Goal: Task Accomplishment & Management: Use online tool/utility

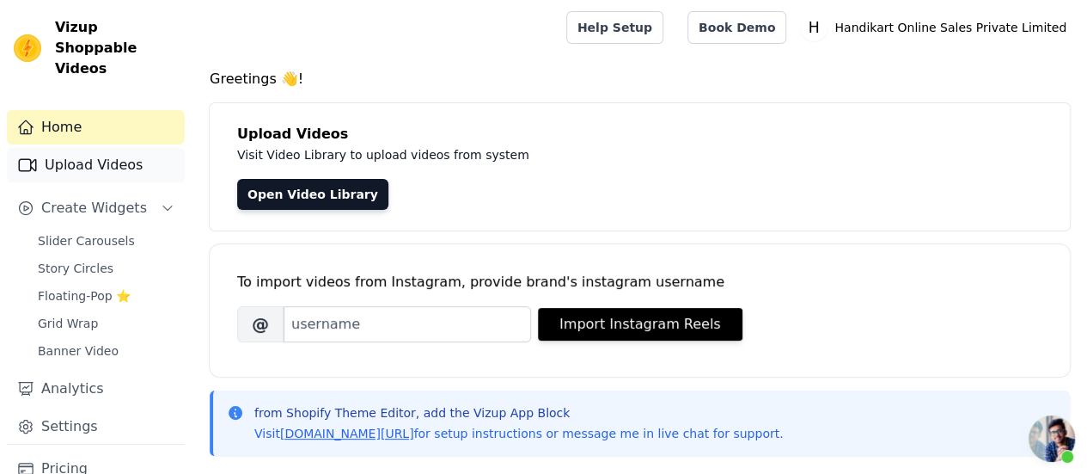
scroll to position [896, 0]
click at [102, 232] on span "Slider Carousels" at bounding box center [86, 240] width 97 height 17
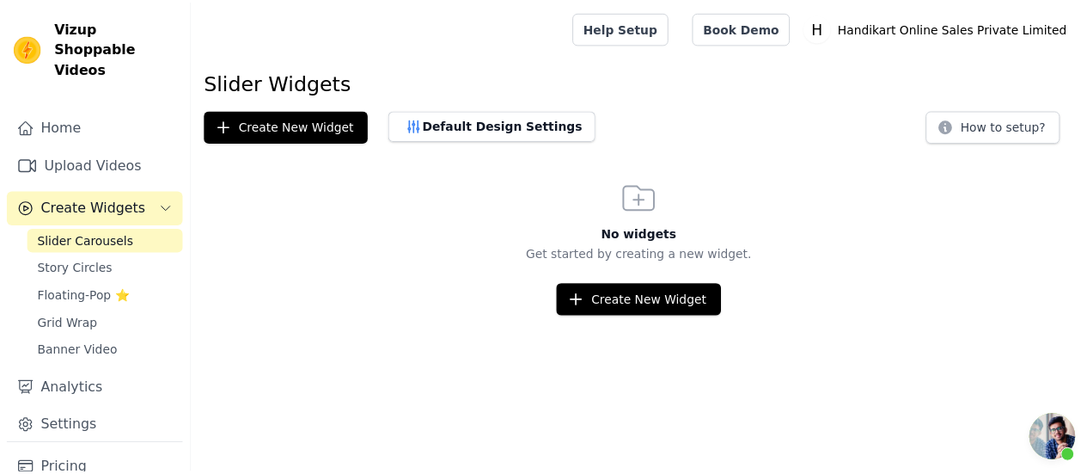
scroll to position [896, 0]
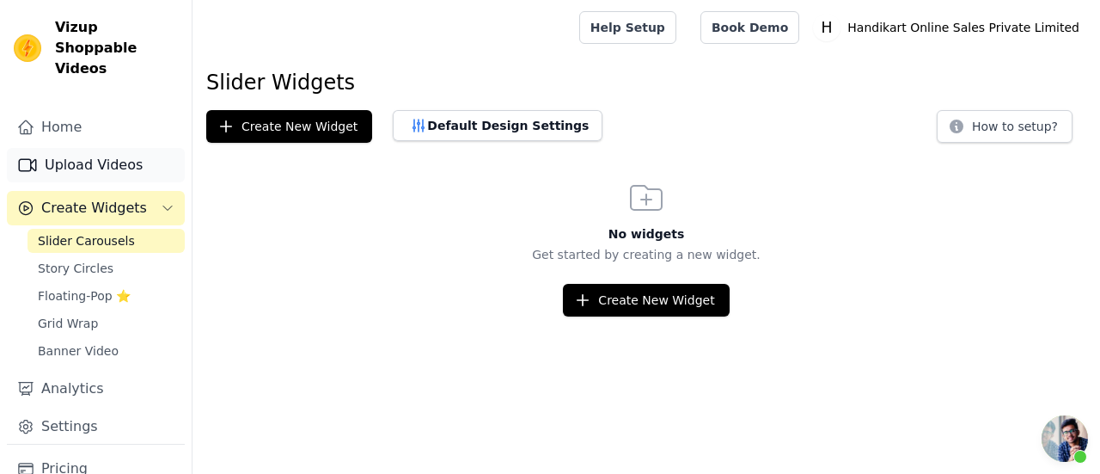
click at [95, 148] on link "Upload Videos" at bounding box center [96, 165] width 178 height 34
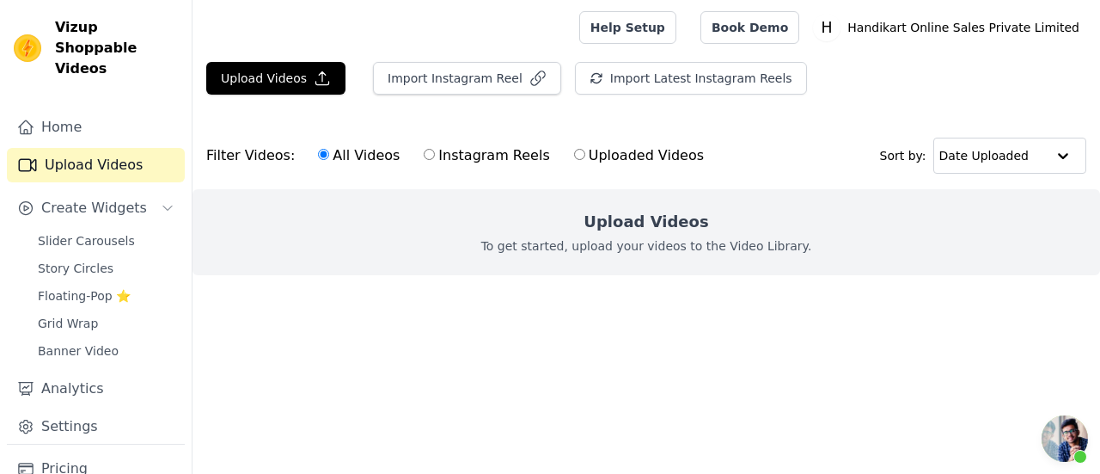
click at [424, 157] on label "Instagram Reels" at bounding box center [486, 155] width 127 height 22
click at [424, 157] on input "Instagram Reels" at bounding box center [429, 154] width 11 height 11
radio input "true"
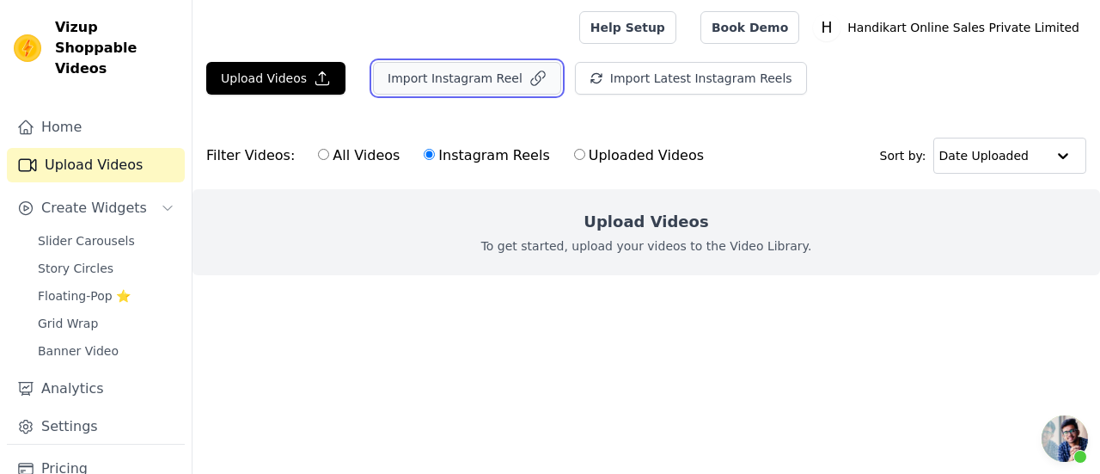
click at [529, 81] on icon "button" at bounding box center [537, 78] width 17 height 17
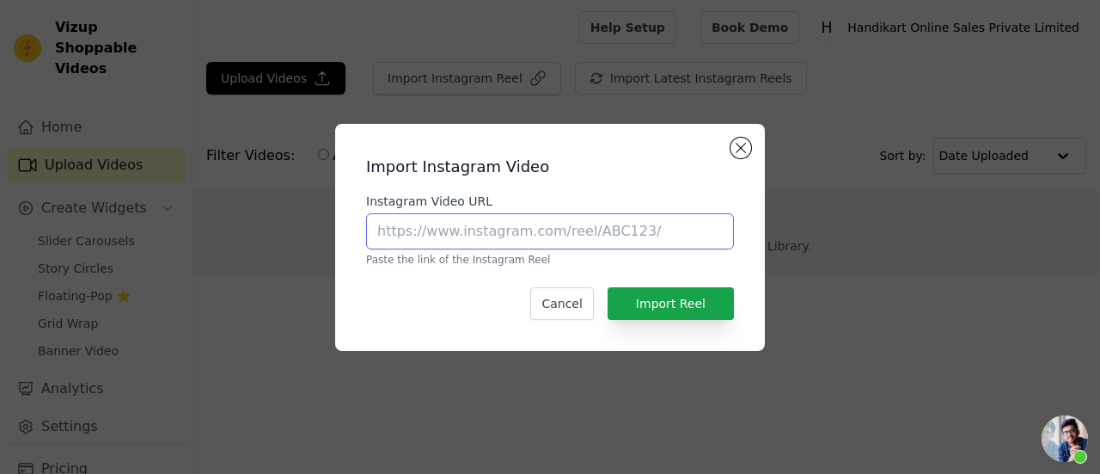
click at [512, 229] on input "Instagram Video URL" at bounding box center [550, 231] width 368 height 36
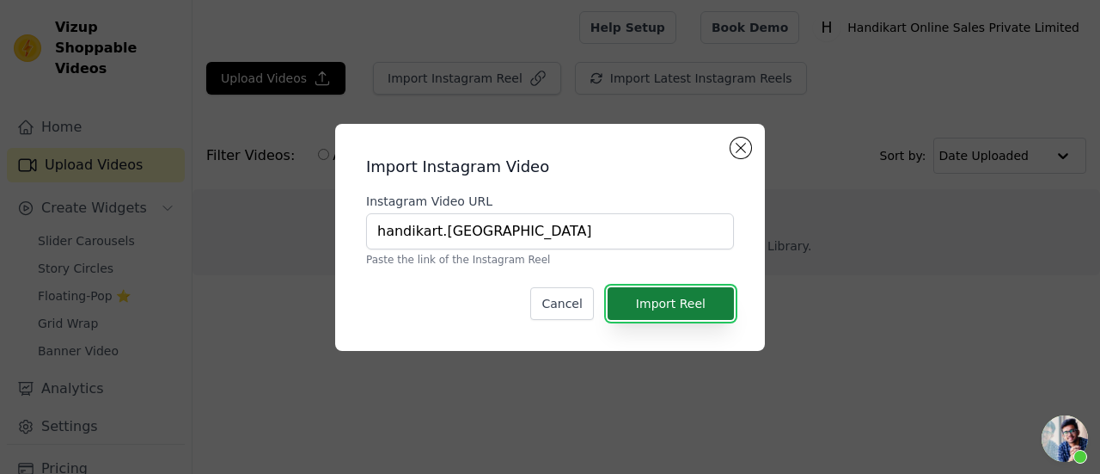
click at [634, 300] on button "Import Reel" at bounding box center [671, 303] width 126 height 33
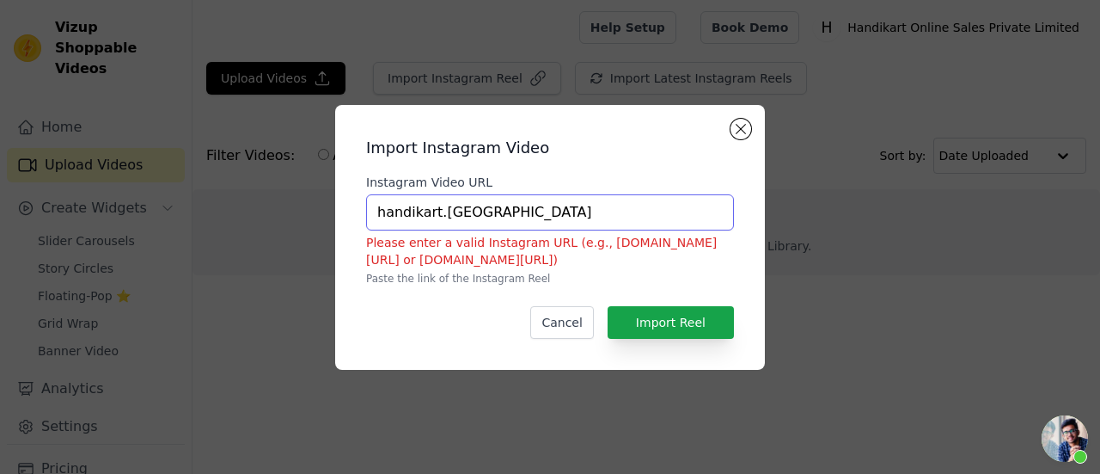
click at [525, 203] on input "handikart.india" at bounding box center [550, 212] width 368 height 36
paste input "ttps://www.instagram.com/handikart.india/?hl=en"
drag, startPoint x: 715, startPoint y: 219, endPoint x: 650, endPoint y: 214, distance: 65.5
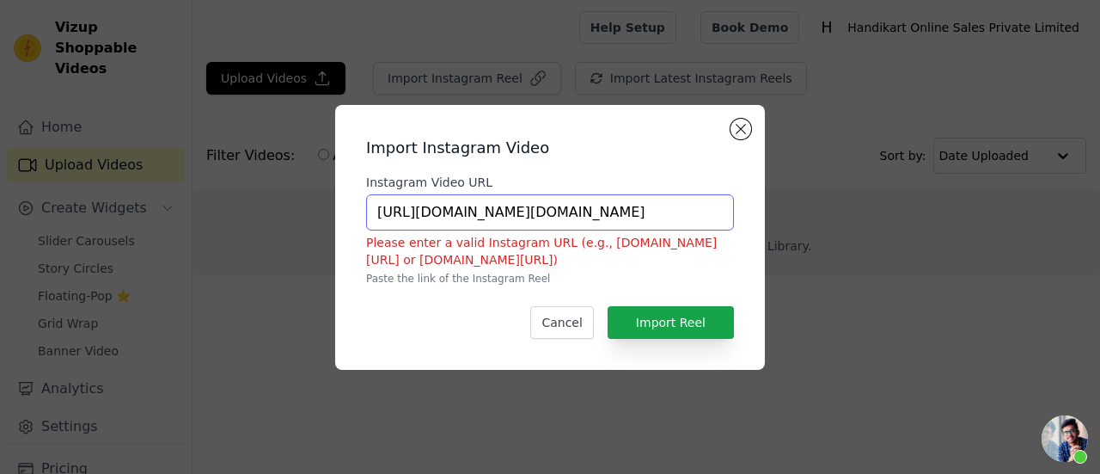
click at [650, 214] on input "https://www.instagram.com/handikart.india/?hl=en" at bounding box center [550, 212] width 368 height 36
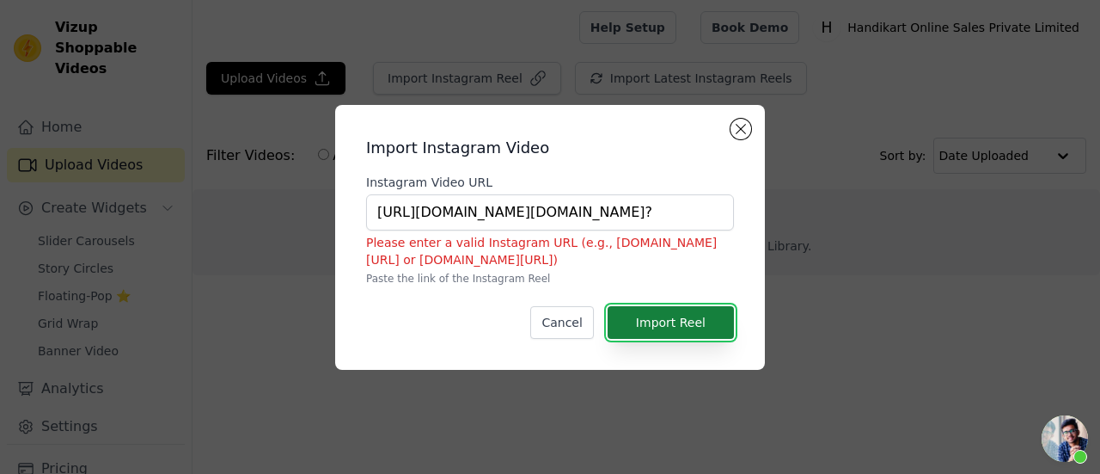
click at [640, 311] on button "Import Reel" at bounding box center [671, 322] width 126 height 33
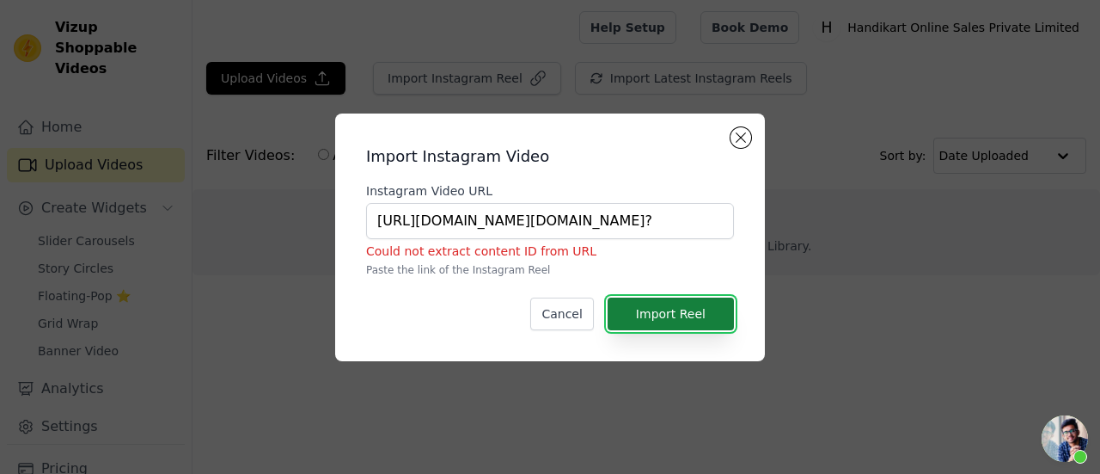
click at [629, 305] on button "Import Reel" at bounding box center [671, 313] width 126 height 33
click at [669, 221] on input "https://www.instagram.com/handikart.india/?" at bounding box center [550, 221] width 368 height 36
click at [657, 309] on button "Import Reel" at bounding box center [671, 313] width 126 height 33
drag, startPoint x: 453, startPoint y: 223, endPoint x: 346, endPoint y: 224, distance: 107.5
click at [346, 224] on div "Import Instagram Video Instagram Video URL https://www.instagram.com/handikart.…" at bounding box center [550, 237] width 430 height 248
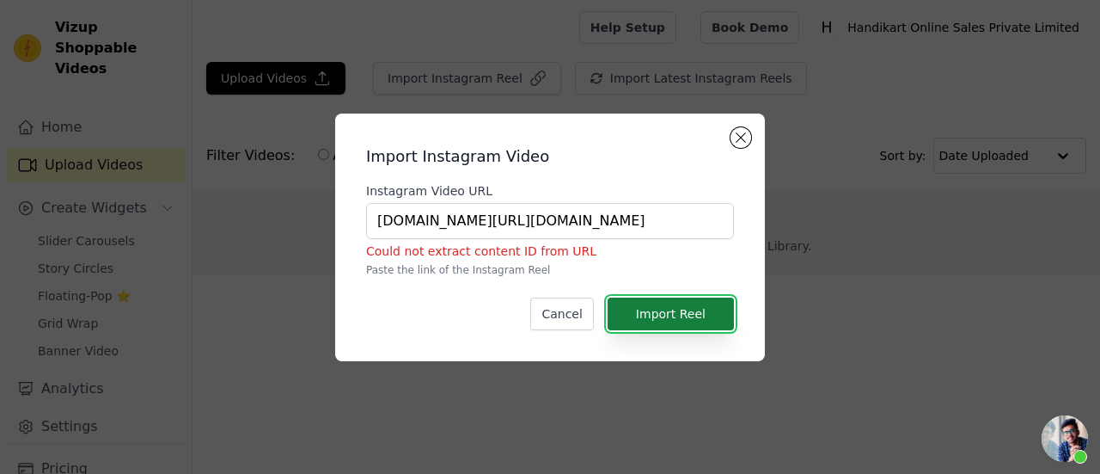
click at [670, 309] on button "Import Reel" at bounding box center [671, 313] width 126 height 33
drag, startPoint x: 472, startPoint y: 224, endPoint x: 359, endPoint y: 230, distance: 112.8
click at [359, 230] on div "Import Instagram Video Instagram Video URL instagram.com/handikart.india/ Could…" at bounding box center [550, 237] width 402 height 220
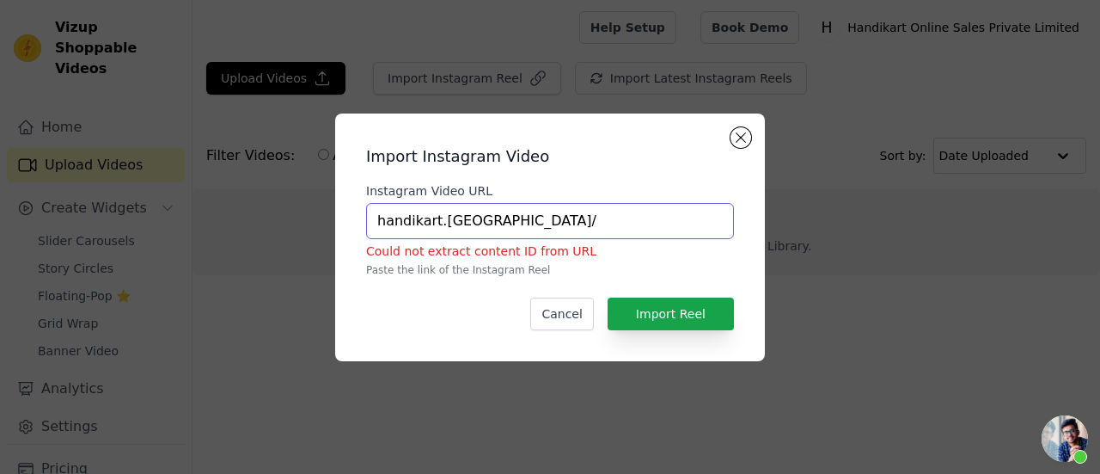
click at [487, 216] on input "handikart.india/" at bounding box center [550, 221] width 368 height 36
type input "handikart.india"
click at [679, 320] on button "Import Reel" at bounding box center [671, 313] width 126 height 33
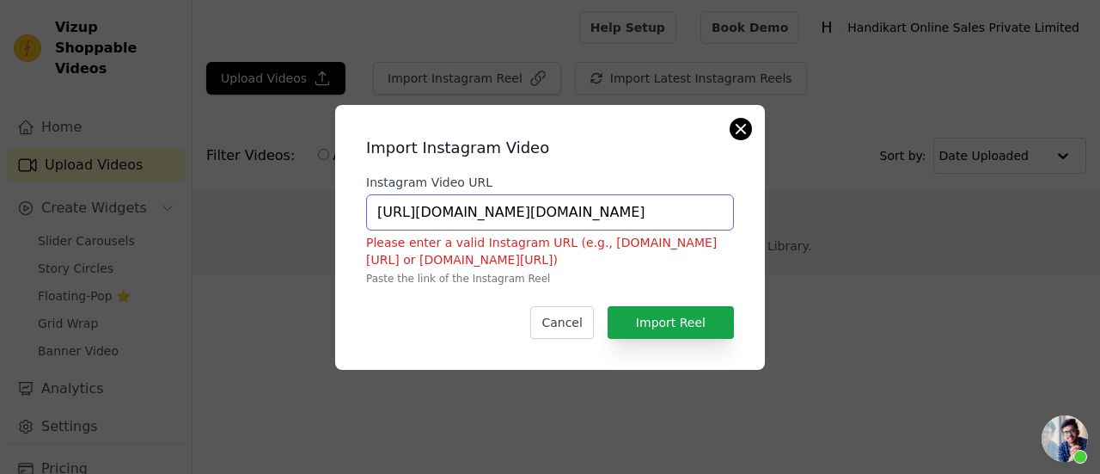
type input "https://www.instagram.com/handikart.india/"
click at [744, 137] on button "Close modal" at bounding box center [741, 129] width 21 height 21
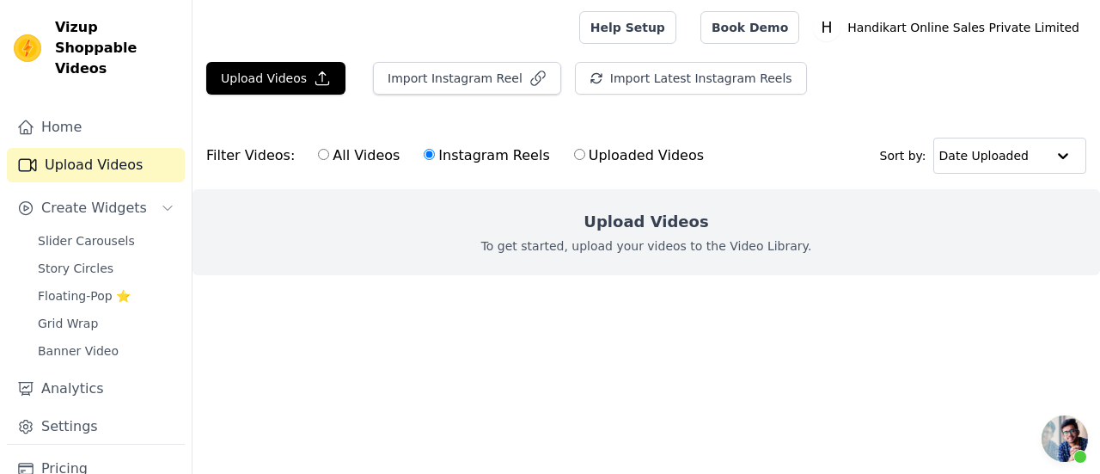
click at [317, 162] on label "All Videos" at bounding box center [358, 155] width 83 height 22
click at [318, 160] on input "All Videos" at bounding box center [323, 154] width 11 height 11
radio input "true"
click at [87, 232] on span "Slider Carousels" at bounding box center [86, 240] width 97 height 17
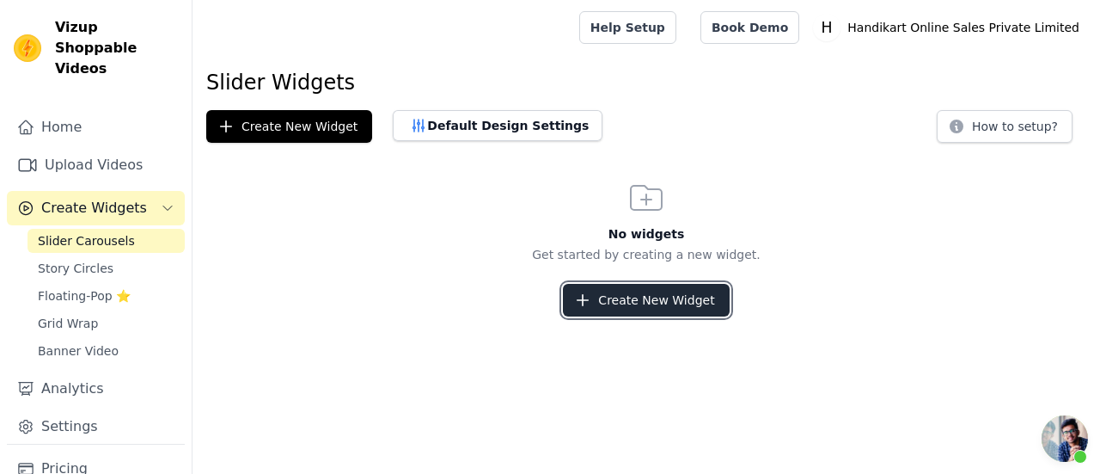
click at [607, 297] on button "Create New Widget" at bounding box center [646, 300] width 166 height 33
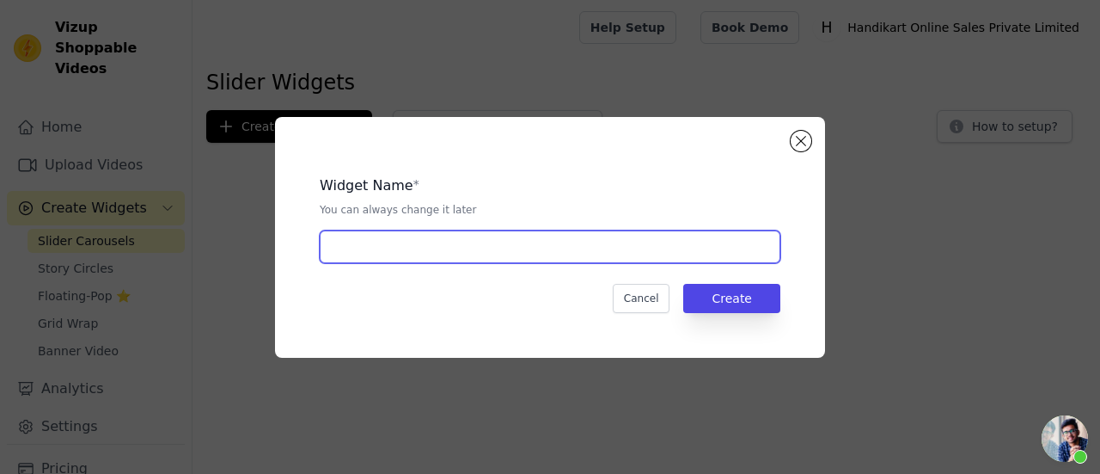
click at [396, 236] on input "text" at bounding box center [550, 246] width 461 height 33
type input "Instagram reels Carousel"
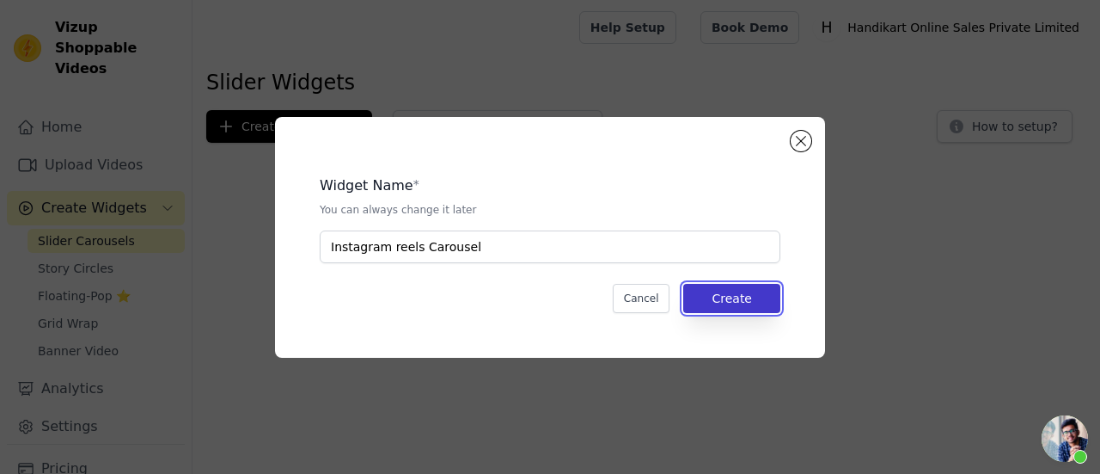
click at [753, 303] on button "Create" at bounding box center [731, 298] width 97 height 29
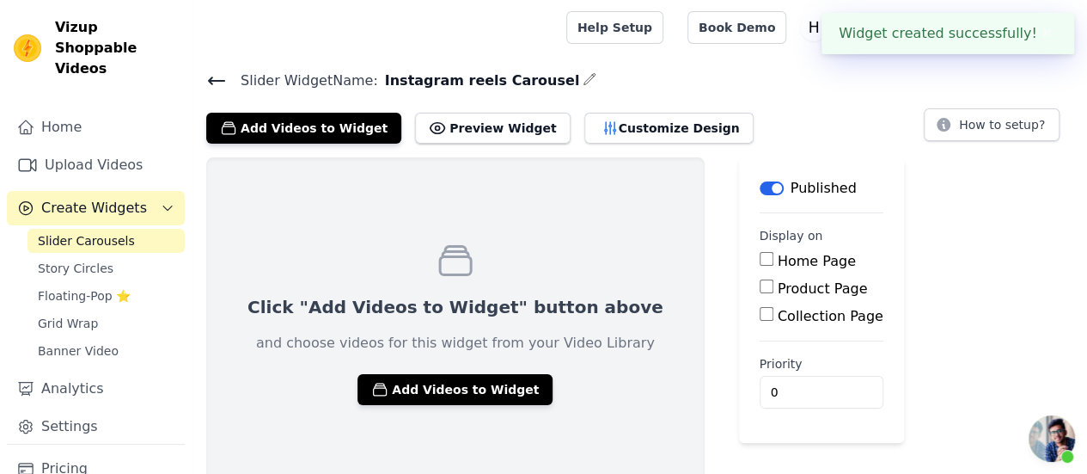
click at [760, 260] on input "Home Page" at bounding box center [767, 259] width 14 height 14
checkbox input "true"
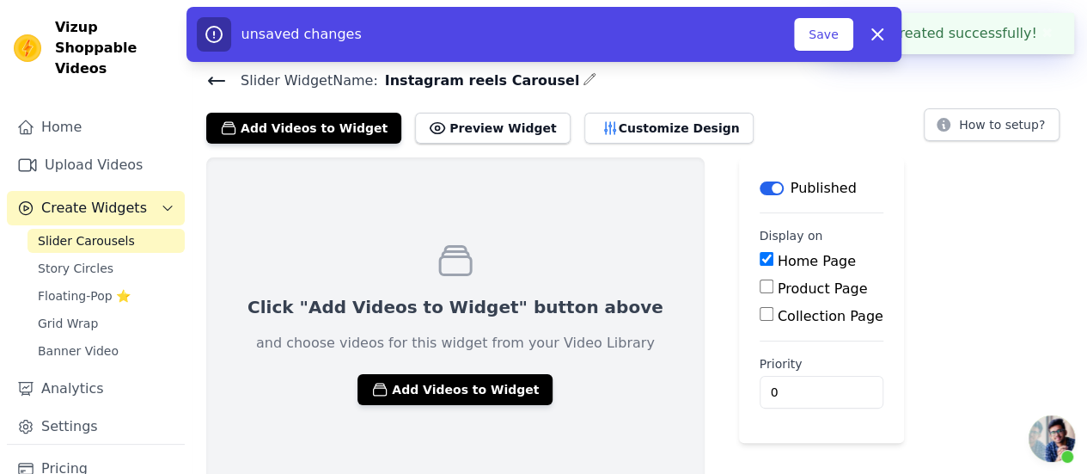
click at [760, 287] on div "Product Page" at bounding box center [822, 288] width 124 height 21
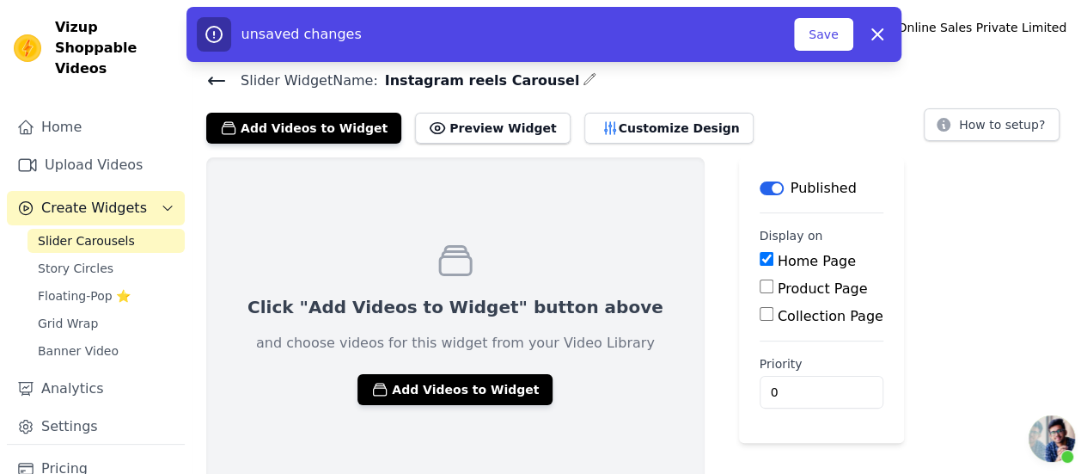
click at [760, 290] on input "Product Page" at bounding box center [767, 286] width 14 height 14
checkbox input "true"
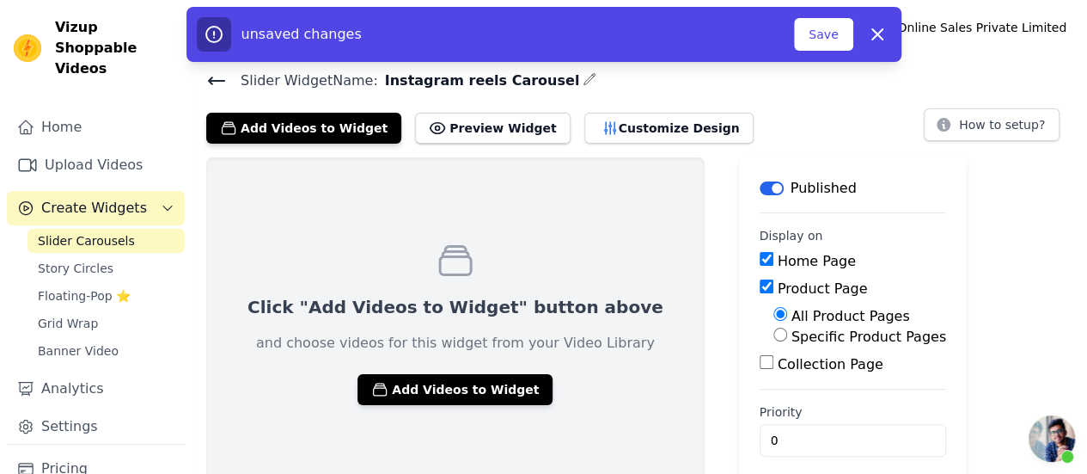
click at [760, 319] on div "All Product Pages Specific Product Pages" at bounding box center [853, 326] width 187 height 41
click at [739, 365] on main "Label Published Display on Home Page Product Page All Product Pages Specific Pr…" at bounding box center [853, 324] width 228 height 334
click at [760, 363] on input "Collection Page" at bounding box center [767, 362] width 14 height 14
checkbox input "true"
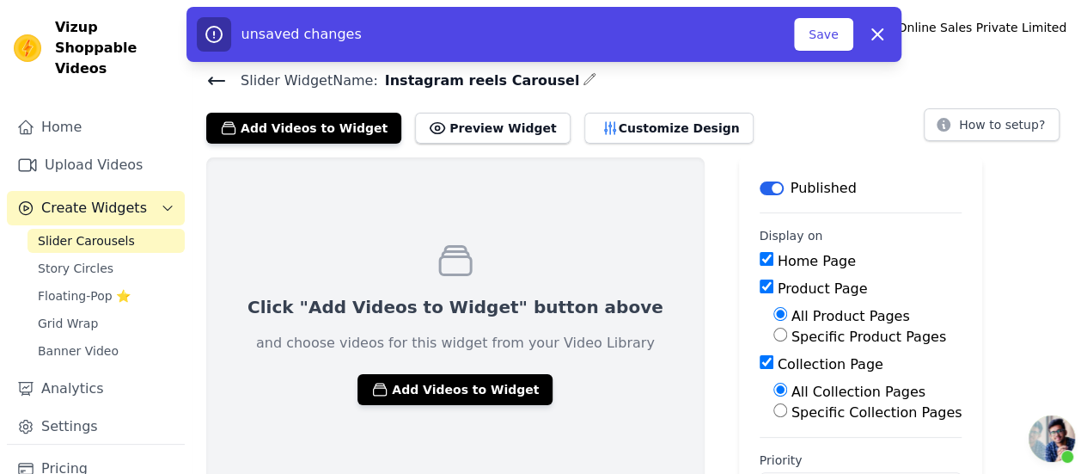
click at [774, 330] on input "Specific Product Pages" at bounding box center [781, 334] width 14 height 14
radio input "true"
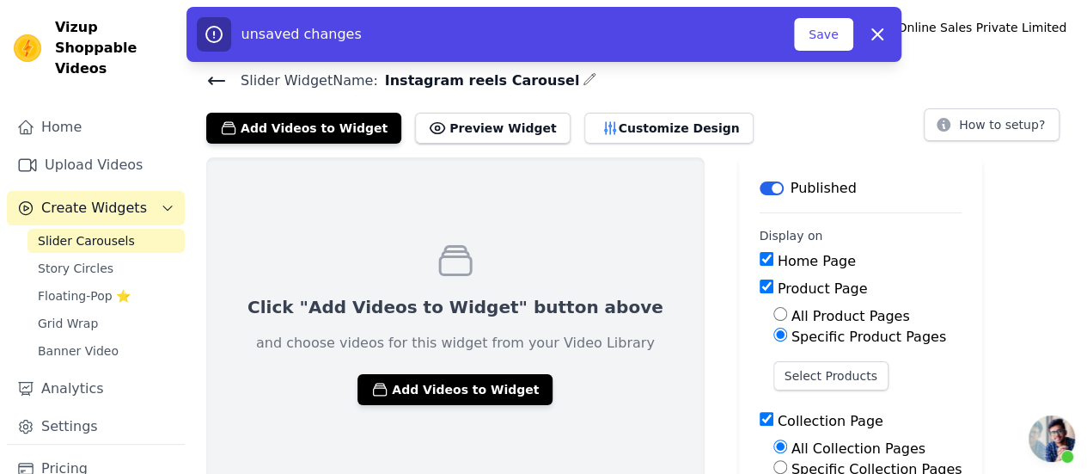
click at [774, 324] on div "All Product Pages" at bounding box center [868, 316] width 189 height 21
click at [774, 317] on input "All Product Pages" at bounding box center [781, 314] width 14 height 14
radio input "true"
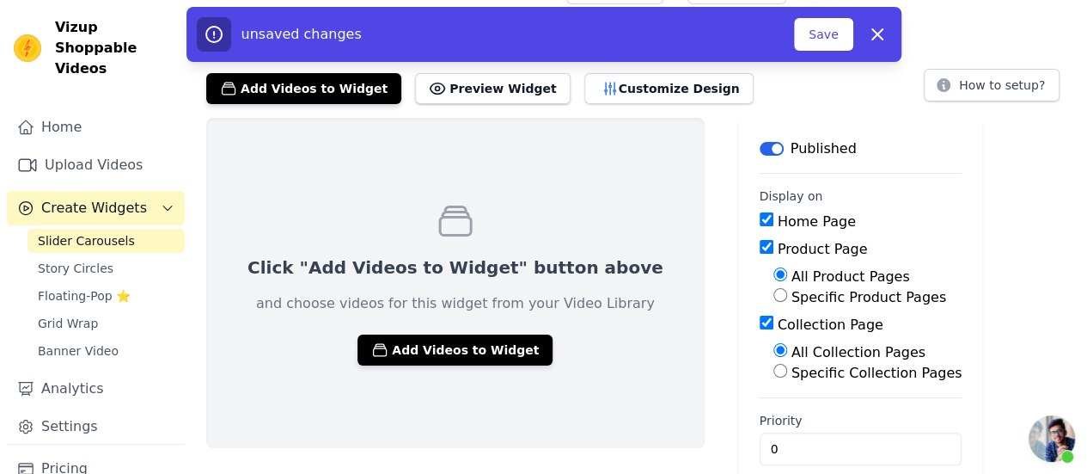
scroll to position [62, 0]
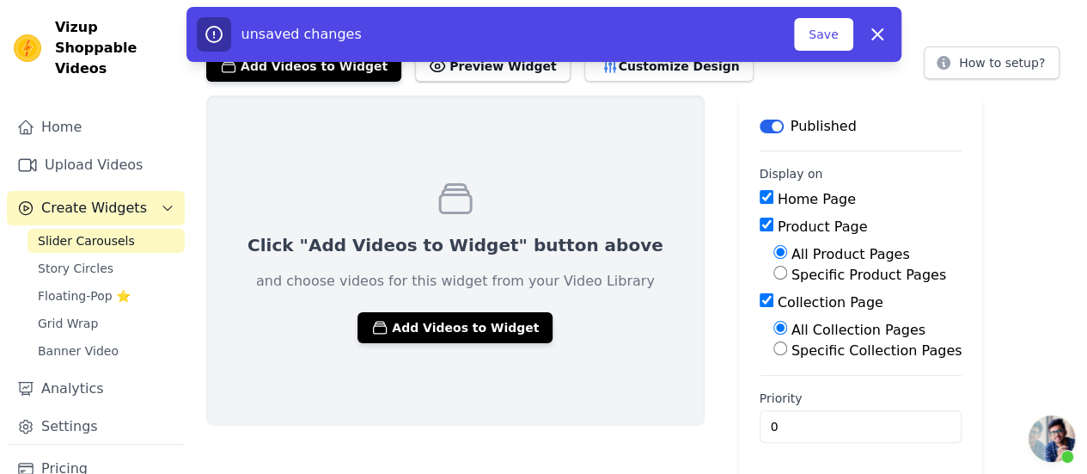
click at [760, 223] on div "Product Page" at bounding box center [861, 227] width 203 height 21
click at [760, 223] on input "Product Page" at bounding box center [767, 224] width 14 height 14
checkbox input "false"
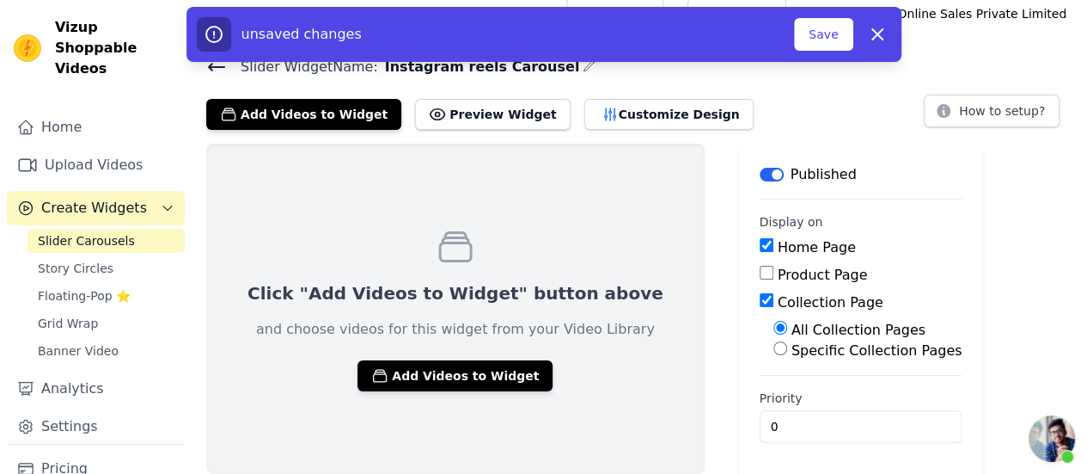
click at [760, 302] on input "Collection Page" at bounding box center [767, 300] width 14 height 14
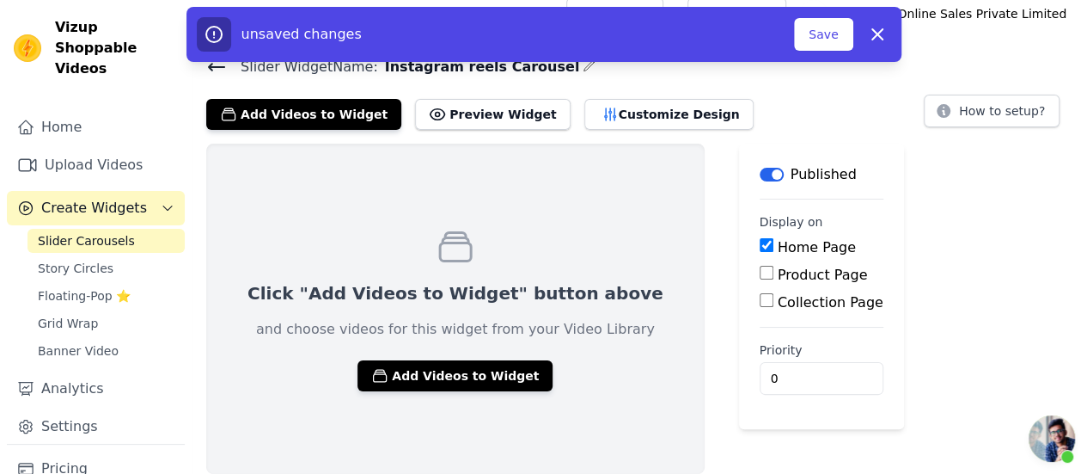
scroll to position [12, 0]
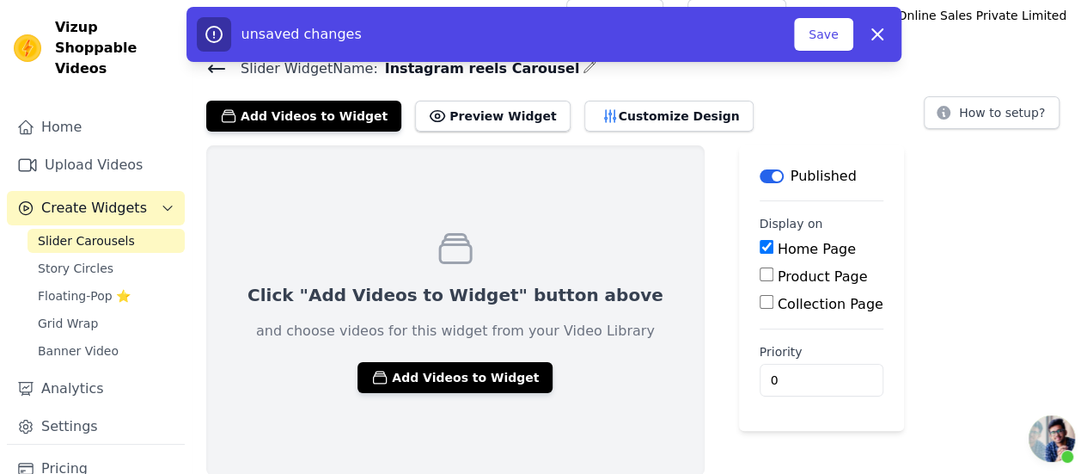
click at [760, 304] on input "Collection Page" at bounding box center [767, 302] width 14 height 14
checkbox input "true"
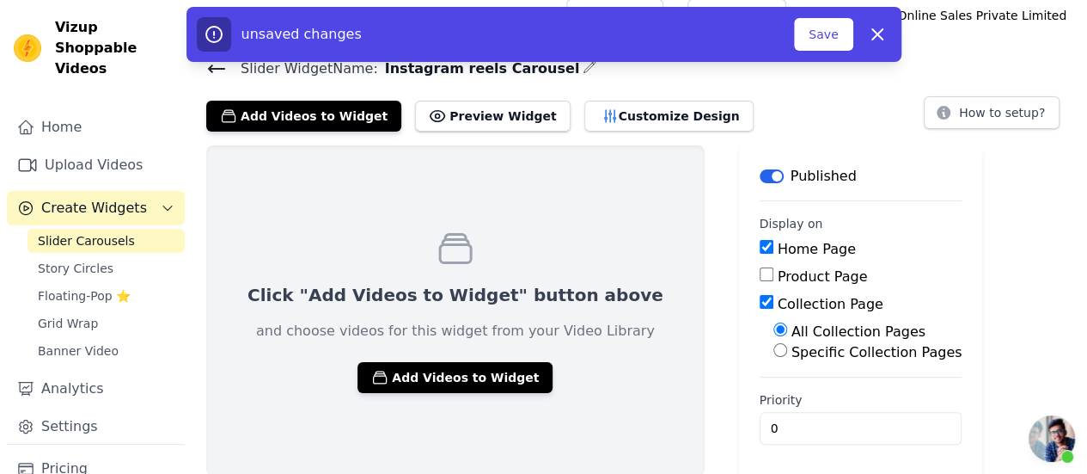
scroll to position [14, 0]
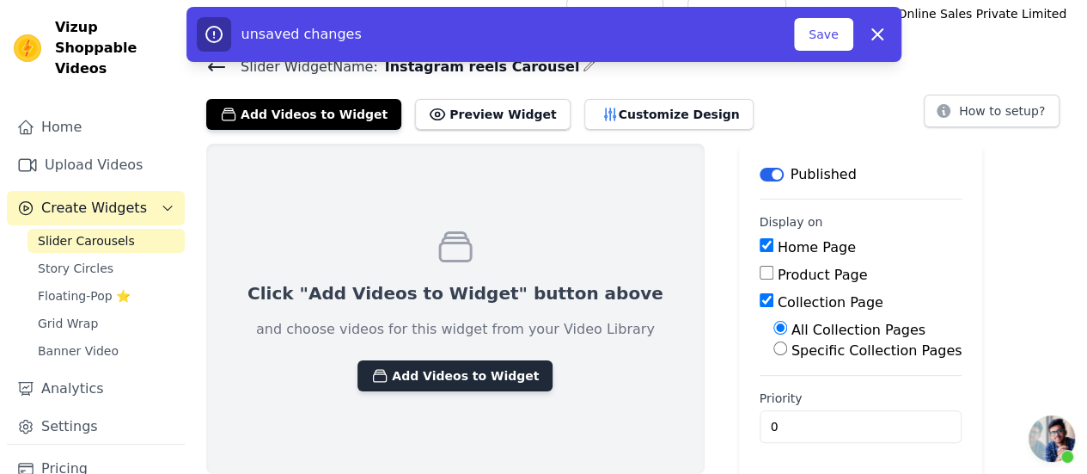
click at [474, 365] on button "Add Videos to Widget" at bounding box center [455, 375] width 195 height 31
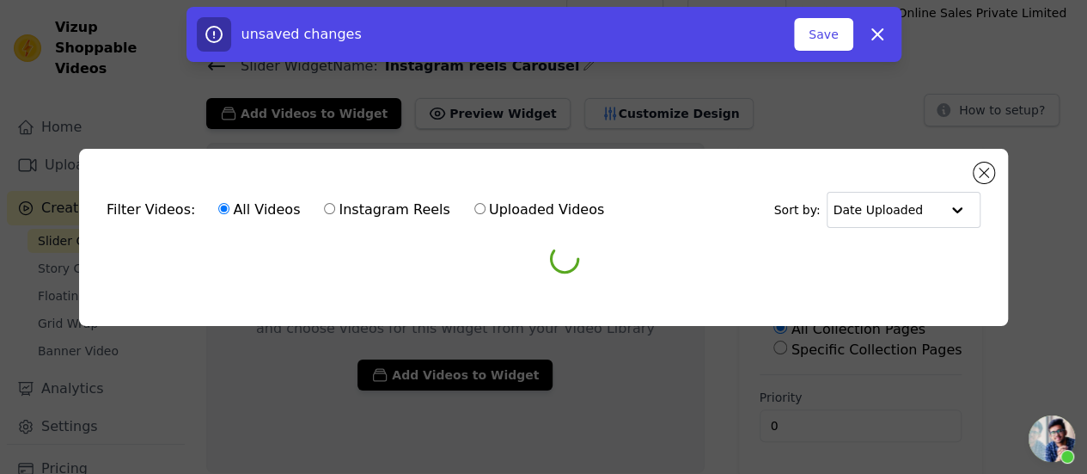
scroll to position [0, 0]
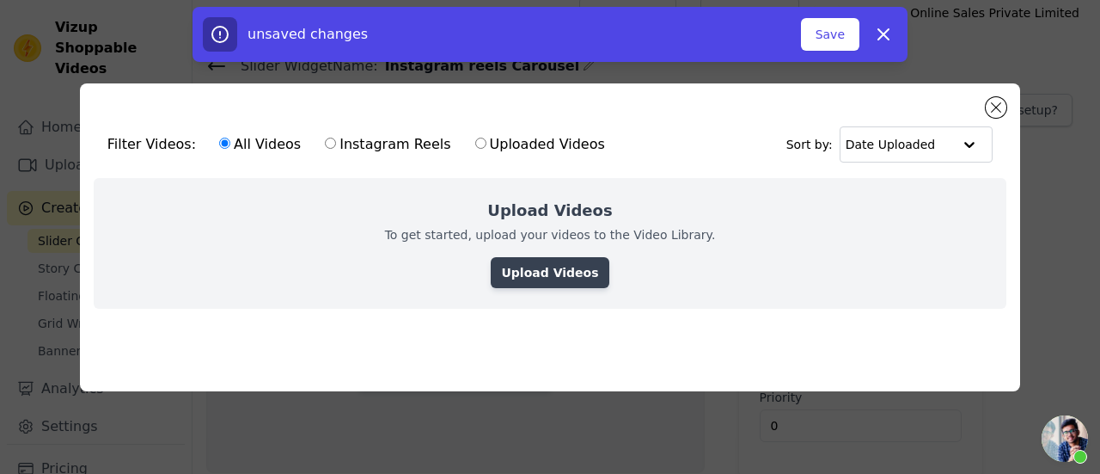
click at [514, 276] on link "Upload Videos" at bounding box center [550, 272] width 118 height 31
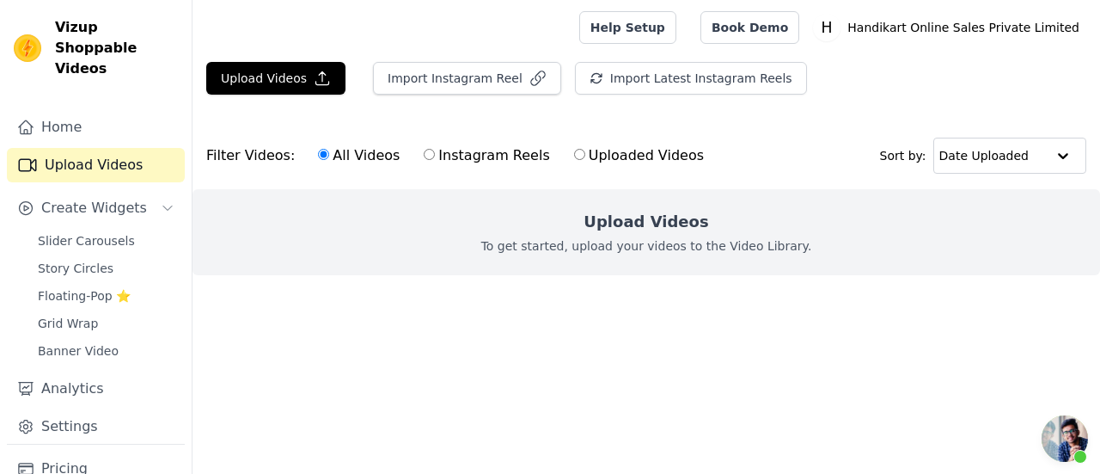
click at [513, 245] on p "To get started, upload your videos to the Video Library." at bounding box center [646, 245] width 331 height 17
click at [92, 149] on link "Upload Videos" at bounding box center [96, 165] width 178 height 34
click at [92, 110] on link "Home" at bounding box center [96, 127] width 178 height 34
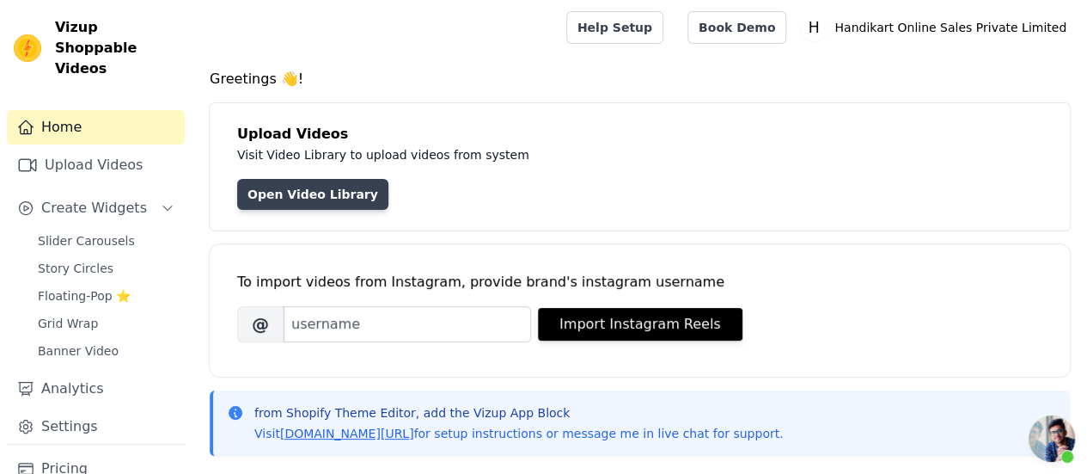
click at [313, 200] on link "Open Video Library" at bounding box center [312, 194] width 151 height 31
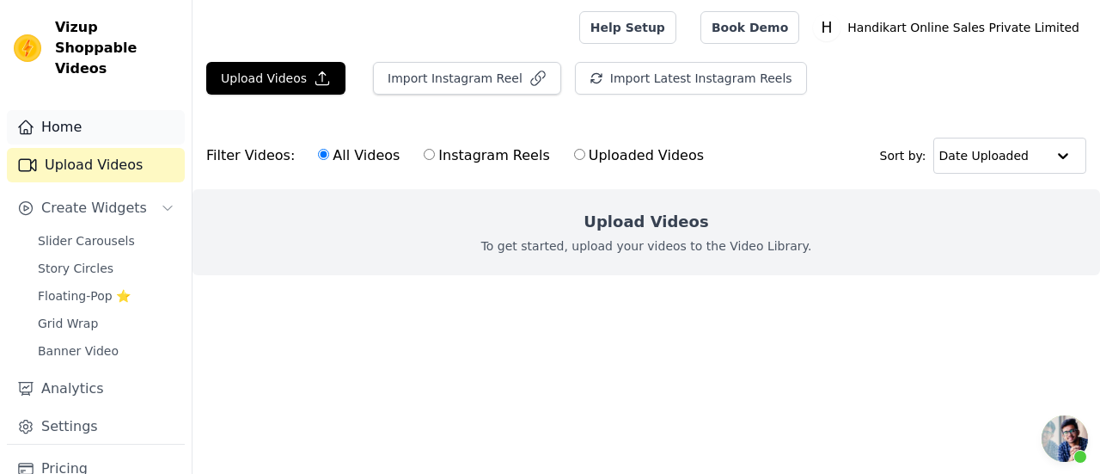
click at [83, 113] on link "Home" at bounding box center [96, 127] width 178 height 34
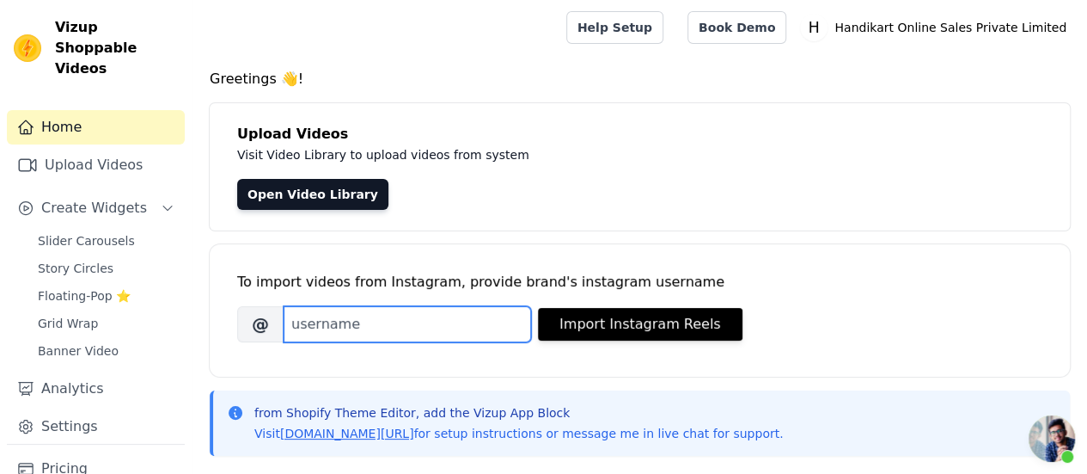
click at [421, 328] on input "Brand's Instagram Username" at bounding box center [408, 324] width 248 height 36
paste input "https://www.instagram.com/handikart.india/?hl=en"
paste input "url"
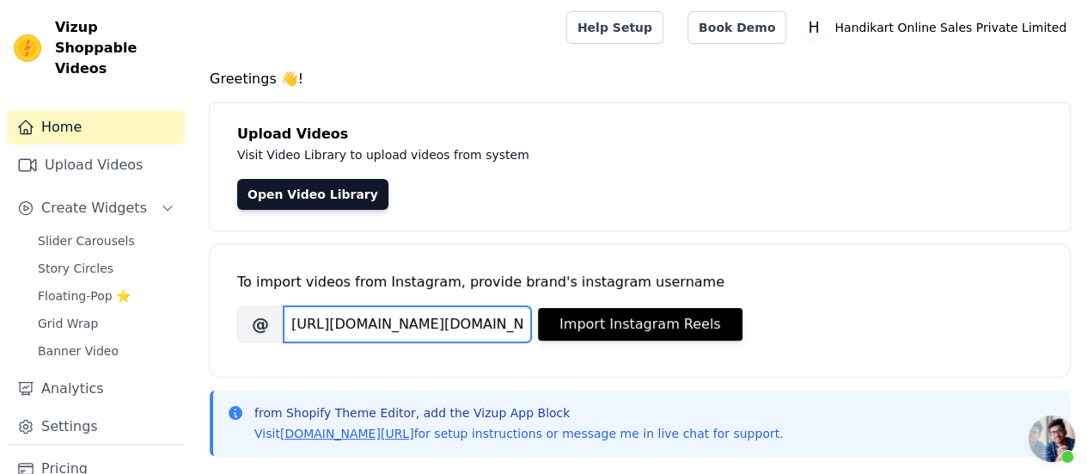
drag, startPoint x: 385, startPoint y: 322, endPoint x: 244, endPoint y: 312, distance: 141.3
click at [244, 312] on div "@ https://www.instagram.com/handikart.india/?hl=en" at bounding box center [384, 324] width 294 height 36
drag, startPoint x: 425, startPoint y: 323, endPoint x: 382, endPoint y: 327, distance: 43.2
click at [382, 327] on input "handikart.india/?hl=en" at bounding box center [408, 324] width 248 height 36
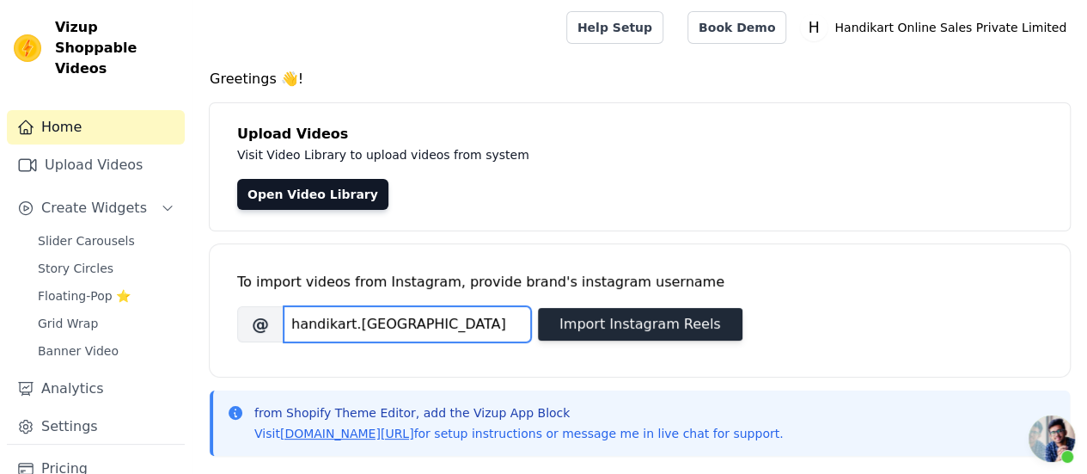
type input "handikart.india"
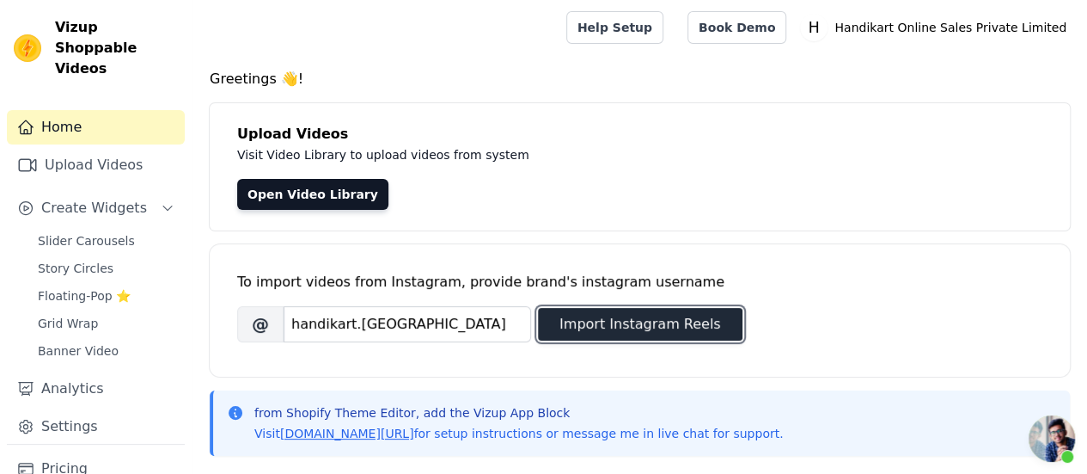
click at [592, 333] on button "Import Instagram Reels" at bounding box center [640, 324] width 205 height 33
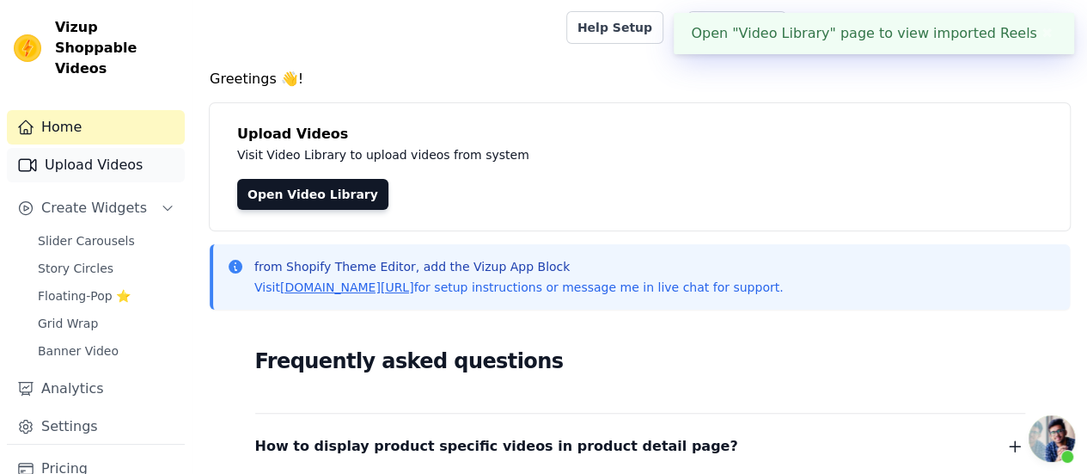
click at [95, 148] on link "Upload Videos" at bounding box center [96, 165] width 178 height 34
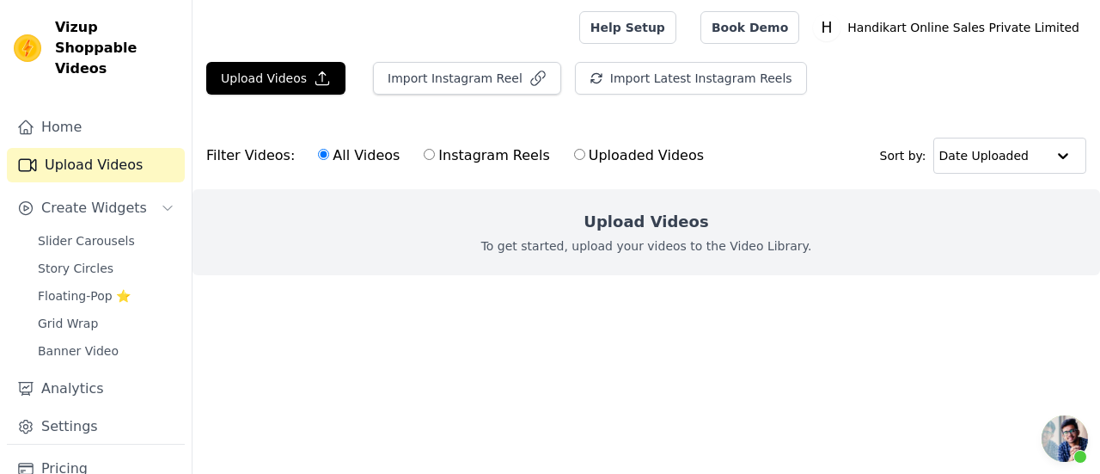
click at [455, 152] on label "Instagram Reels" at bounding box center [486, 155] width 127 height 22
click at [435, 152] on input "Instagram Reels" at bounding box center [429, 154] width 11 height 11
radio input "true"
click at [94, 113] on link "Home" at bounding box center [96, 127] width 178 height 34
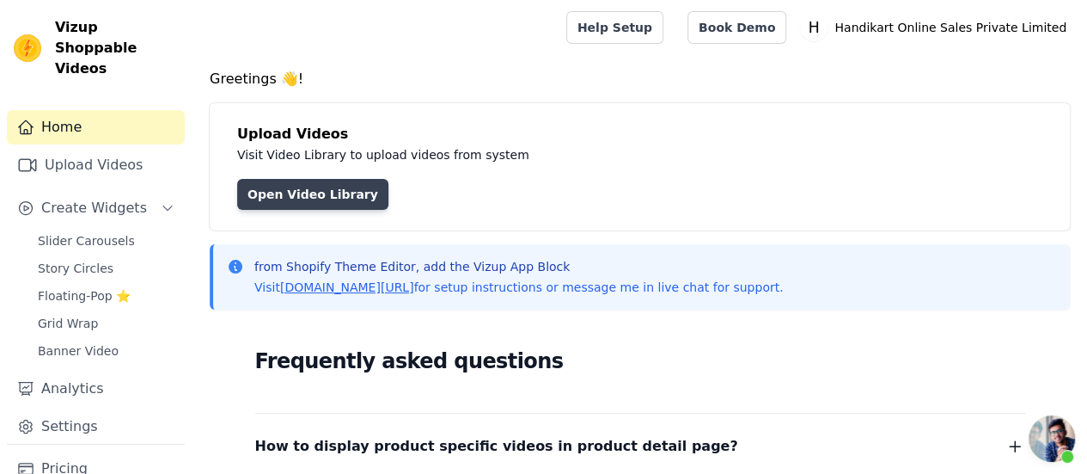
click at [296, 199] on link "Open Video Library" at bounding box center [312, 194] width 151 height 31
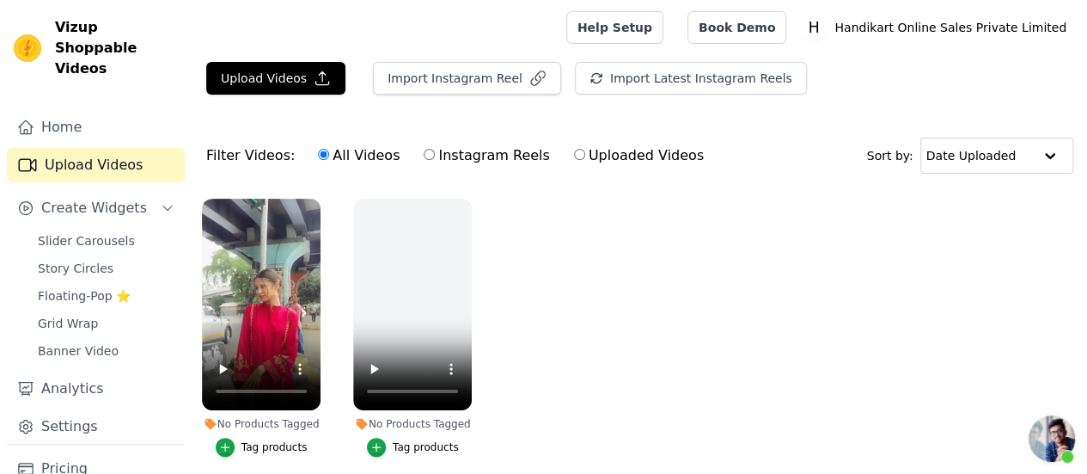
click at [424, 156] on input "Instagram Reels" at bounding box center [429, 154] width 11 height 11
radio input "true"
click at [315, 81] on icon "button" at bounding box center [322, 78] width 17 height 17
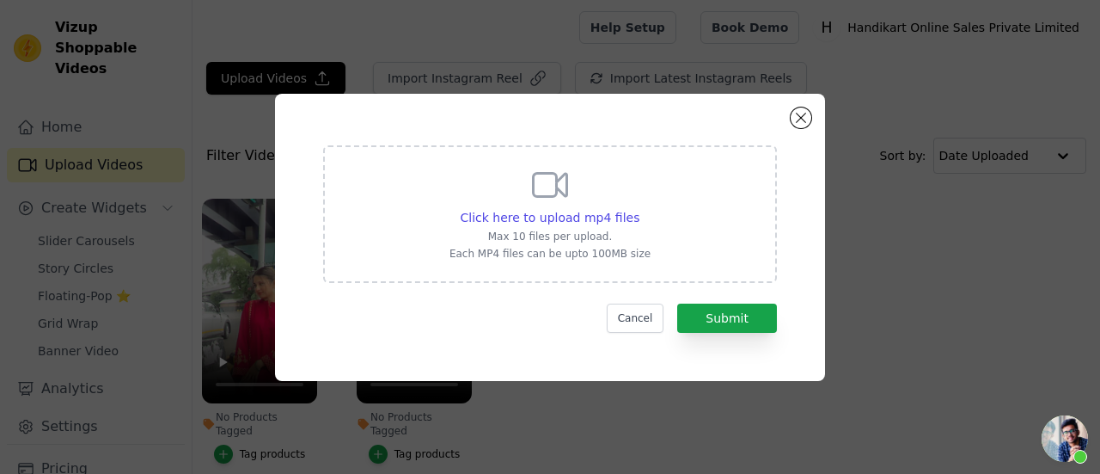
click at [786, 119] on div "Click here to upload mp4 files Max 10 files per upload. Each MP4 files can be u…" at bounding box center [550, 237] width 550 height 287
click at [811, 121] on div "Click here to upload mp4 files Max 10 files per upload. Each MP4 files can be u…" at bounding box center [550, 237] width 550 height 287
click at [792, 121] on button "Close modal" at bounding box center [801, 117] width 21 height 21
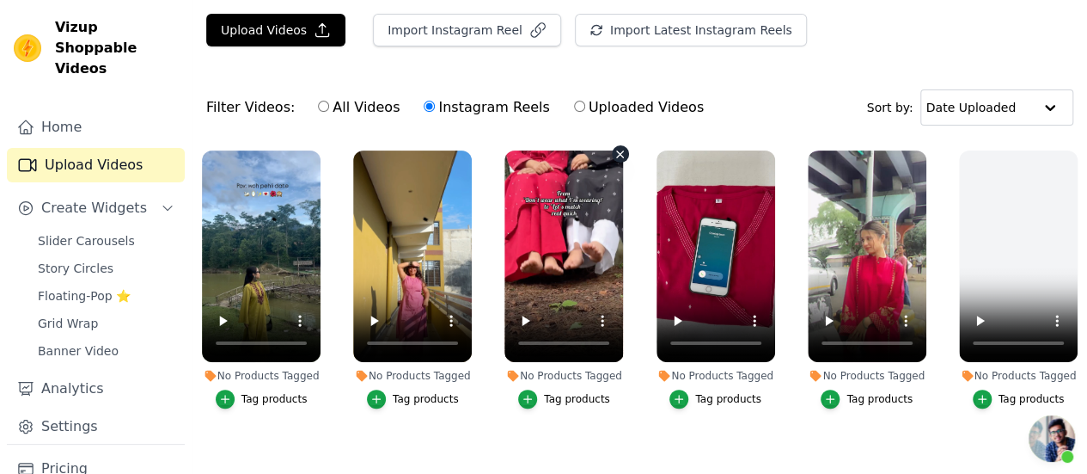
scroll to position [92, 0]
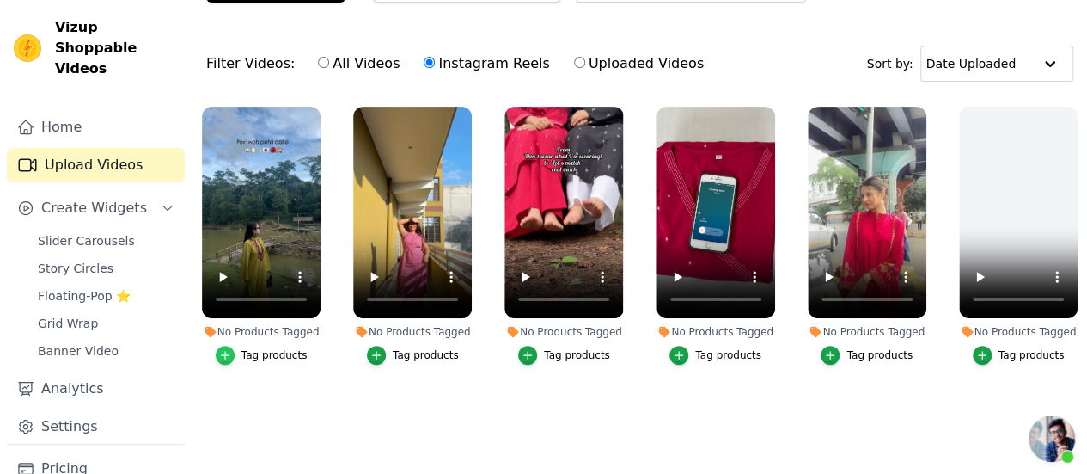
click at [232, 347] on div "button" at bounding box center [225, 355] width 19 height 19
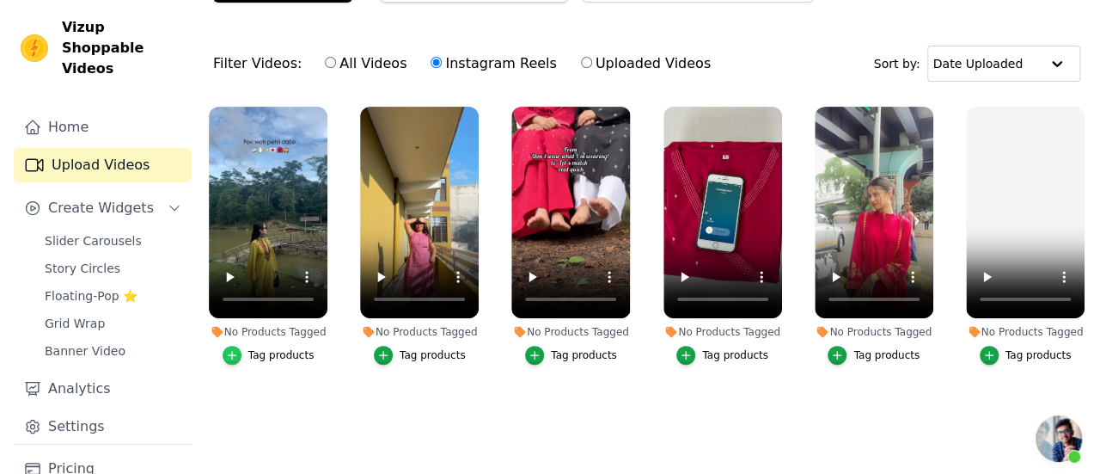
scroll to position [0, 0]
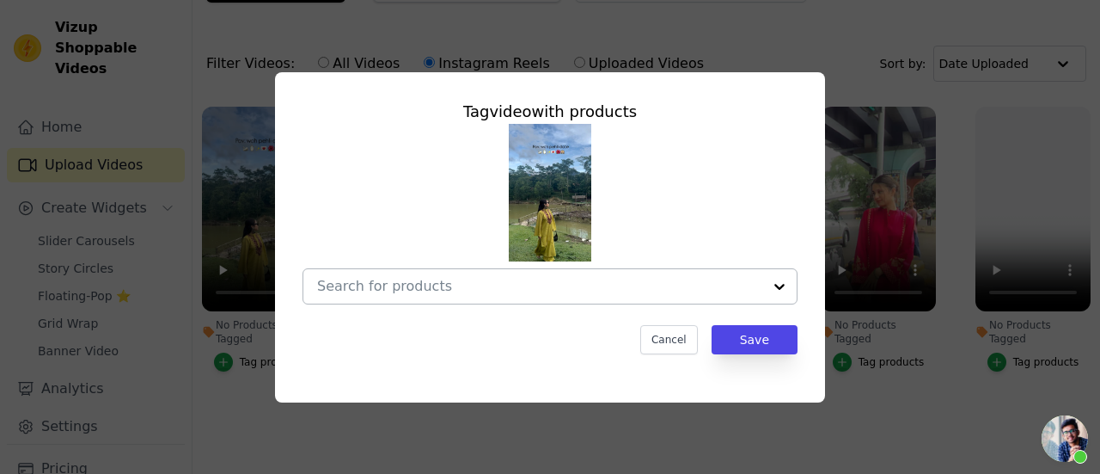
click at [429, 293] on input "No Products Tagged Tag video with products Cancel Save Tag products" at bounding box center [539, 286] width 445 height 16
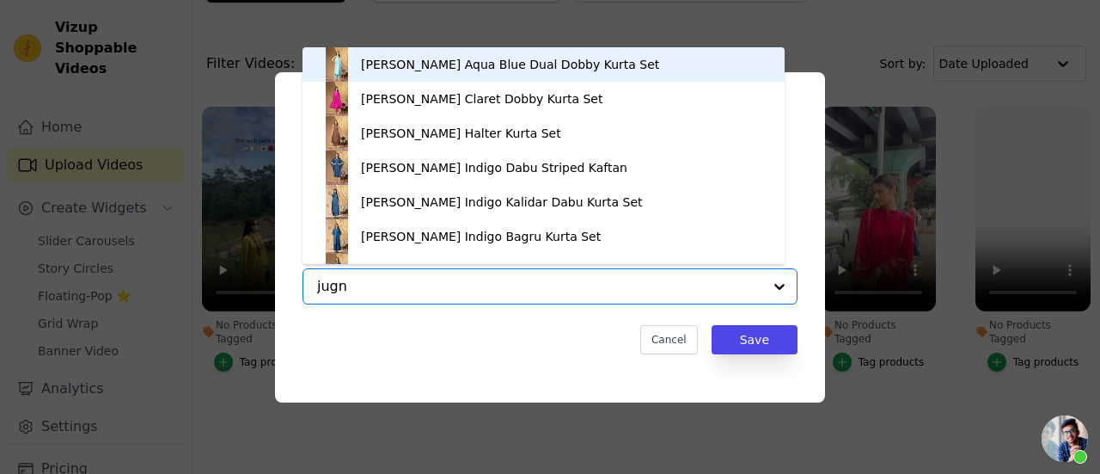
type input "jugni"
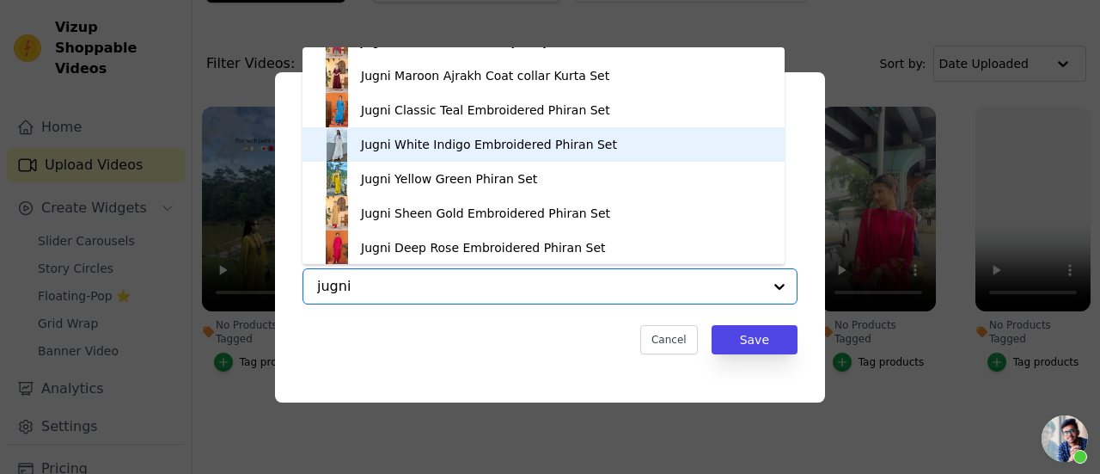
scroll to position [127, 0]
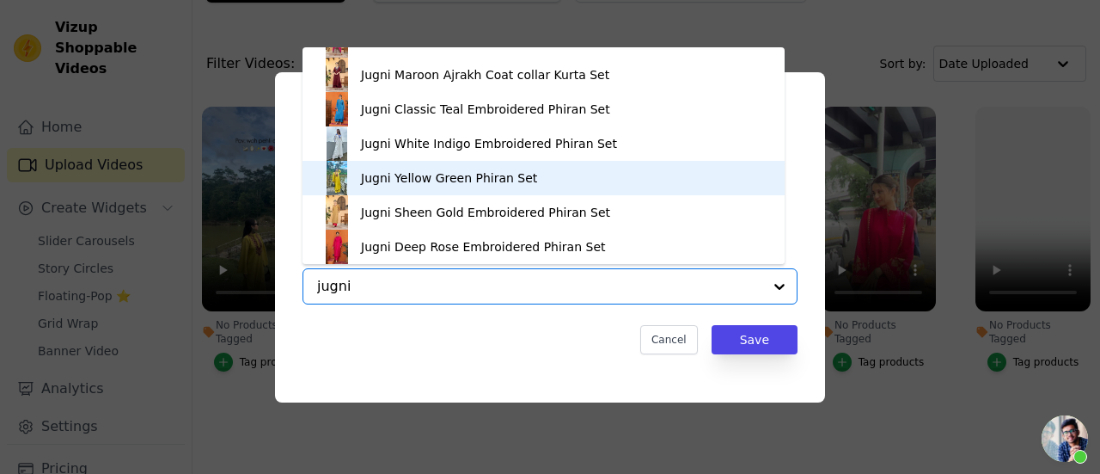
click at [382, 180] on div "Jugni Yellow Green Phiran Set" at bounding box center [449, 177] width 176 height 17
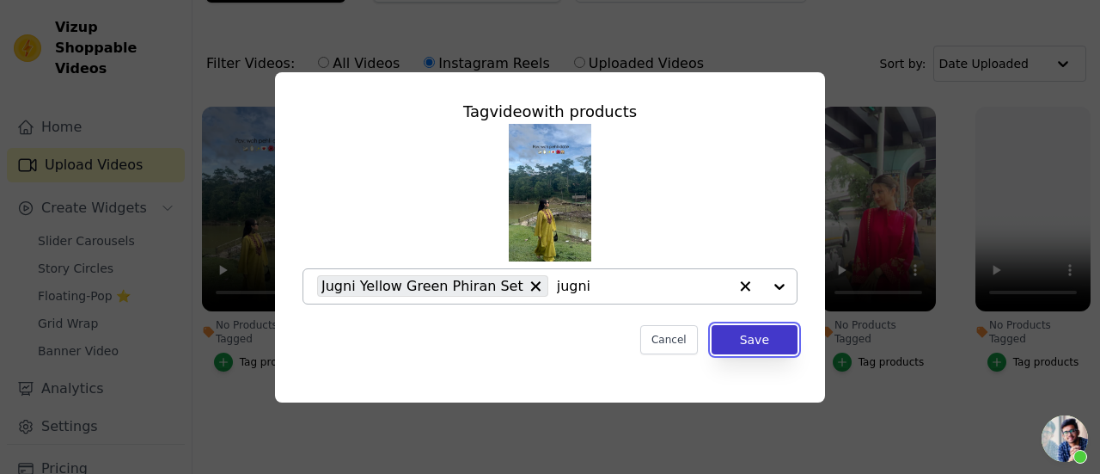
click at [787, 341] on button "Save" at bounding box center [755, 339] width 86 height 29
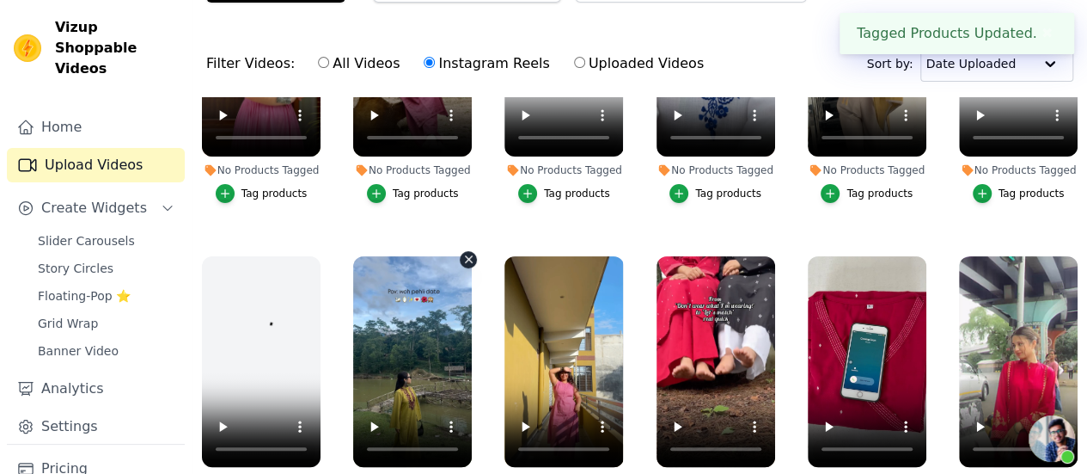
scroll to position [258, 0]
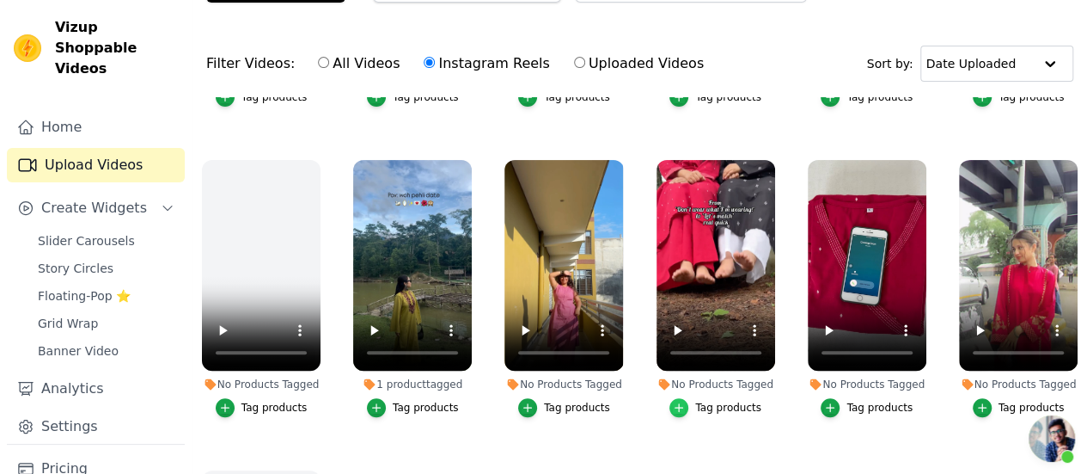
click at [671, 398] on div "button" at bounding box center [679, 407] width 19 height 19
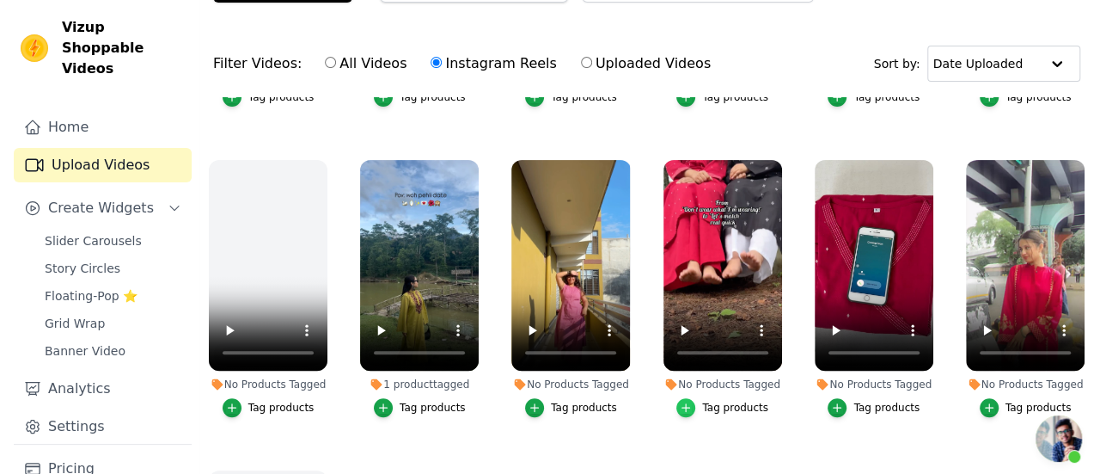
scroll to position [0, 0]
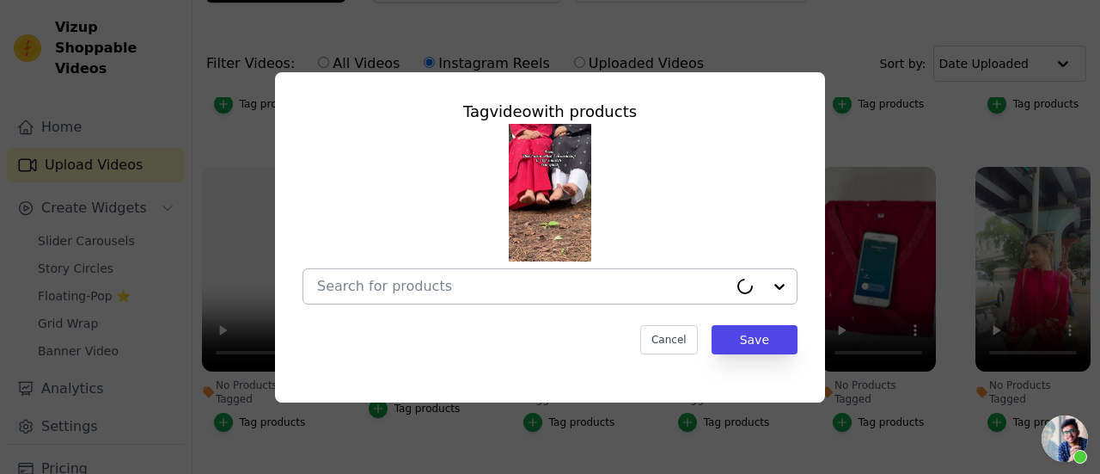
click at [474, 290] on input "No Products Tagged Tag video with products Cancel Save Tag products" at bounding box center [522, 286] width 411 height 16
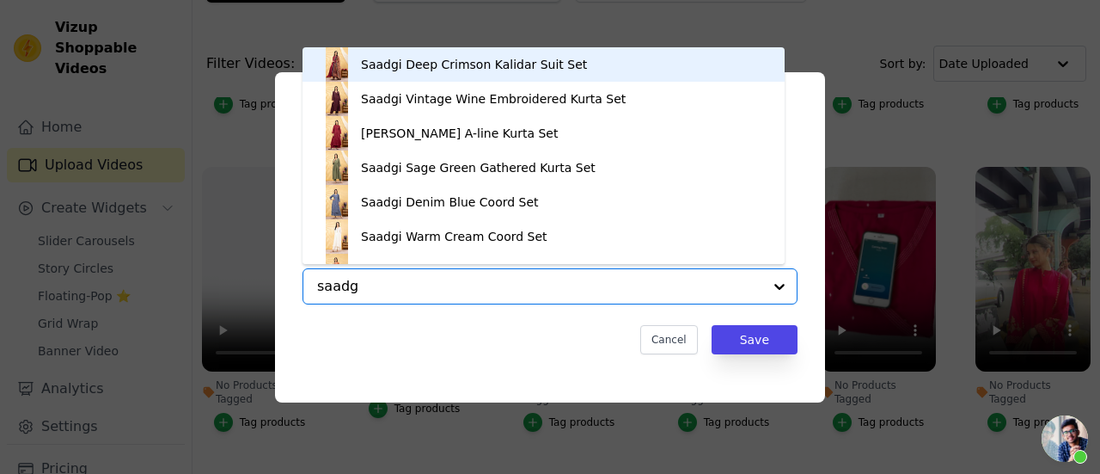
type input "saadgi"
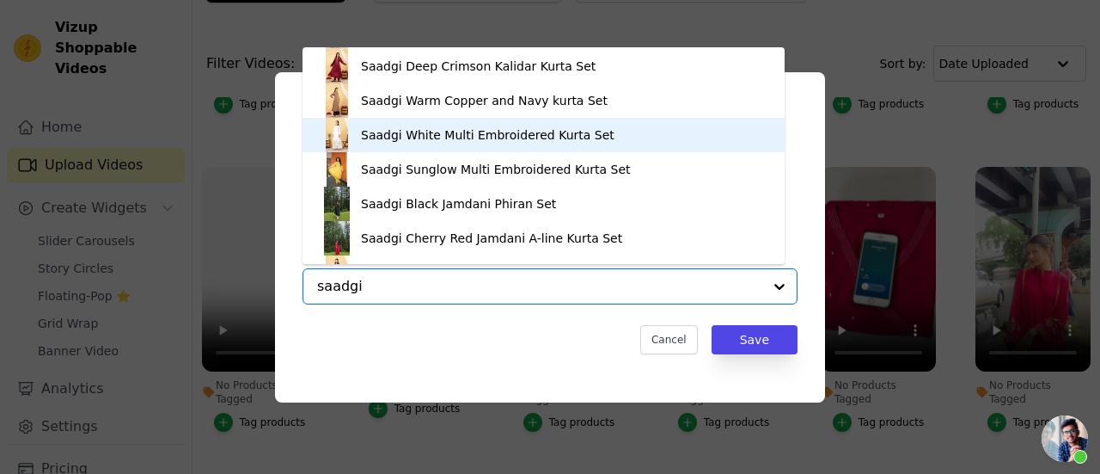
scroll to position [505, 0]
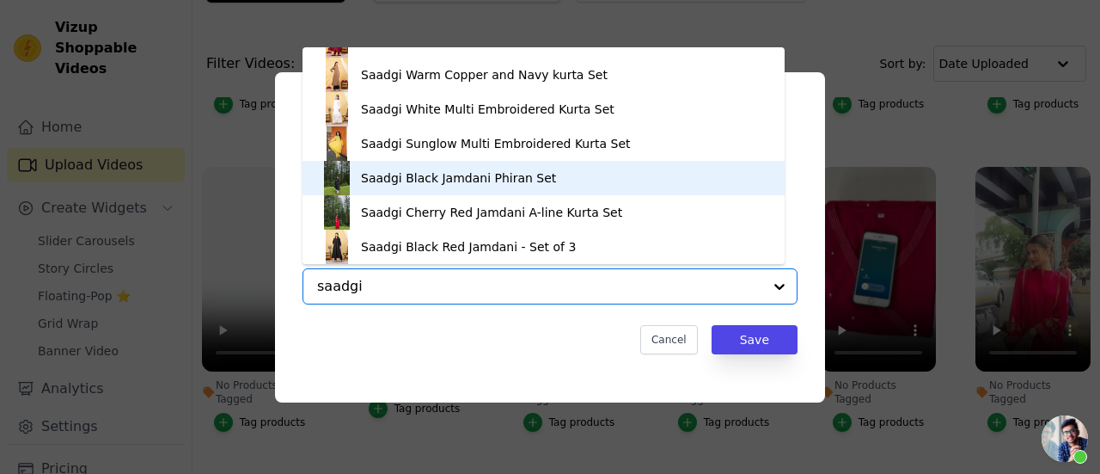
click at [389, 188] on div "Saadgi Black Jamdani Phiran Set" at bounding box center [544, 178] width 448 height 34
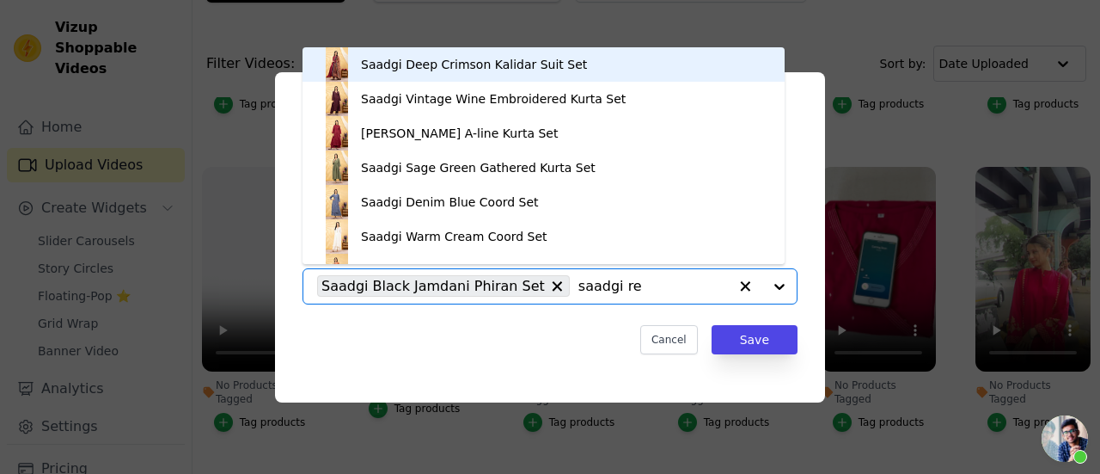
type input "saadgi red"
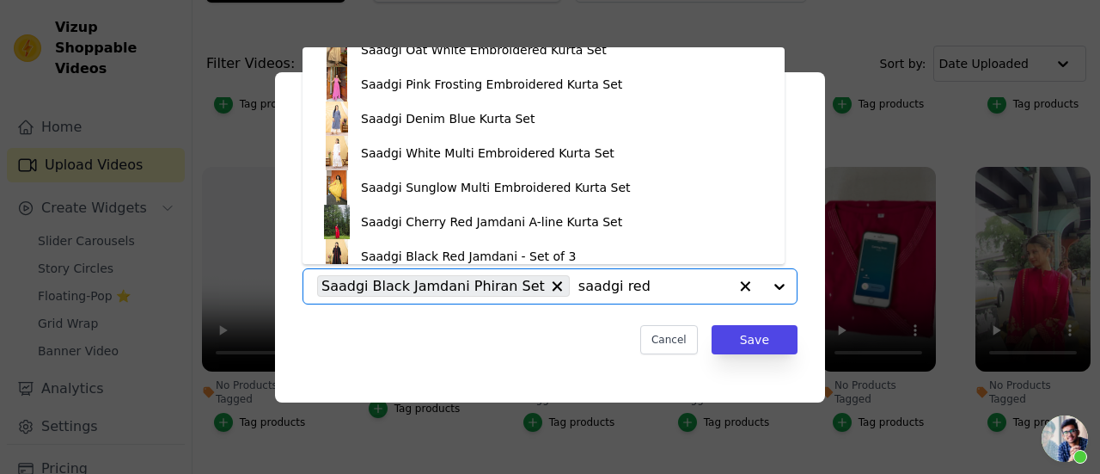
scroll to position [196, 0]
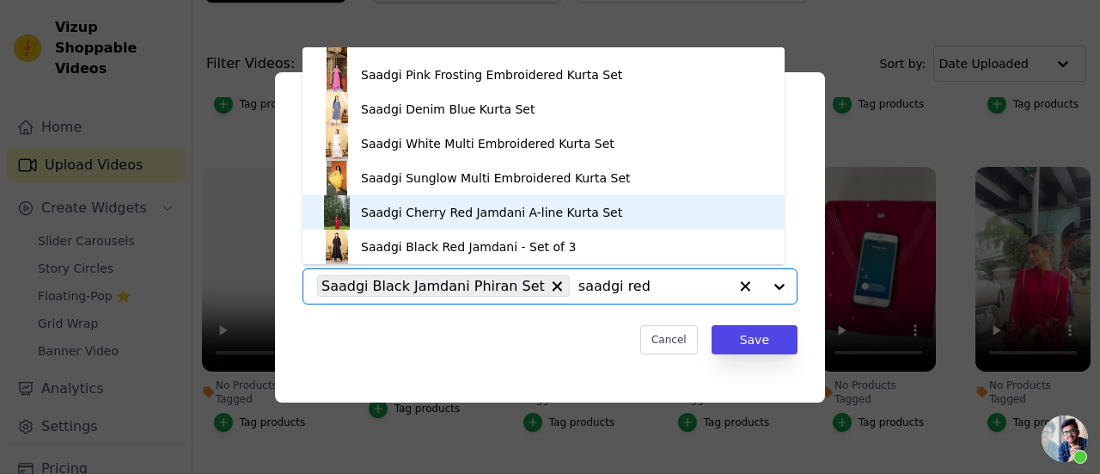
click at [403, 208] on div "Saadgi Cherry Red Jamdani A-line Kurta Set" at bounding box center [491, 212] width 261 height 17
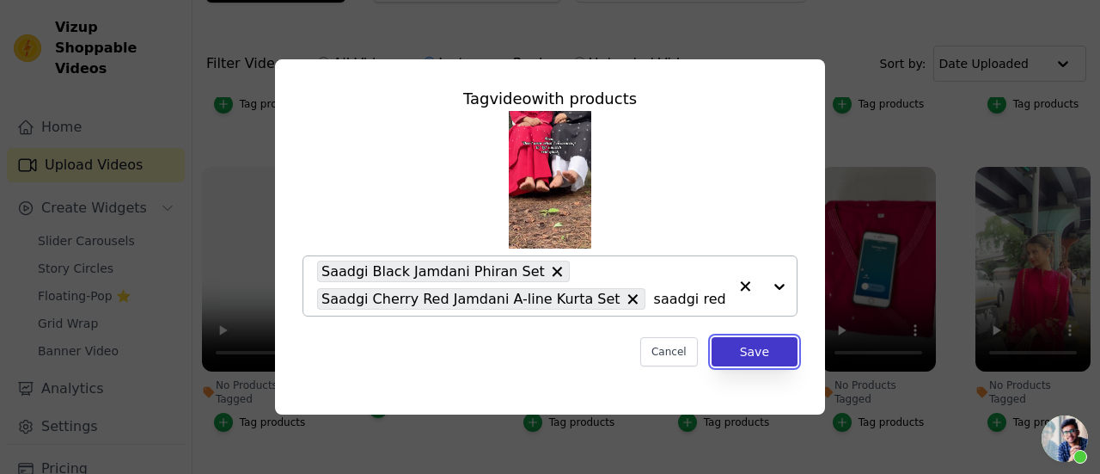
click at [732, 348] on button "Save" at bounding box center [755, 351] width 86 height 29
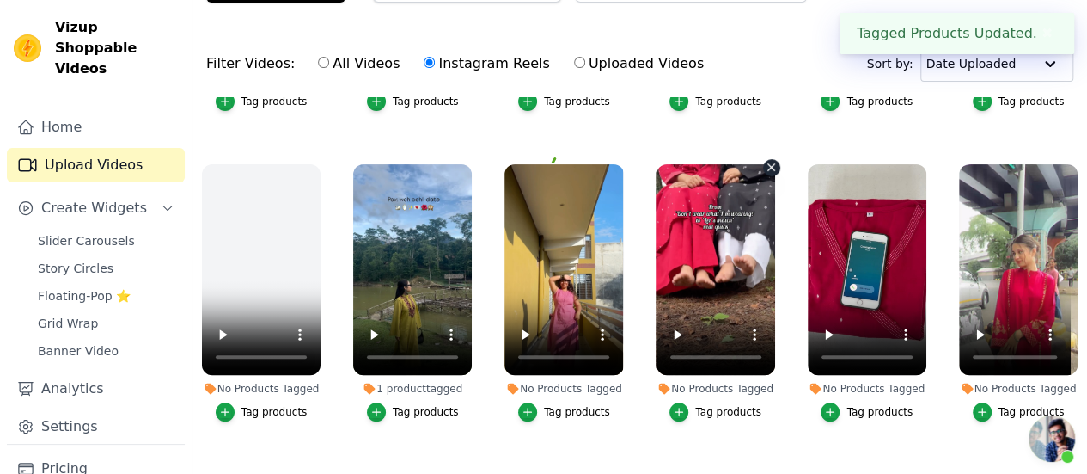
scroll to position [851, 0]
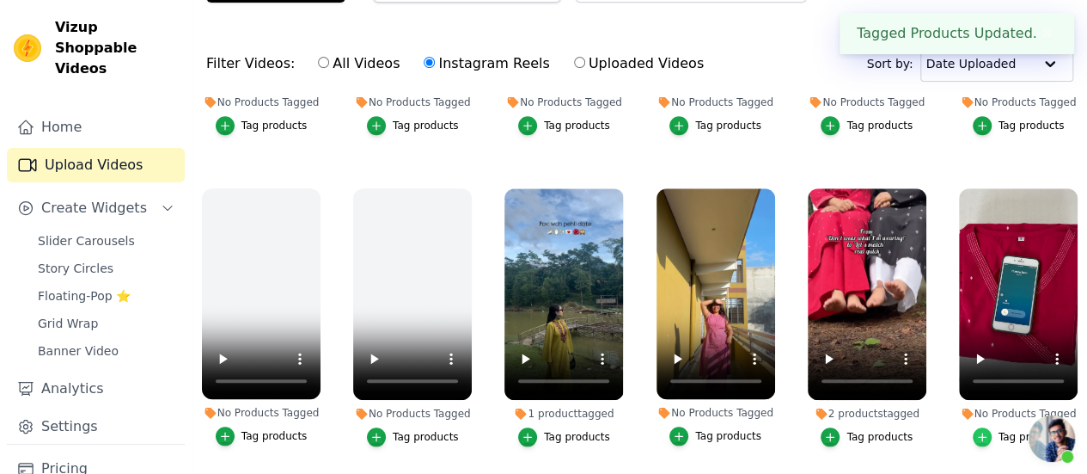
click at [978, 431] on icon "button" at bounding box center [982, 437] width 12 height 12
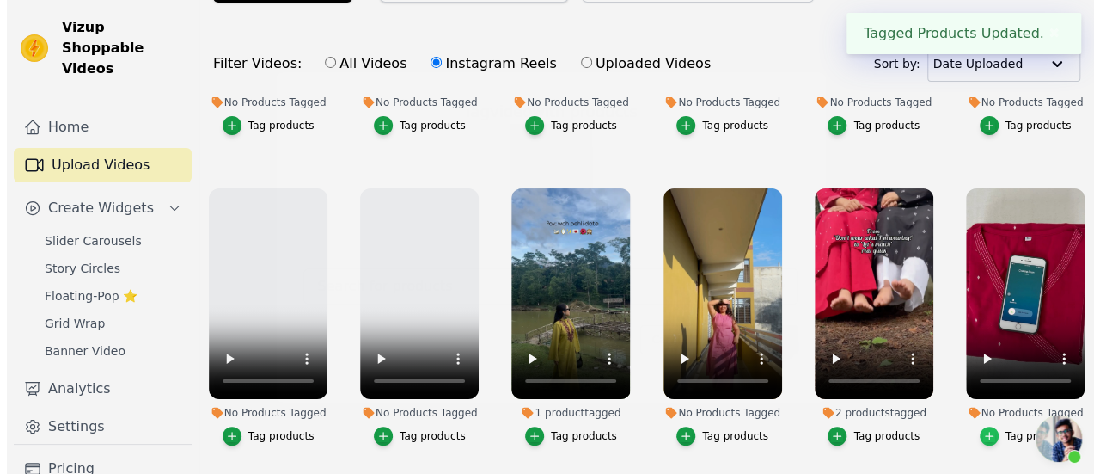
scroll to position [862, 0]
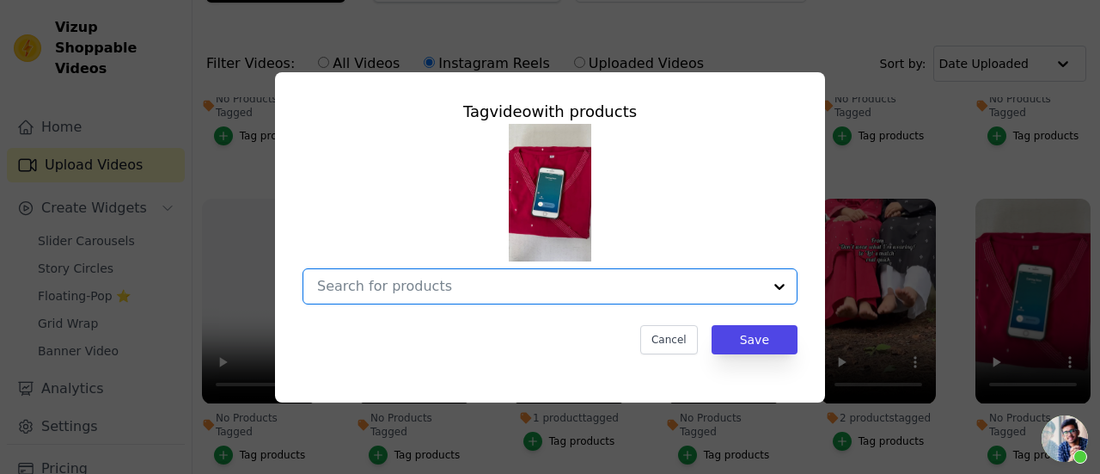
click at [509, 287] on input "No Products Tagged Tag video with products Option undefined, selected. Select i…" at bounding box center [539, 286] width 445 height 16
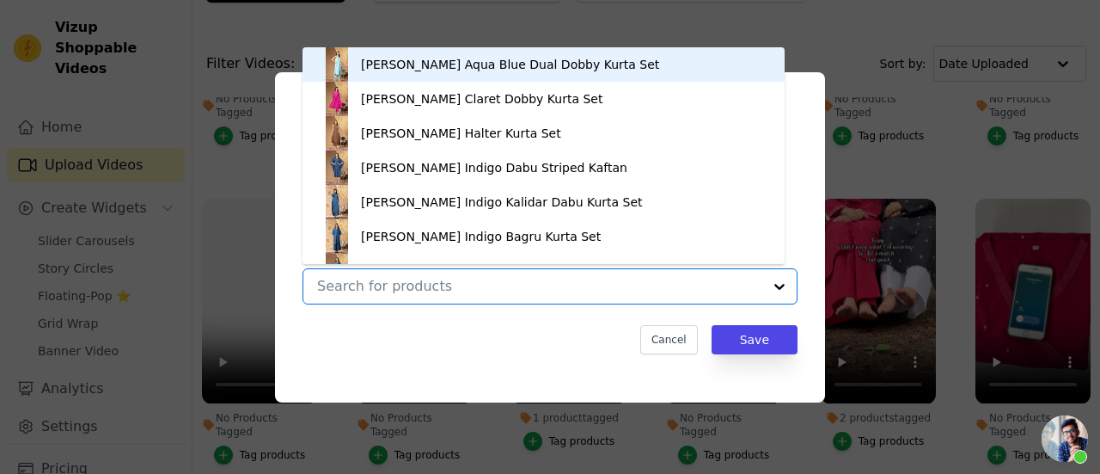
scroll to position [24, 0]
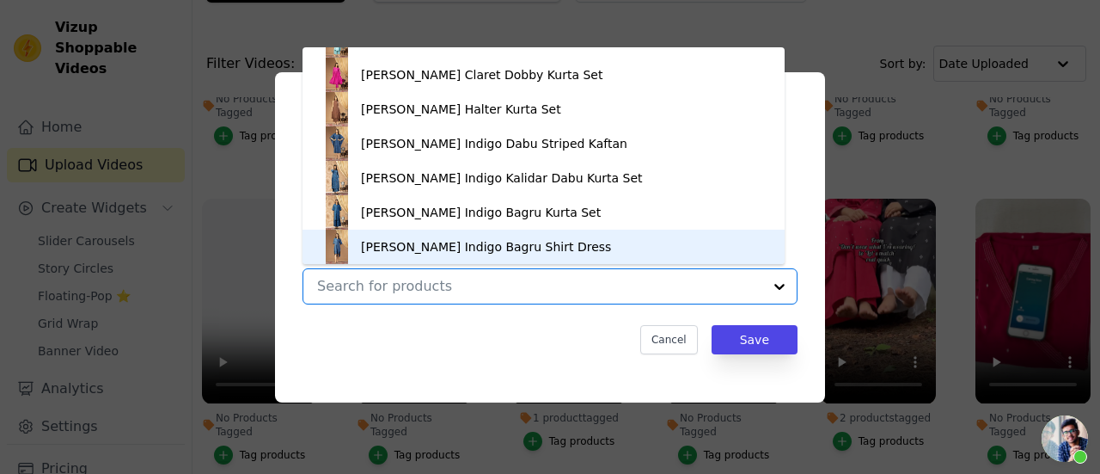
click at [479, 298] on div at bounding box center [539, 286] width 445 height 34
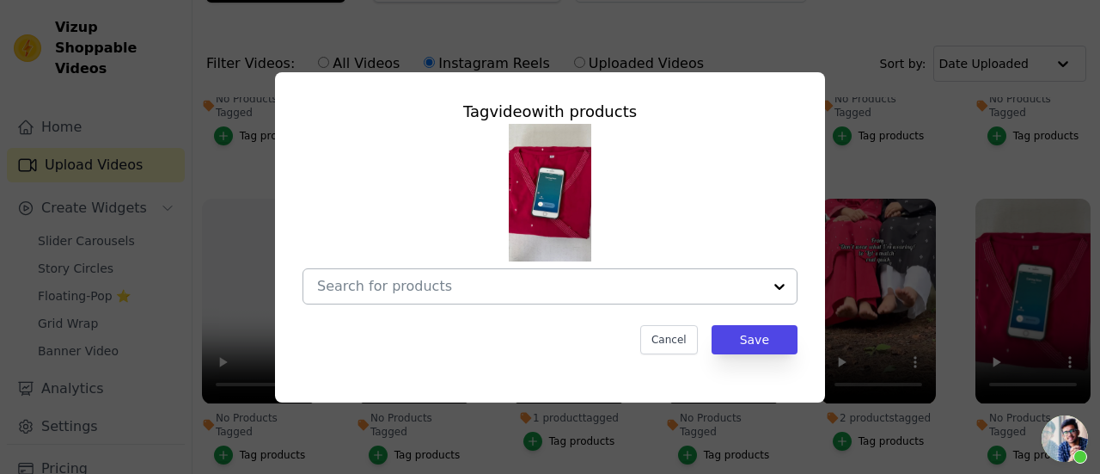
click at [479, 298] on div at bounding box center [539, 286] width 445 height 34
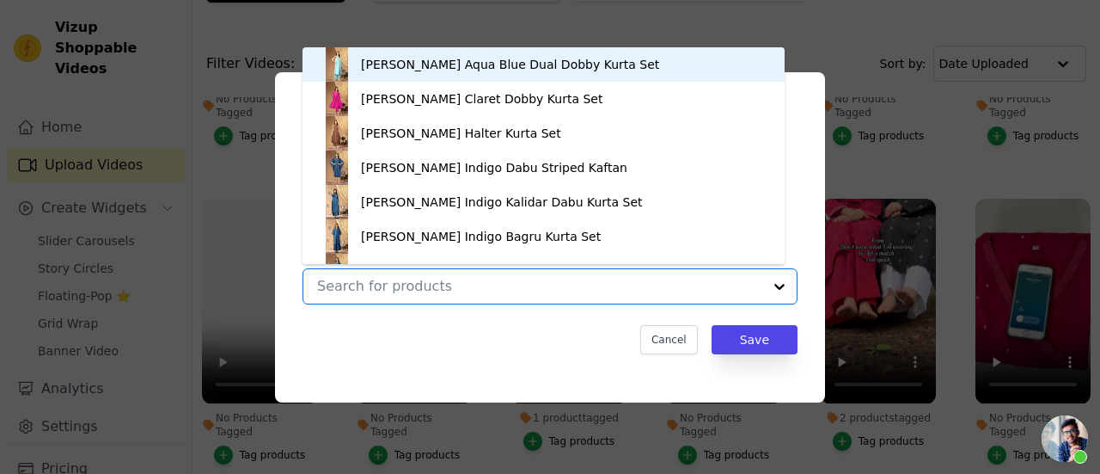
click at [479, 298] on div at bounding box center [539, 286] width 445 height 34
click at [519, 326] on div "Cancel Save" at bounding box center [550, 339] width 495 height 29
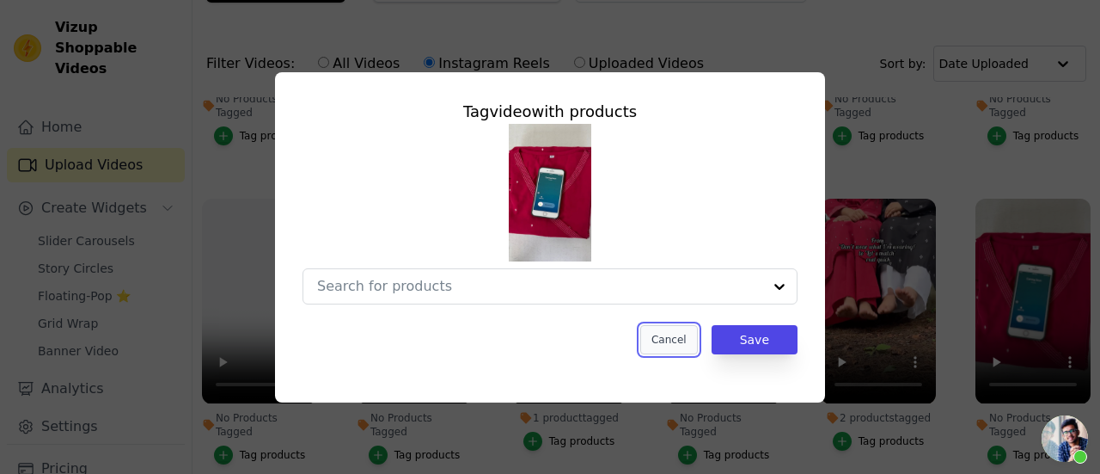
click at [667, 345] on button "Cancel" at bounding box center [669, 339] width 58 height 29
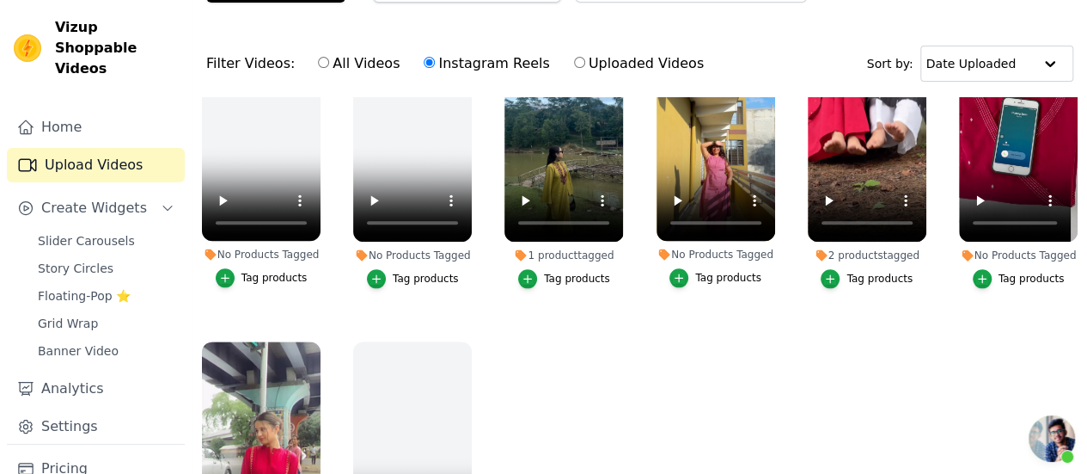
scroll to position [909, 0]
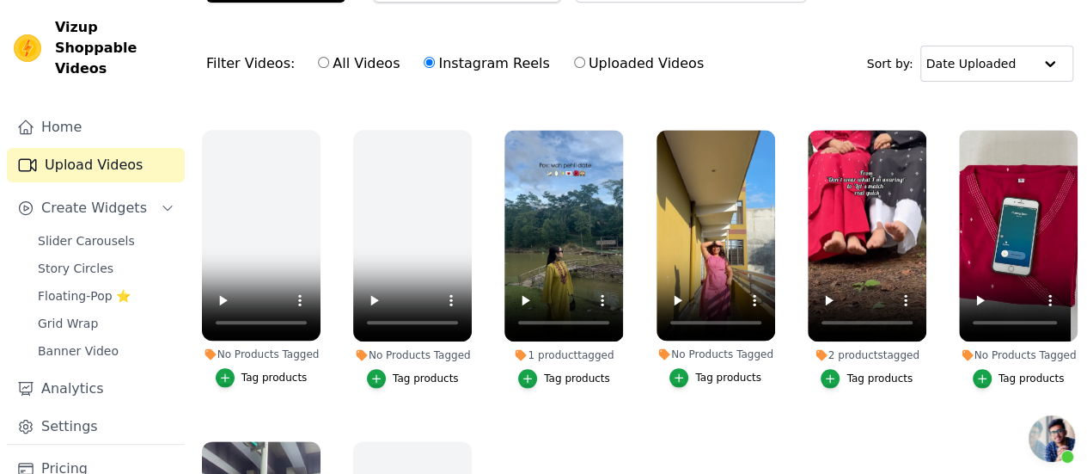
click at [993, 369] on button "Tag products" at bounding box center [1019, 378] width 92 height 19
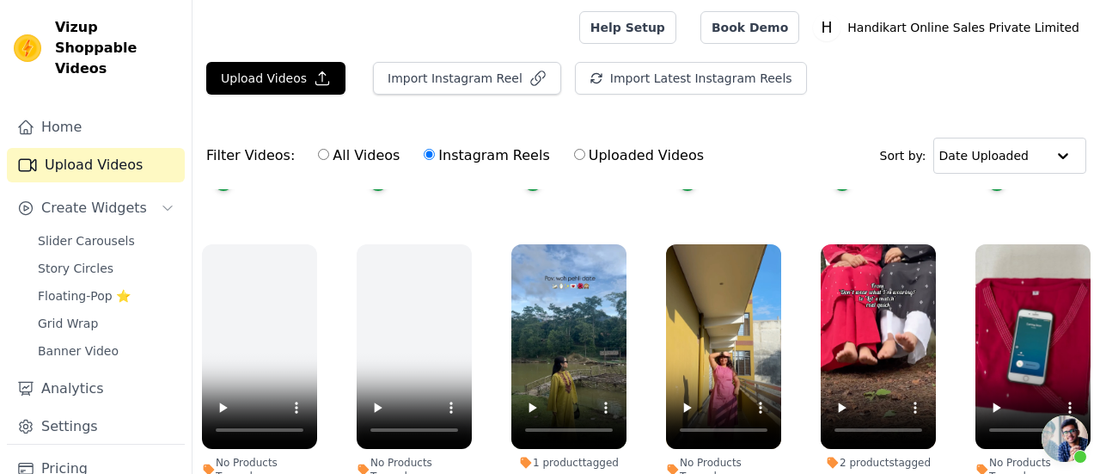
scroll to position [921, 0]
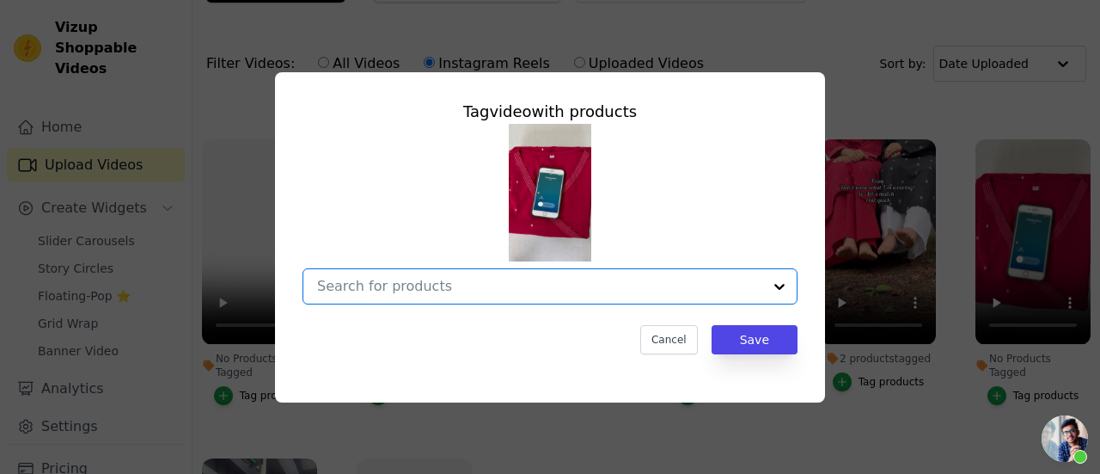
click at [524, 278] on input "No Products Tagged Tag video with products Option undefined, selected. Select i…" at bounding box center [539, 286] width 445 height 16
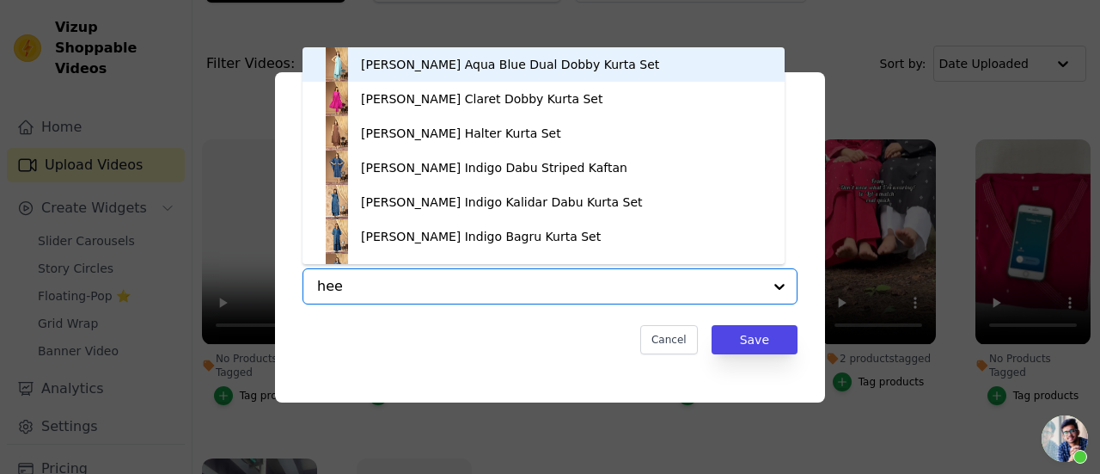
type input "heer"
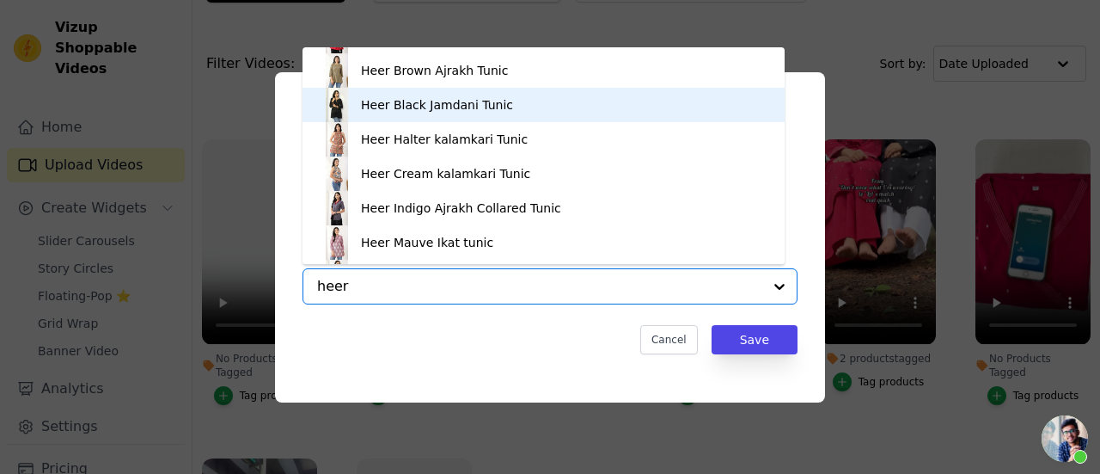
scroll to position [0, 0]
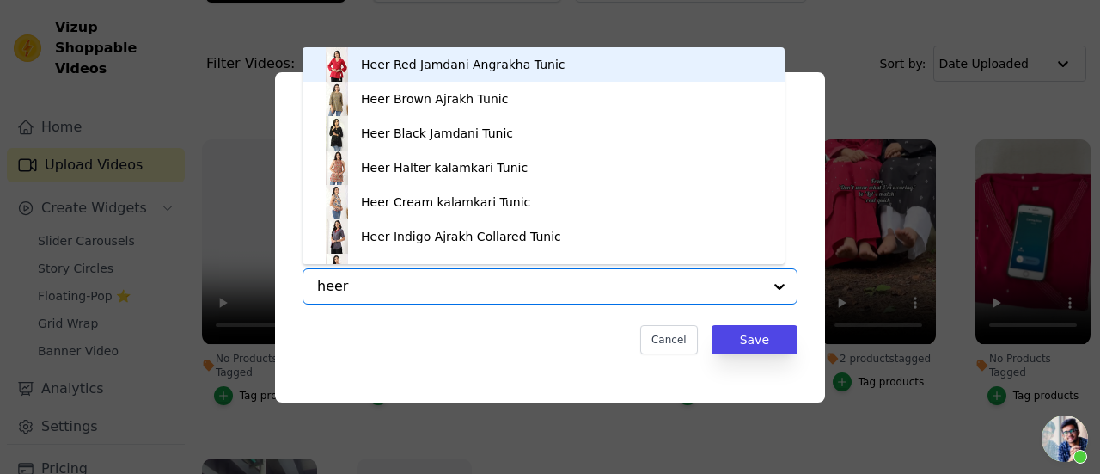
click at [405, 73] on div "Heer Red Jamdani Angrakha Tunic" at bounding box center [544, 64] width 448 height 34
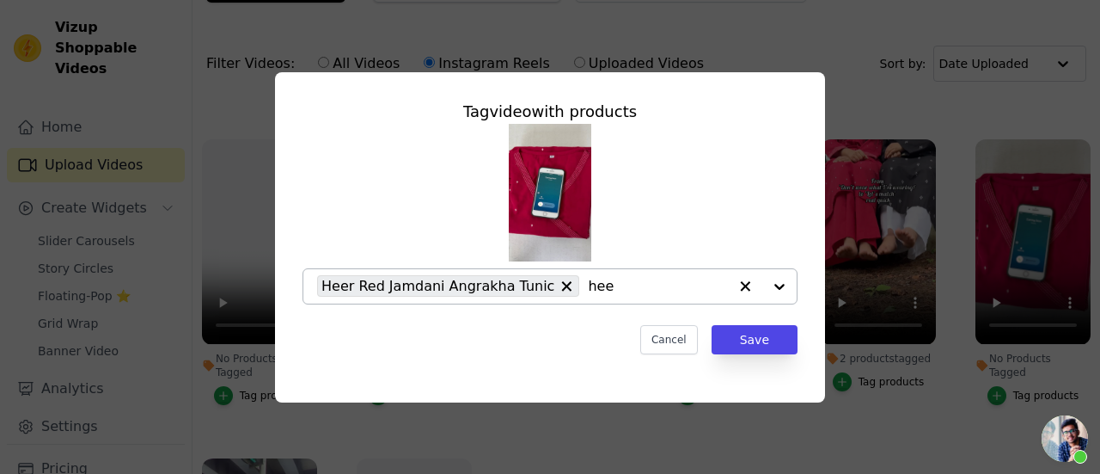
type input "heer"
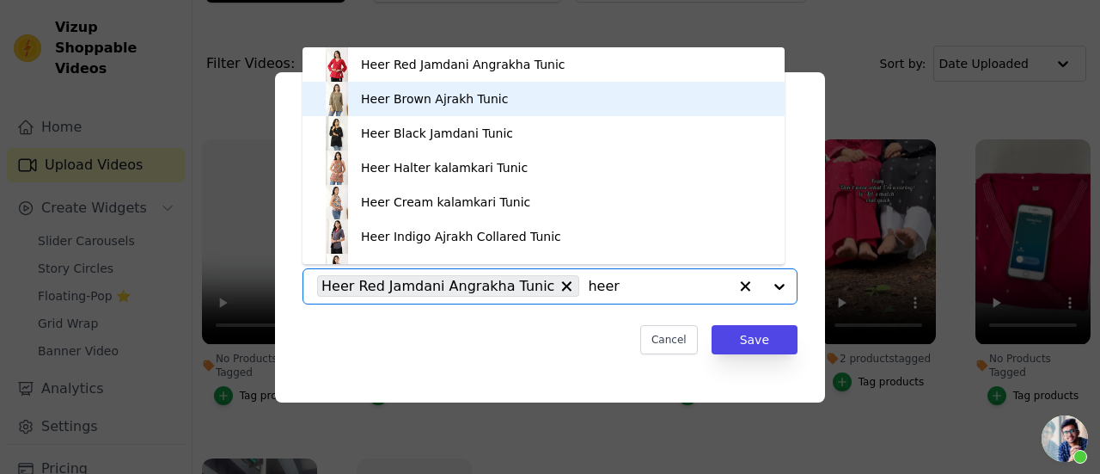
click at [439, 101] on div "Heer Brown Ajrakh Tunic" at bounding box center [434, 98] width 147 height 17
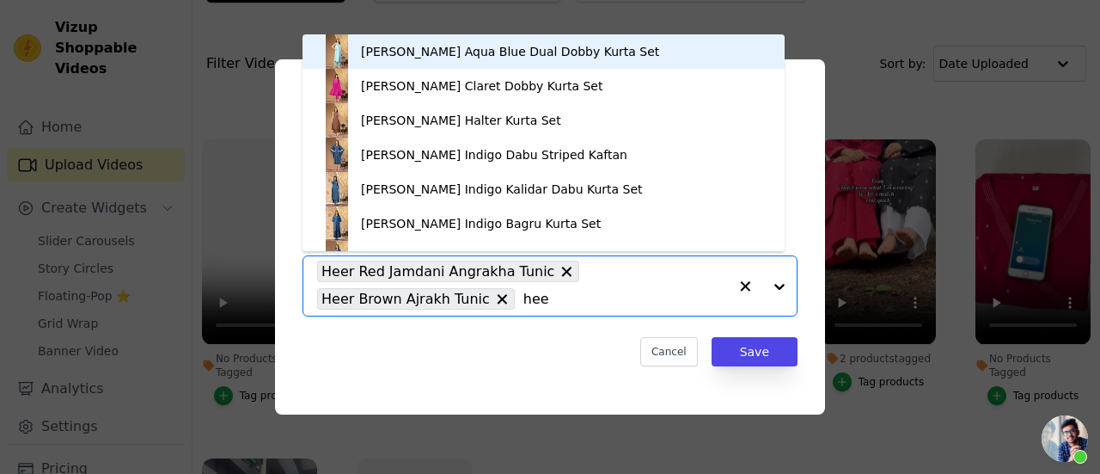
type input "heer"
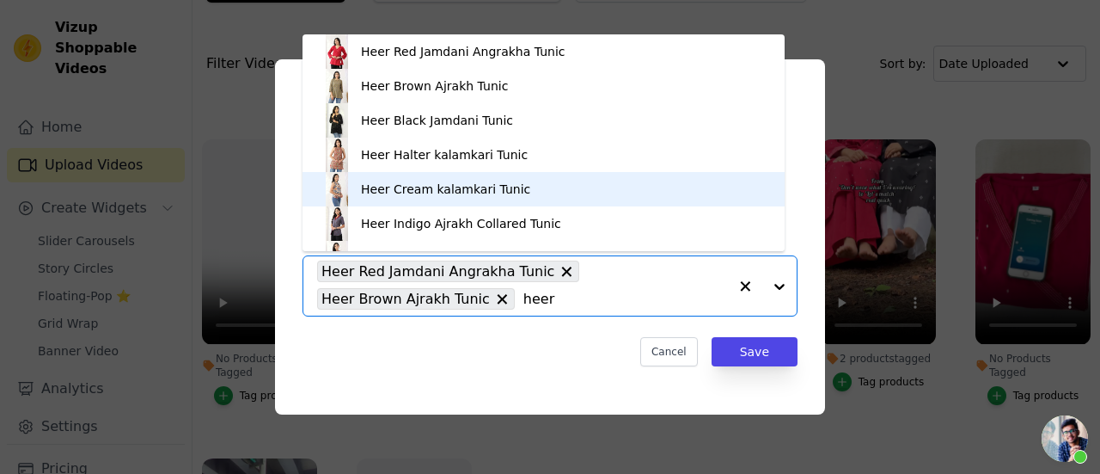
click at [431, 187] on div "Heer Cream kalamkari Tunic" at bounding box center [445, 189] width 169 height 17
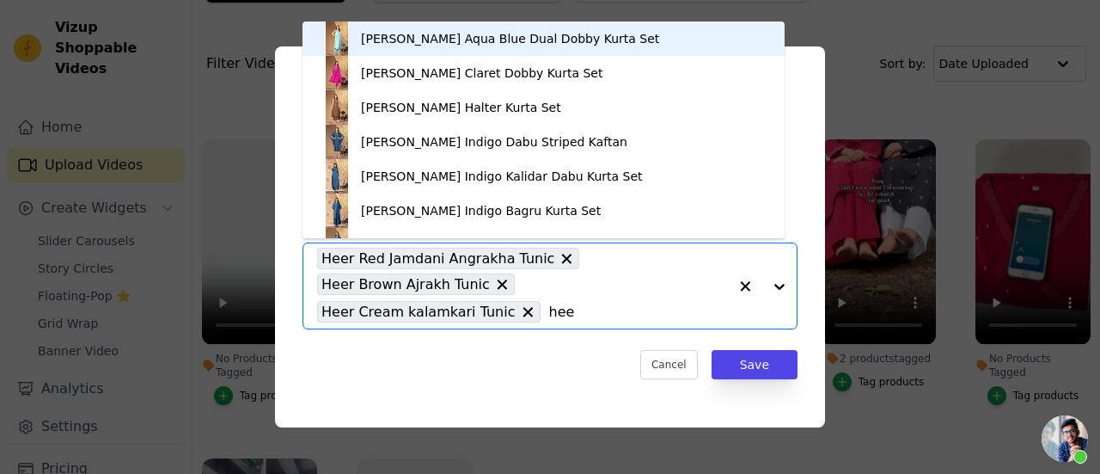
type input "heer"
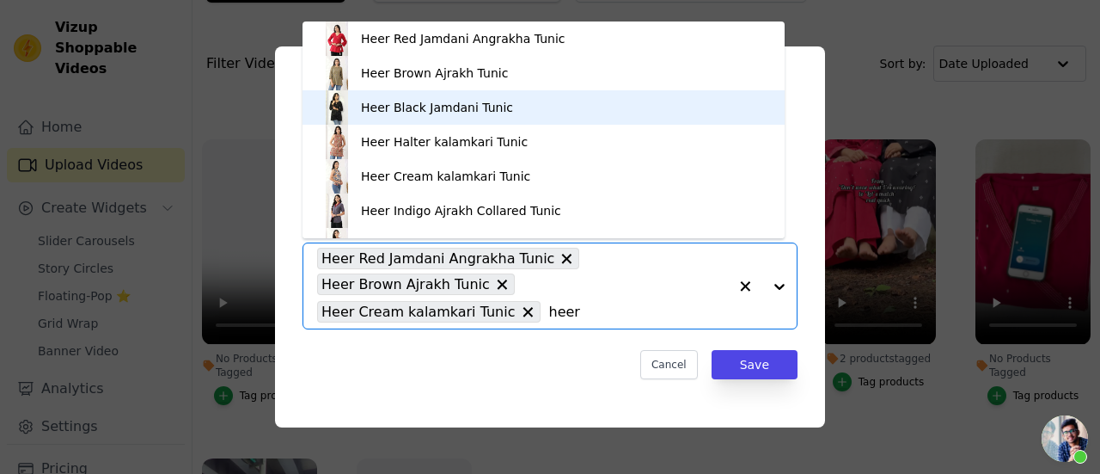
click at [423, 106] on div "Heer Black Jamdani Tunic" at bounding box center [437, 107] width 152 height 17
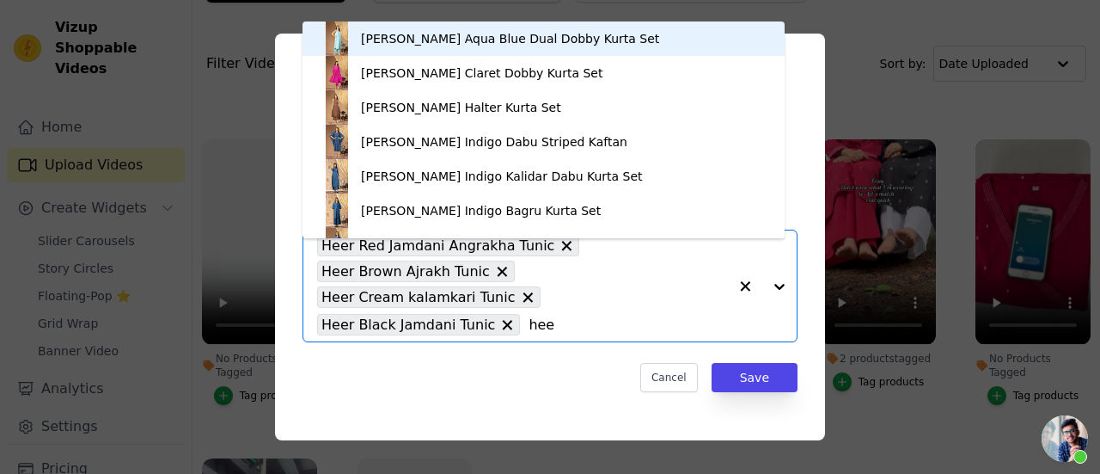
type input "heer"
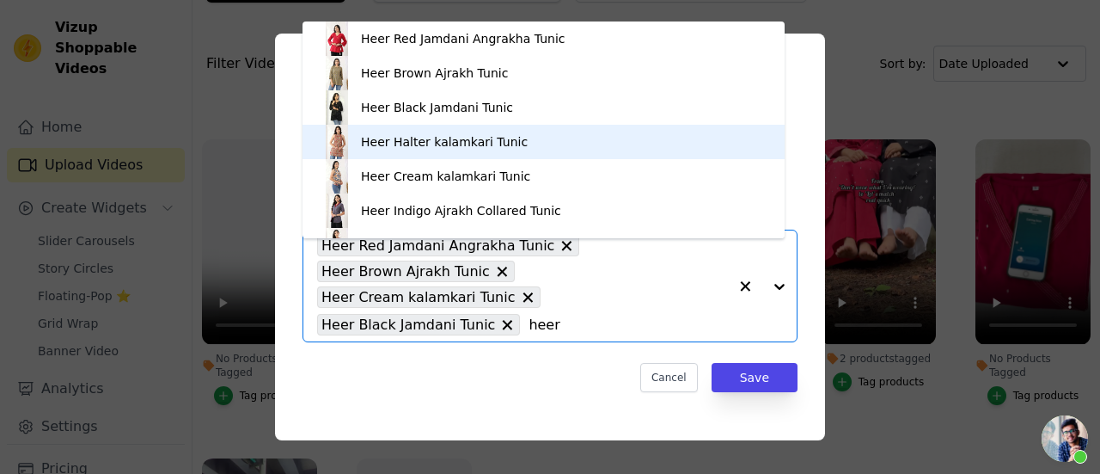
click at [407, 140] on div "Heer Halter kalamkari Tunic" at bounding box center [444, 141] width 167 height 17
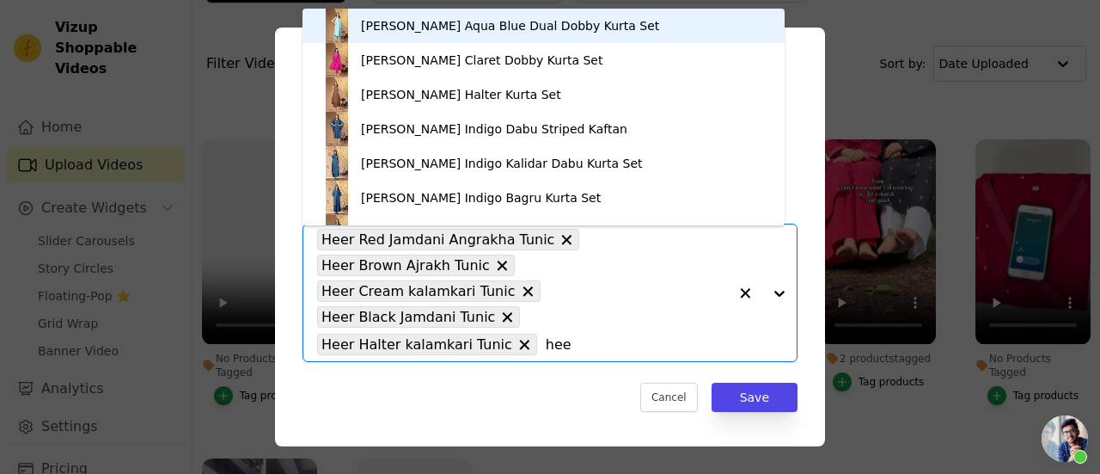
type input "heer"
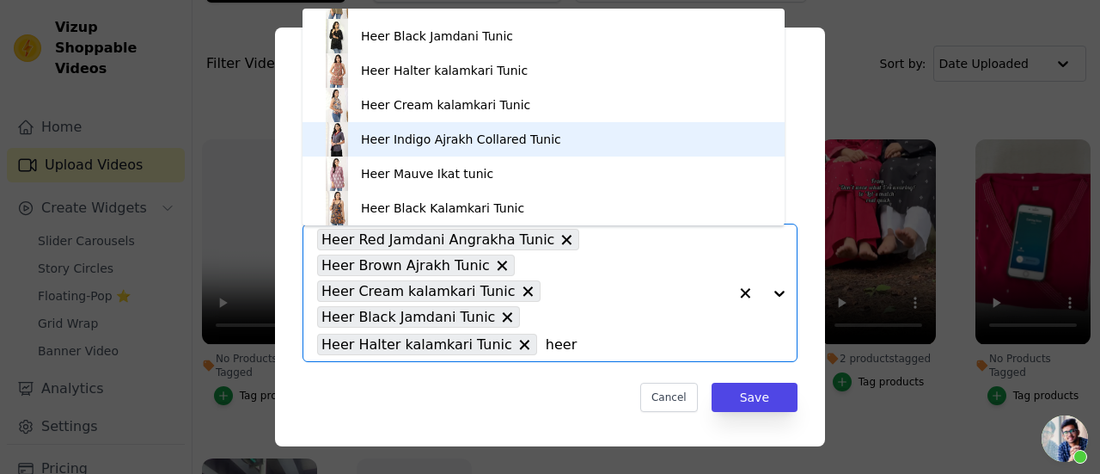
scroll to position [86, 0]
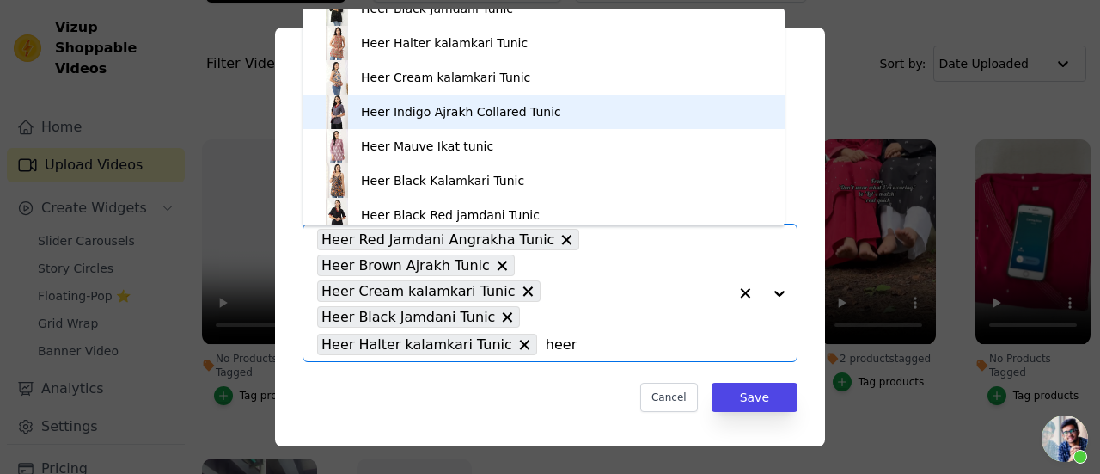
click at [444, 122] on div "Heer Indigo Ajrakh Collared Tunic" at bounding box center [544, 112] width 448 height 34
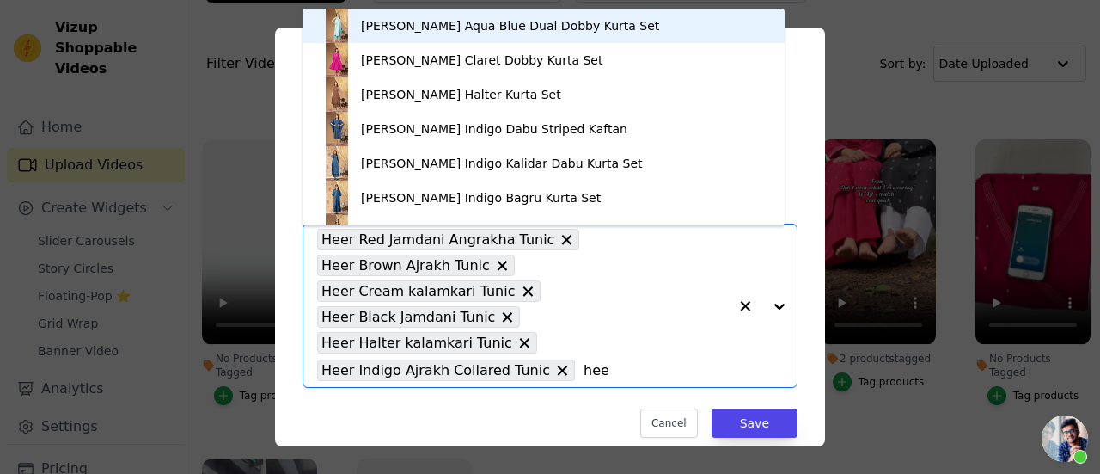
type input "heer"
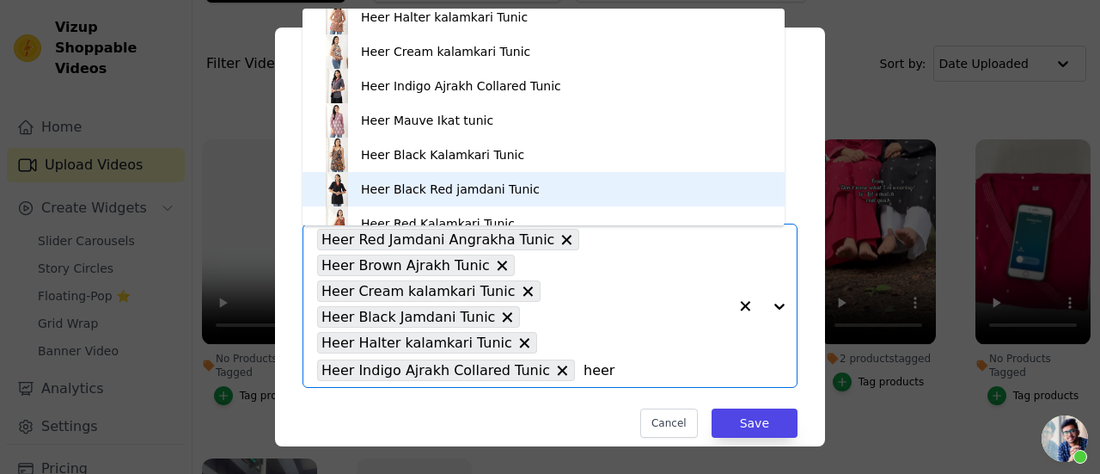
scroll to position [127, 0]
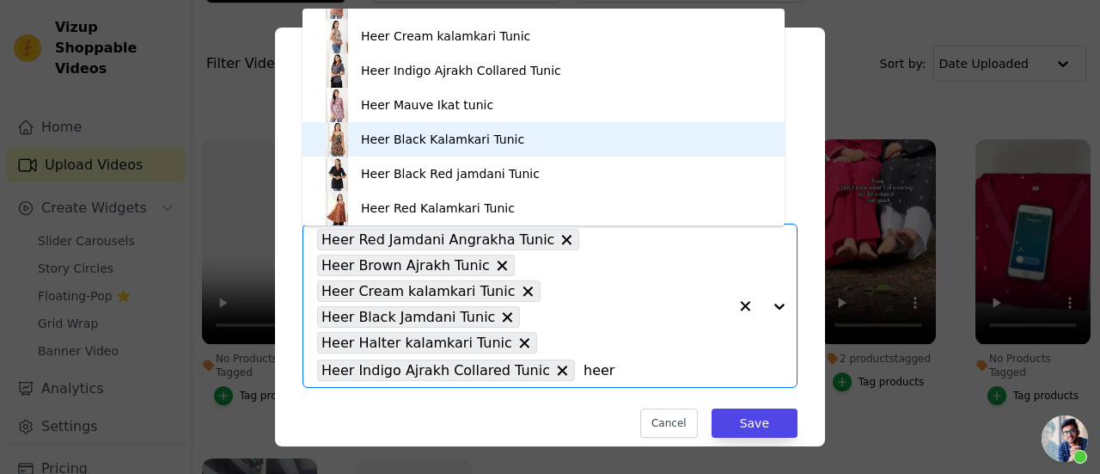
click at [462, 152] on div "Heer Black Kalamkari Tunic" at bounding box center [544, 139] width 448 height 34
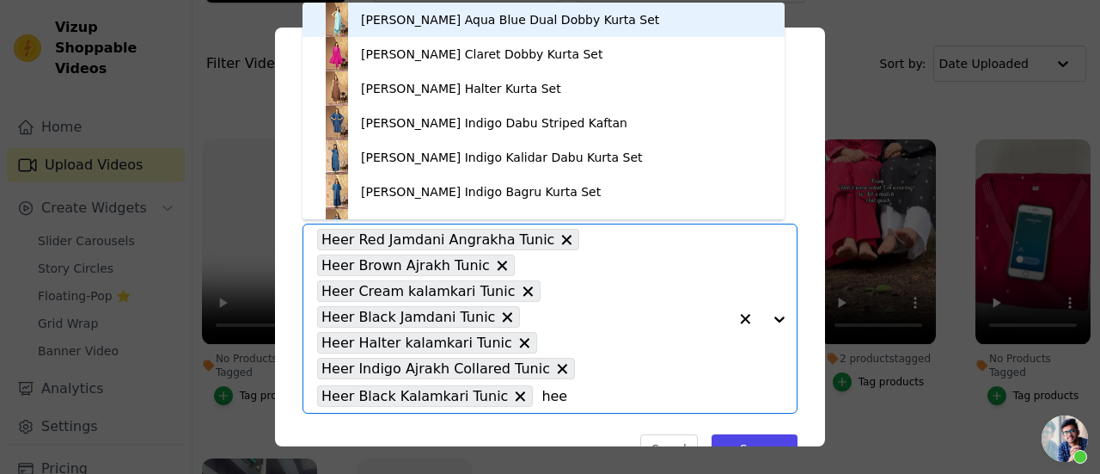
type input "heer"
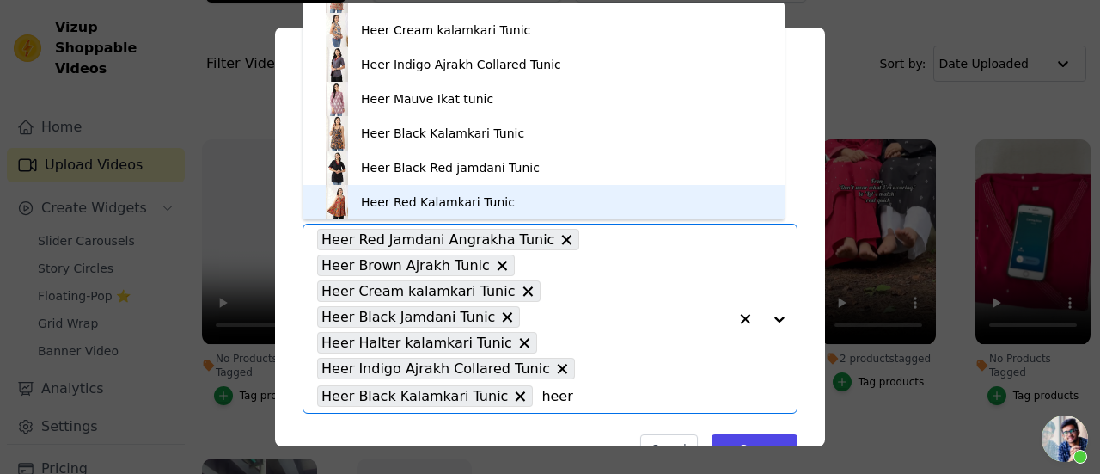
click at [444, 196] on div "Heer Red Kalamkari Tunic" at bounding box center [438, 201] width 154 height 17
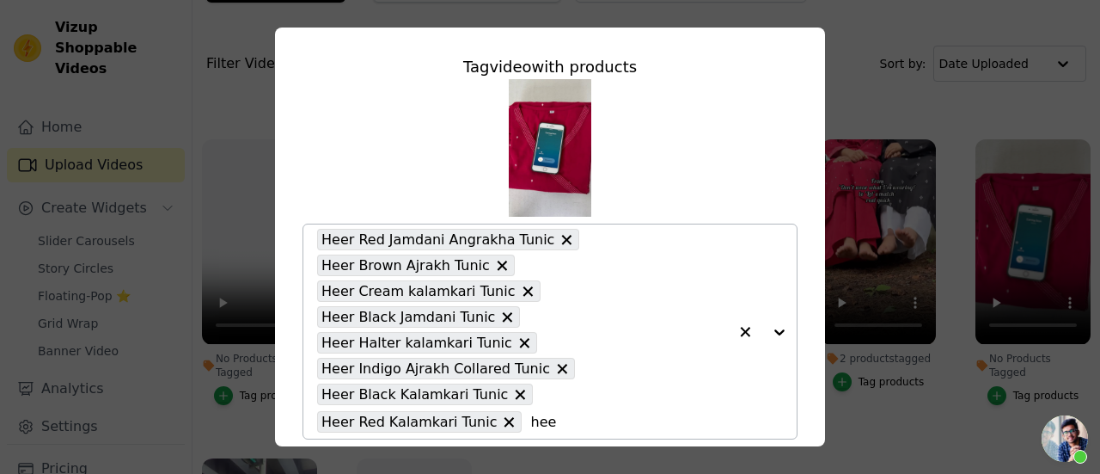
type input "heer"
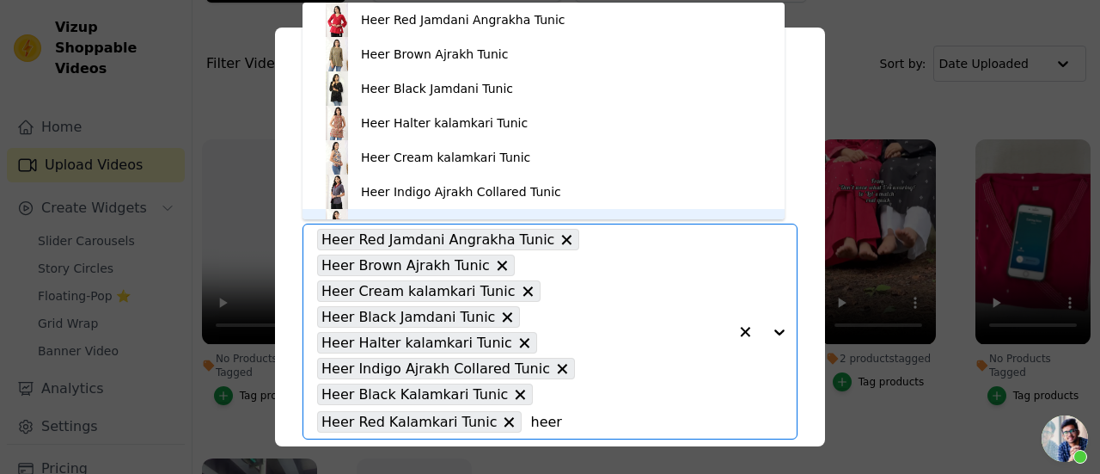
scroll to position [24, 0]
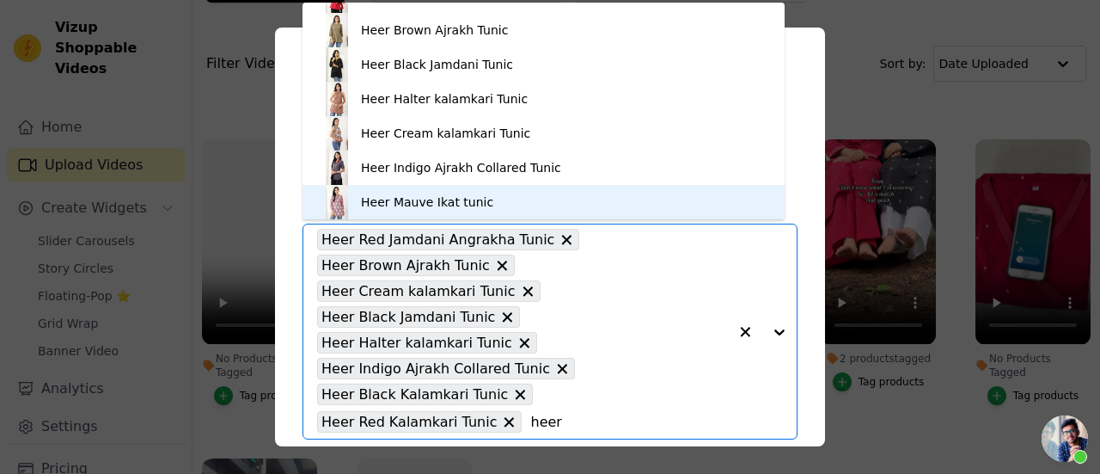
click at [380, 196] on div "Heer Mauve Ikat tunic" at bounding box center [427, 201] width 132 height 17
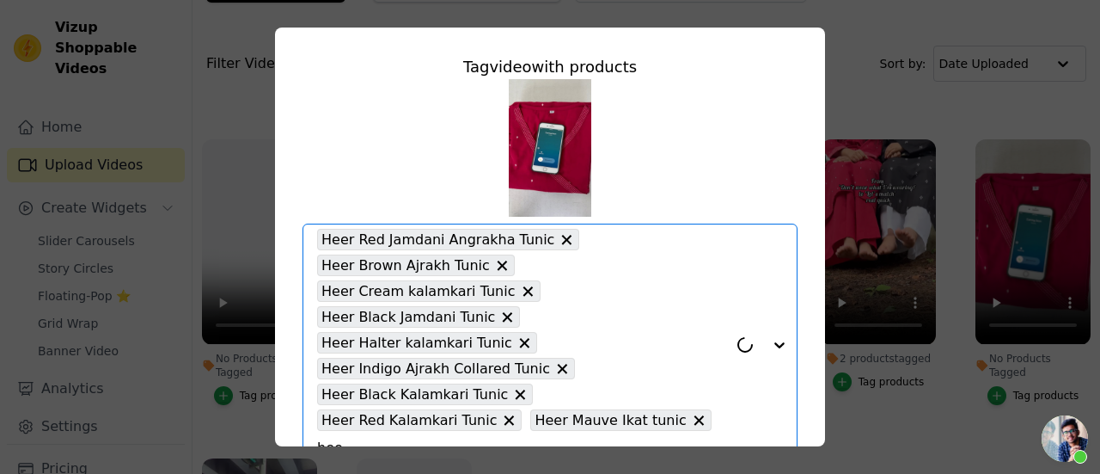
type input "heer"
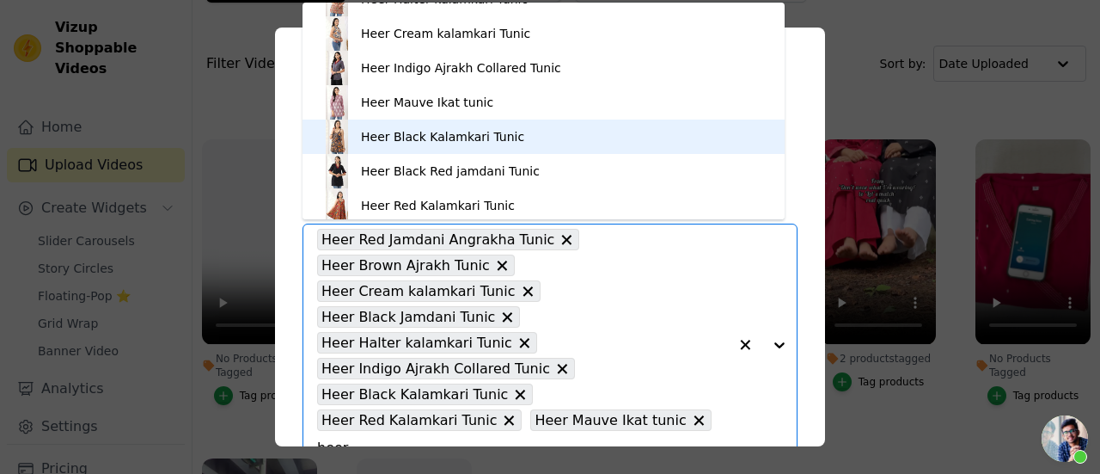
scroll to position [127, 0]
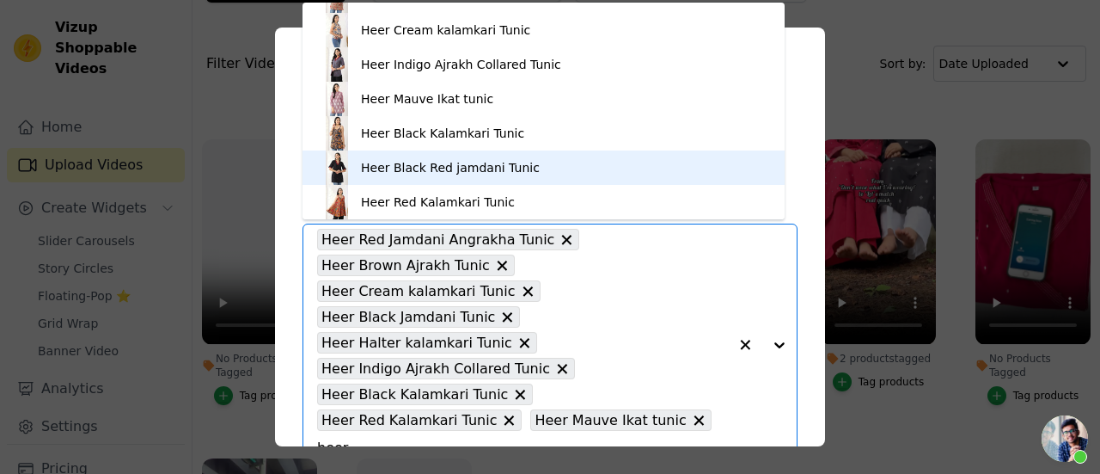
click at [402, 158] on div "Heer Black Red jamdani Tunic" at bounding box center [544, 167] width 448 height 34
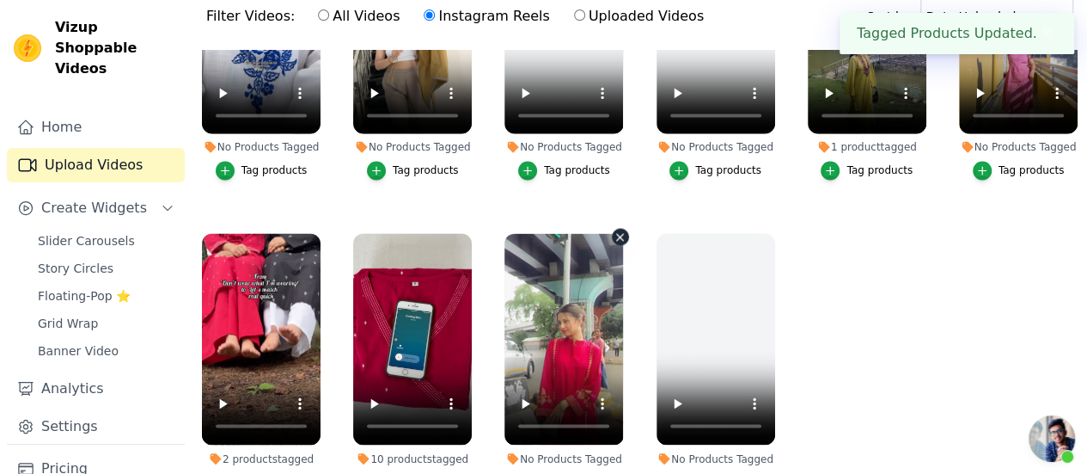
scroll to position [174, 0]
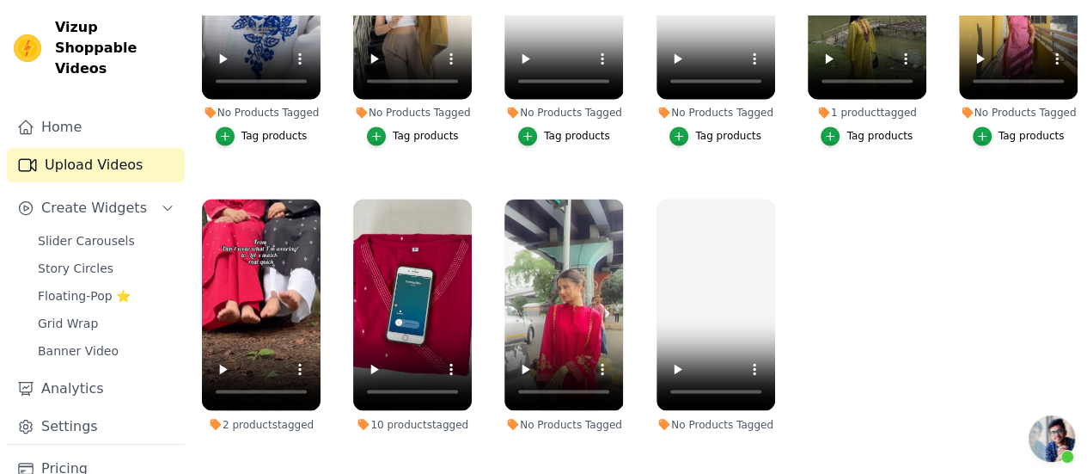
click at [541, 438] on button "Tag products" at bounding box center [564, 447] width 92 height 19
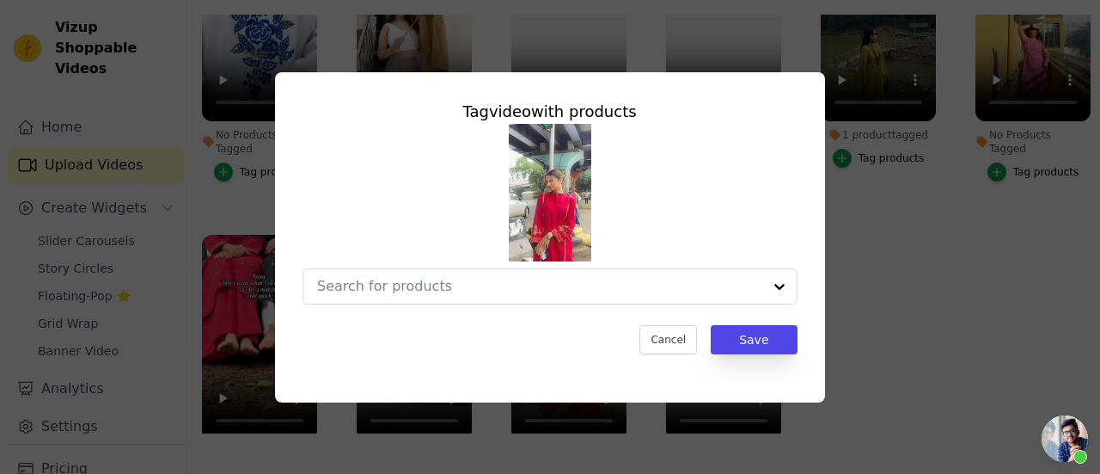
scroll to position [1396, 0]
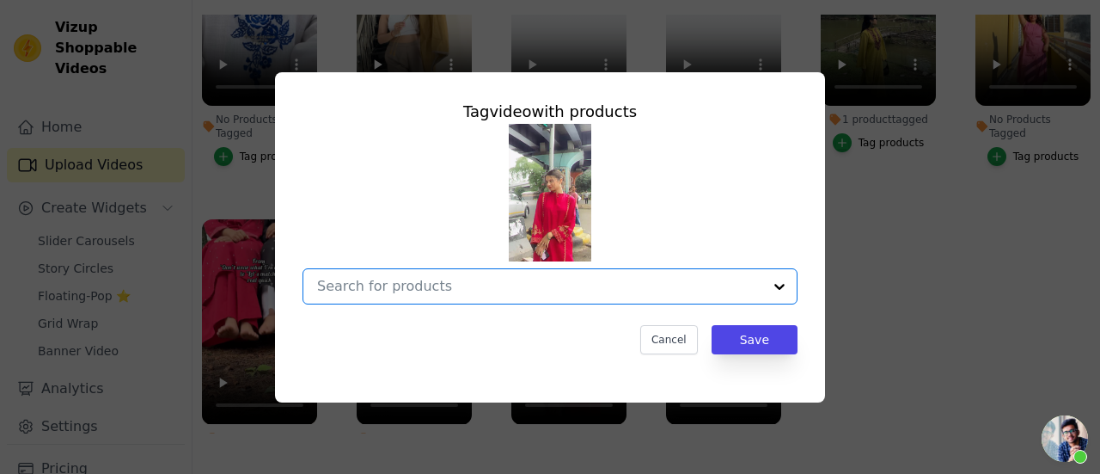
click at [476, 279] on input "No Products Tagged Tag video with products Option undefined, selected. Select i…" at bounding box center [539, 286] width 445 height 16
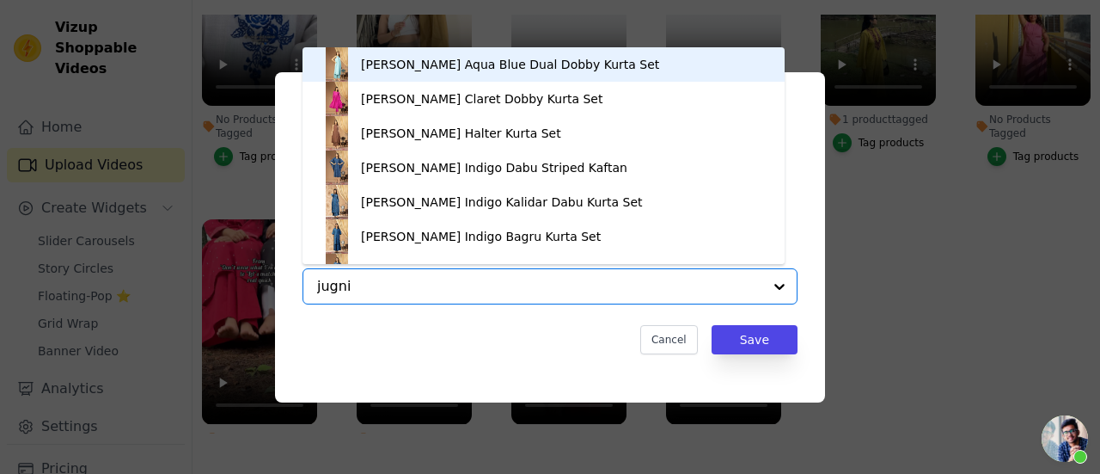
type input "jugni"
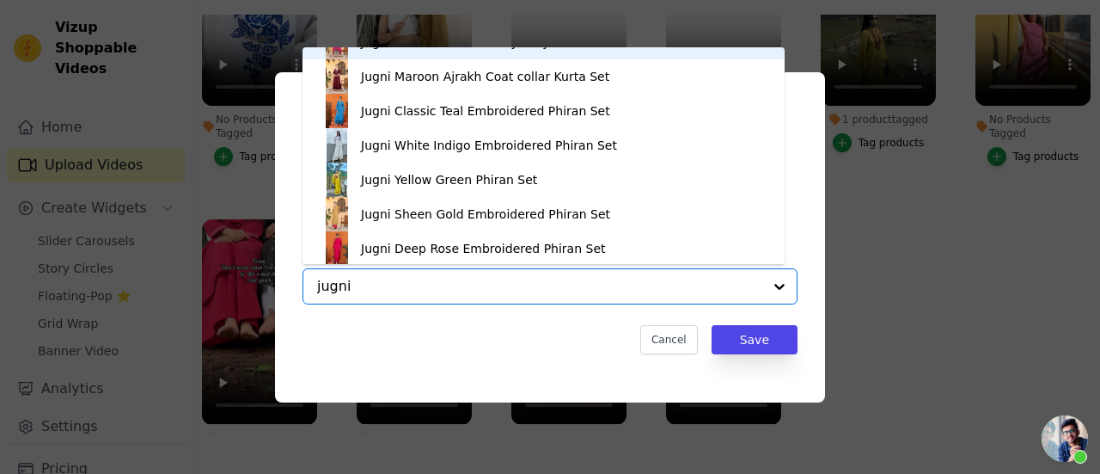
scroll to position [127, 0]
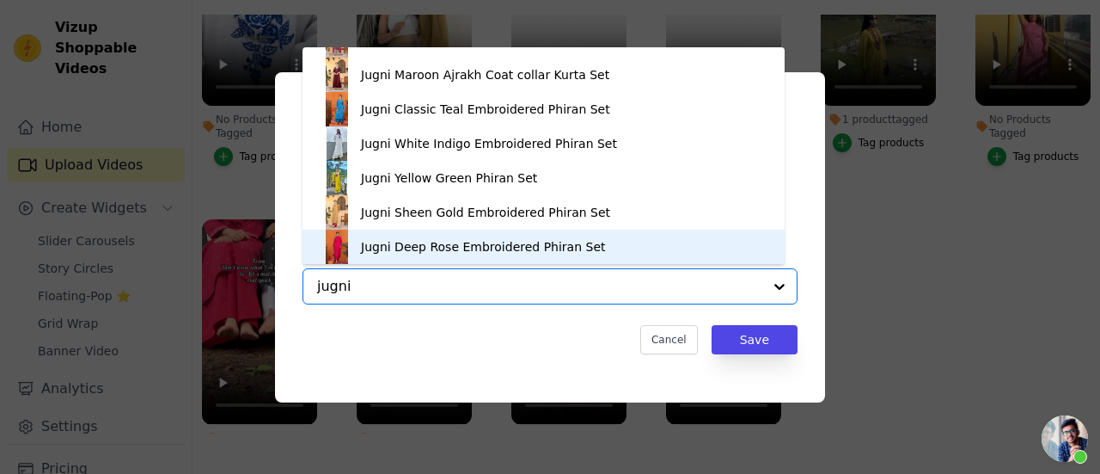
click at [396, 250] on div "Jugni Deep Rose Embroidered Phiran Set" at bounding box center [483, 246] width 245 height 17
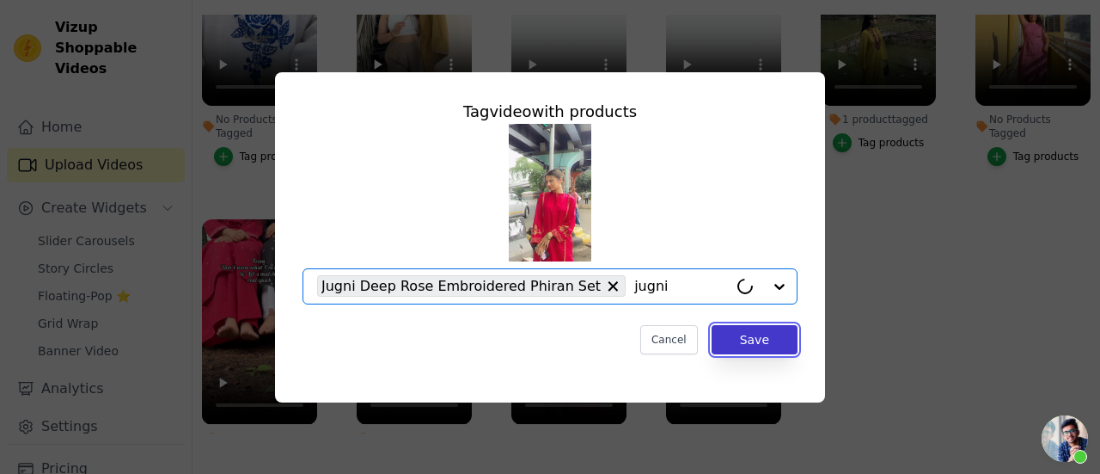
click at [725, 334] on button "Save" at bounding box center [755, 339] width 86 height 29
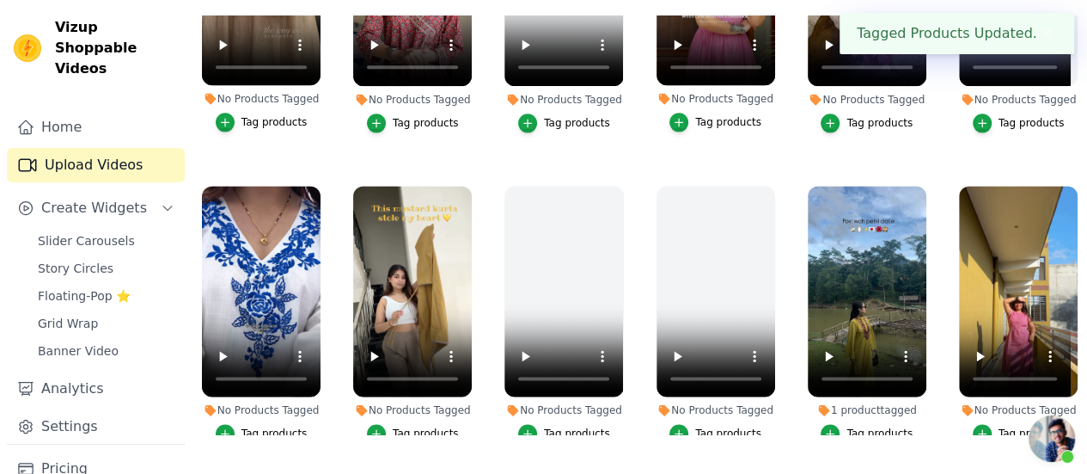
scroll to position [1123, 0]
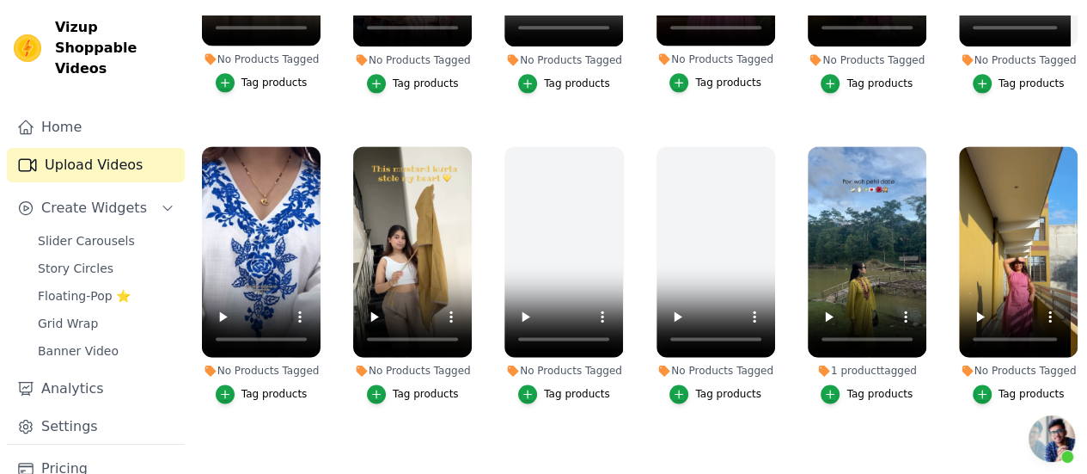
click at [399, 384] on button "Tag products" at bounding box center [413, 393] width 92 height 19
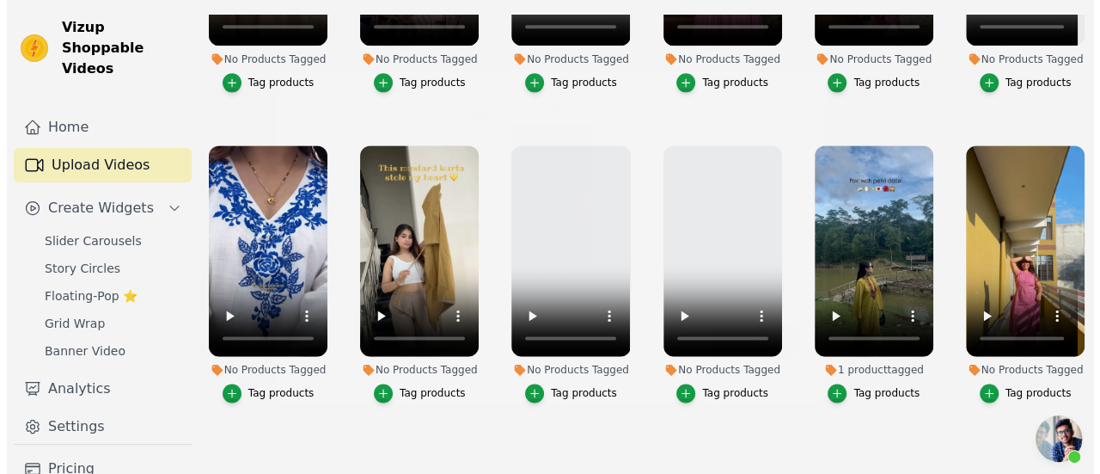
scroll to position [1138, 0]
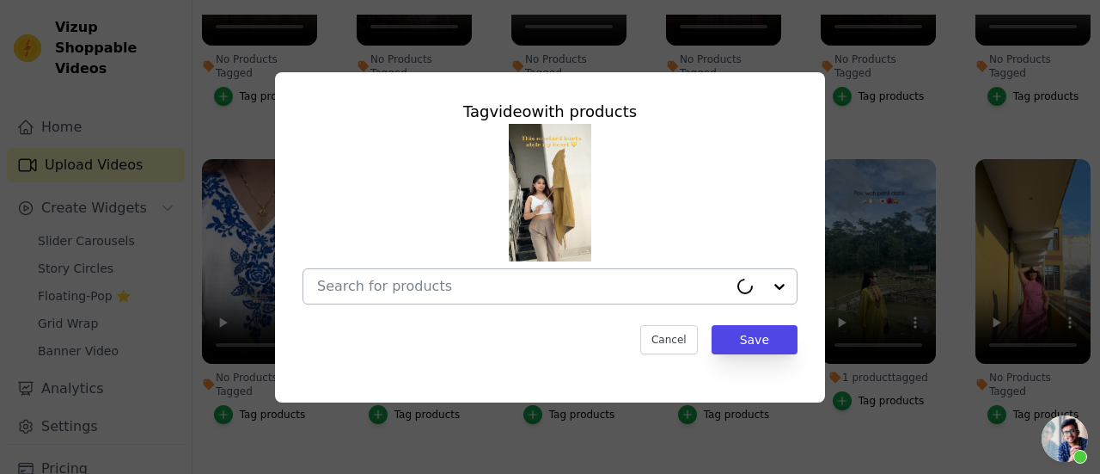
click at [473, 291] on input "No Products Tagged Tag video with products Cancel Save Tag products" at bounding box center [522, 286] width 411 height 16
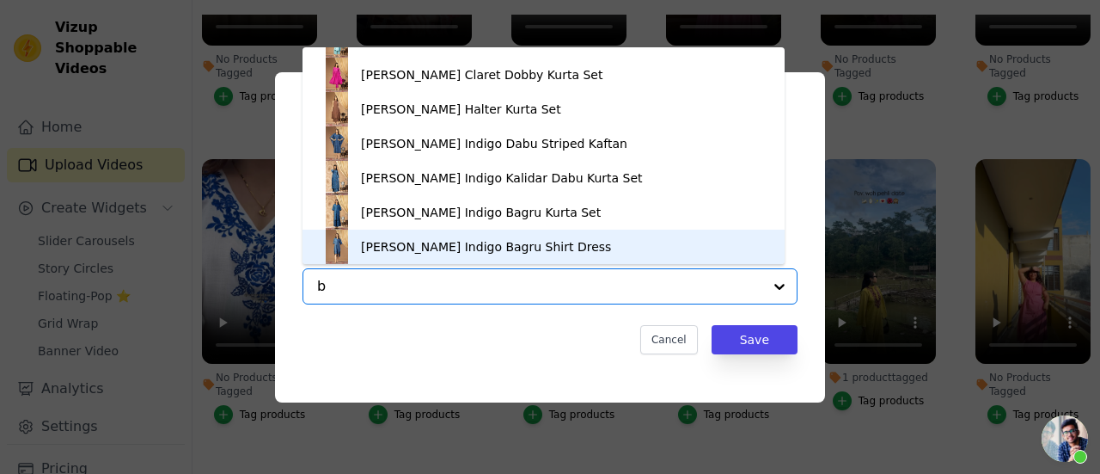
scroll to position [0, 0]
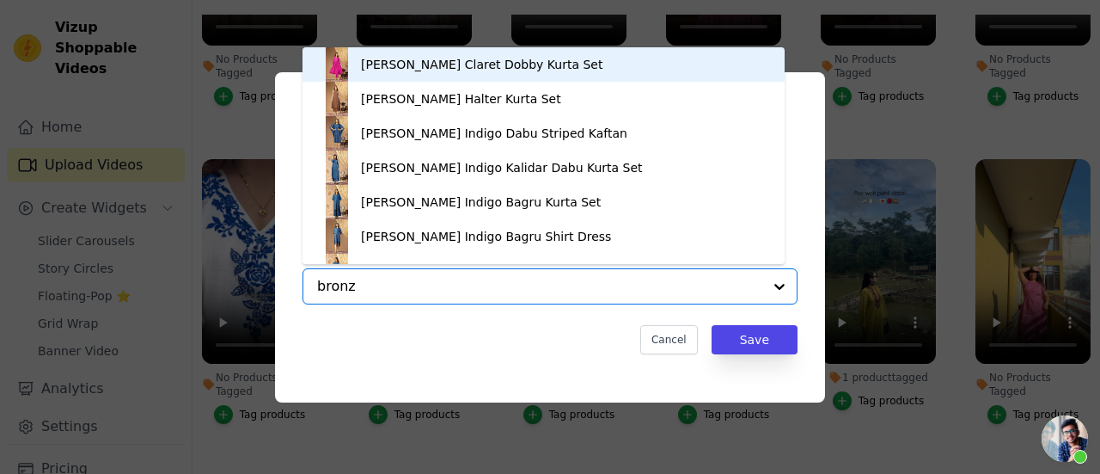
type input "bronze"
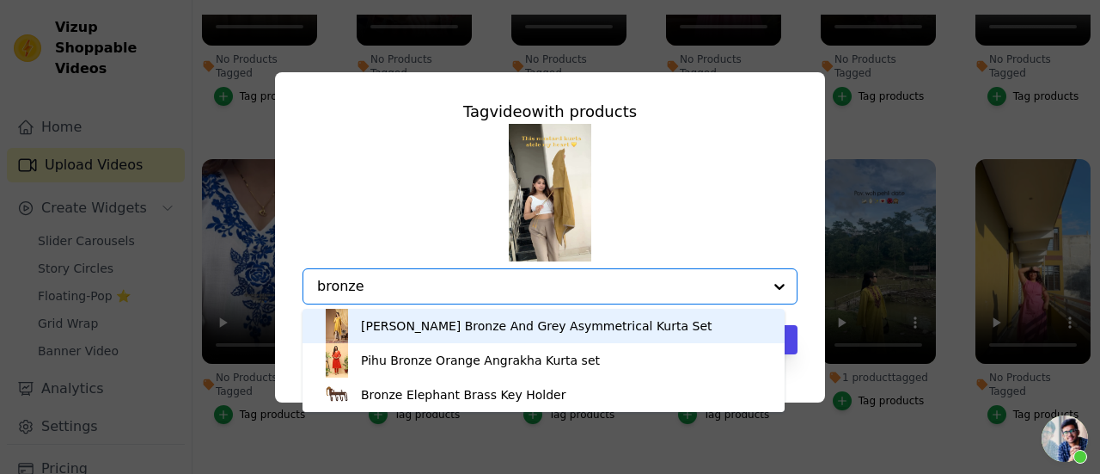
click at [421, 332] on div "[PERSON_NAME] Bronze And Grey Asymmetrical Kurta Set" at bounding box center [537, 325] width 352 height 17
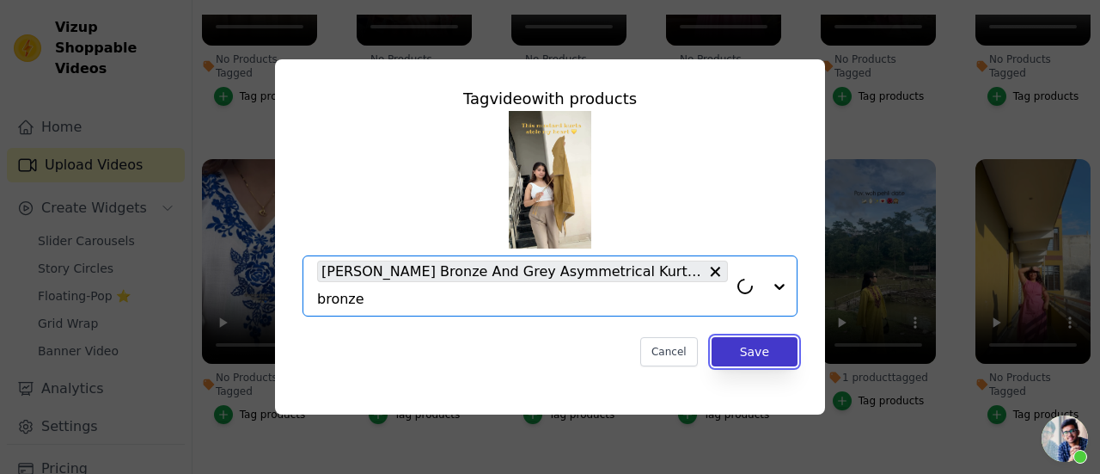
click at [727, 338] on button "Save" at bounding box center [755, 351] width 86 height 29
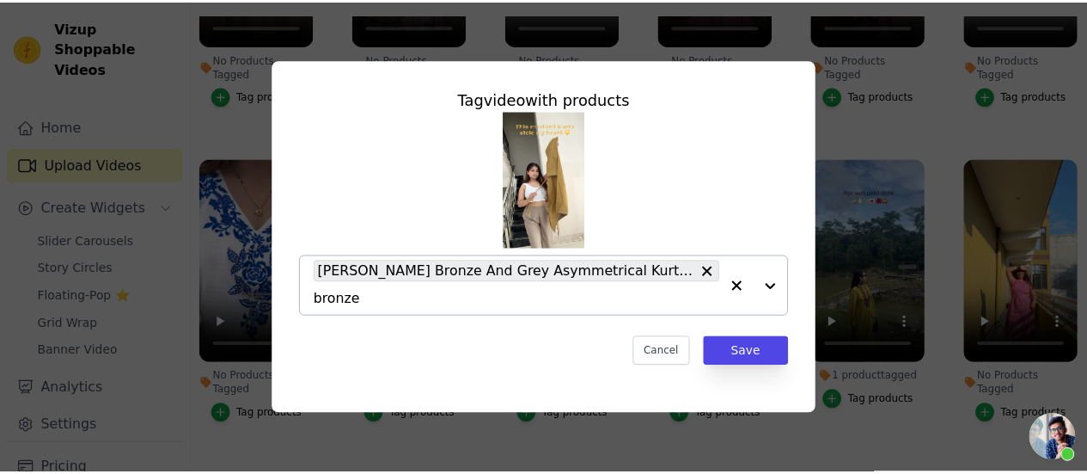
scroll to position [1123, 0]
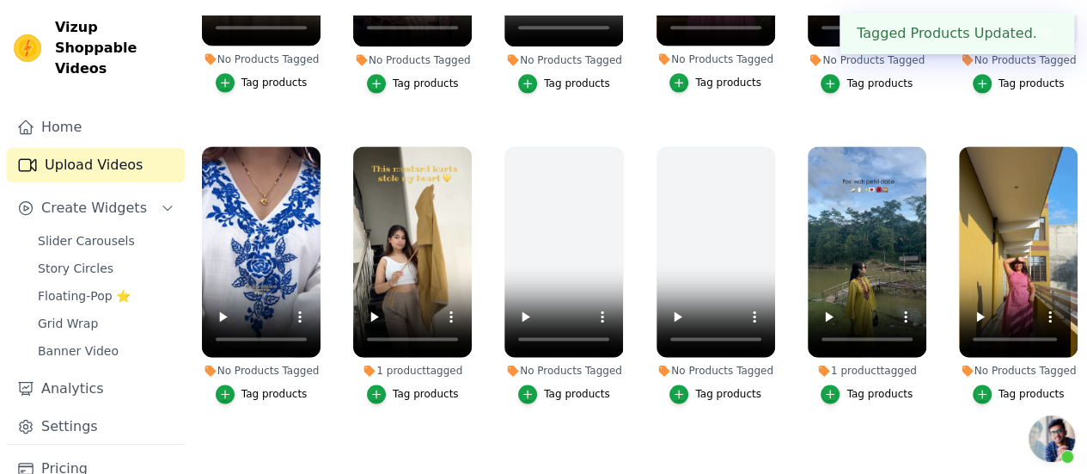
click at [251, 344] on label "No Products Tagged Tag products" at bounding box center [261, 278] width 120 height 266
click at [252, 384] on button "Tag products" at bounding box center [262, 393] width 92 height 19
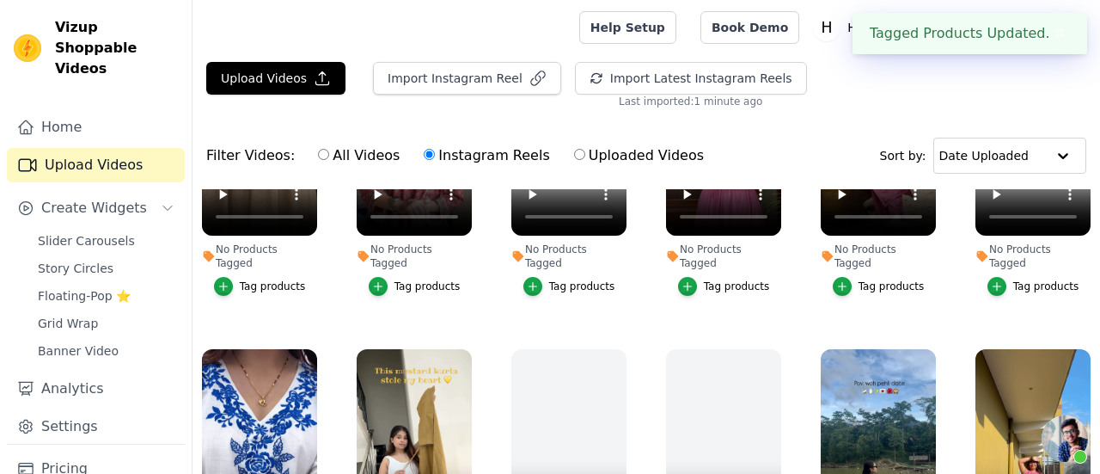
scroll to position [1138, 0]
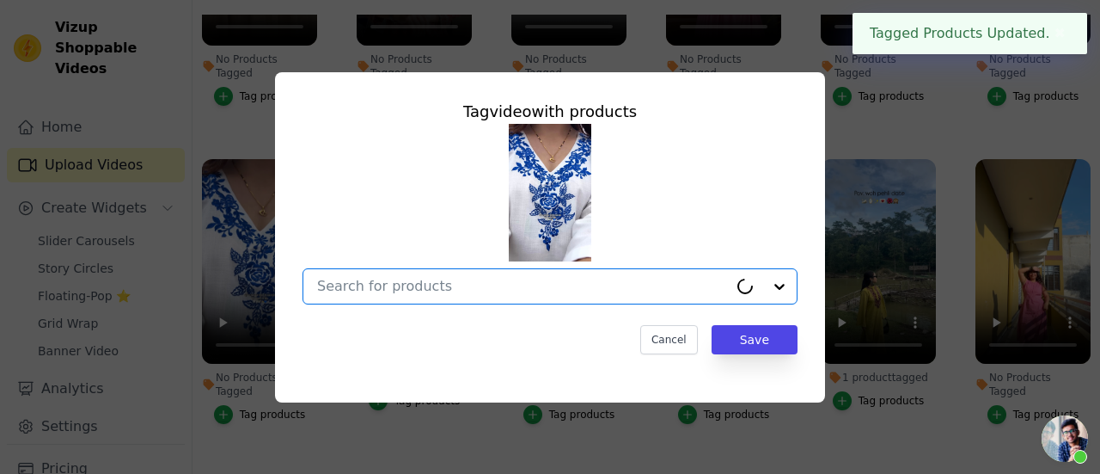
click at [466, 289] on input "No Products Tagged Tag video with products Option undefined, selected. Select i…" at bounding box center [522, 286] width 411 height 16
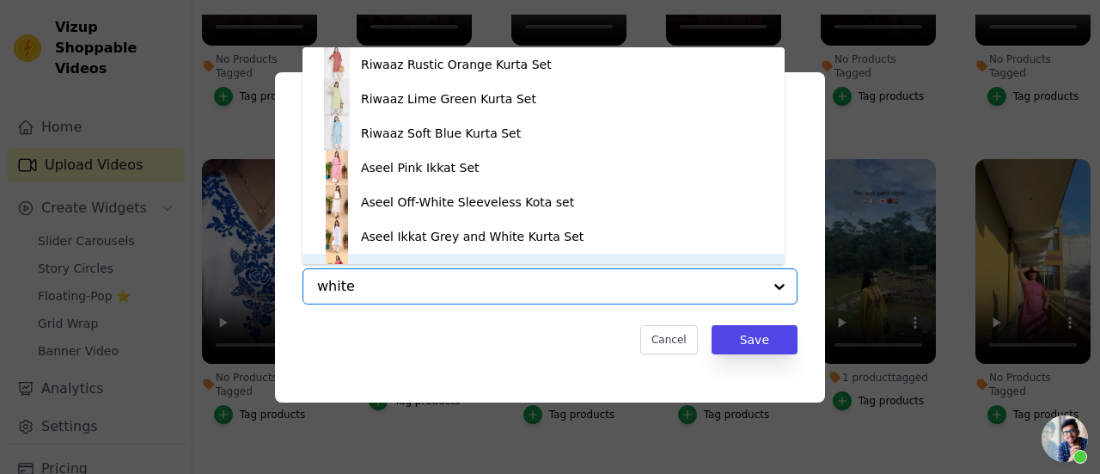
scroll to position [540, 0]
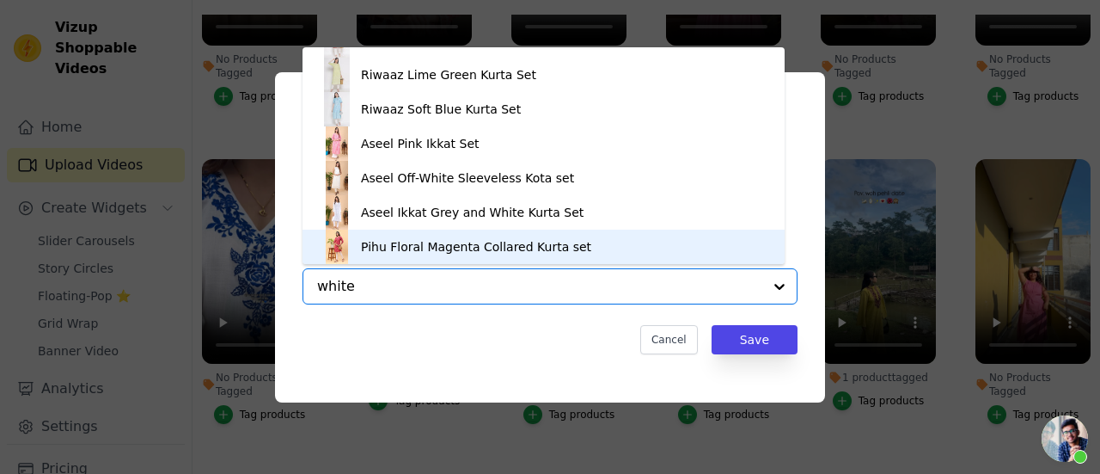
click at [349, 285] on input "white" at bounding box center [539, 286] width 445 height 16
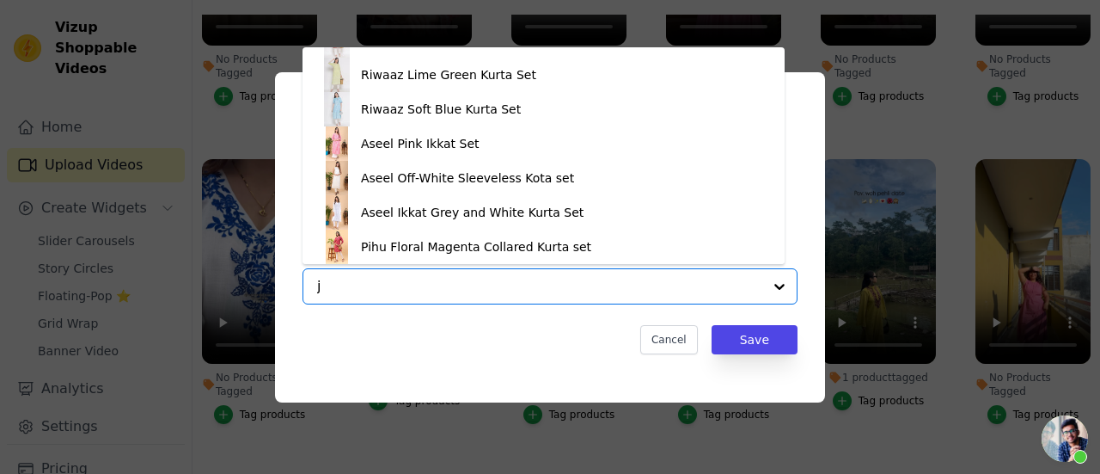
scroll to position [0, 0]
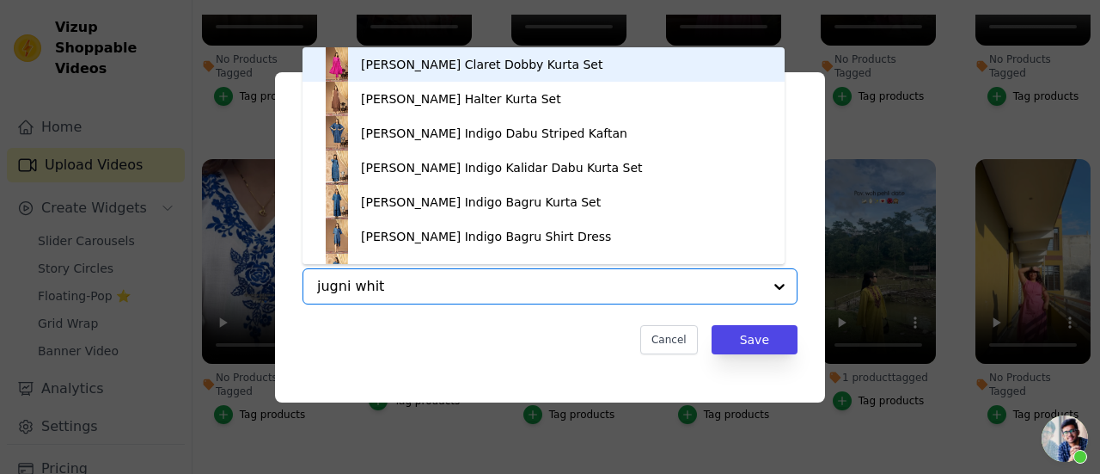
type input "jugni white"
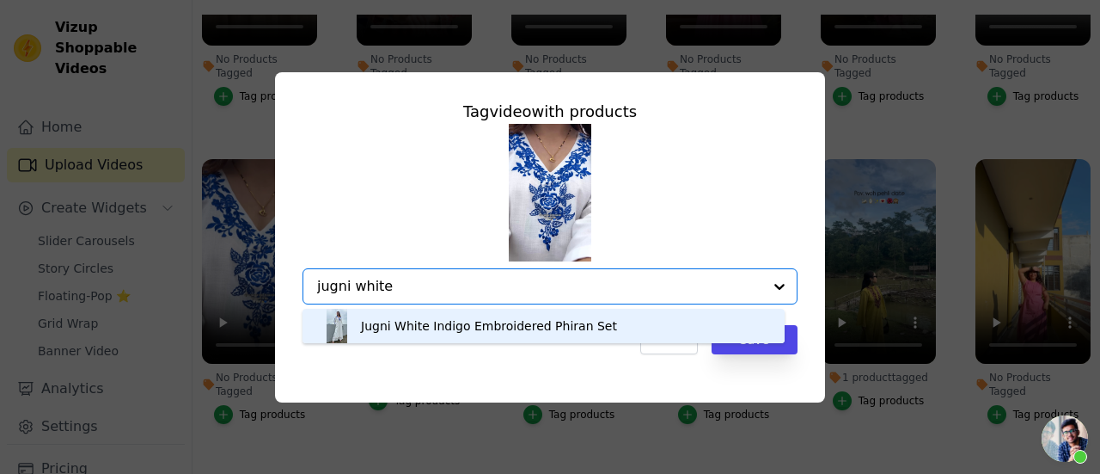
click at [429, 329] on div "Jugni White Indigo Embroidered Phiran Set" at bounding box center [489, 325] width 256 height 17
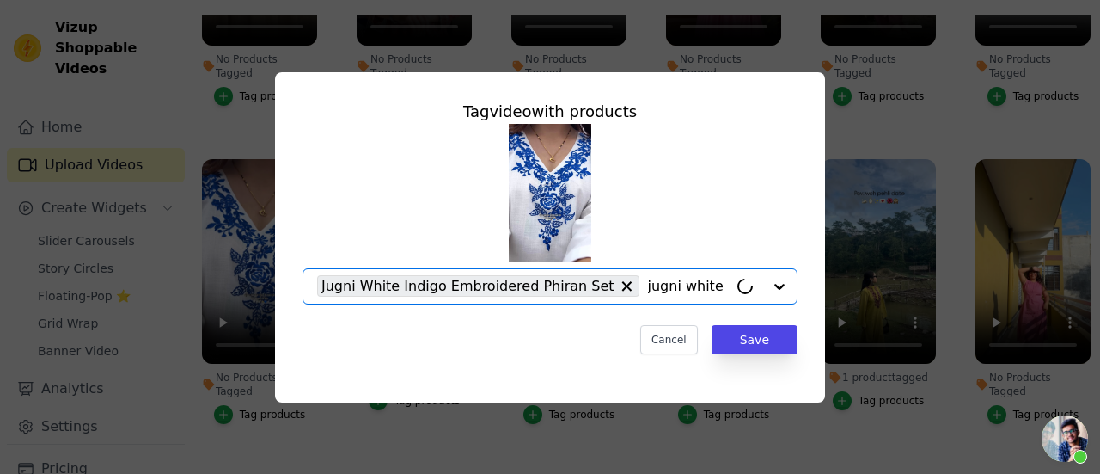
click at [744, 321] on div "Tag video with products Option Jugni White Indigo Embroidered Phiran Set, selec…" at bounding box center [550, 227] width 523 height 282
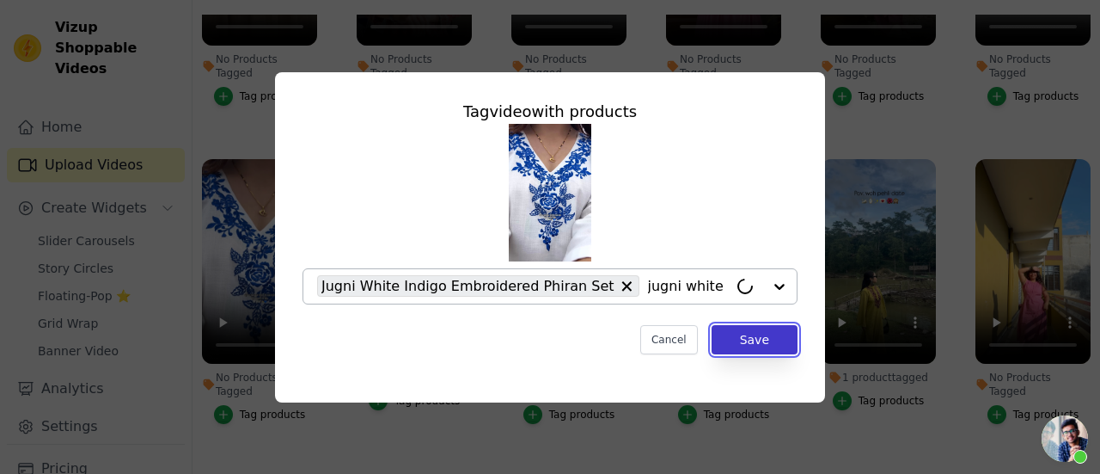
click at [742, 327] on button "Save" at bounding box center [755, 339] width 86 height 29
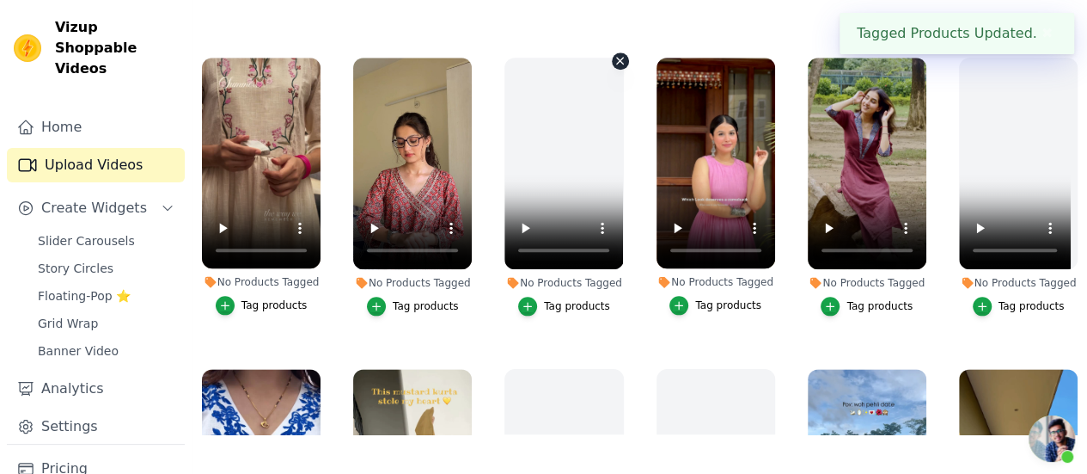
scroll to position [865, 0]
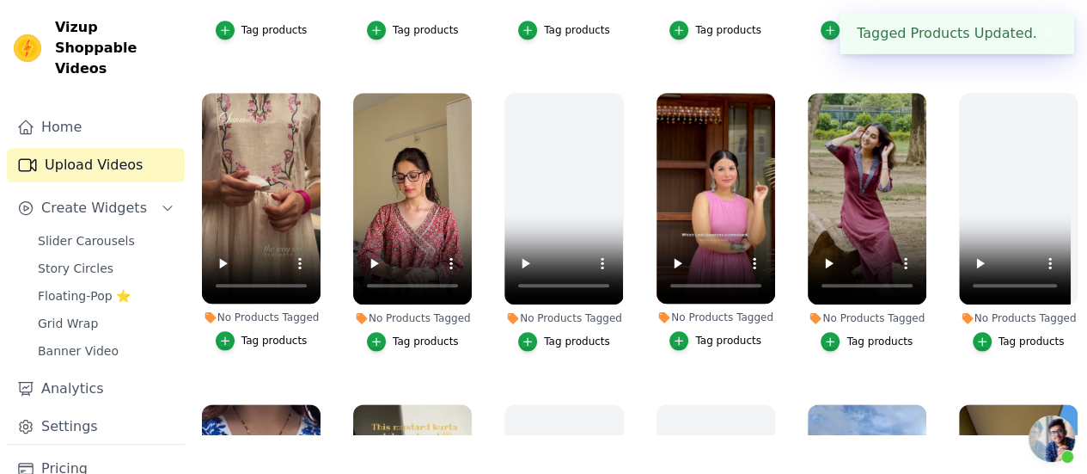
click at [249, 334] on div "Tag products" at bounding box center [275, 341] width 66 height 14
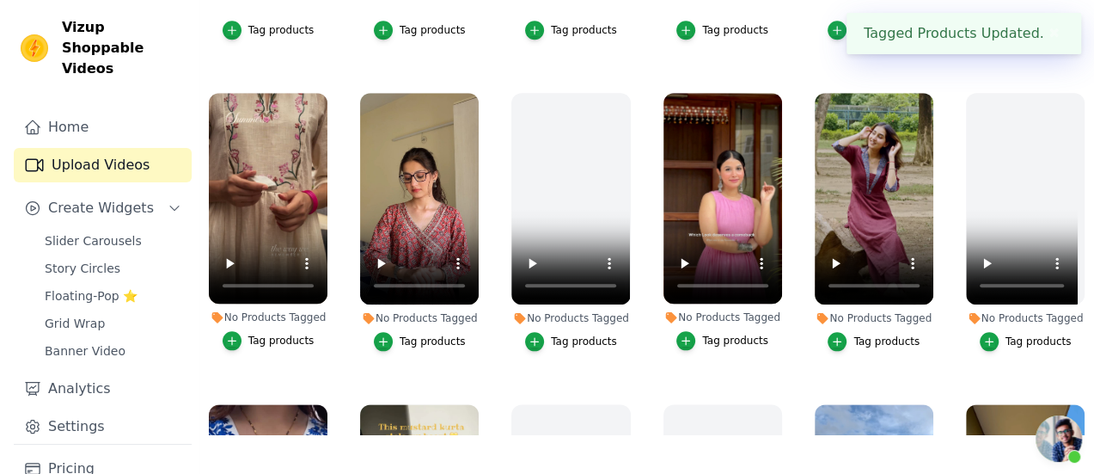
scroll to position [0, 0]
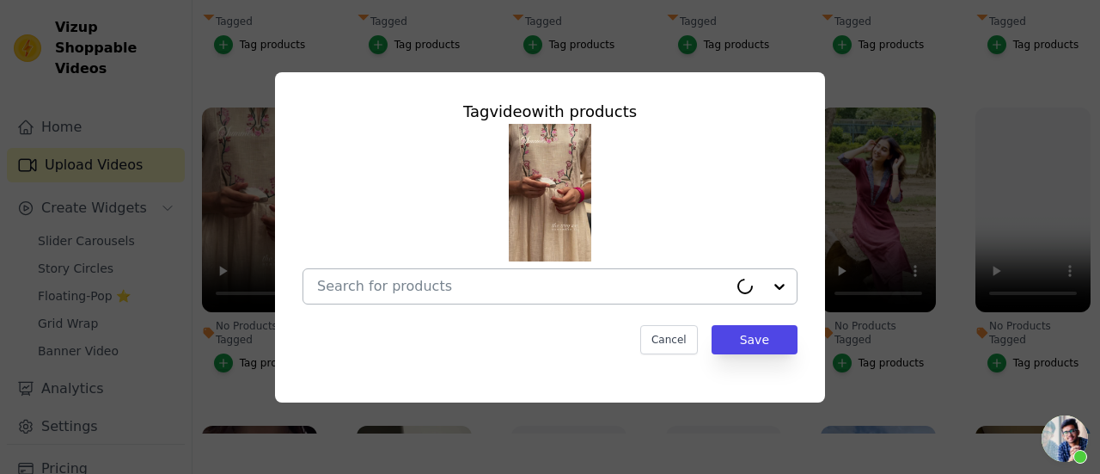
click at [441, 294] on input "No Products Tagged Tag video with products Cancel Save Tag products" at bounding box center [522, 286] width 411 height 16
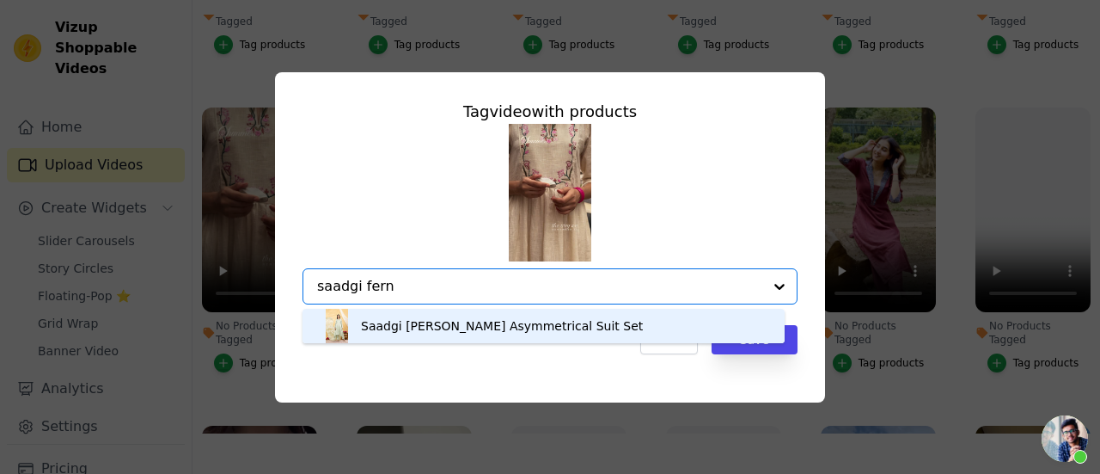
type input "saadgi fern"
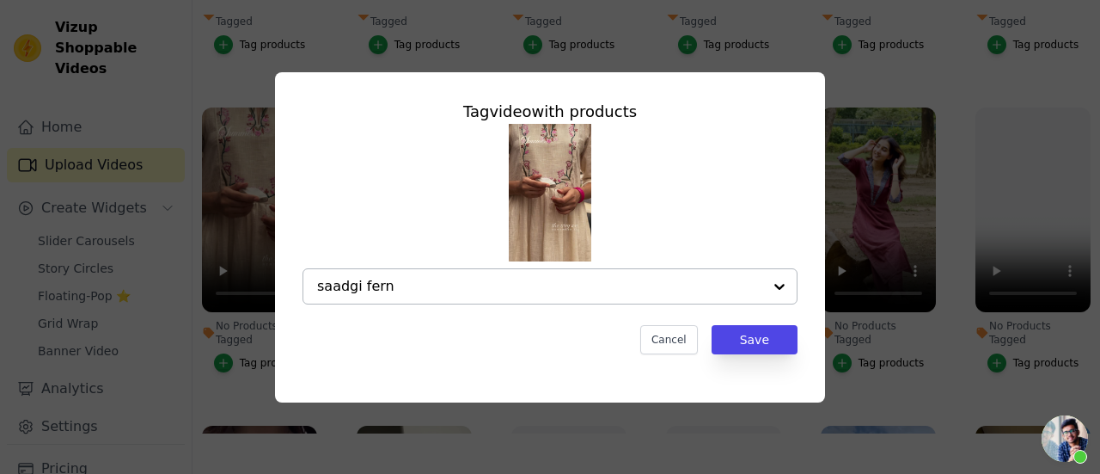
click at [411, 276] on div "saadgi fern" at bounding box center [539, 286] width 445 height 34
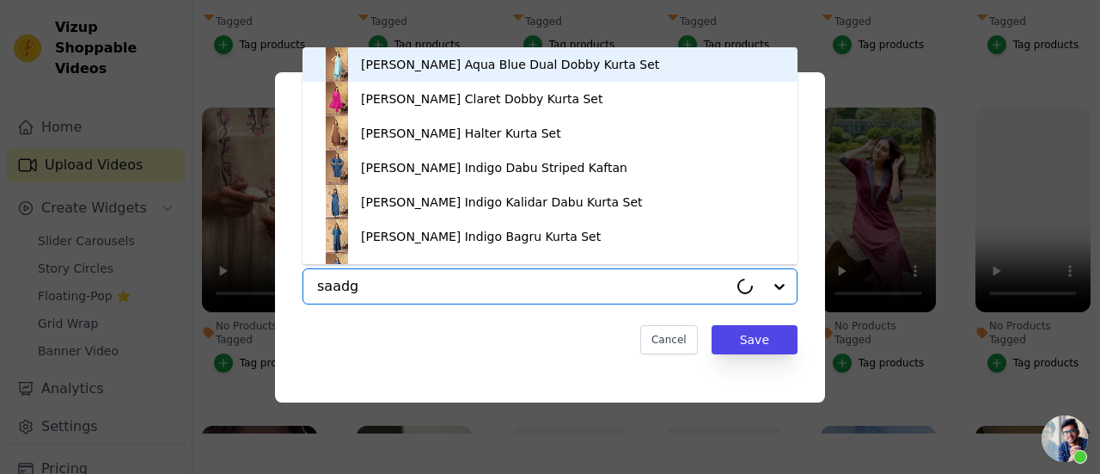
type input "saadgi"
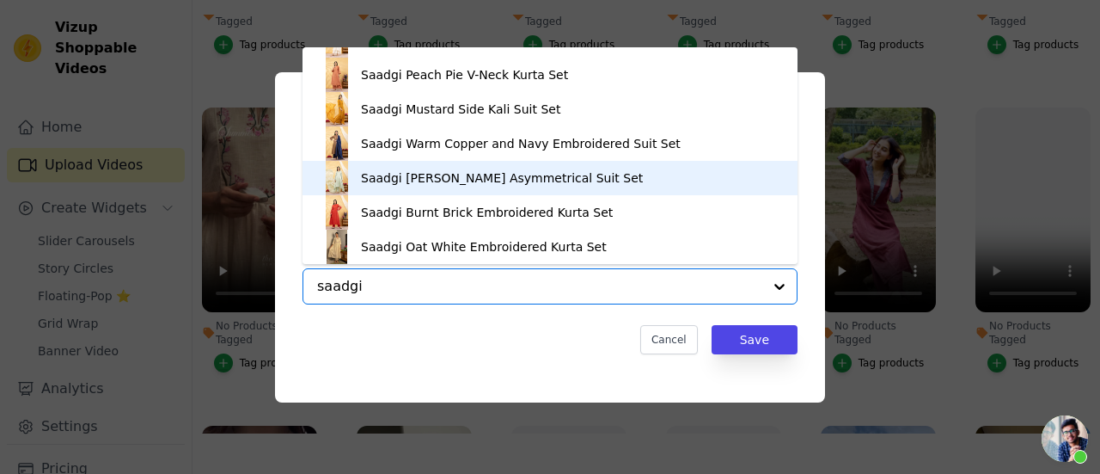
scroll to position [282, 0]
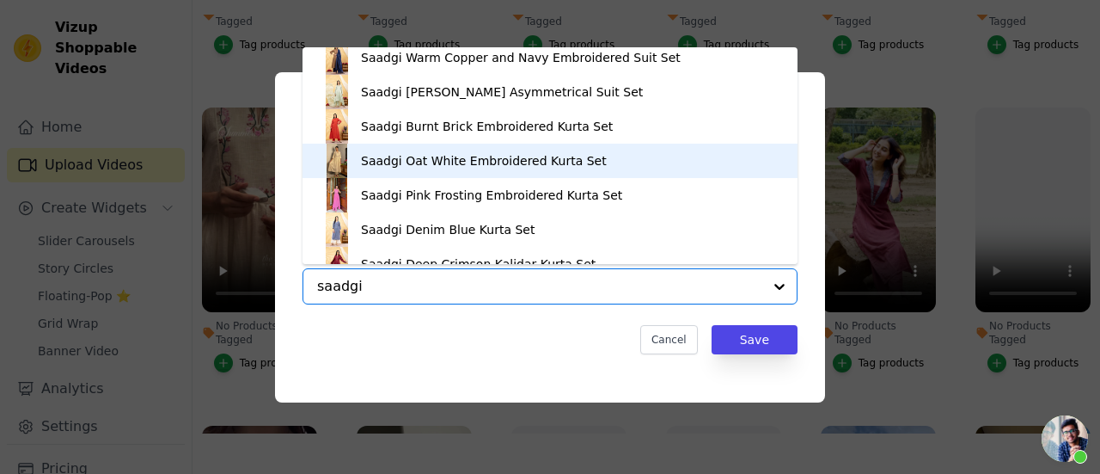
click at [407, 161] on div "Saadgi Oat White Embroidered Kurta Set" at bounding box center [484, 160] width 246 height 17
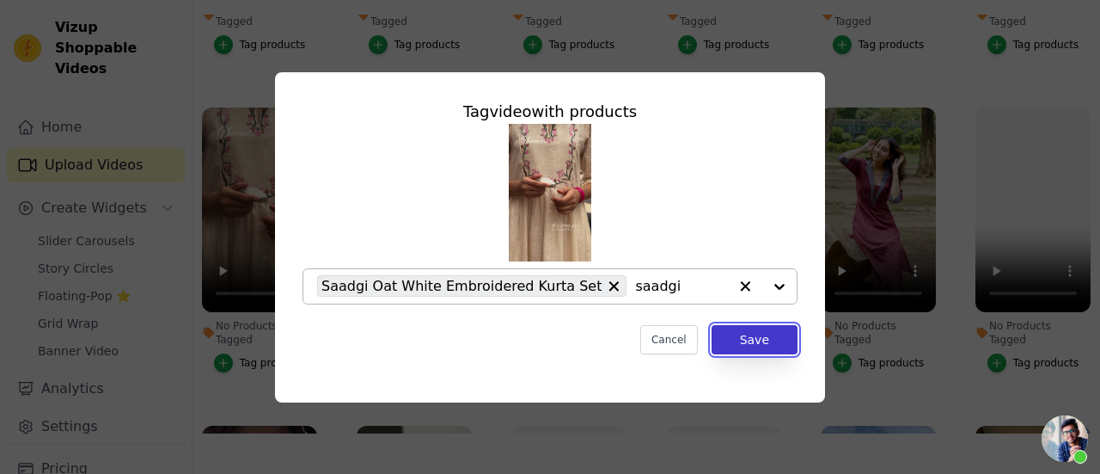
click at [747, 342] on button "Save" at bounding box center [755, 339] width 86 height 29
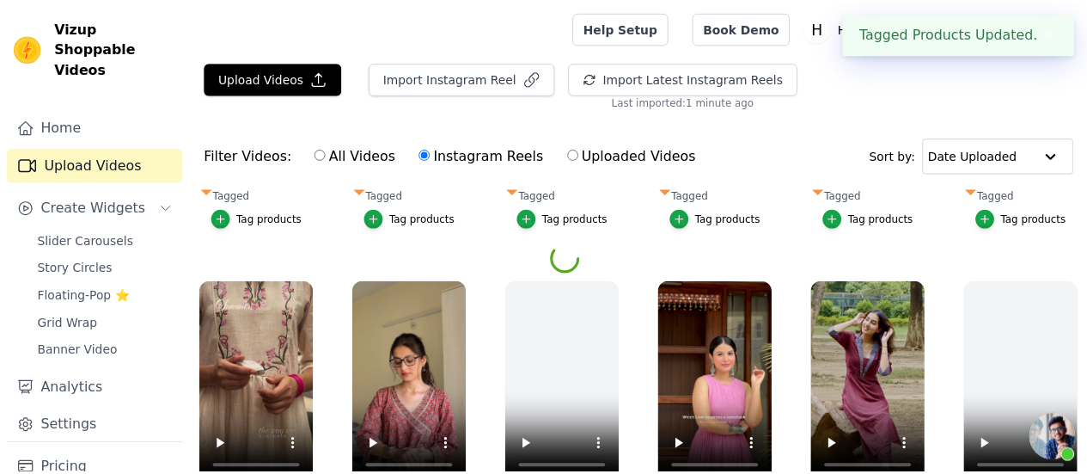
scroll to position [865, 0]
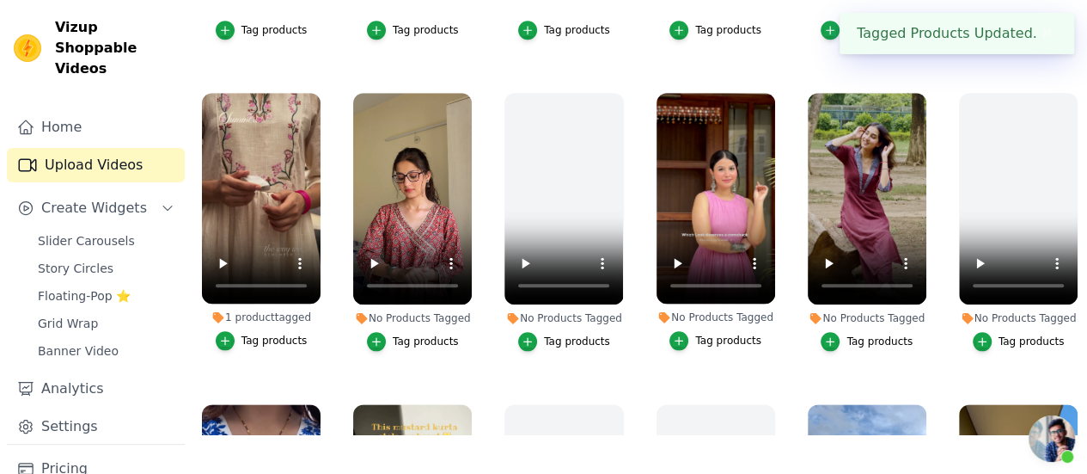
click at [689, 331] on button "Tag products" at bounding box center [716, 340] width 92 height 19
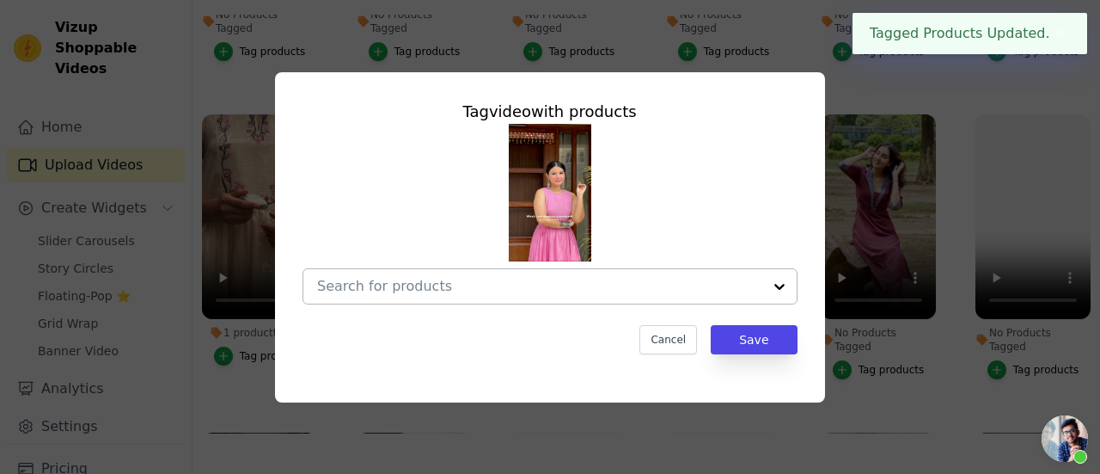
scroll to position [872, 0]
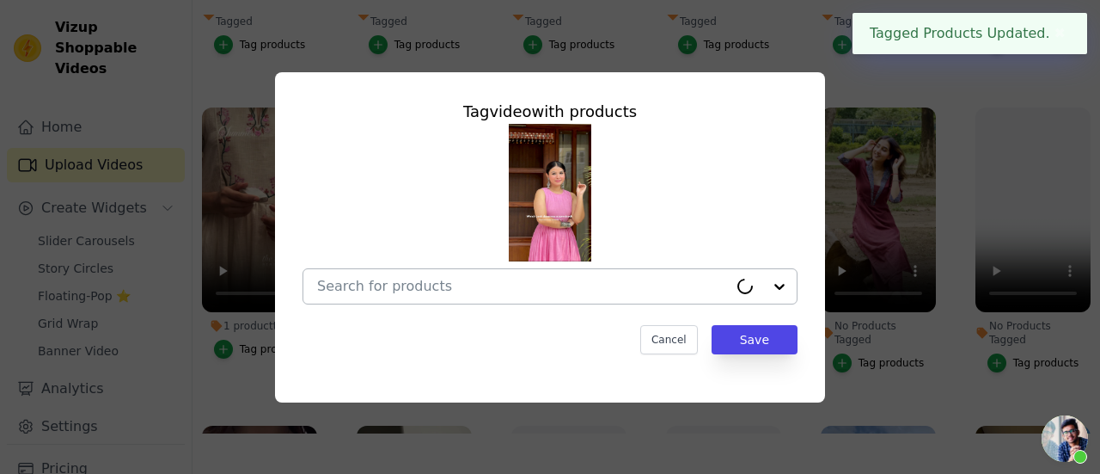
click at [511, 285] on input "No Products Tagged Tag video with products Cancel Save Tag products" at bounding box center [522, 286] width 411 height 16
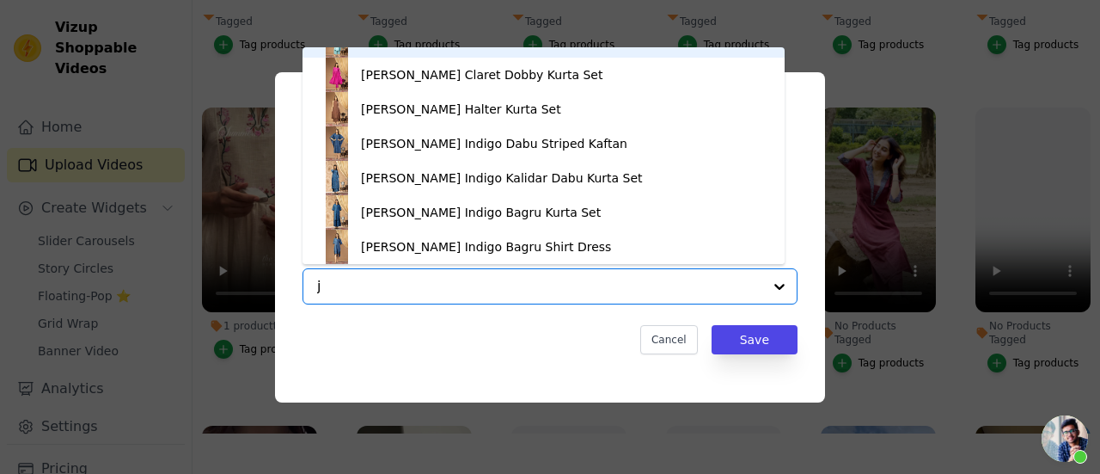
scroll to position [0, 0]
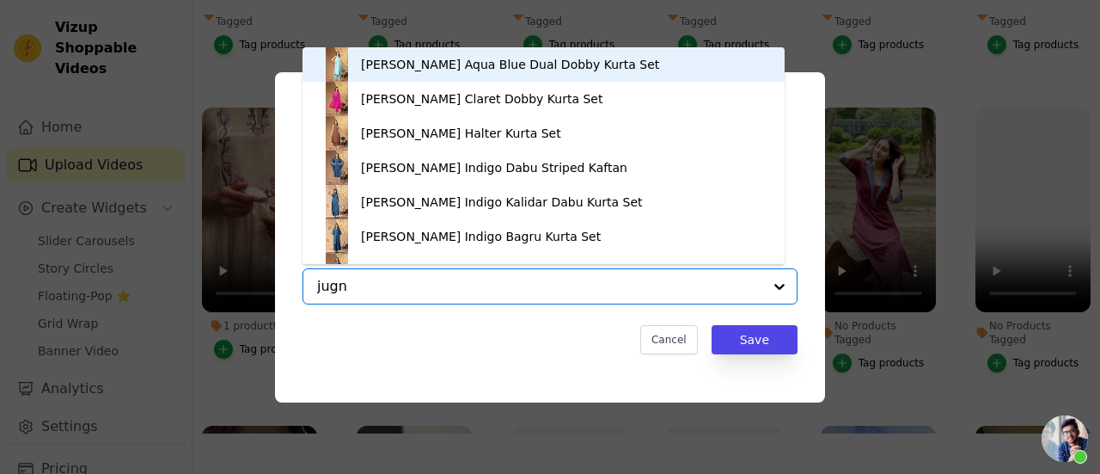
type input "jugni"
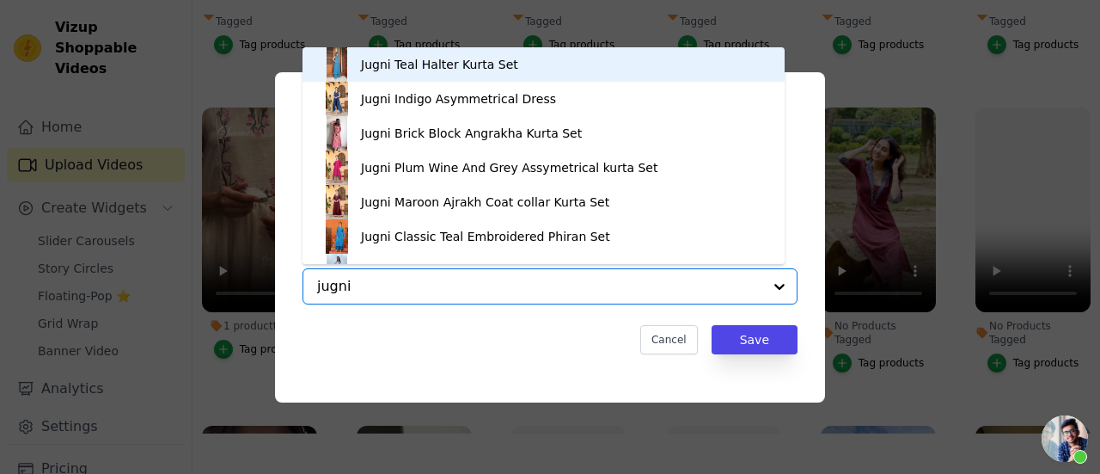
click at [425, 66] on div "Jugni Teal Halter Kurta Set" at bounding box center [439, 64] width 157 height 17
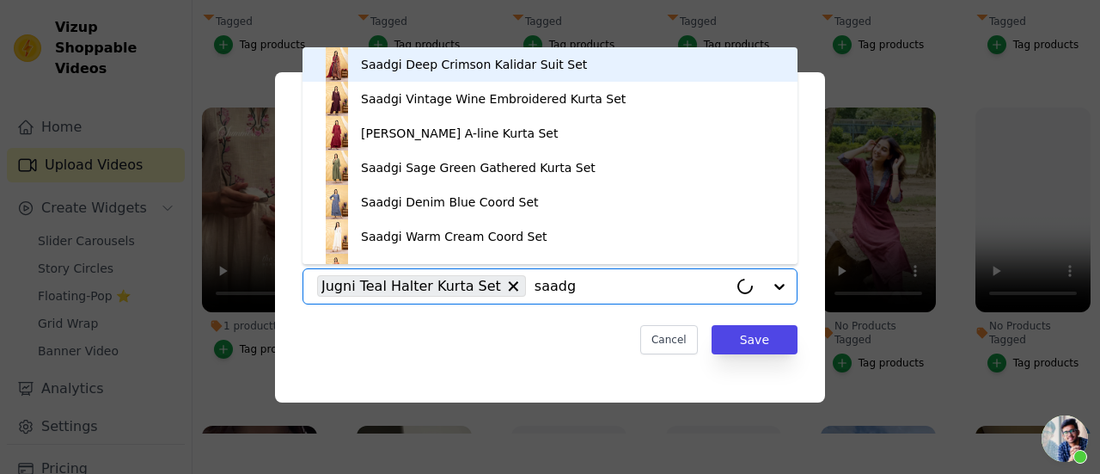
type input "saadgi"
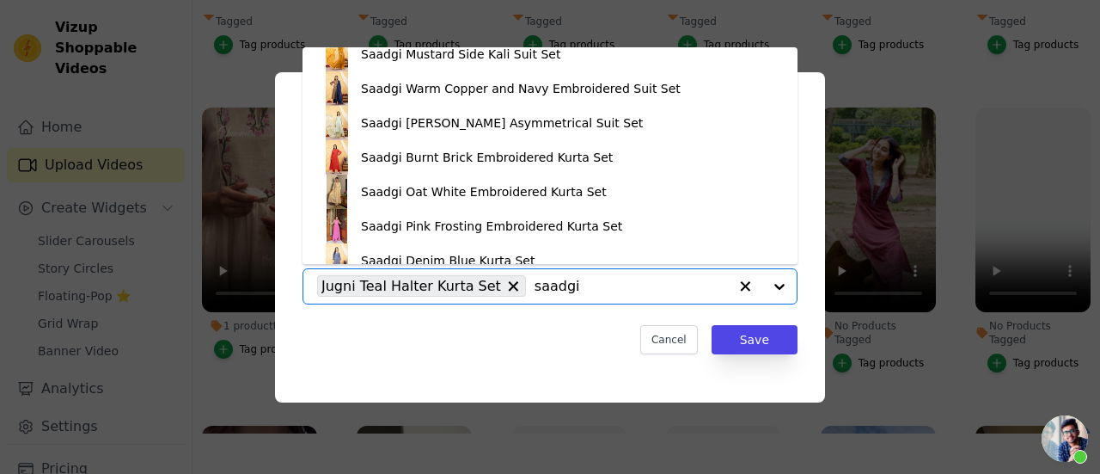
scroll to position [258, 0]
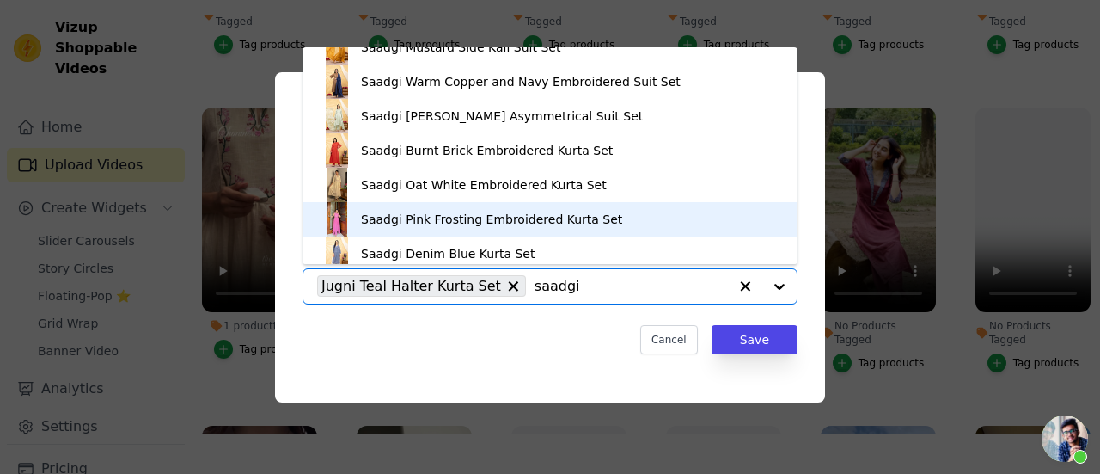
click at [387, 220] on div "Saadgi Pink Frosting Embroidered Kurta Set" at bounding box center [491, 219] width 261 height 17
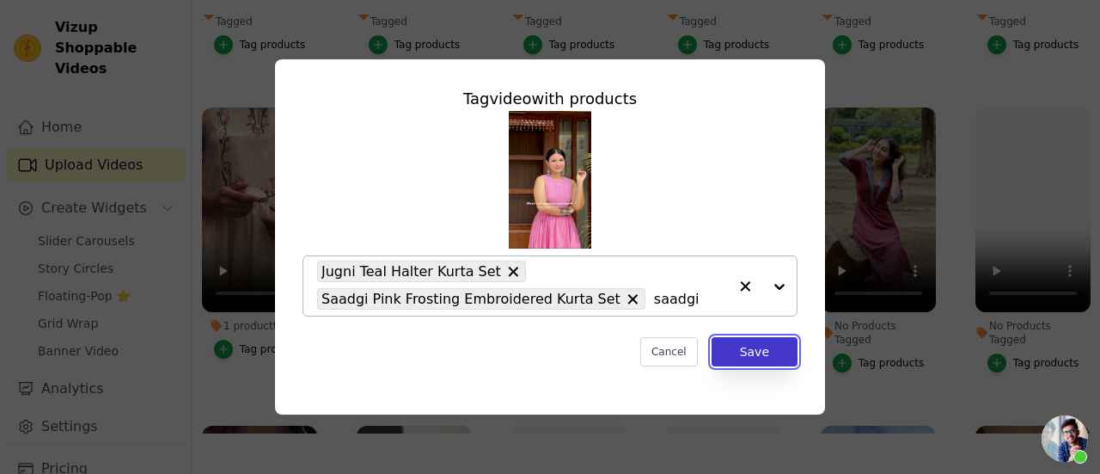
click at [758, 360] on button "Save" at bounding box center [755, 351] width 86 height 29
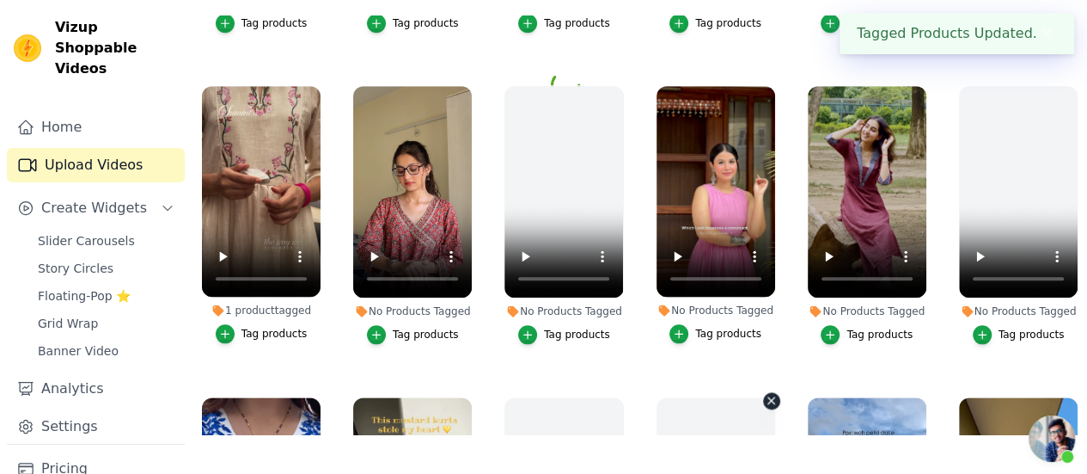
scroll to position [865, 0]
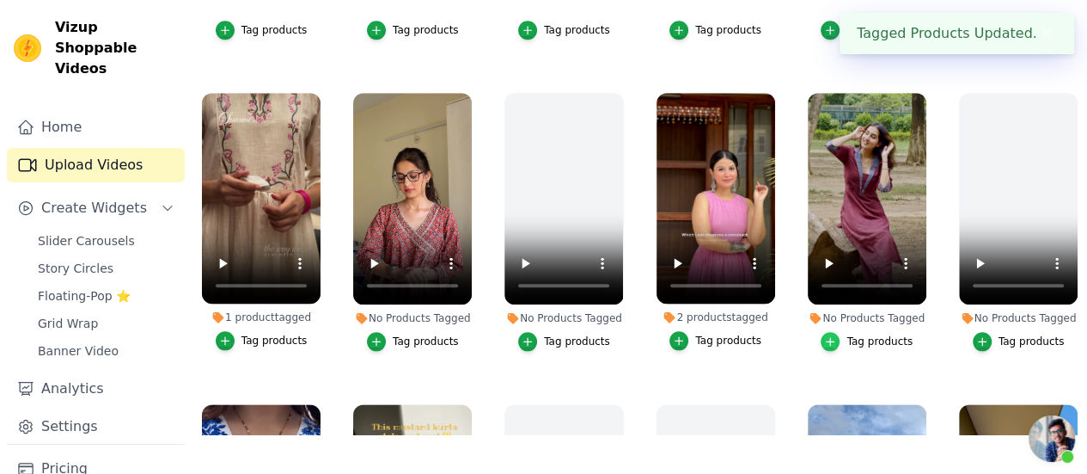
click at [829, 335] on icon "button" at bounding box center [830, 341] width 12 height 12
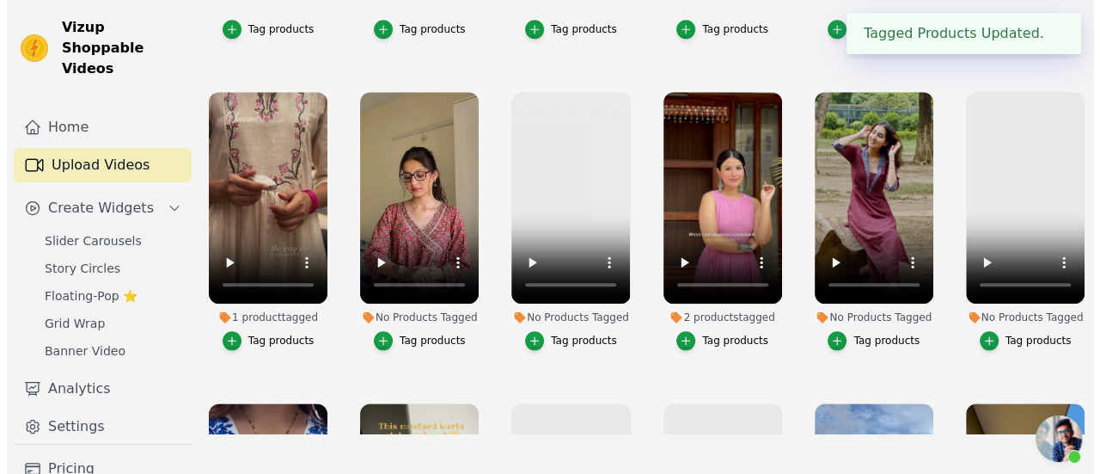
scroll to position [872, 0]
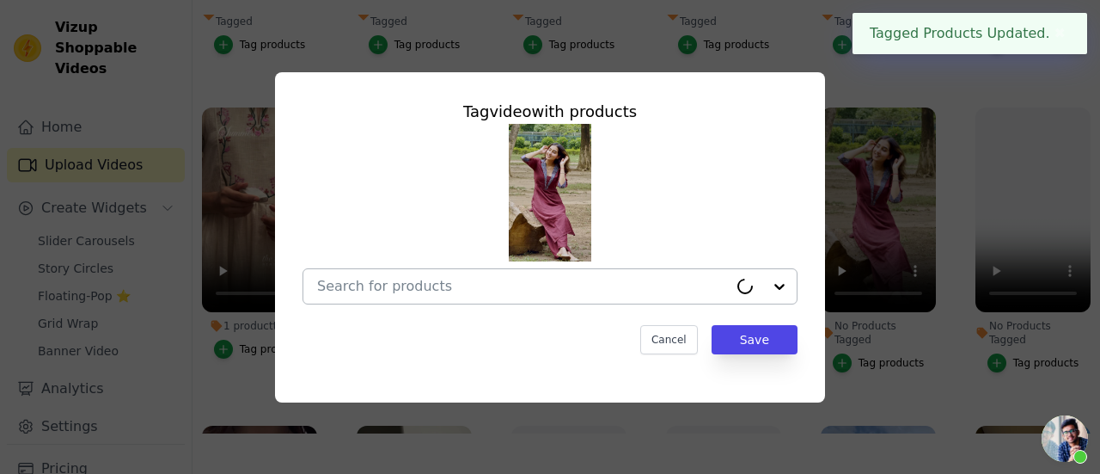
click at [538, 276] on div at bounding box center [522, 286] width 411 height 34
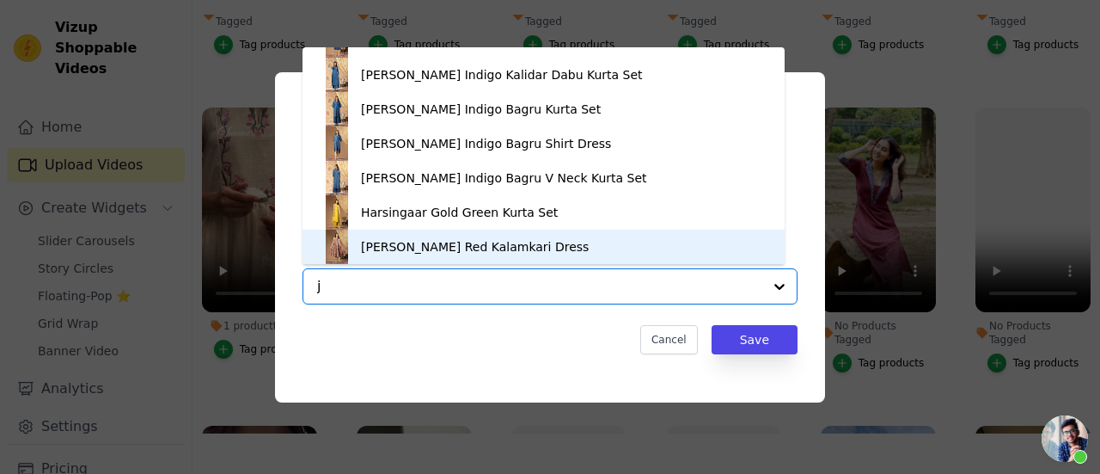
scroll to position [0, 0]
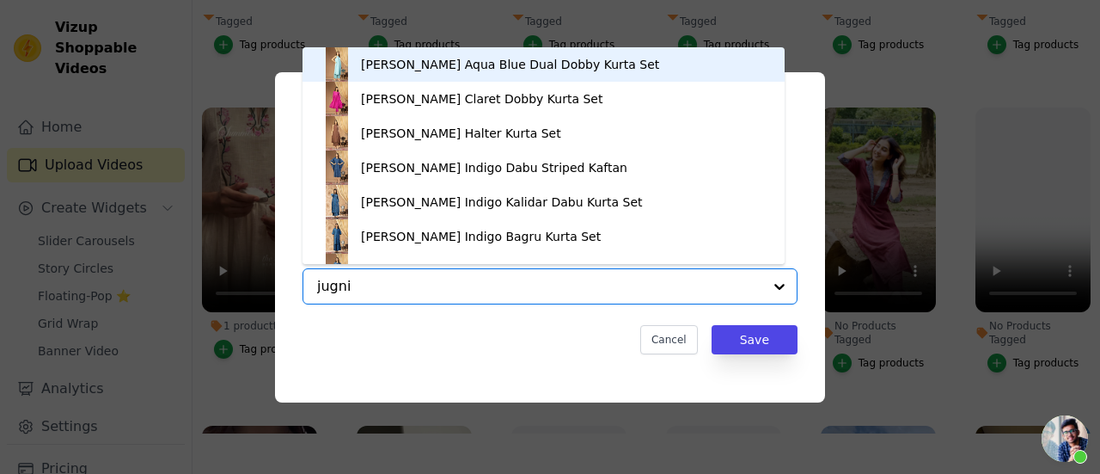
type input "jugni"
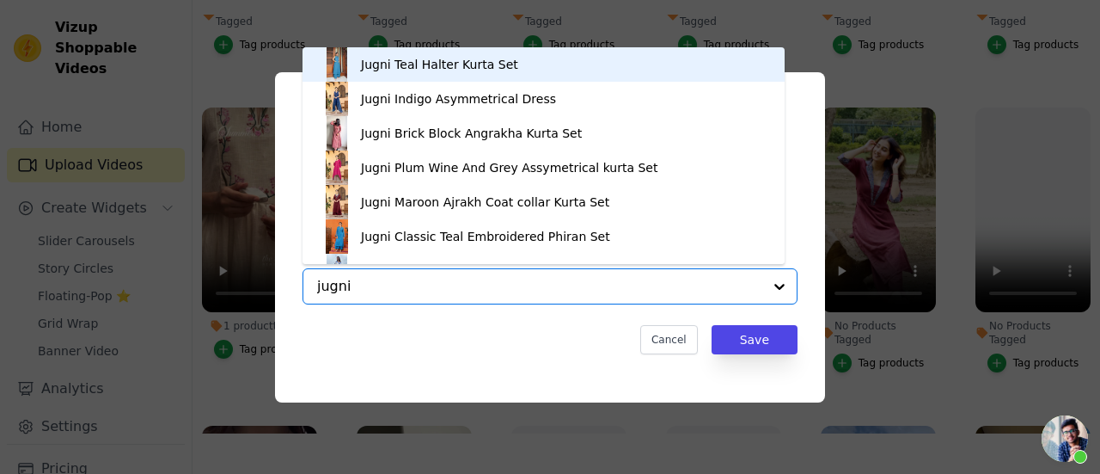
scroll to position [24, 0]
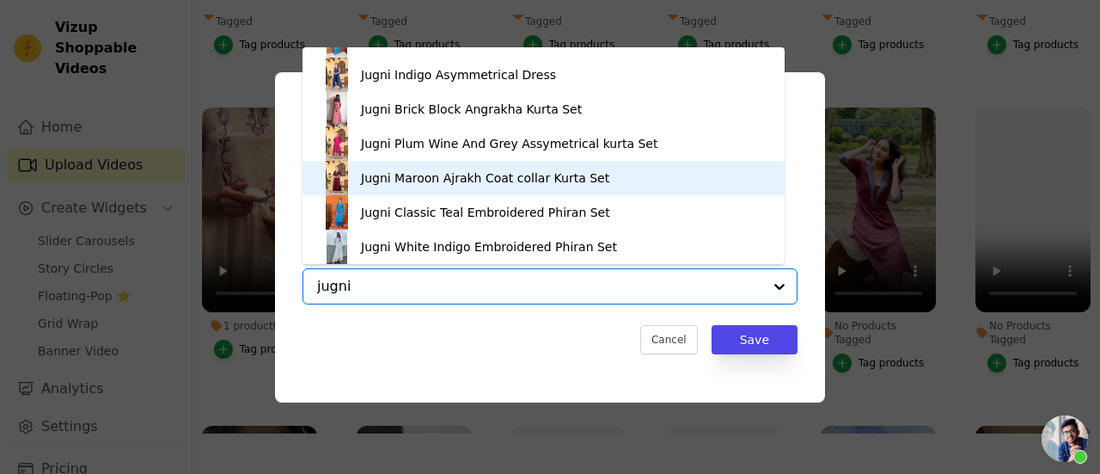
click at [404, 181] on div "Jugni Maroon Ajrakh Coat collar Kurta Set" at bounding box center [485, 177] width 248 height 17
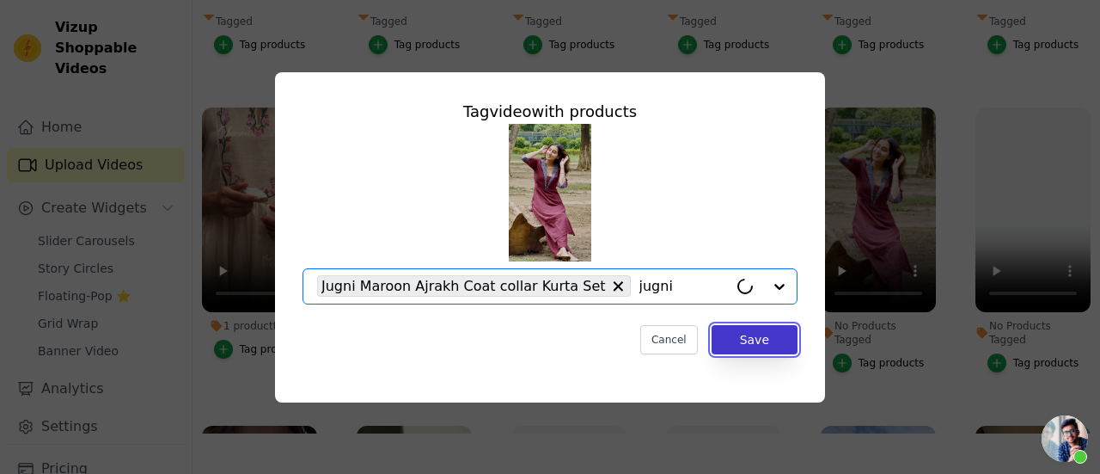
click at [742, 352] on button "Save" at bounding box center [755, 339] width 86 height 29
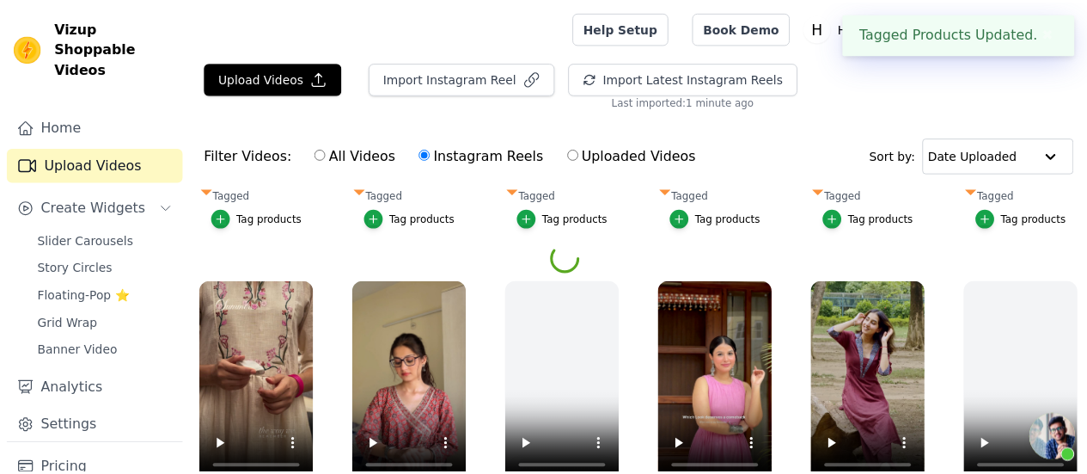
scroll to position [865, 0]
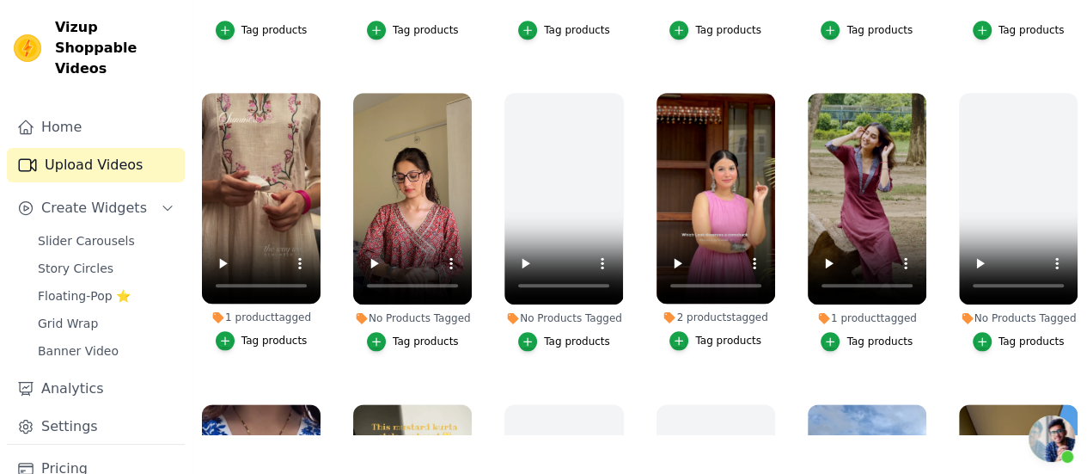
click at [398, 334] on div "Tag products" at bounding box center [426, 341] width 66 height 14
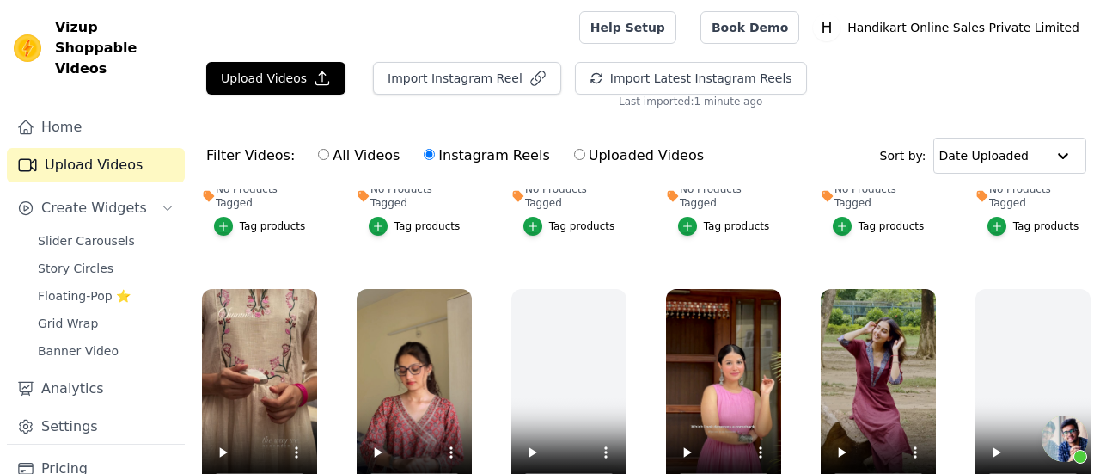
scroll to position [872, 0]
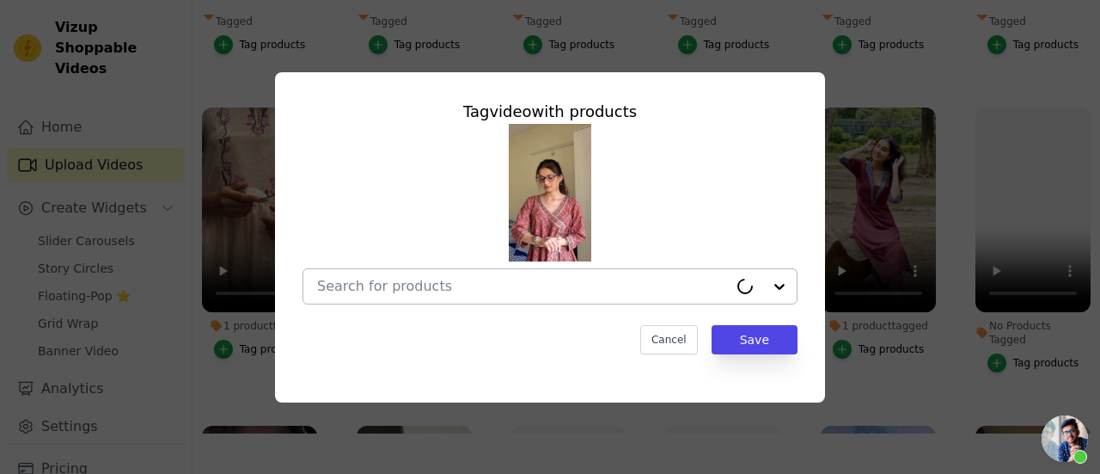
click at [414, 302] on div at bounding box center [522, 286] width 411 height 34
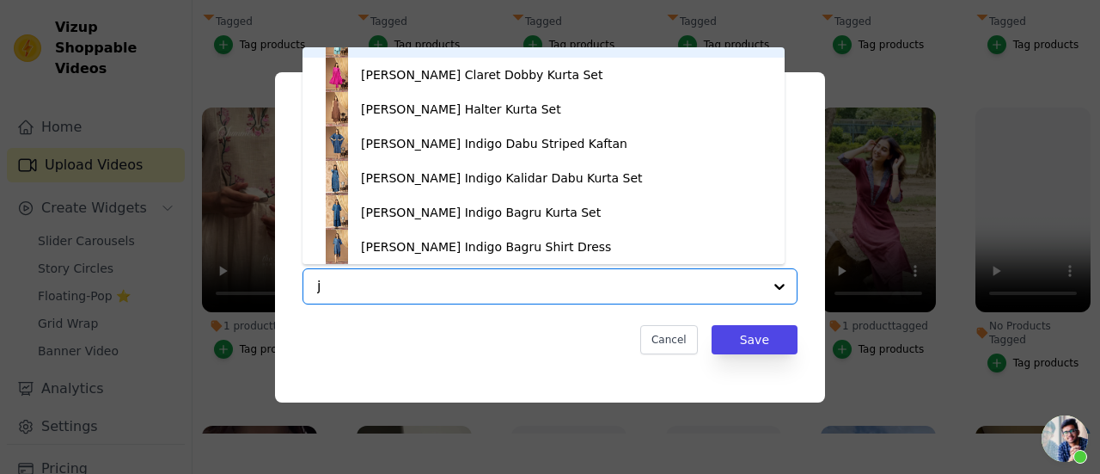
scroll to position [0, 0]
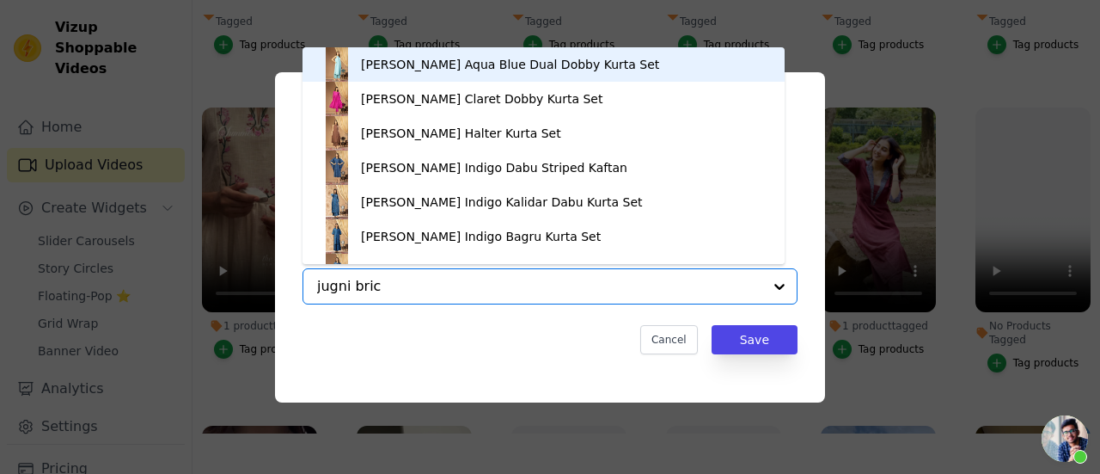
type input "jugni brick"
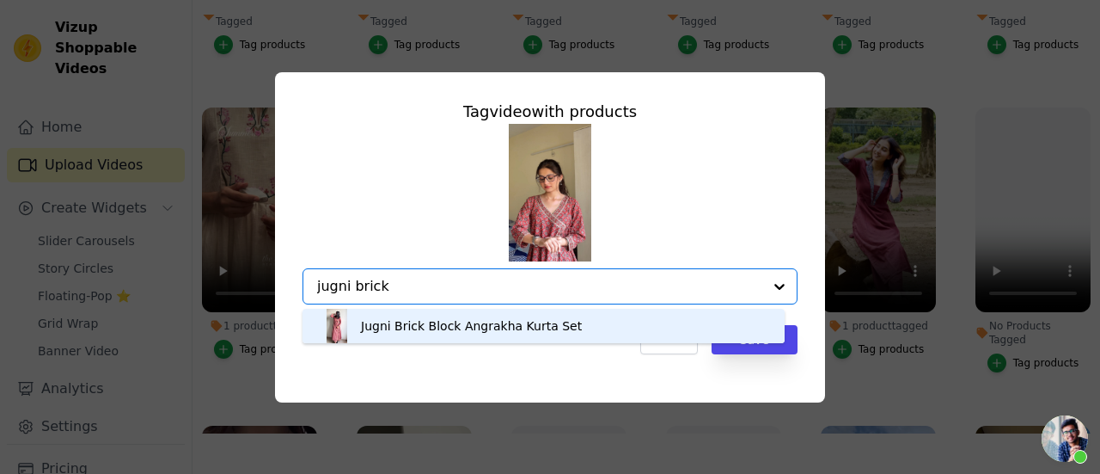
click at [459, 334] on div "Jugni Brick Block Angrakha Kurta Set" at bounding box center [544, 326] width 448 height 34
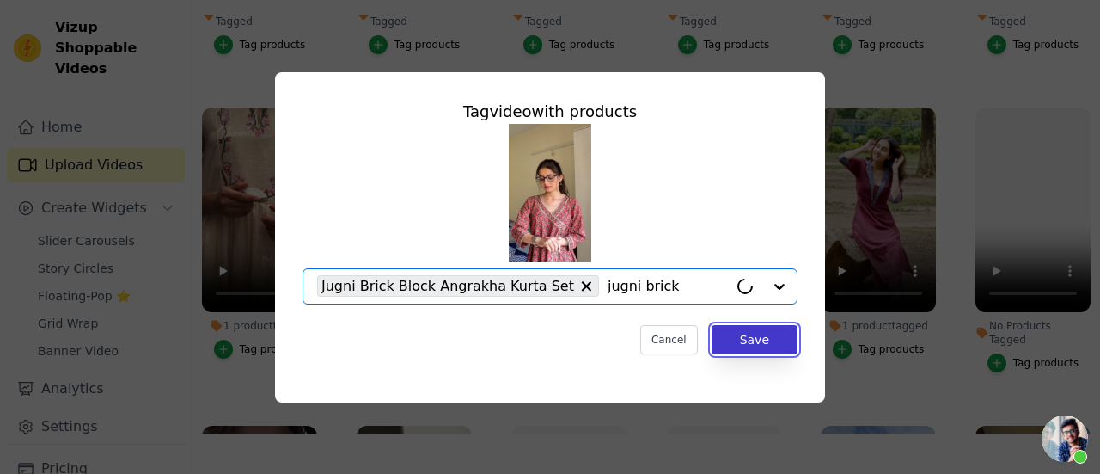
click at [772, 340] on button "Save" at bounding box center [755, 339] width 86 height 29
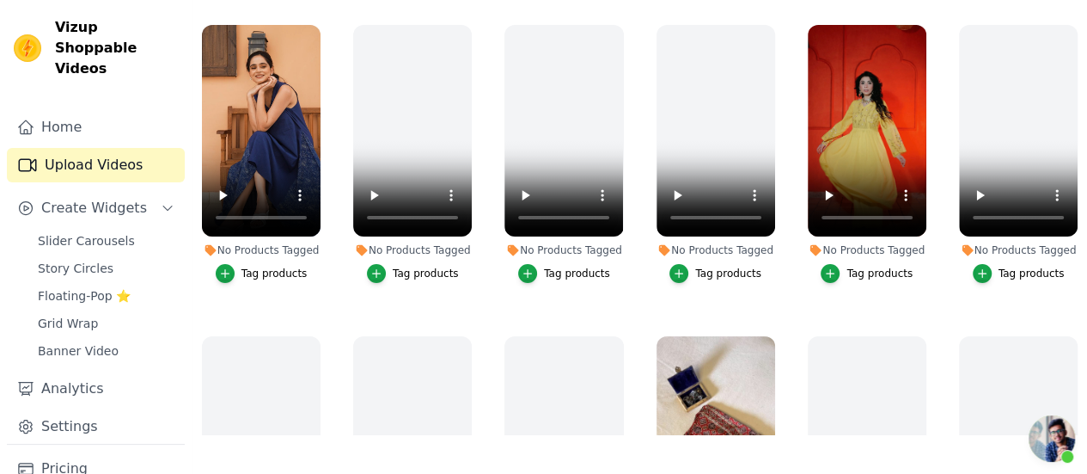
click at [870, 266] on div "Tag products" at bounding box center [880, 273] width 66 height 14
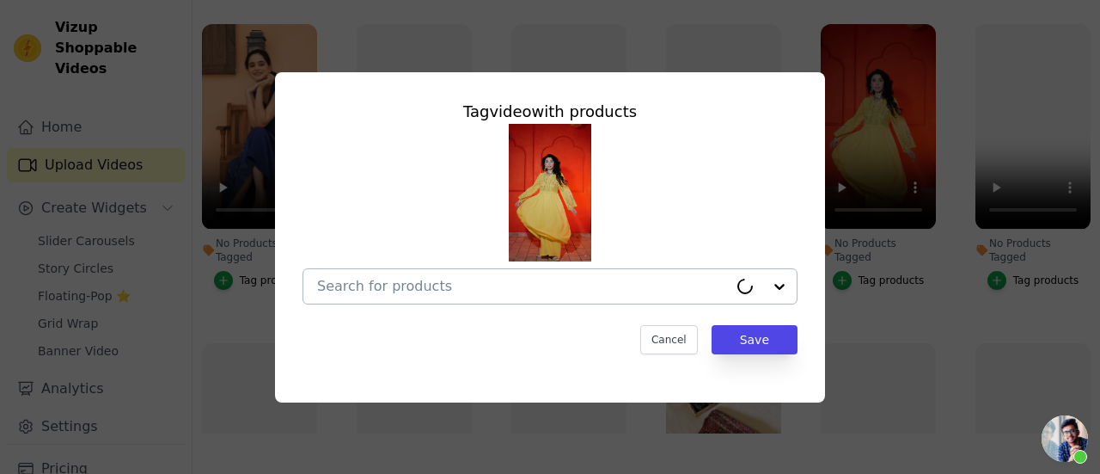
click at [548, 278] on input "No Products Tagged Tag video with products Cancel Save Tag products" at bounding box center [522, 286] width 411 height 16
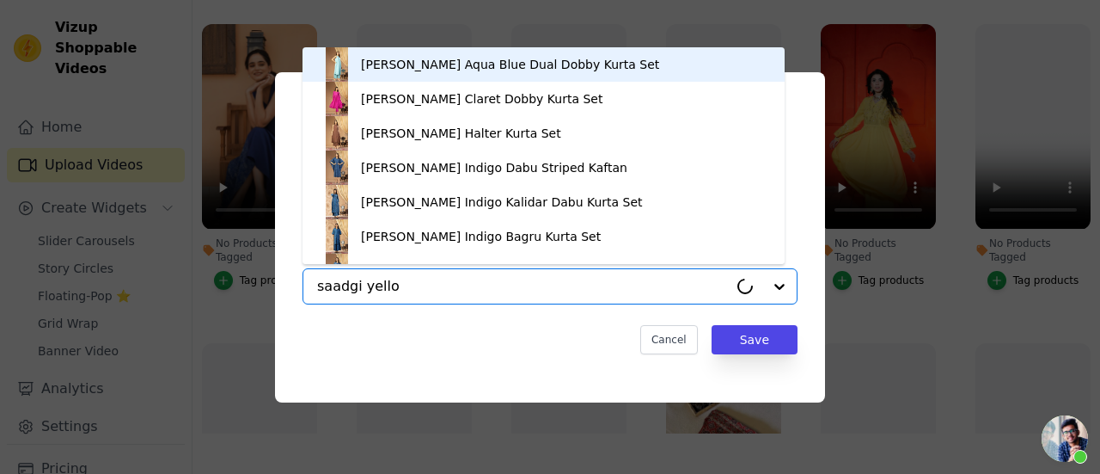
type input "saadgi yellow"
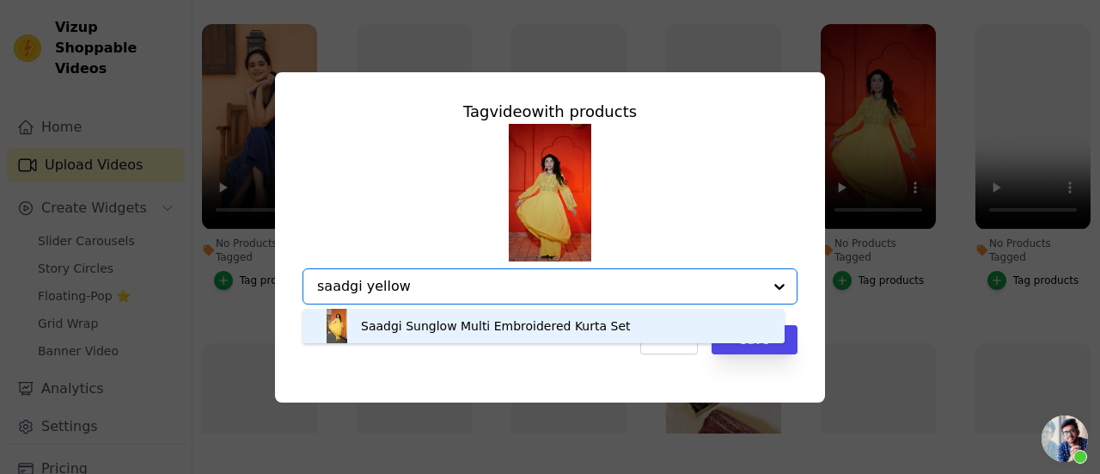
click at [483, 322] on div "Saadgi Sunglow Multi Embroidered Kurta Set" at bounding box center [496, 325] width 270 height 17
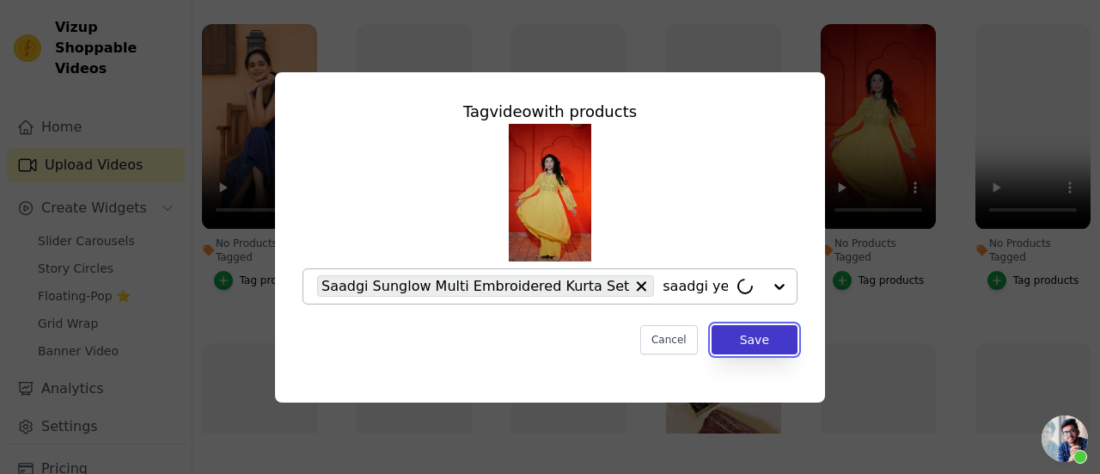
click at [739, 343] on button "Save" at bounding box center [755, 339] width 86 height 29
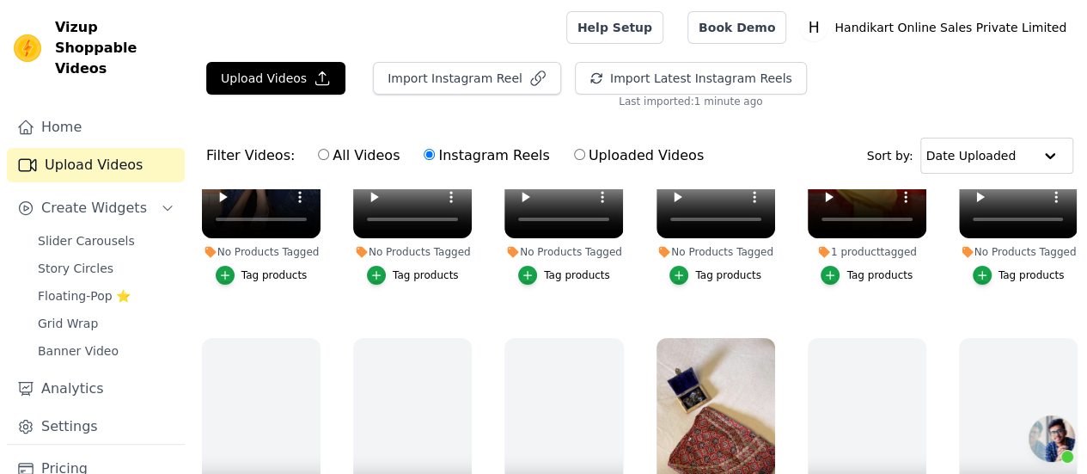
scroll to position [258, 0]
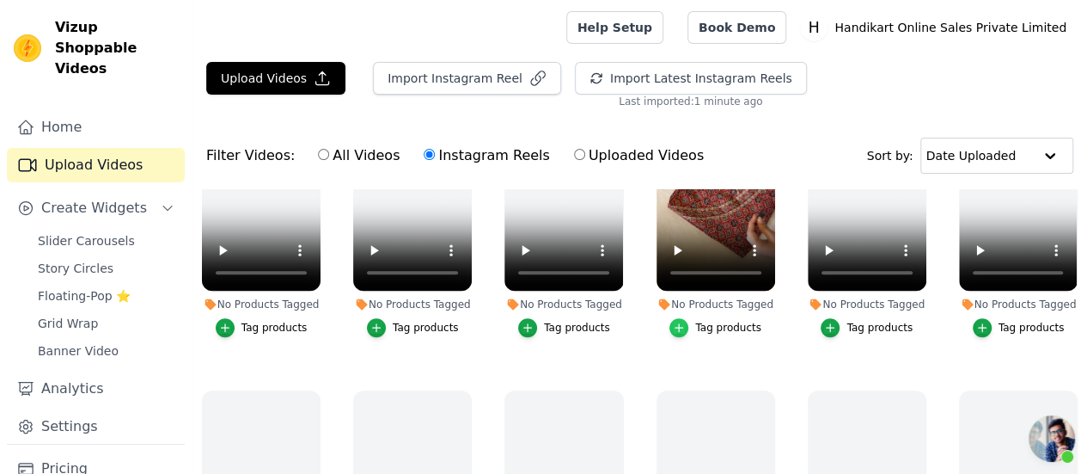
click at [682, 321] on icon "button" at bounding box center [679, 327] width 12 height 12
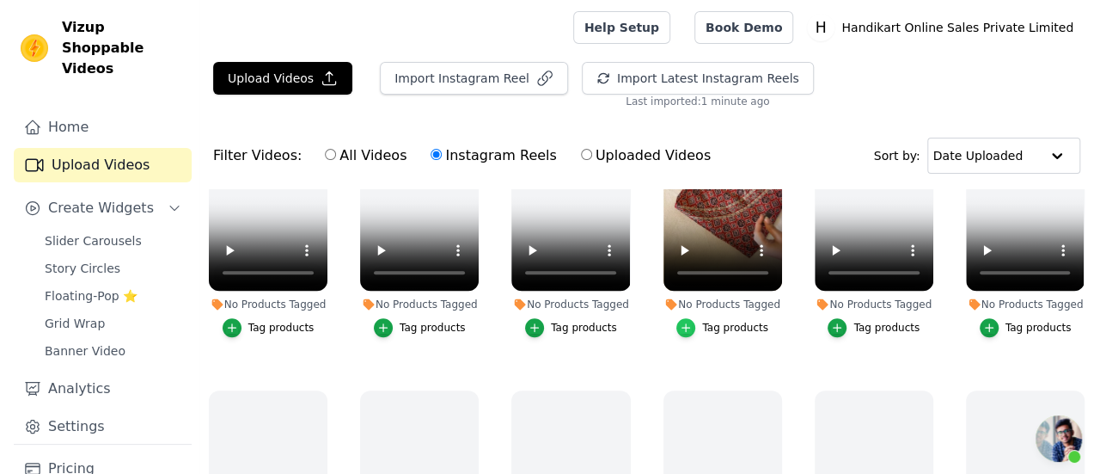
scroll to position [433, 0]
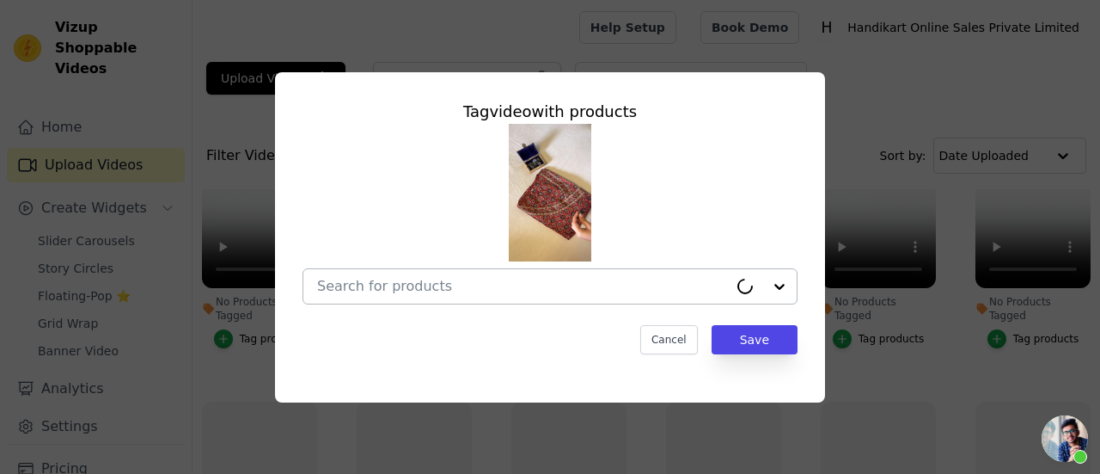
click at [554, 286] on input "No Products Tagged Tag video with products Cancel Save Tag products" at bounding box center [522, 286] width 411 height 16
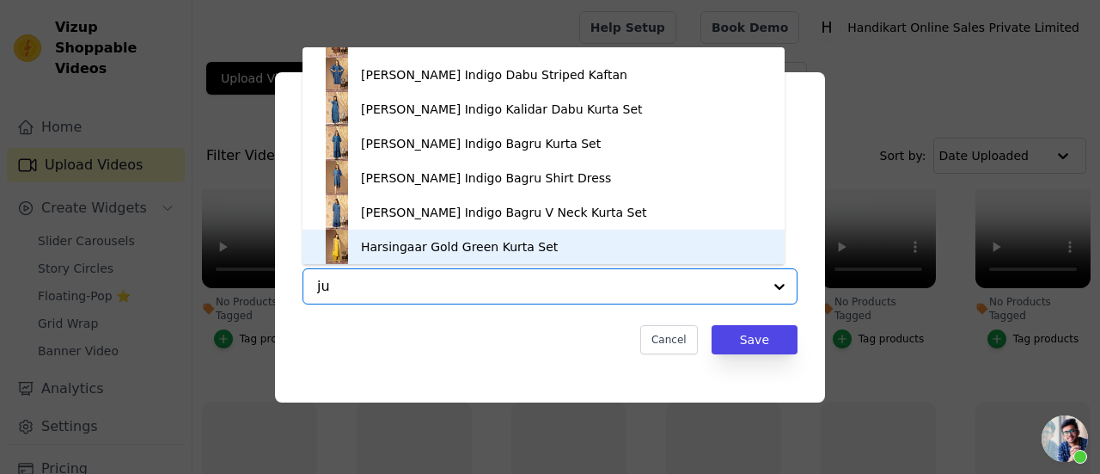
scroll to position [0, 0]
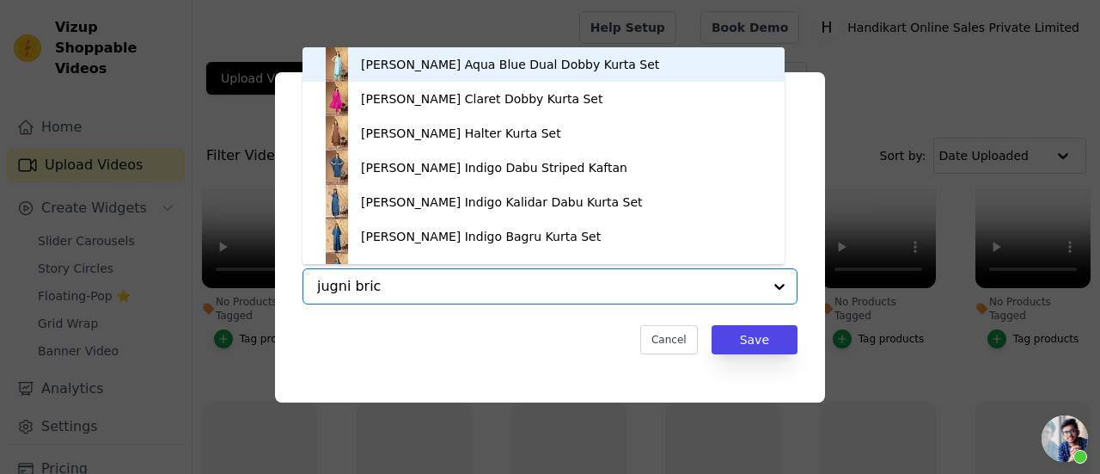
type input "jugni brick"
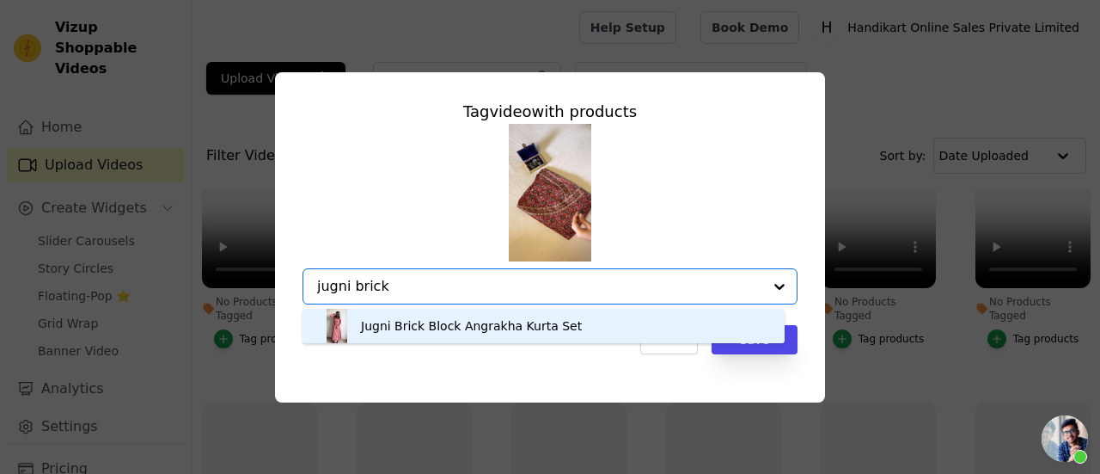
click at [402, 326] on div "Jugni Brick Block Angrakha Kurta Set" at bounding box center [471, 325] width 221 height 17
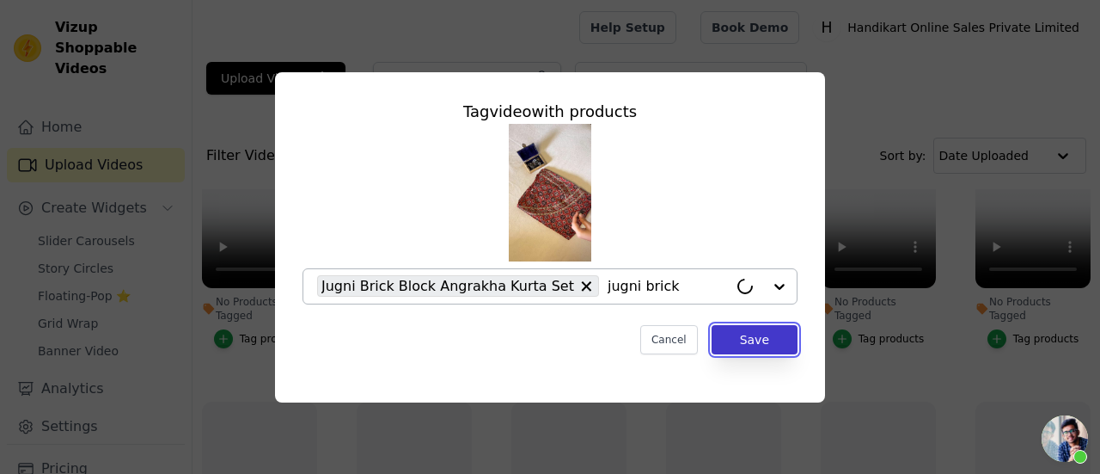
click at [756, 346] on button "Save" at bounding box center [755, 339] width 86 height 29
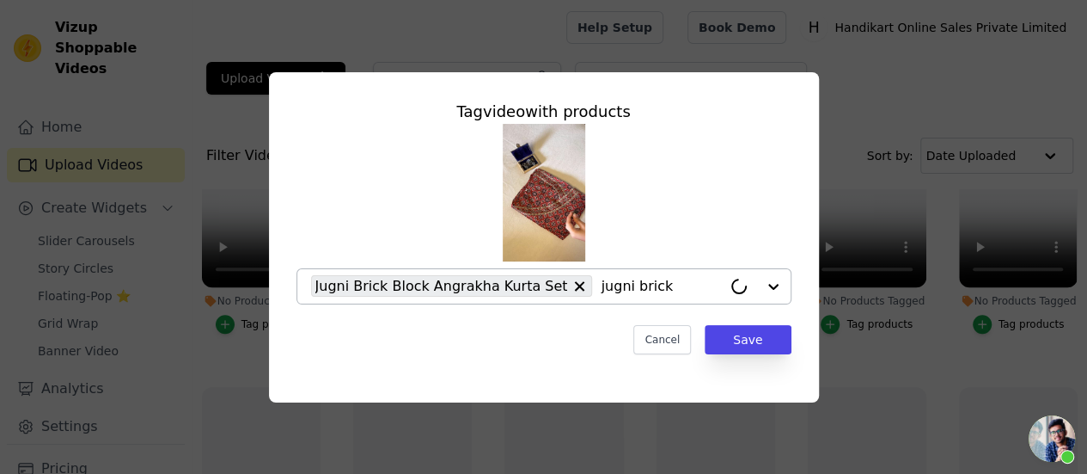
scroll to position [430, 0]
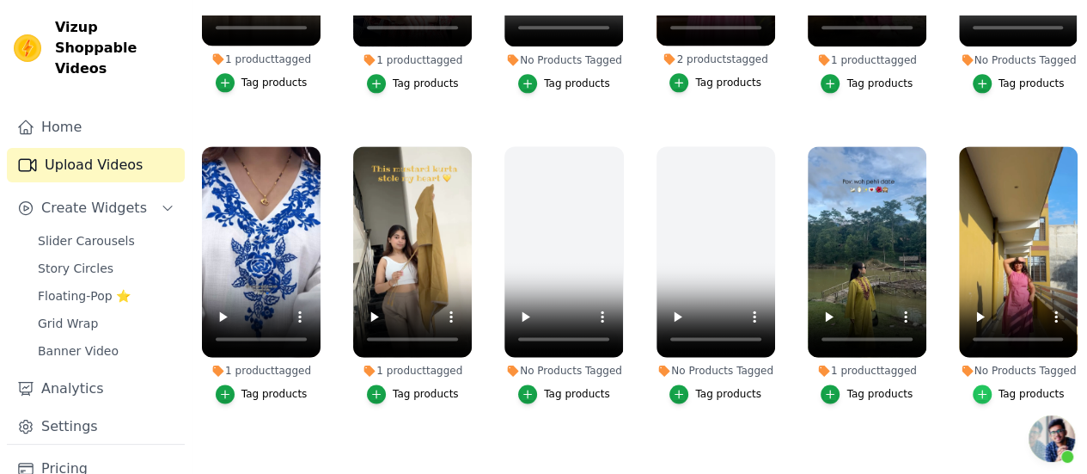
click at [980, 390] on icon "button" at bounding box center [982, 394] width 8 height 8
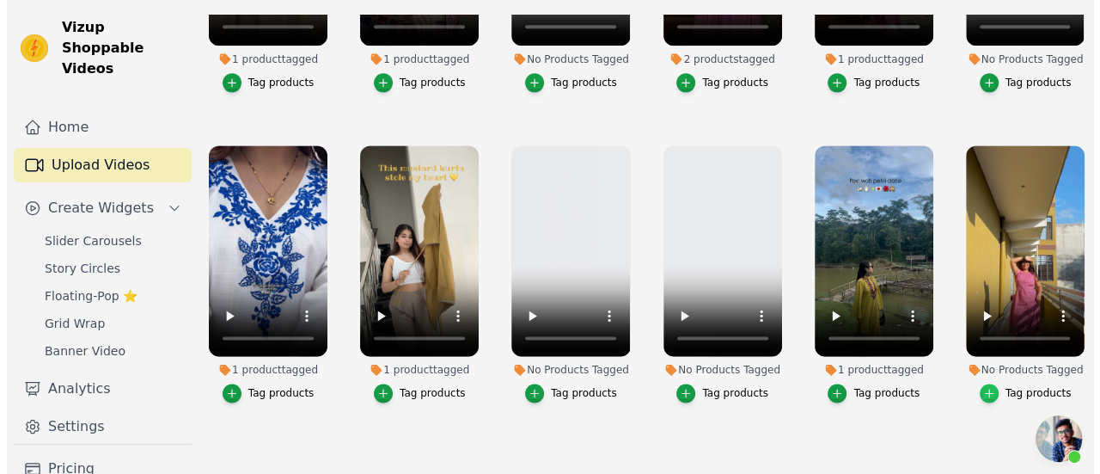
scroll to position [1138, 0]
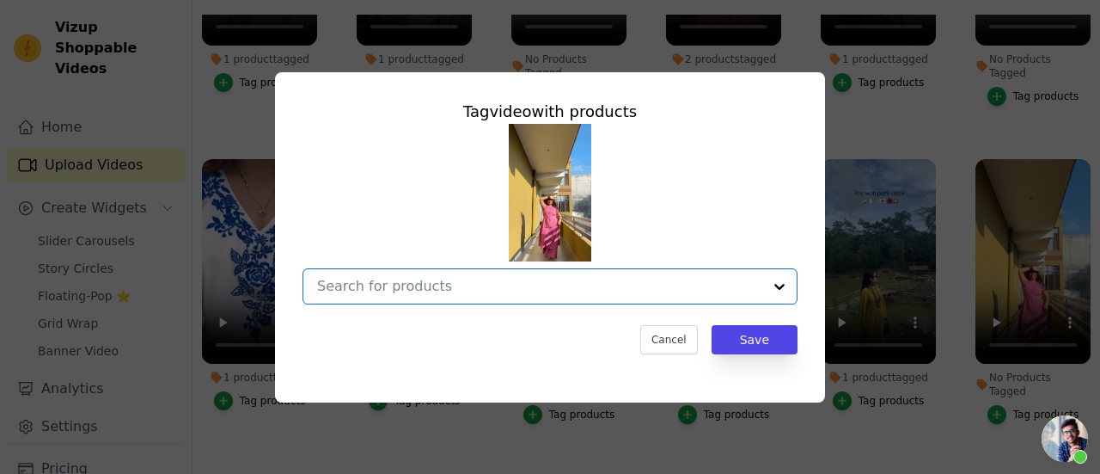
click at [523, 279] on input "No Products Tagged Tag video with products Option undefined, selected. Select i…" at bounding box center [539, 286] width 445 height 16
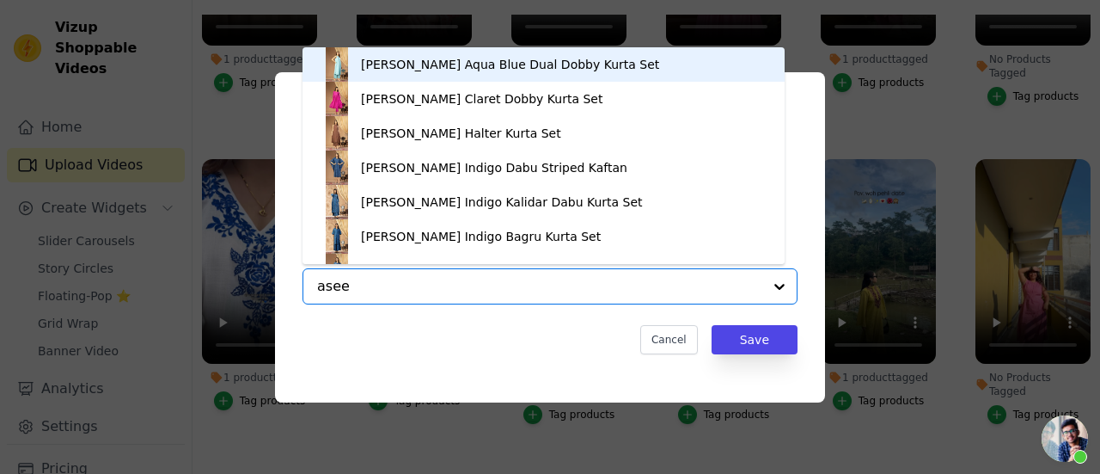
type input "aseel"
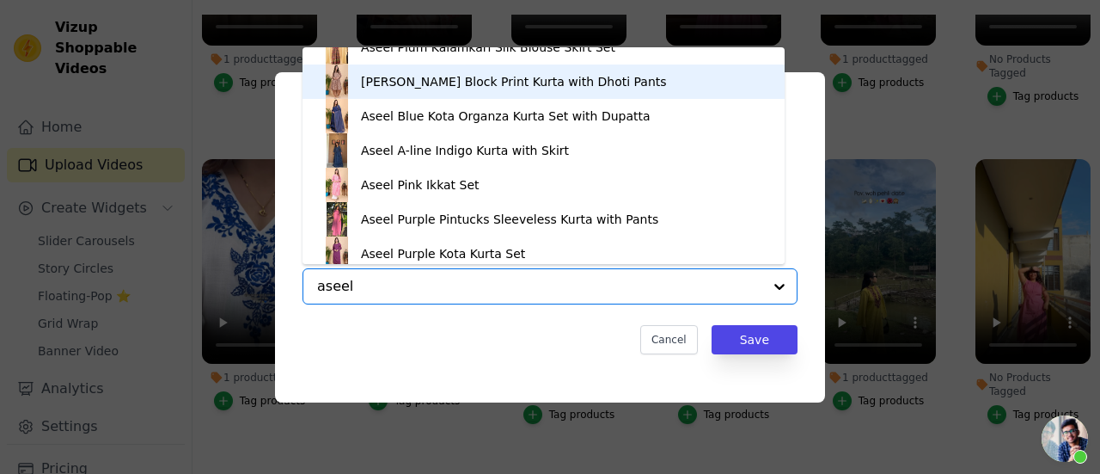
scroll to position [344, 0]
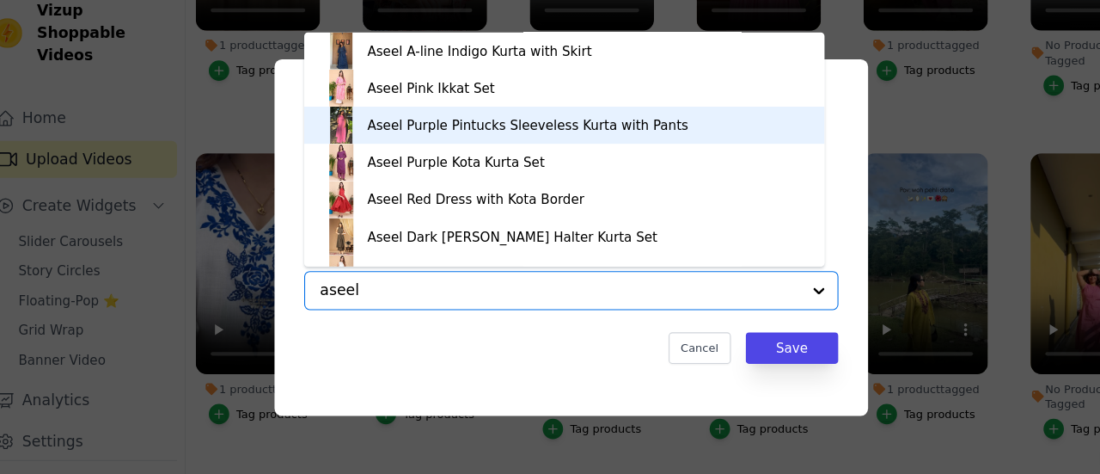
drag, startPoint x: 393, startPoint y: 138, endPoint x: 401, endPoint y: 142, distance: 9.3
click at [394, 138] on div "Aseel Purple Pintucks Sleeveless Kurta with Pants" at bounding box center [509, 133] width 297 height 17
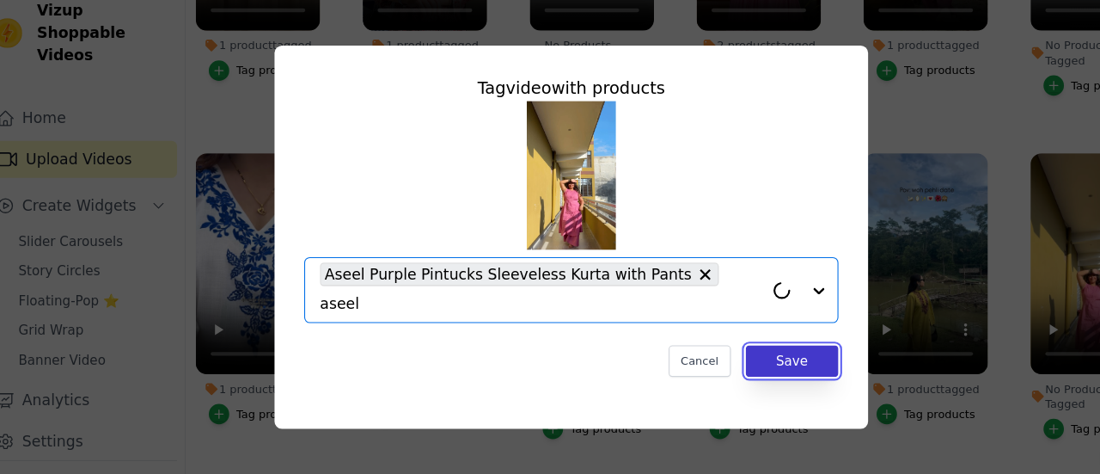
click at [724, 337] on button "Save" at bounding box center [755, 351] width 86 height 29
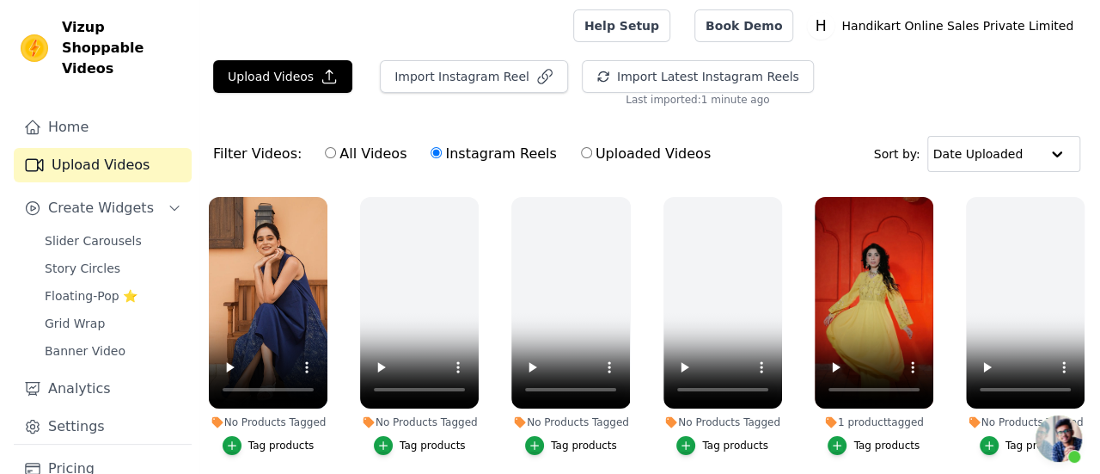
scroll to position [0, 0]
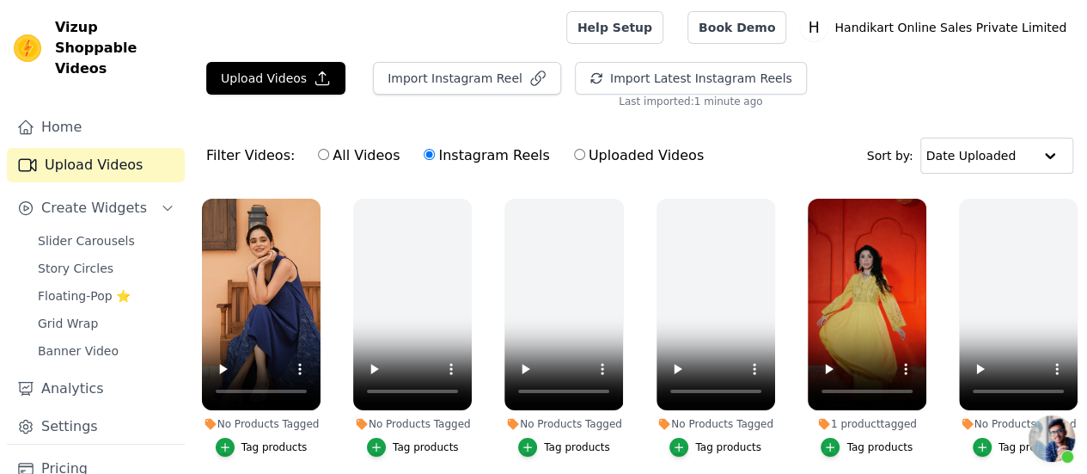
click at [240, 438] on button "Tag products" at bounding box center [262, 447] width 92 height 19
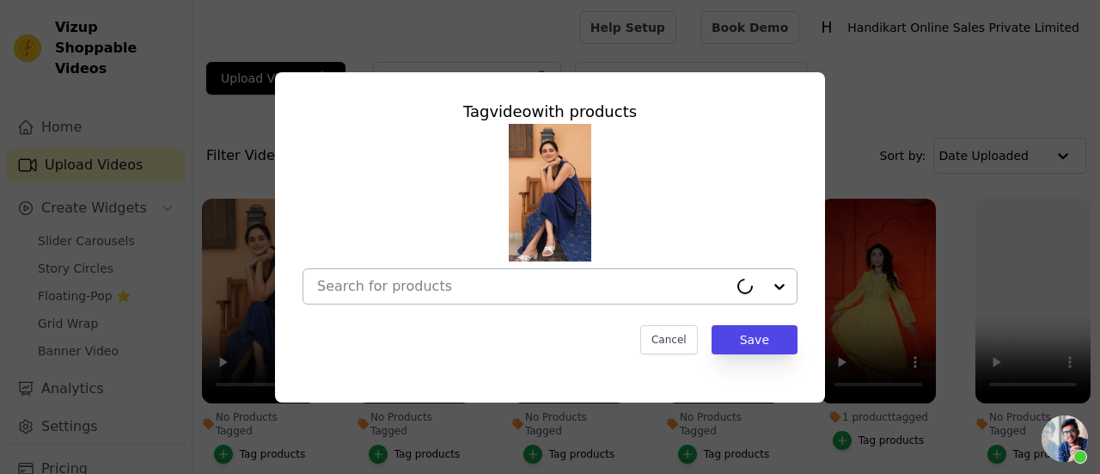
click at [453, 278] on input "No Products Tagged Tag video with products Cancel Save Tag products" at bounding box center [522, 286] width 411 height 16
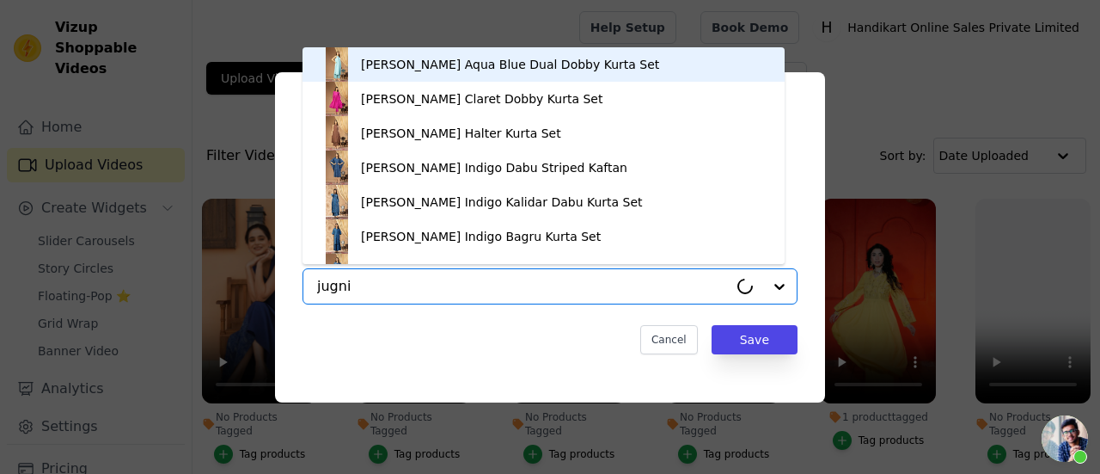
type input "jugni"
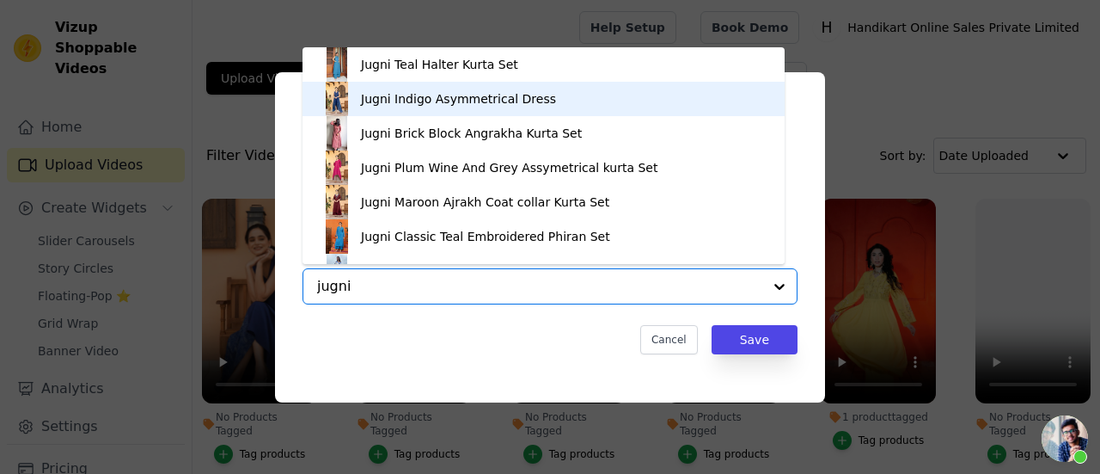
drag, startPoint x: 400, startPoint y: 95, endPoint x: 439, endPoint y: 113, distance: 43.5
click at [401, 95] on div "Jugni Indigo Asymmetrical Dress" at bounding box center [458, 98] width 195 height 17
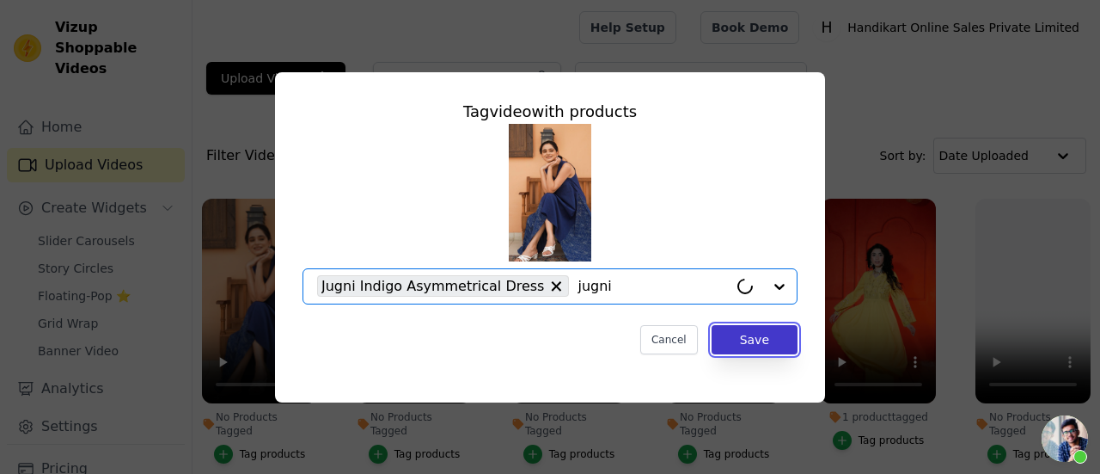
click at [748, 336] on button "Save" at bounding box center [755, 339] width 86 height 29
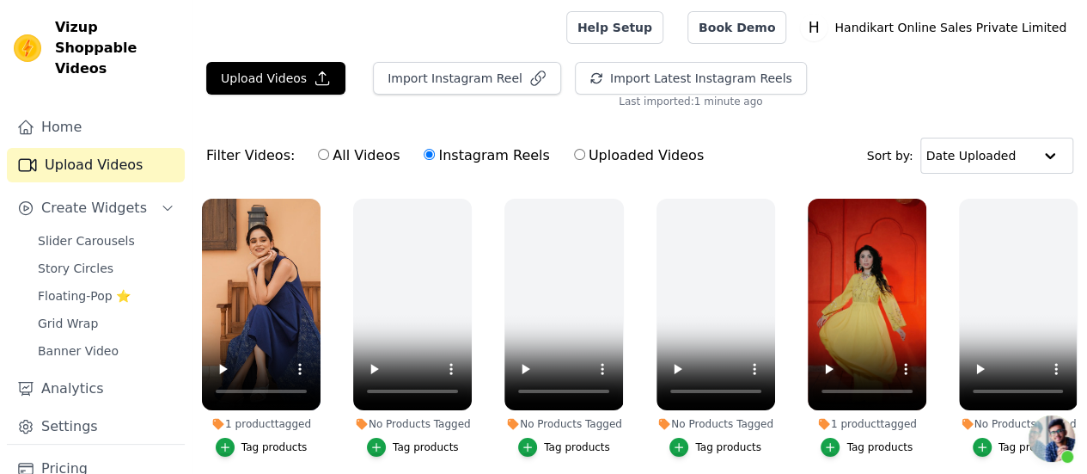
click at [323, 159] on label "All Videos" at bounding box center [358, 155] width 83 height 22
click at [323, 159] on input "All Videos" at bounding box center [323, 154] width 11 height 11
radio input "true"
click at [339, 166] on div "All Videos Instagram Reels Uploaded Videos" at bounding box center [511, 156] width 405 height 40
click at [74, 232] on span "Slider Carousels" at bounding box center [86, 240] width 97 height 17
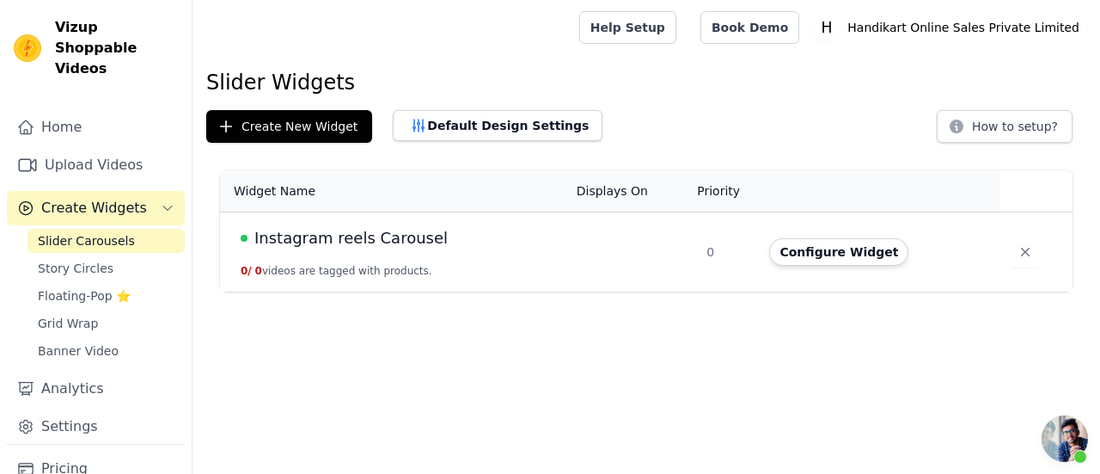
click at [329, 248] on span "Instagram reels Carousel" at bounding box center [350, 238] width 193 height 24
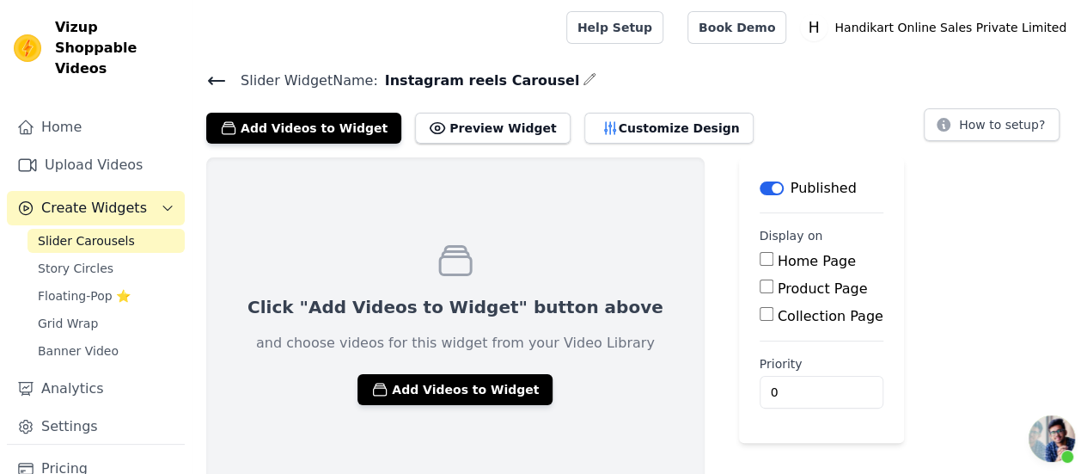
click at [760, 254] on input "Home Page" at bounding box center [767, 259] width 14 height 14
checkbox input "true"
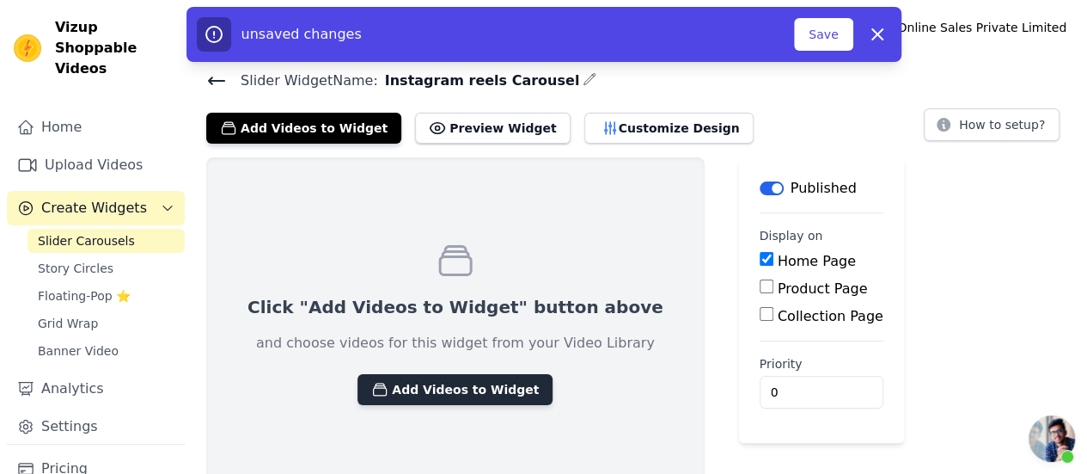
click at [404, 378] on button "Add Videos to Widget" at bounding box center [455, 389] width 195 height 31
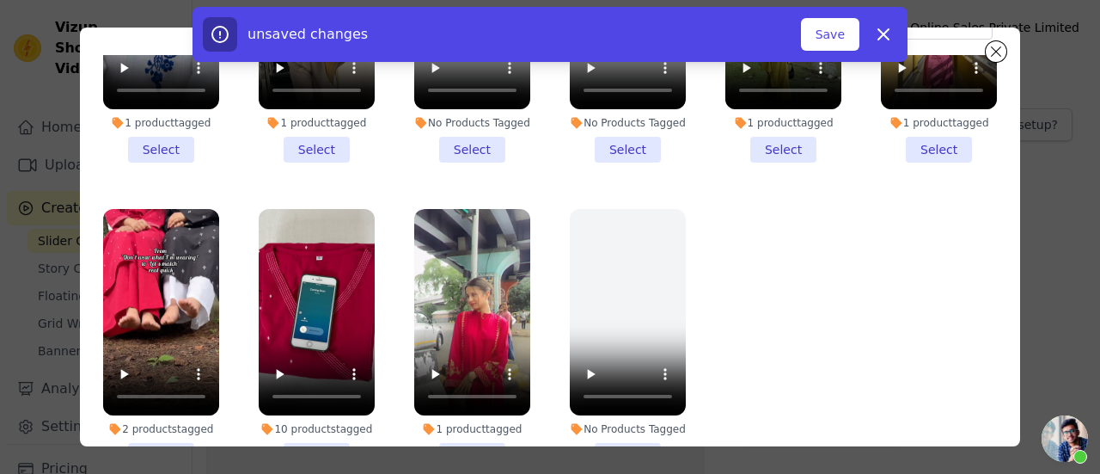
scroll to position [149, 0]
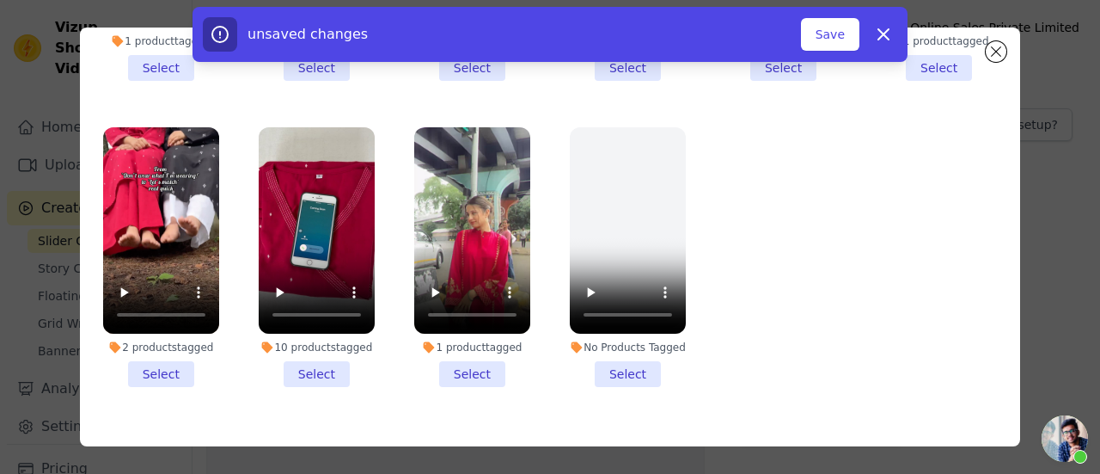
click at [162, 339] on li "2 products tagged Select" at bounding box center [161, 257] width 116 height 260
click at [0, 0] on input "2 products tagged Select" at bounding box center [0, 0] width 0 height 0
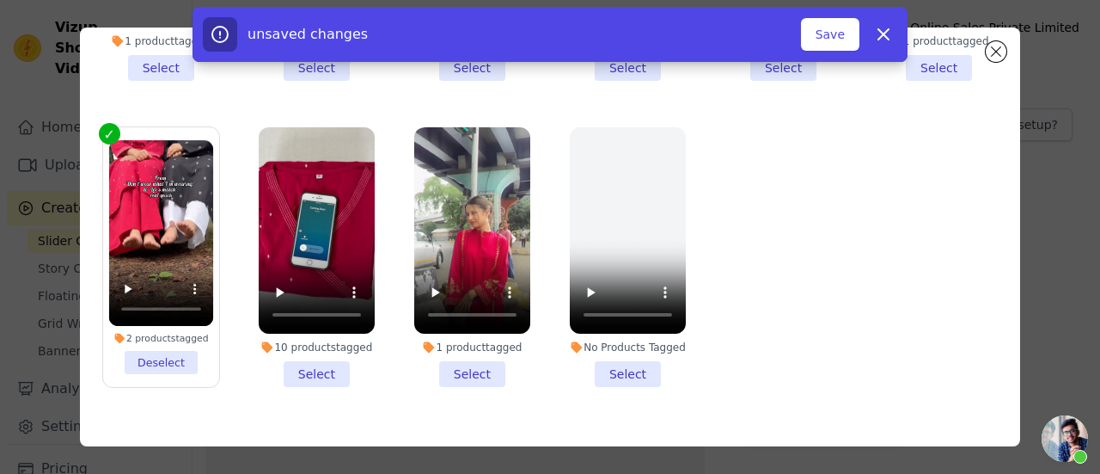
click at [318, 333] on li "10 products tagged Select" at bounding box center [317, 257] width 116 height 260
click at [0, 0] on input "10 products tagged Select" at bounding box center [0, 0] width 0 height 0
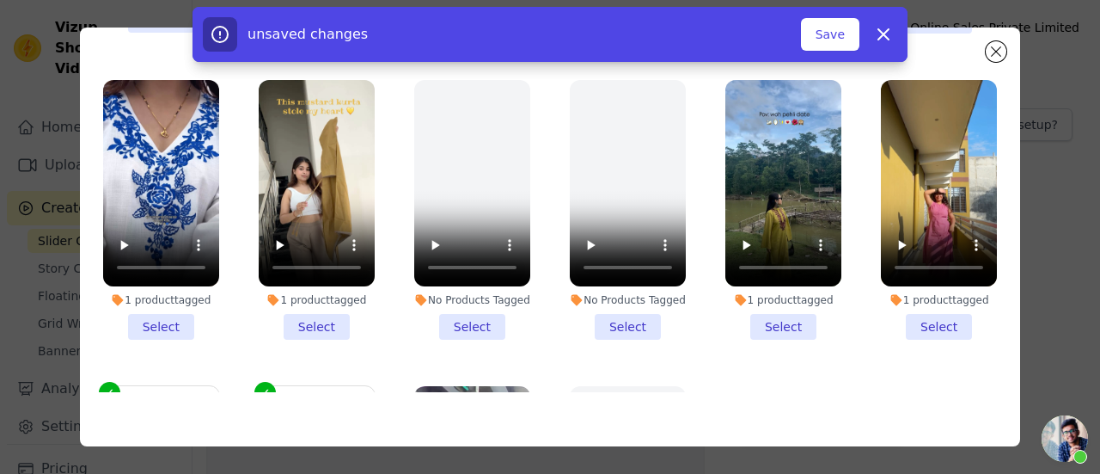
scroll to position [1043, 0]
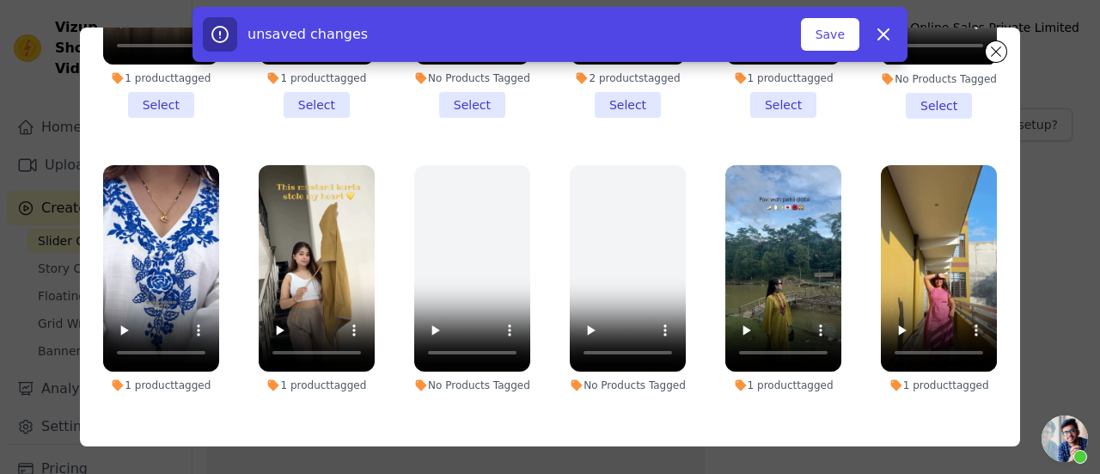
click at [167, 371] on li "1 product tagged Select" at bounding box center [161, 295] width 116 height 260
click at [0, 0] on input "1 product tagged Select" at bounding box center [0, 0] width 0 height 0
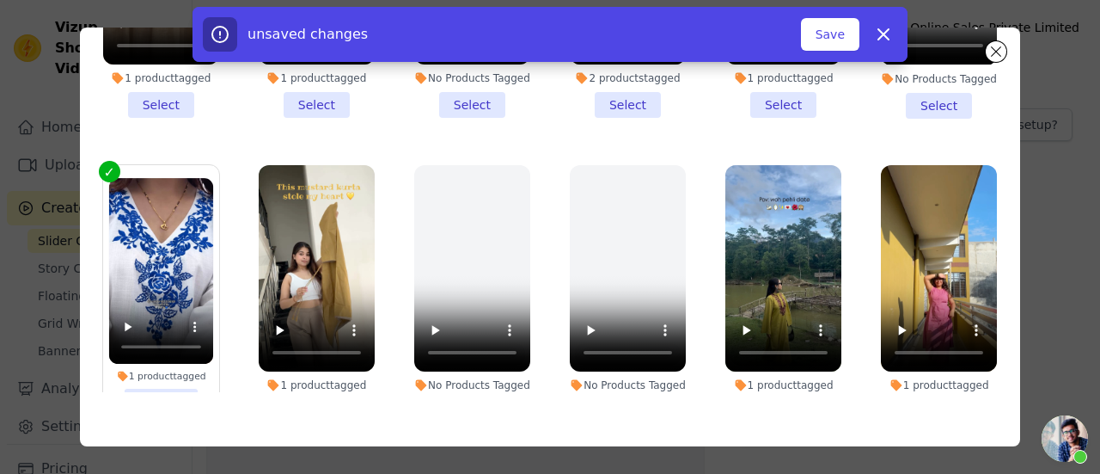
click at [291, 374] on li "1 product tagged Select" at bounding box center [317, 295] width 116 height 260
click at [0, 0] on input "1 product tagged Select" at bounding box center [0, 0] width 0 height 0
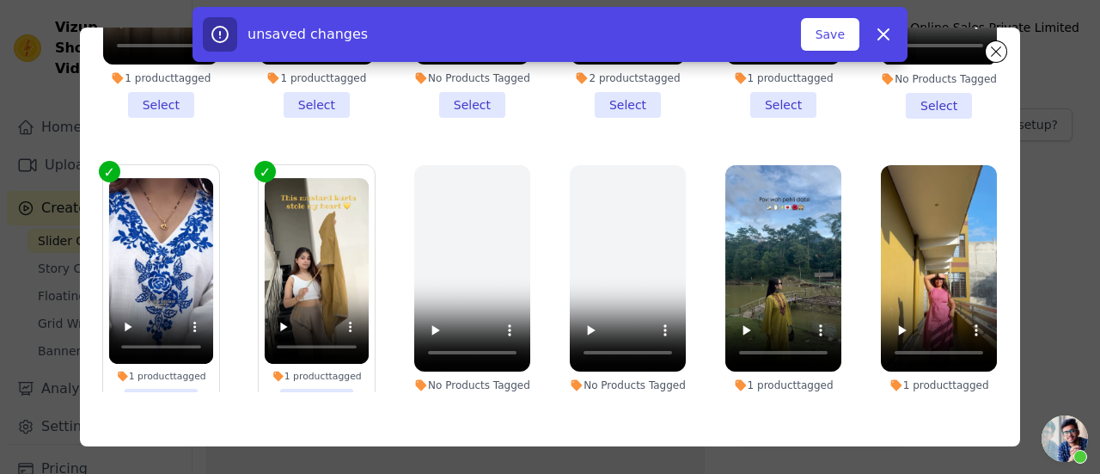
click at [746, 368] on li "1 product tagged Select" at bounding box center [783, 295] width 116 height 260
click at [0, 0] on input "1 product tagged Select" at bounding box center [0, 0] width 0 height 0
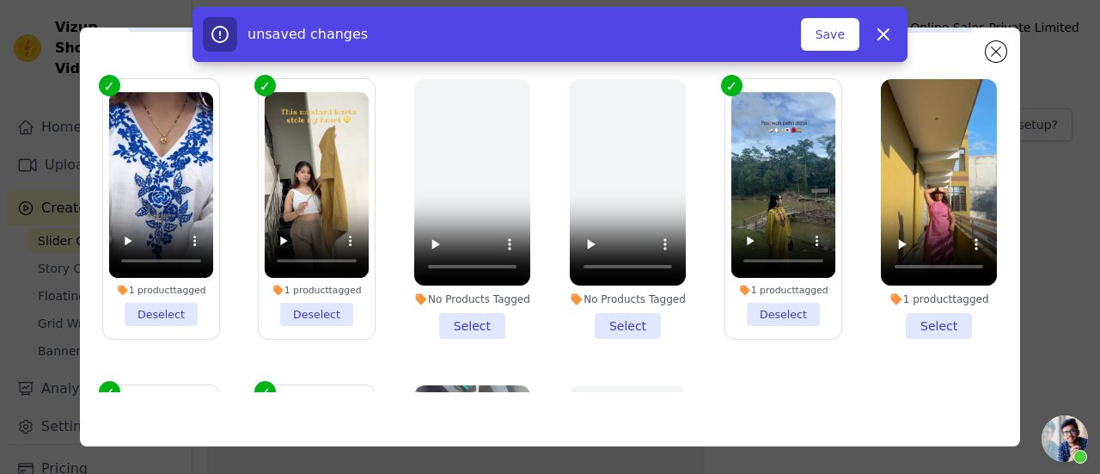
click at [927, 290] on li "1 product tagged Select" at bounding box center [939, 209] width 116 height 260
click at [0, 0] on input "1 product tagged Select" at bounding box center [0, 0] width 0 height 0
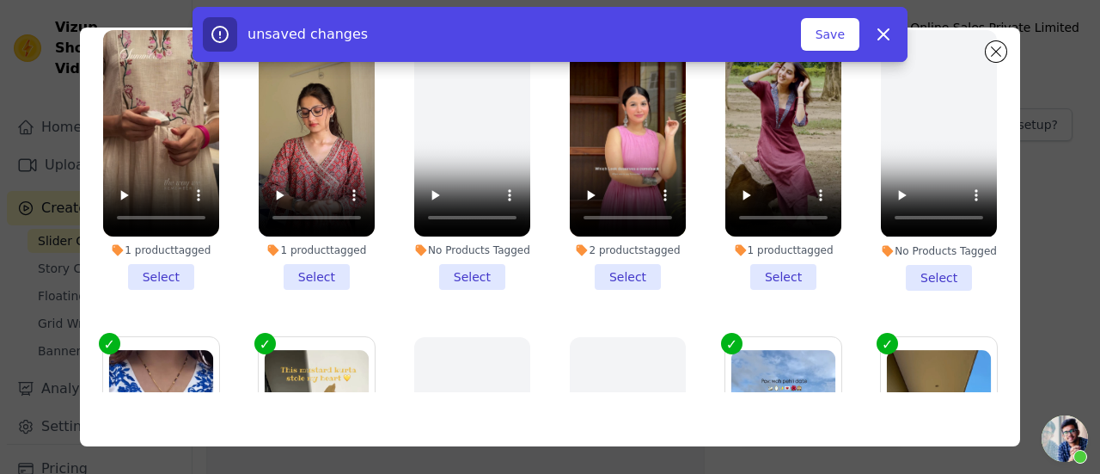
scroll to position [785, 0]
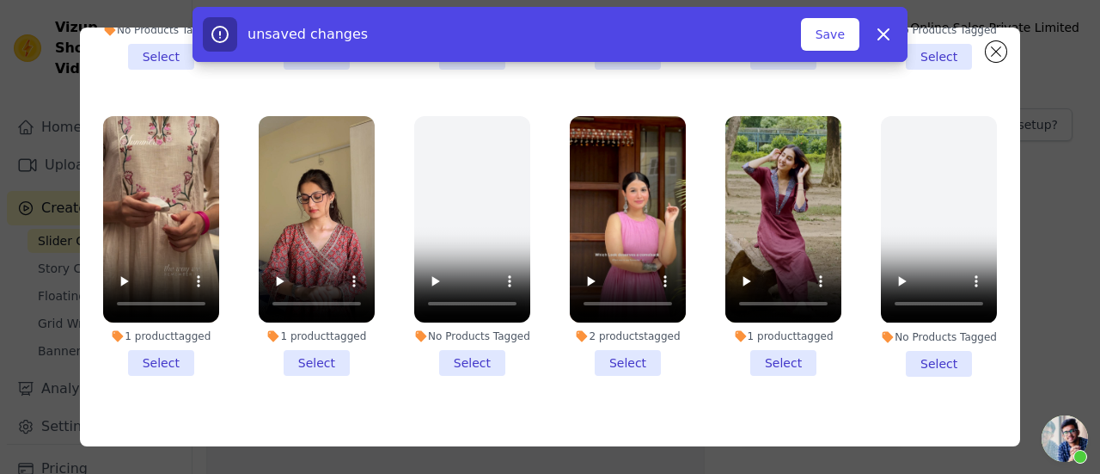
click at [762, 328] on li "1 product tagged Select" at bounding box center [783, 246] width 116 height 260
click at [0, 0] on input "1 product tagged Select" at bounding box center [0, 0] width 0 height 0
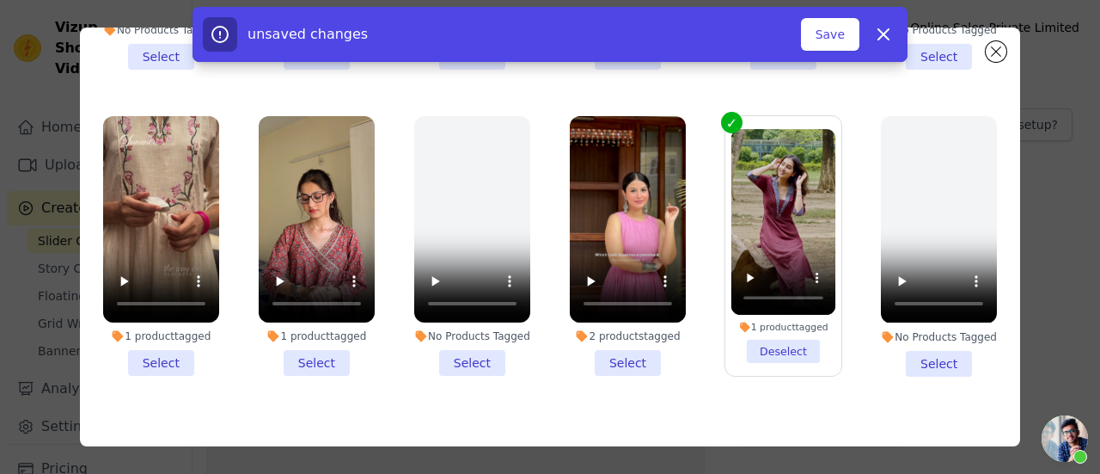
click at [620, 327] on li "2 products tagged Select" at bounding box center [628, 246] width 116 height 260
click at [0, 0] on input "2 products tagged Select" at bounding box center [0, 0] width 0 height 0
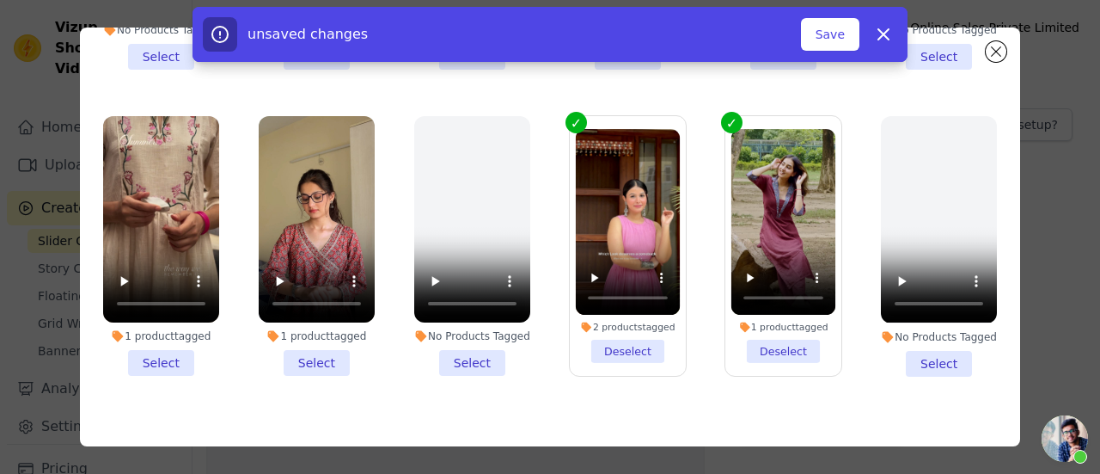
click at [138, 326] on li "1 product tagged Select" at bounding box center [161, 246] width 116 height 260
click at [0, 0] on input "1 product tagged Select" at bounding box center [0, 0] width 0 height 0
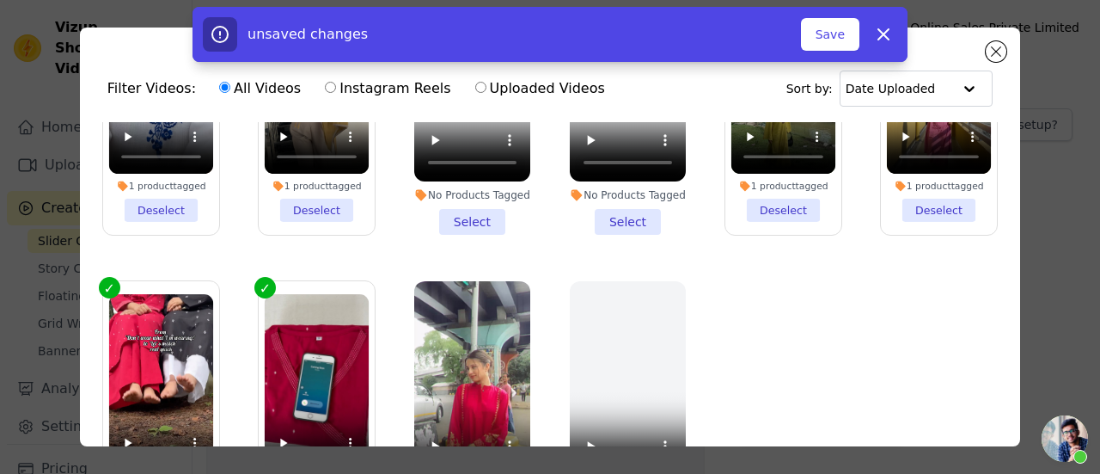
scroll to position [1386, 0]
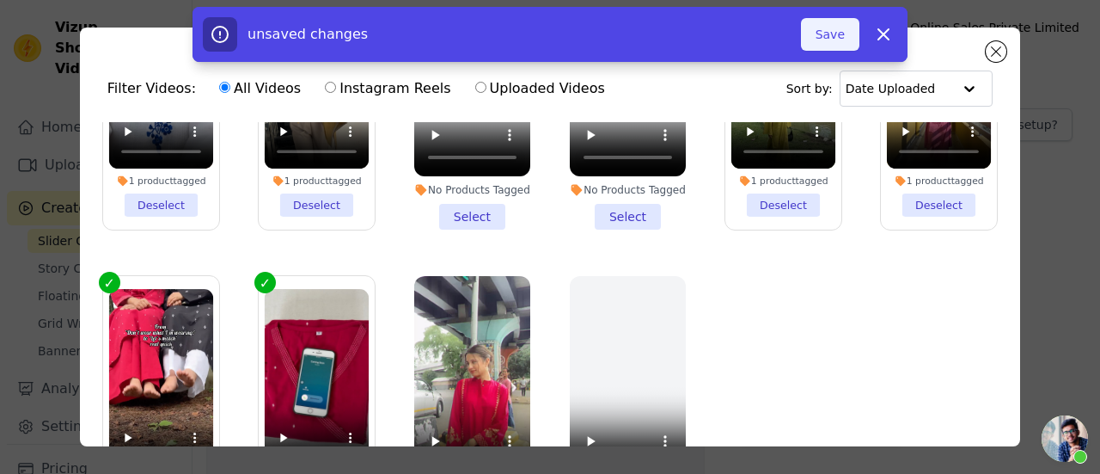
click at [835, 39] on button "Save" at bounding box center [830, 34] width 58 height 33
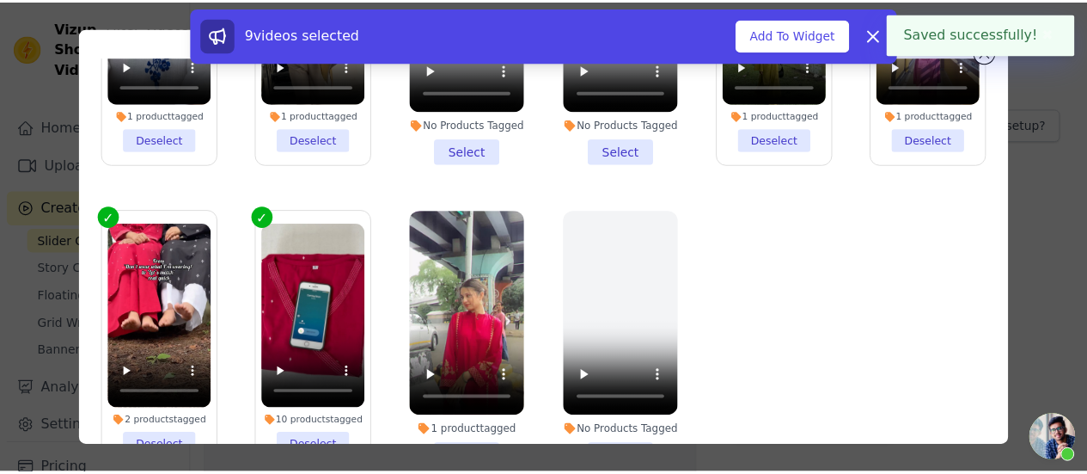
scroll to position [149, 0]
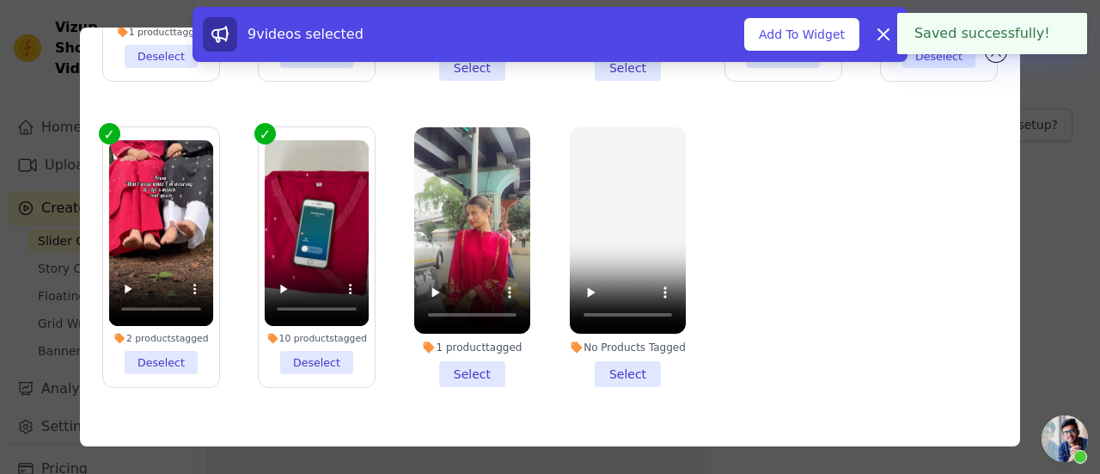
click at [1037, 218] on div "Filter Videos: All Videos Instagram Reels Uploaded Videos Sort by: Date Uploade…" at bounding box center [550, 237] width 1045 height 474
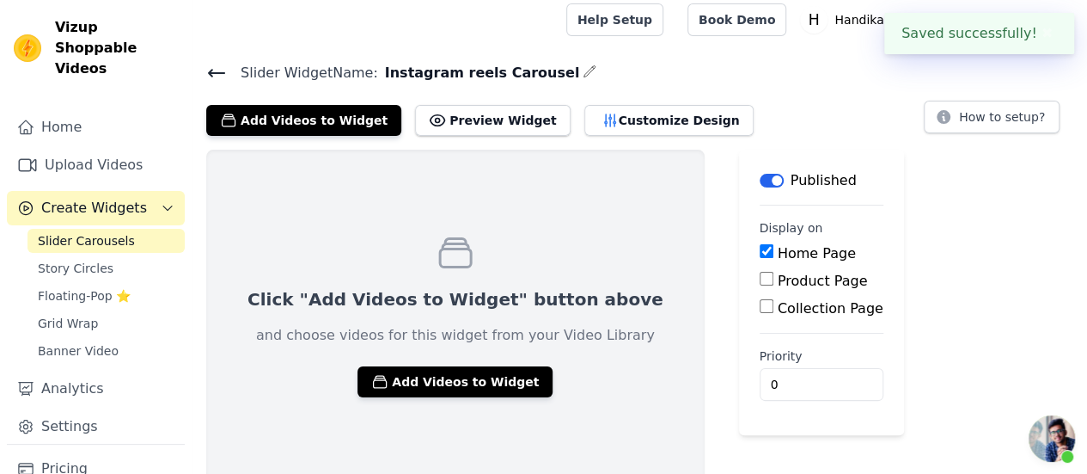
scroll to position [12, 0]
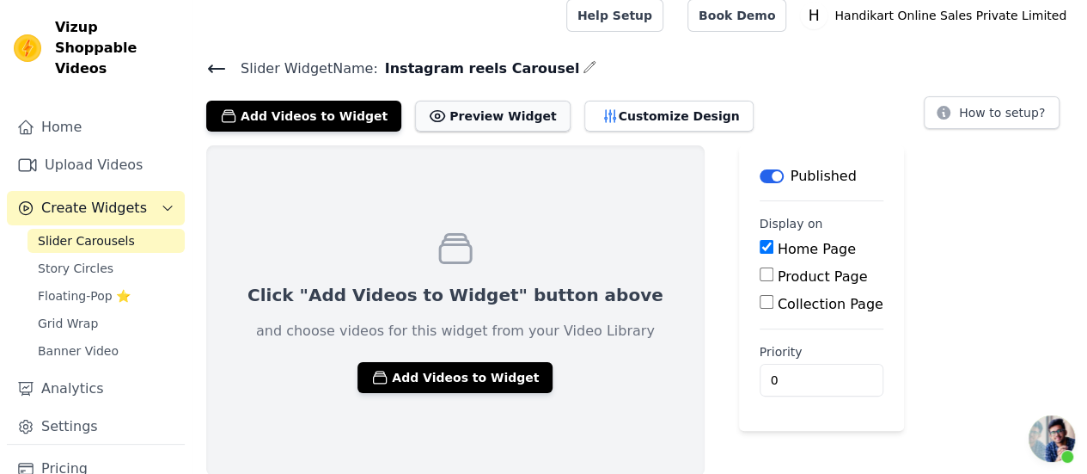
click at [510, 111] on button "Preview Widget" at bounding box center [492, 116] width 155 height 31
click at [76, 260] on span "Story Circles" at bounding box center [76, 268] width 76 height 17
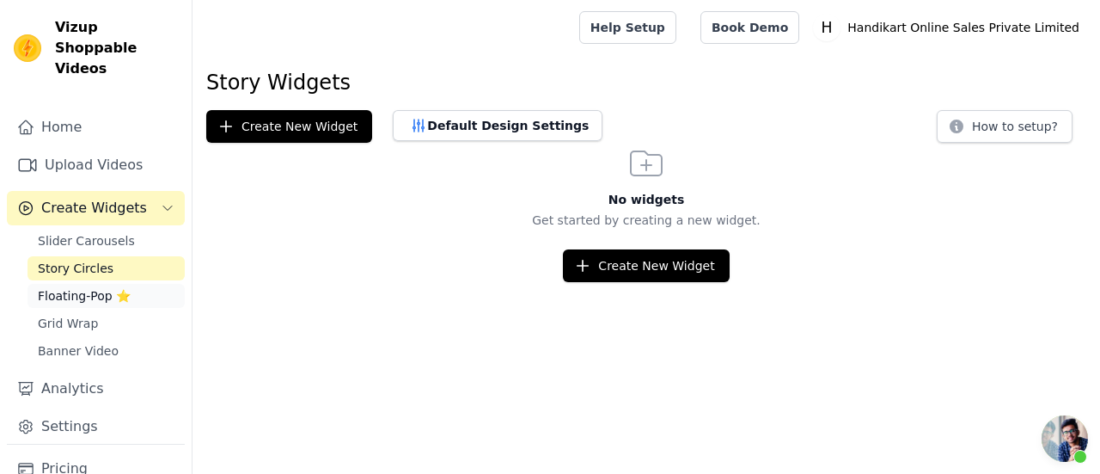
click at [76, 287] on span "Floating-Pop ⭐" at bounding box center [84, 295] width 93 height 17
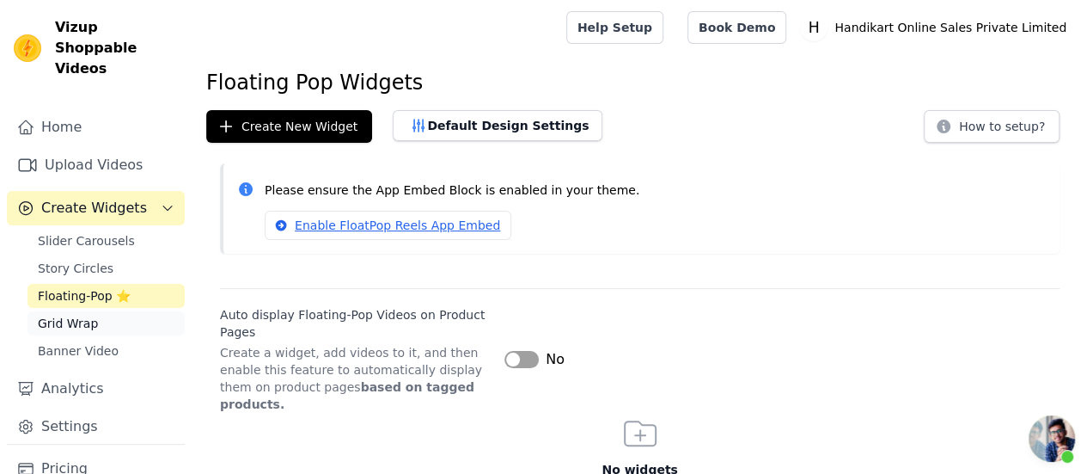
click at [72, 315] on span "Grid Wrap" at bounding box center [68, 323] width 60 height 17
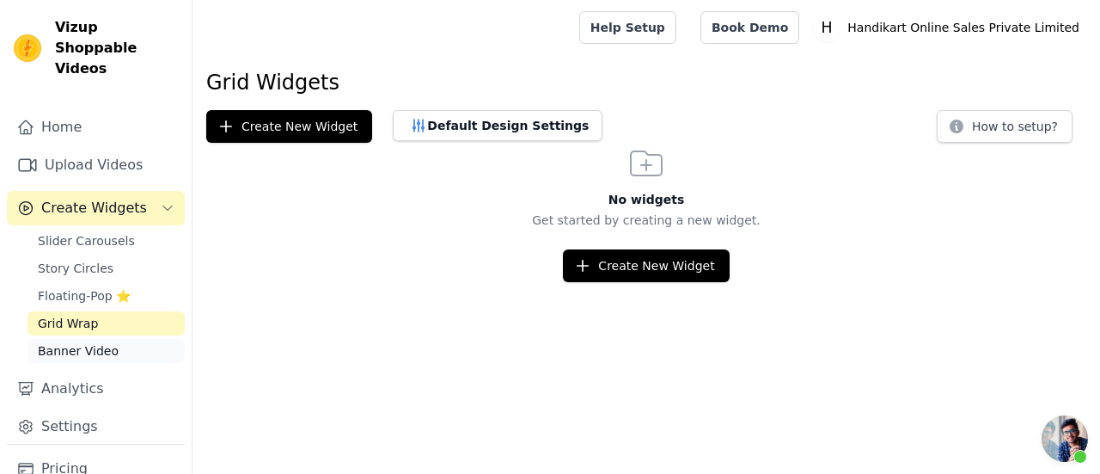
click at [71, 342] on span "Banner Video" at bounding box center [78, 350] width 81 height 17
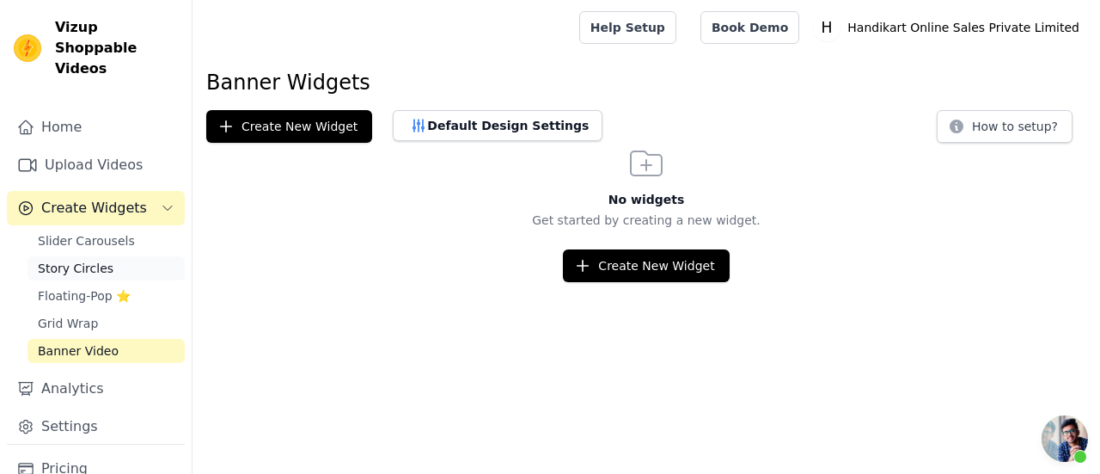
click at [82, 256] on link "Story Circles" at bounding box center [106, 268] width 157 height 24
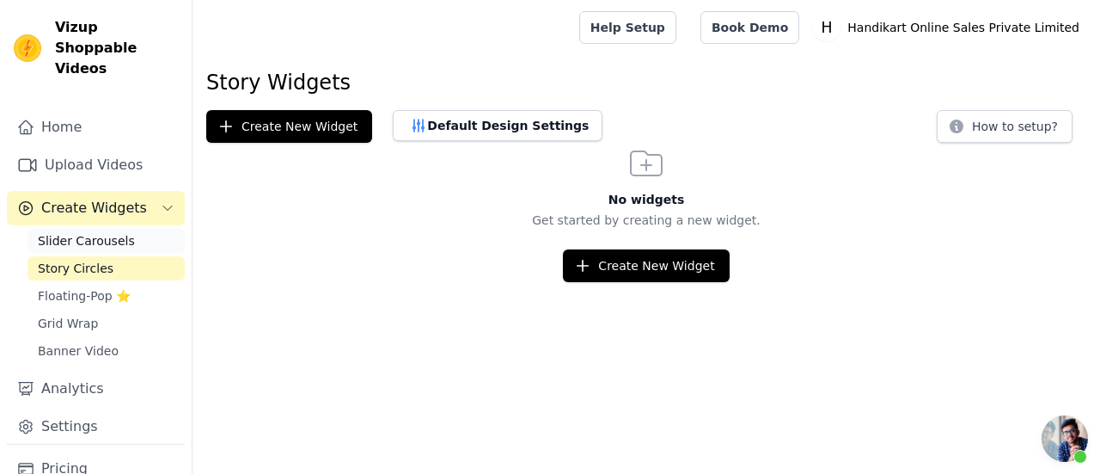
click at [91, 232] on span "Slider Carousels" at bounding box center [86, 240] width 97 height 17
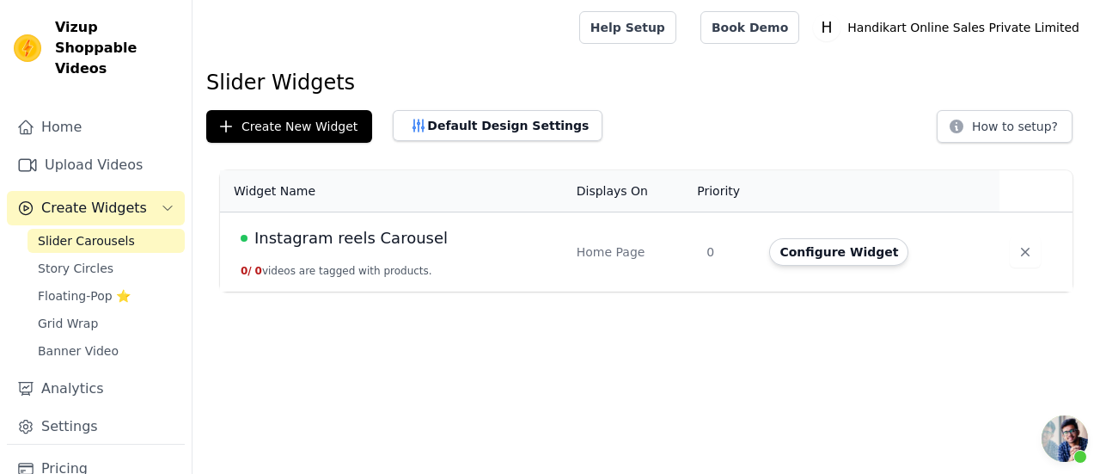
click at [529, 247] on div "Instagram reels Carousel" at bounding box center [398, 238] width 315 height 24
click at [401, 239] on span "Instagram reels Carousel" at bounding box center [350, 238] width 193 height 24
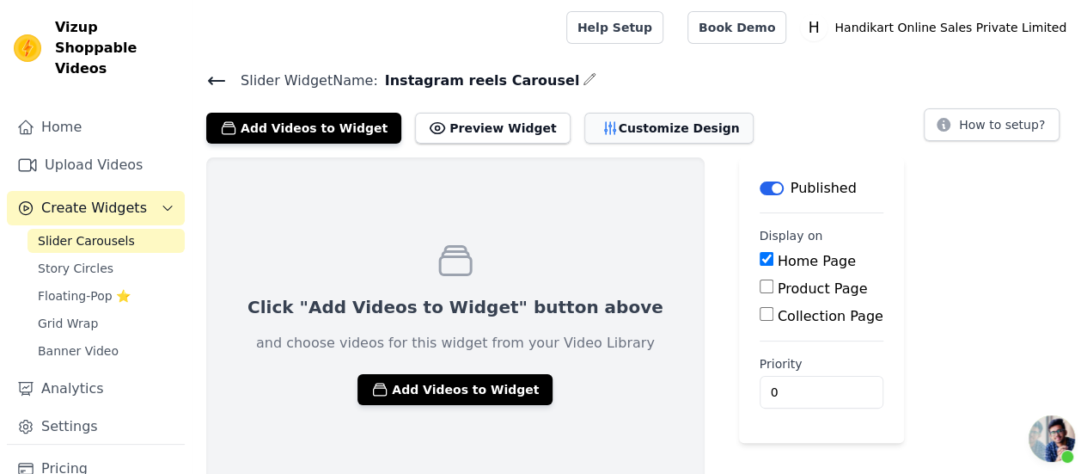
click at [591, 115] on button "Customize Design" at bounding box center [668, 128] width 169 height 31
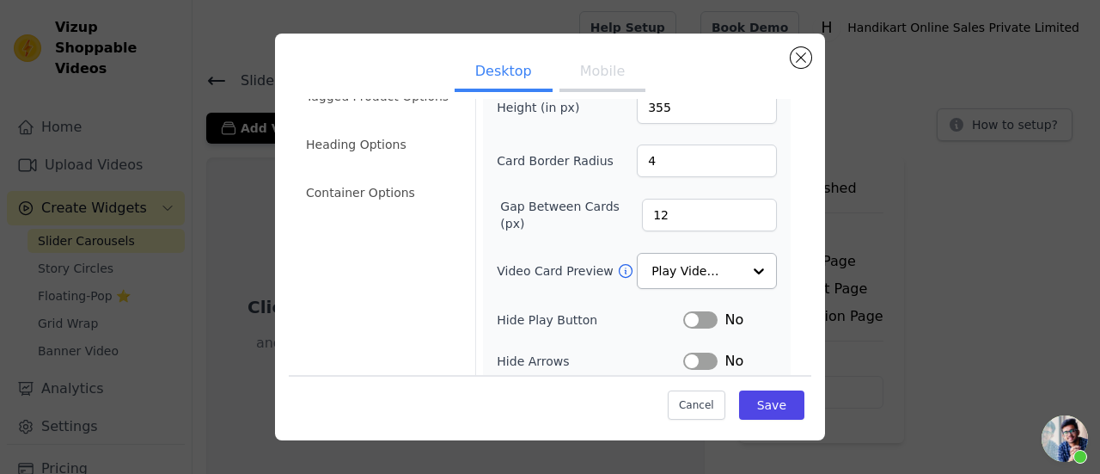
scroll to position [172, 0]
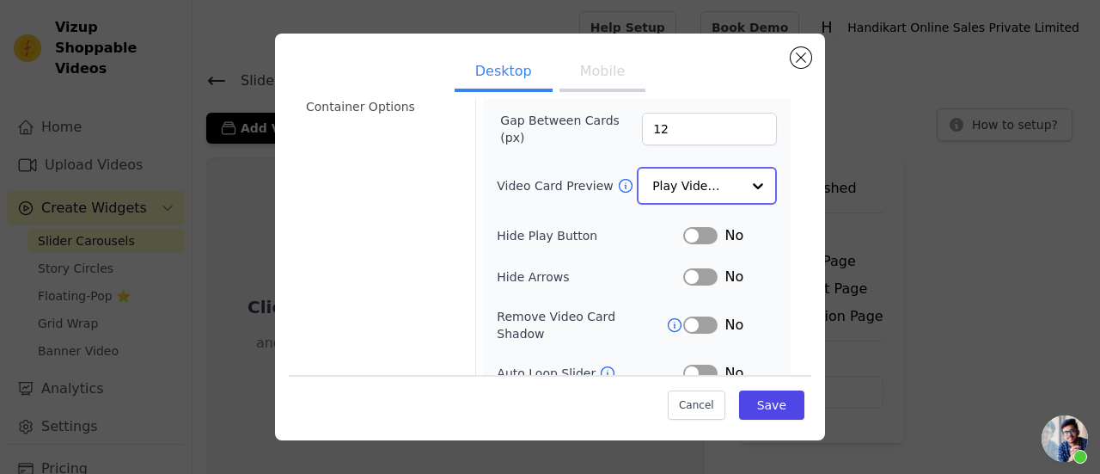
click at [701, 195] on input "Video Card Preview" at bounding box center [696, 185] width 89 height 34
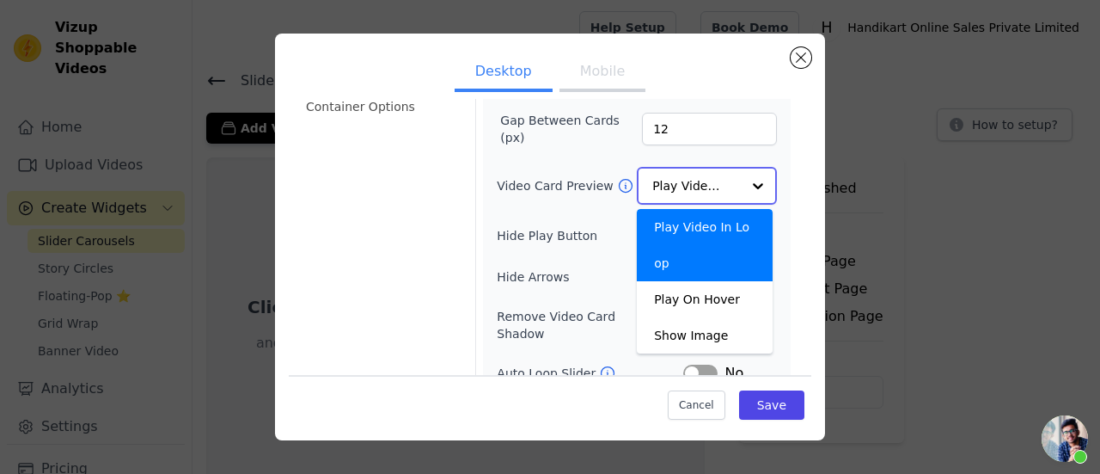
click at [707, 187] on input "Video Card Preview" at bounding box center [696, 185] width 89 height 34
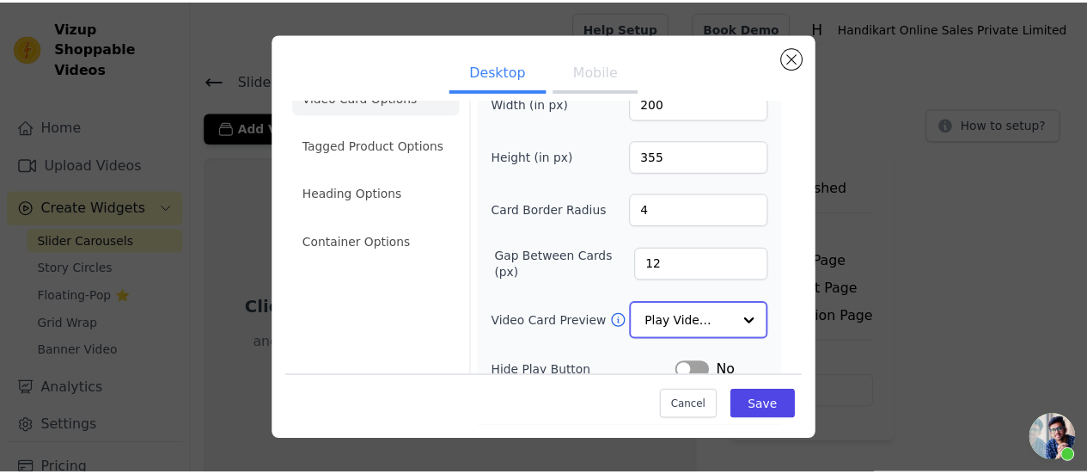
scroll to position [0, 0]
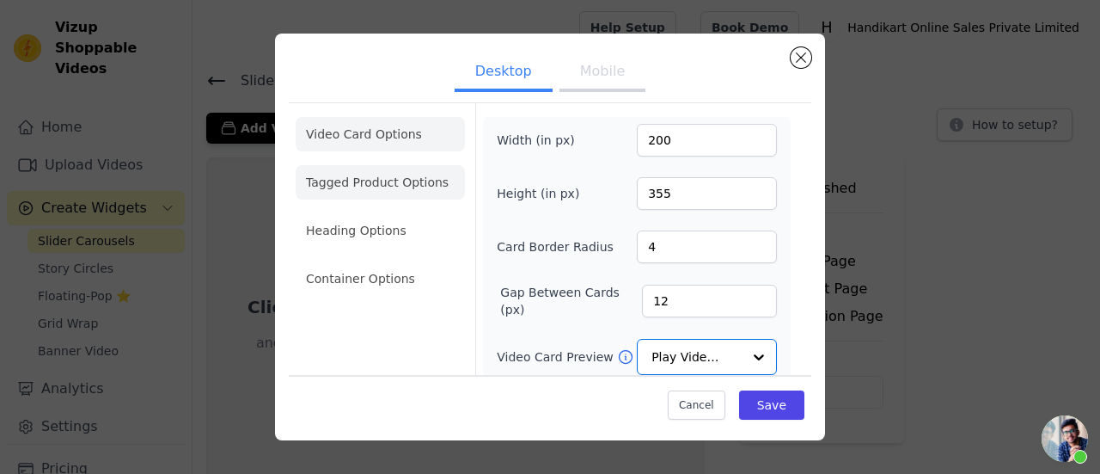
click at [350, 261] on li "Tagged Product Options" at bounding box center [380, 278] width 169 height 34
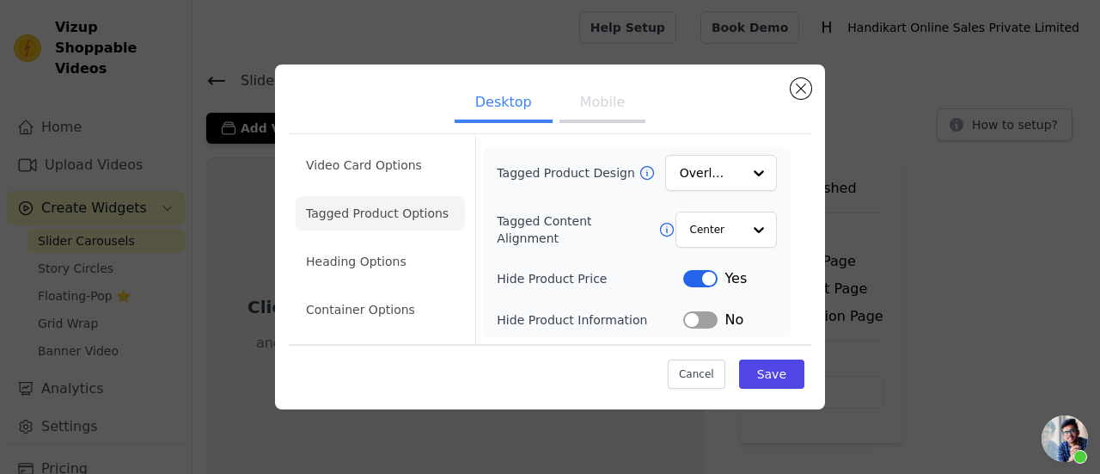
click at [693, 279] on button "Label" at bounding box center [700, 278] width 34 height 17
click at [714, 321] on button "Label" at bounding box center [700, 319] width 34 height 17
click at [722, 192] on div "Tagged Product Design Overlay Tagged Content Alignment Center Hide Product Pric…" at bounding box center [637, 242] width 280 height 175
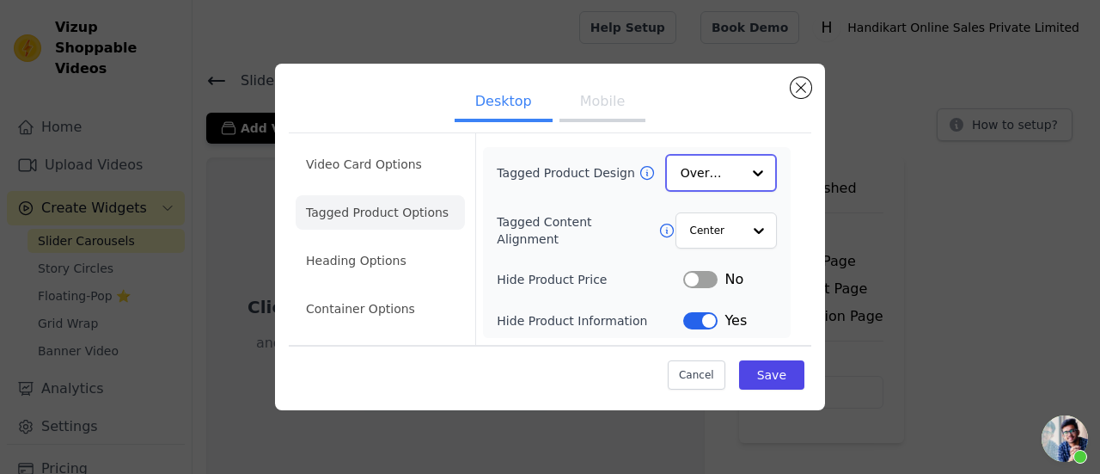
click at [727, 182] on input "Tagged Product Design" at bounding box center [711, 173] width 60 height 34
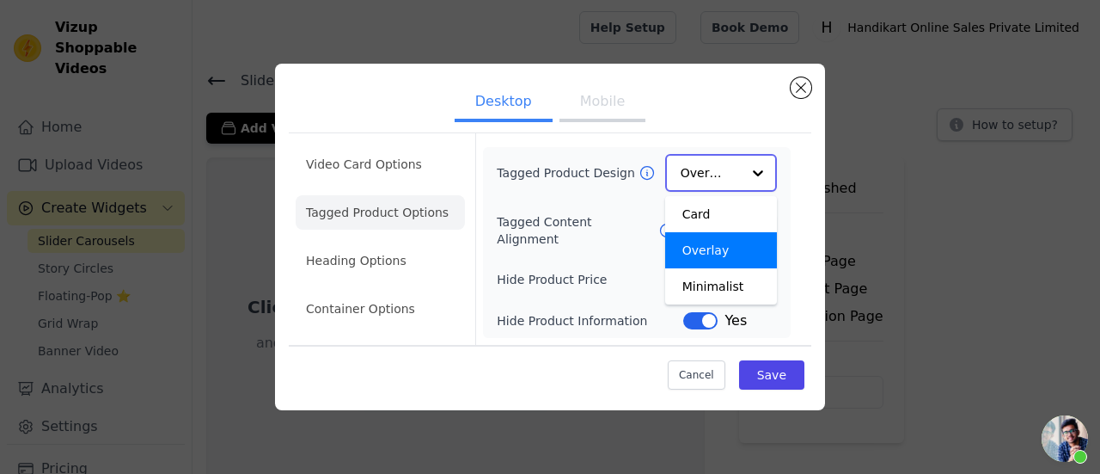
click at [727, 181] on input "Tagged Product Design" at bounding box center [711, 173] width 60 height 34
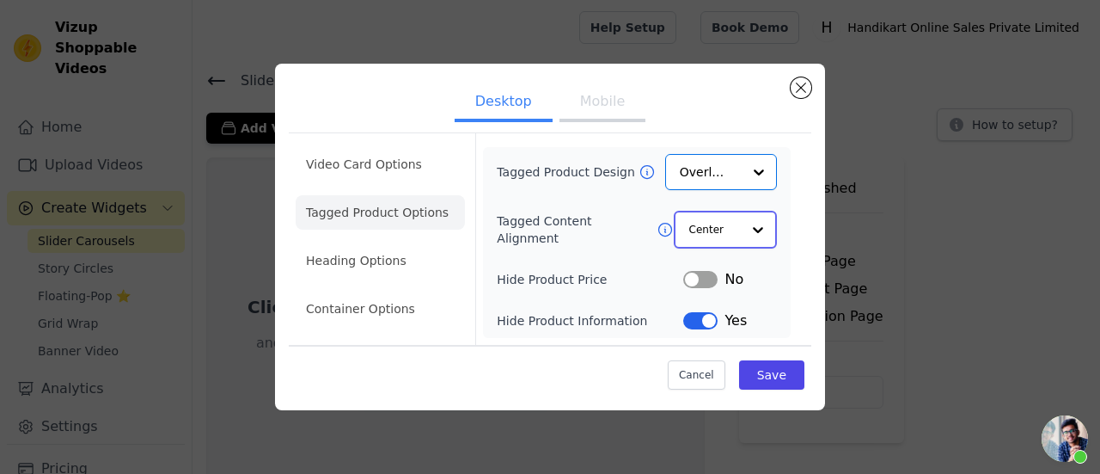
click at [728, 223] on input "Tagged Content Alignment" at bounding box center [715, 229] width 52 height 34
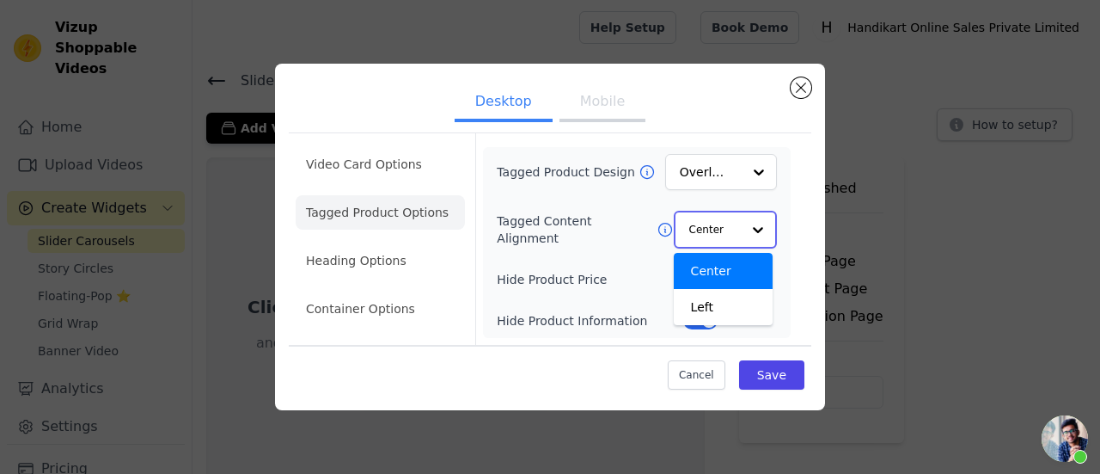
click at [728, 223] on input "Tagged Content Alignment" at bounding box center [715, 229] width 52 height 34
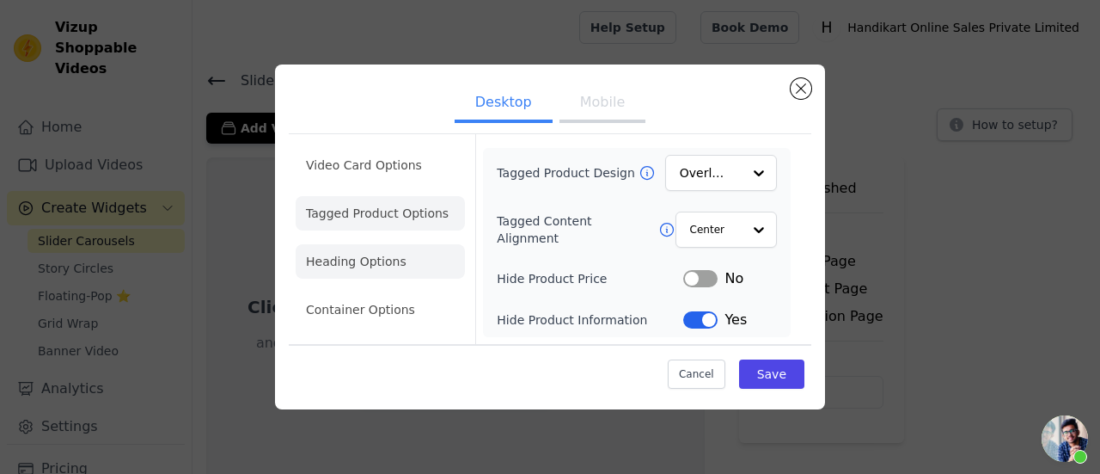
click at [369, 269] on li "Heading Options" at bounding box center [380, 261] width 169 height 34
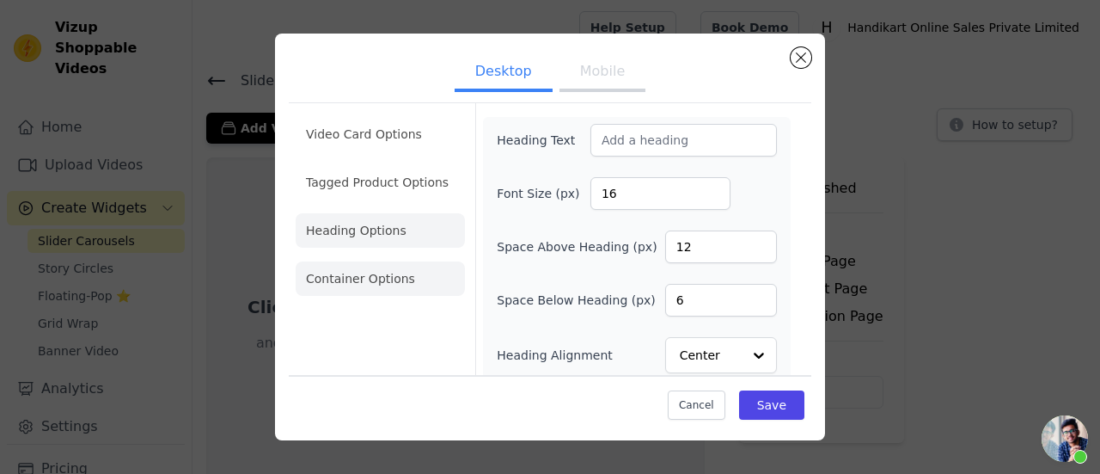
click at [358, 283] on li "Container Options" at bounding box center [380, 278] width 169 height 34
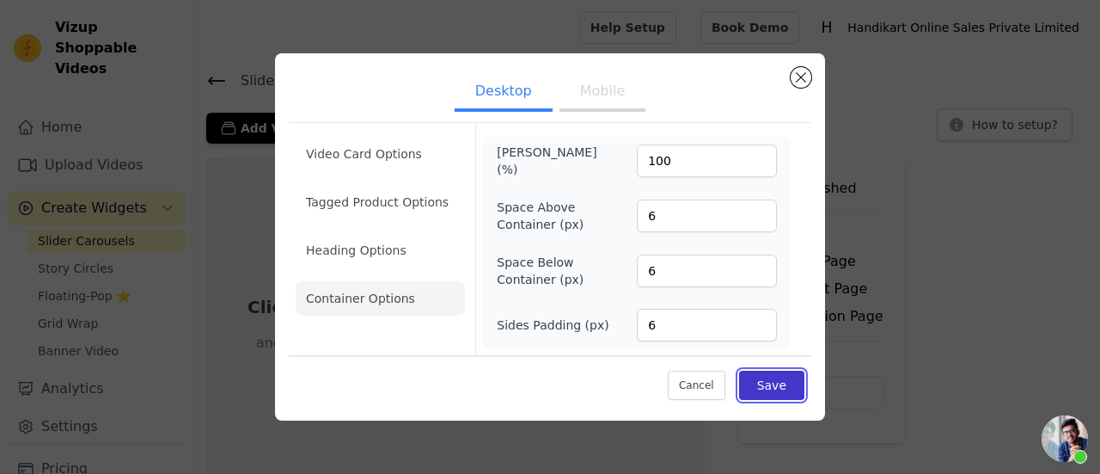
click at [768, 390] on button "Save" at bounding box center [771, 384] width 65 height 29
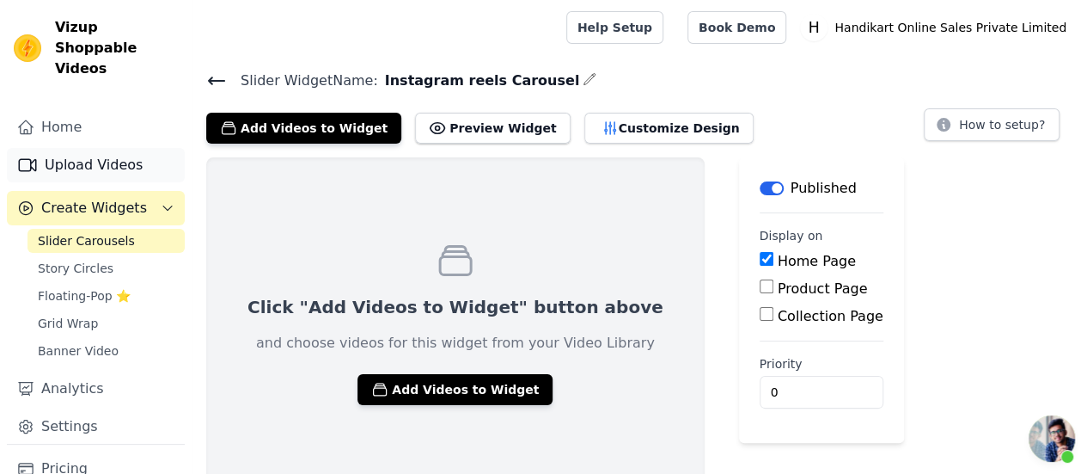
click at [58, 157] on link "Upload Videos" at bounding box center [96, 165] width 178 height 34
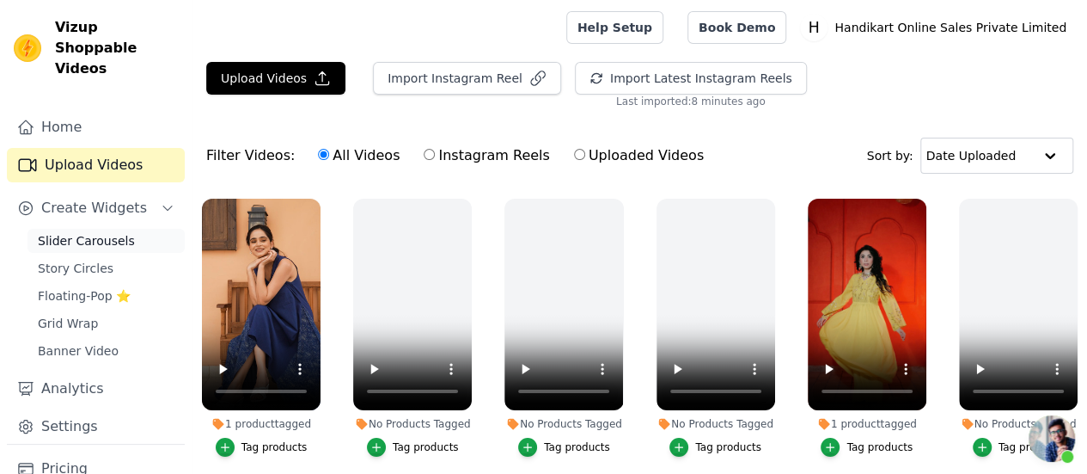
click at [79, 232] on span "Slider Carousels" at bounding box center [86, 240] width 97 height 17
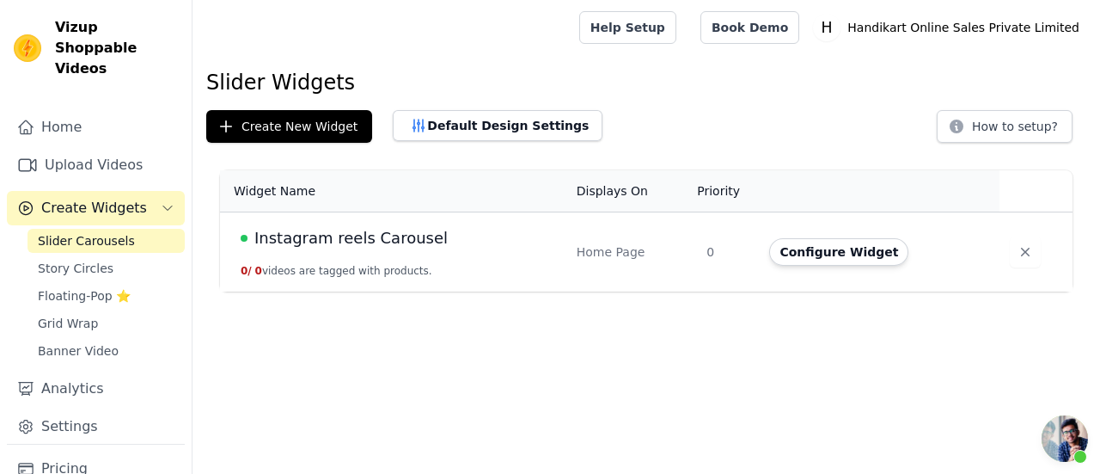
click at [380, 235] on span "Instagram reels Carousel" at bounding box center [350, 238] width 193 height 24
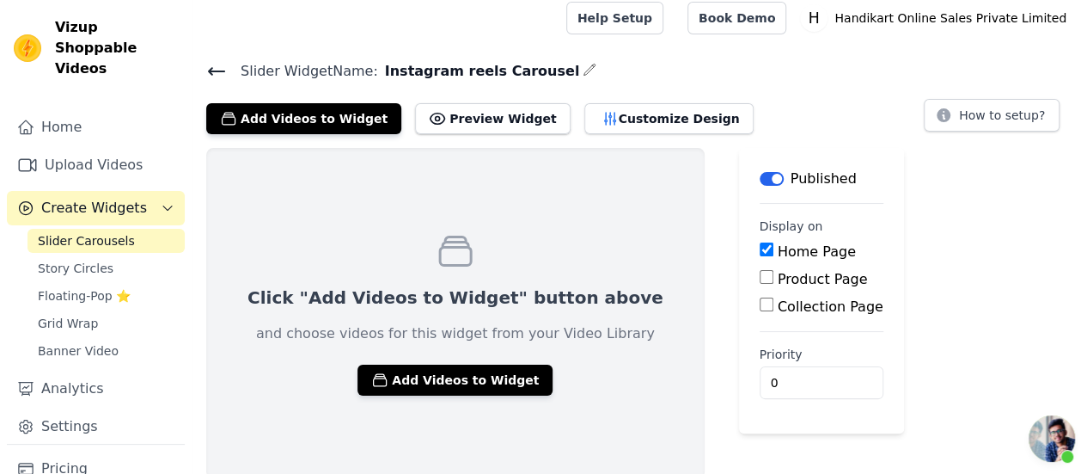
scroll to position [12, 0]
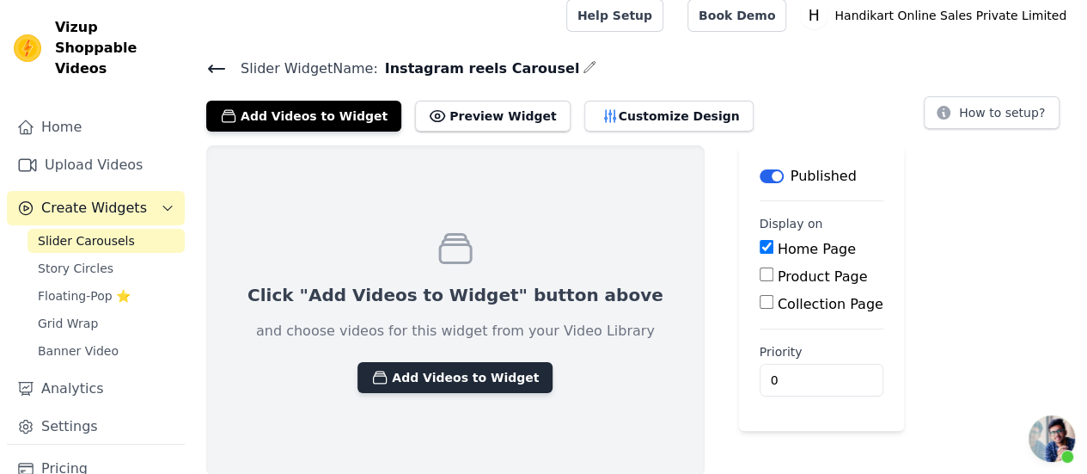
click at [442, 373] on button "Add Videos to Widget" at bounding box center [455, 377] width 195 height 31
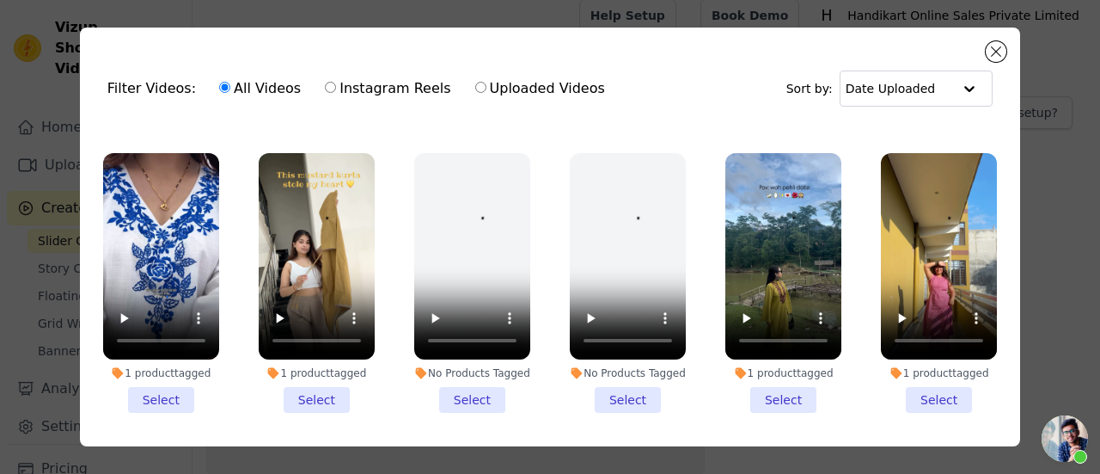
scroll to position [1031, 0]
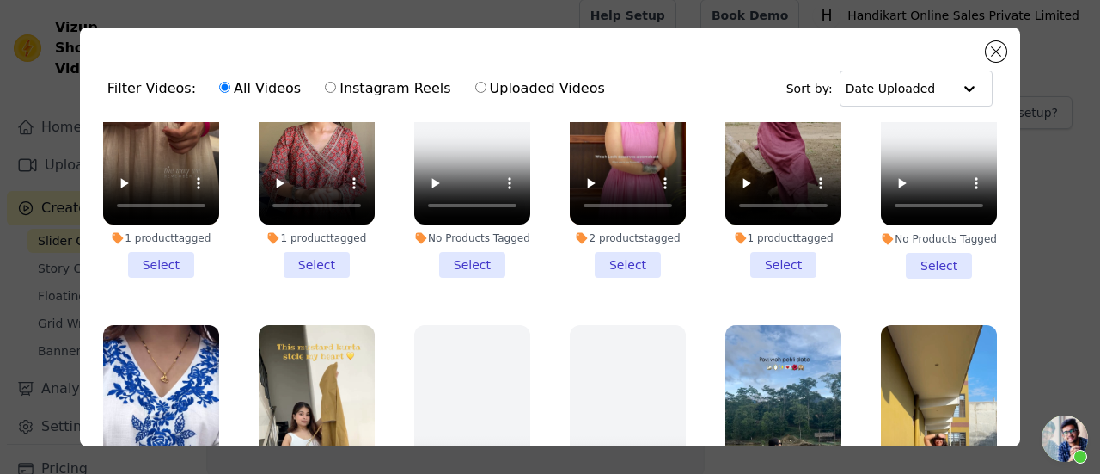
click at [624, 241] on li "2 products tagged Select" at bounding box center [628, 148] width 116 height 260
click at [0, 0] on input "2 products tagged Select" at bounding box center [0, 0] width 0 height 0
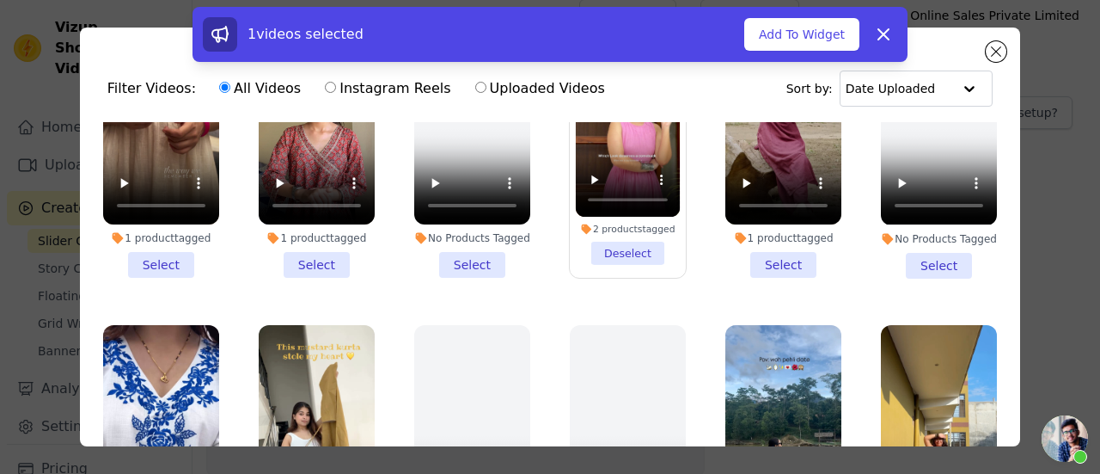
click at [770, 229] on li "1 product tagged Select" at bounding box center [783, 148] width 116 height 260
click at [0, 0] on input "1 product tagged Select" at bounding box center [0, 0] width 0 height 0
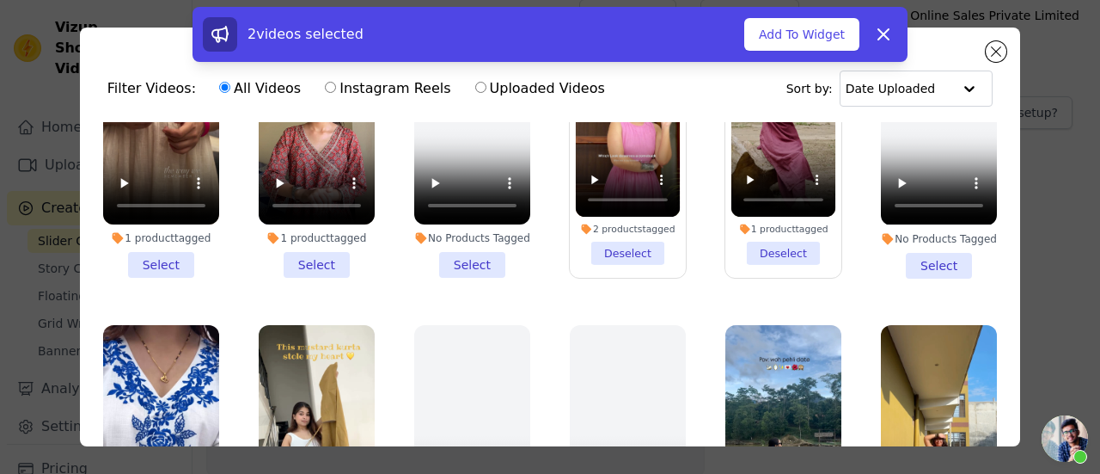
click at [294, 230] on li "1 product tagged Select" at bounding box center [317, 148] width 116 height 260
click at [0, 0] on input "1 product tagged Select" at bounding box center [0, 0] width 0 height 0
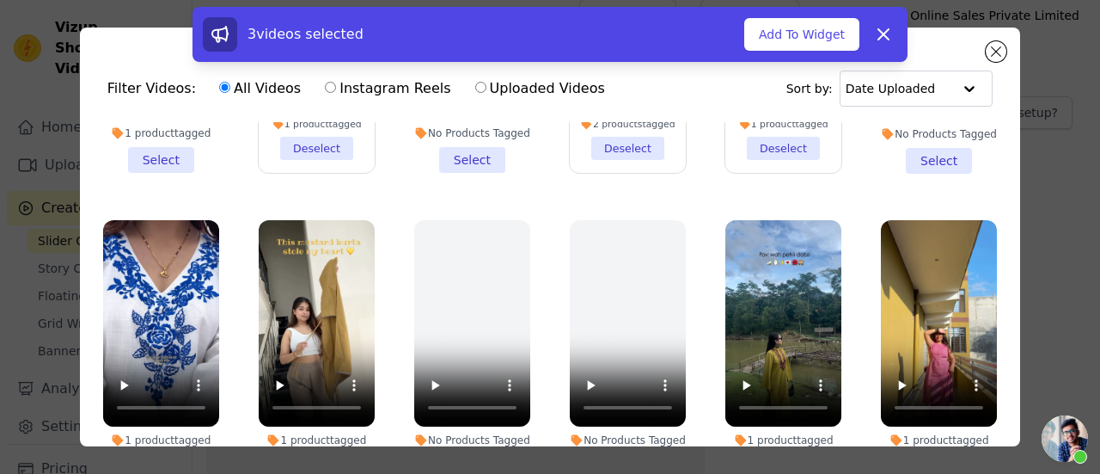
scroll to position [1203, 0]
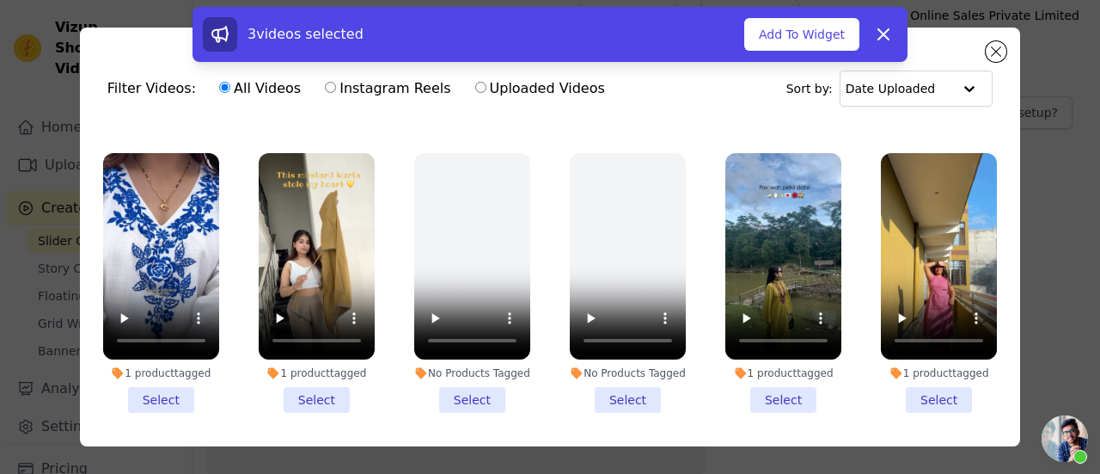
click at [158, 370] on li "1 product tagged Select" at bounding box center [161, 283] width 116 height 260
click at [0, 0] on input "1 product tagged Select" at bounding box center [0, 0] width 0 height 0
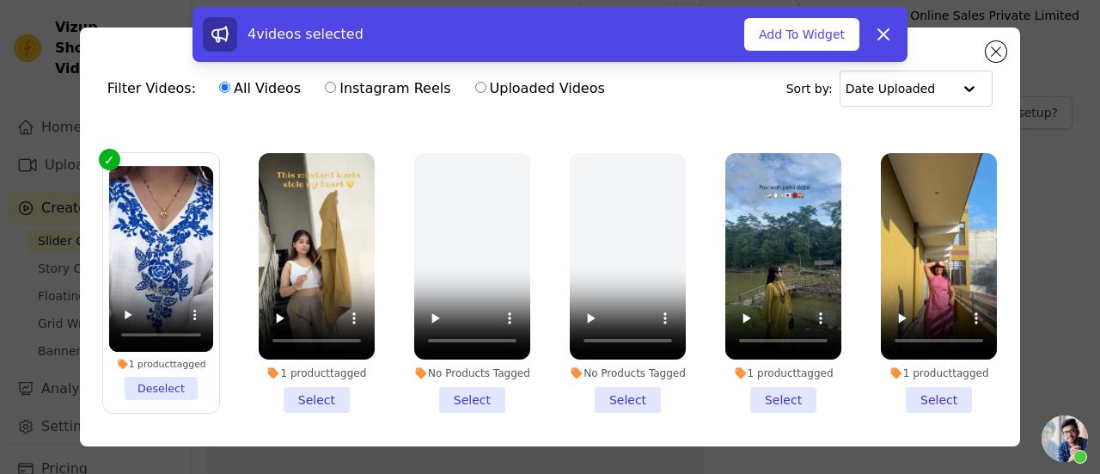
click at [293, 370] on li "1 product tagged Select" at bounding box center [317, 283] width 116 height 260
click at [0, 0] on input "1 product tagged Select" at bounding box center [0, 0] width 0 height 0
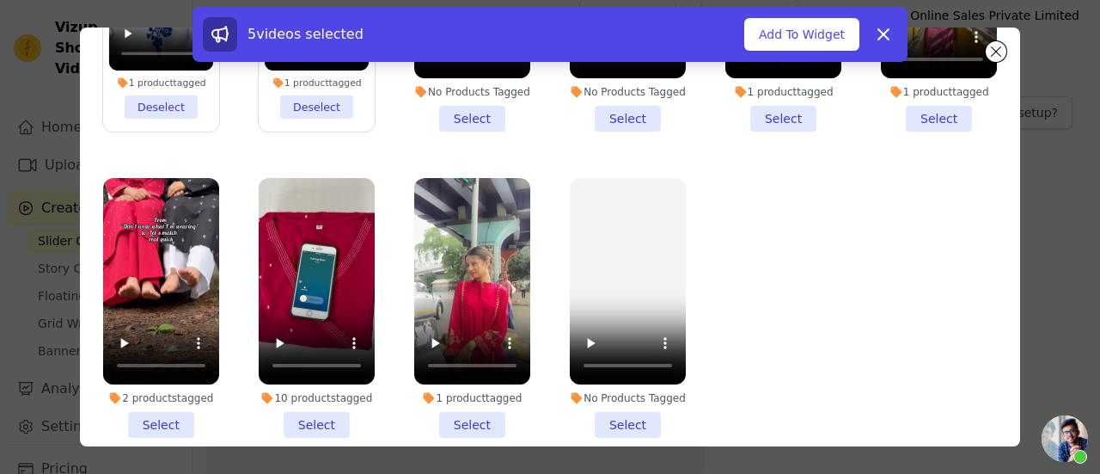
scroll to position [149, 0]
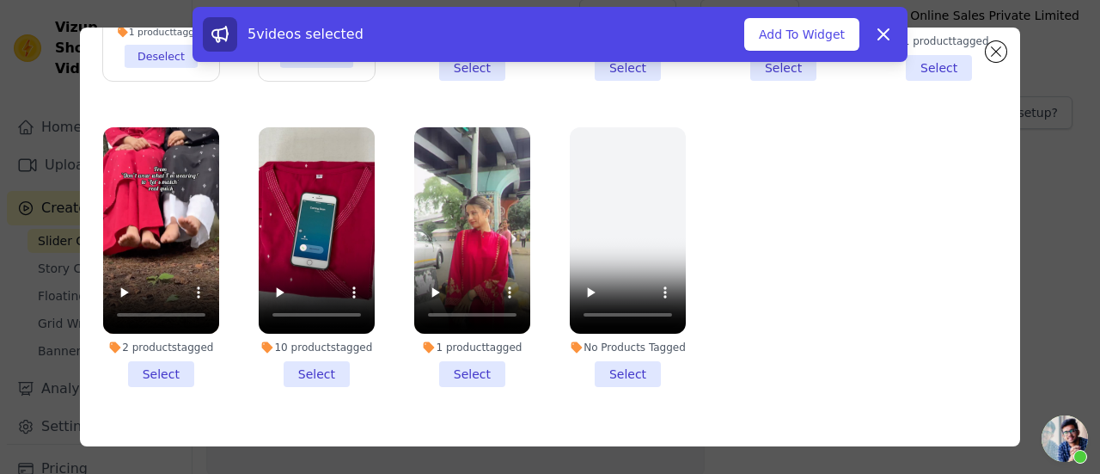
click at [161, 336] on li "2 products tagged Select" at bounding box center [161, 257] width 116 height 260
click at [0, 0] on input "2 products tagged Select" at bounding box center [0, 0] width 0 height 0
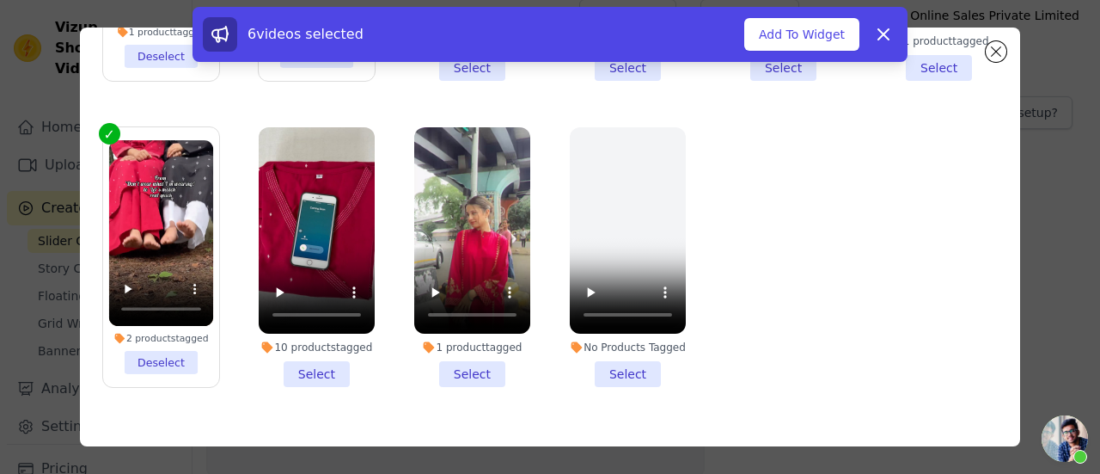
click at [304, 338] on li "10 products tagged Select" at bounding box center [317, 257] width 116 height 260
click at [0, 0] on input "10 products tagged Select" at bounding box center [0, 0] width 0 height 0
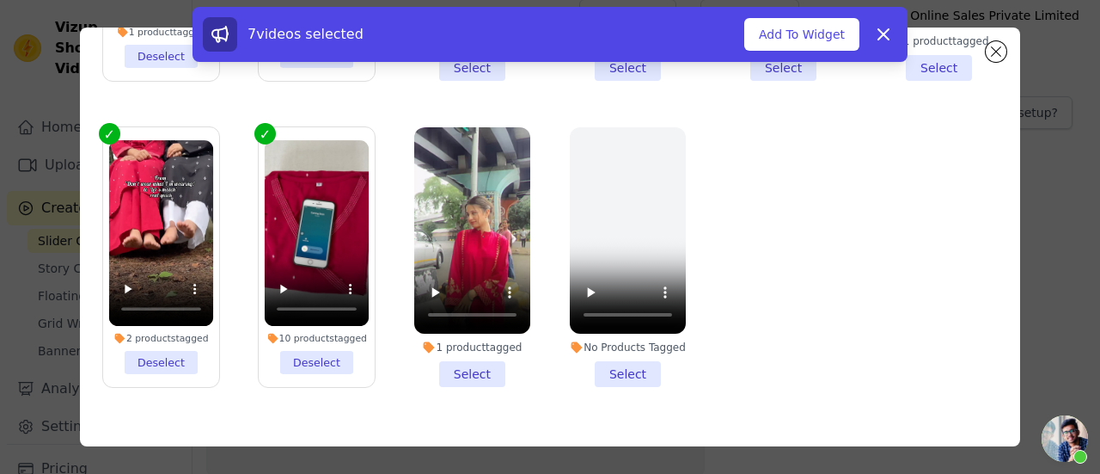
click at [484, 334] on li "1 product tagged Select" at bounding box center [472, 257] width 116 height 260
click at [0, 0] on input "1 product tagged Select" at bounding box center [0, 0] width 0 height 0
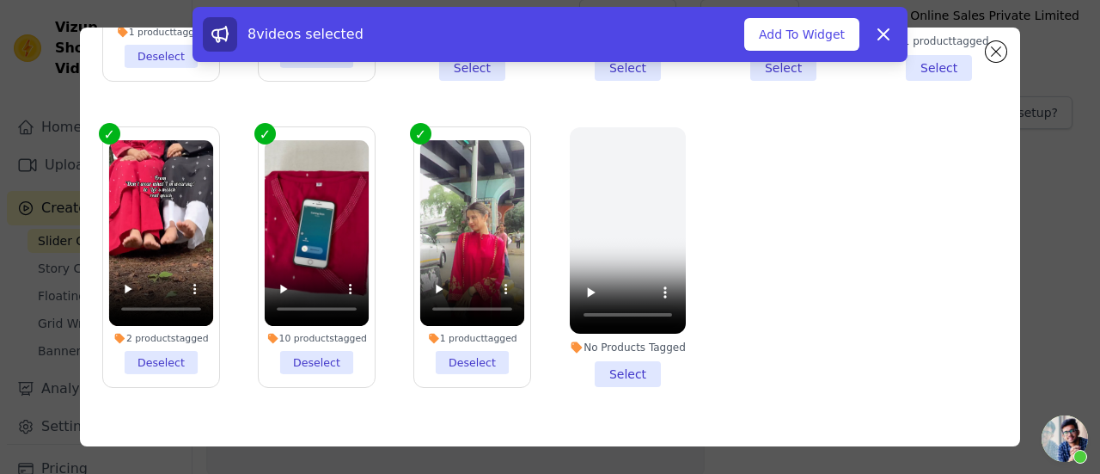
click at [786, 12] on div "8 videos selected Add To Widget Dismiss" at bounding box center [550, 34] width 715 height 55
click at [788, 28] on button "Add To Widget" at bounding box center [801, 34] width 115 height 33
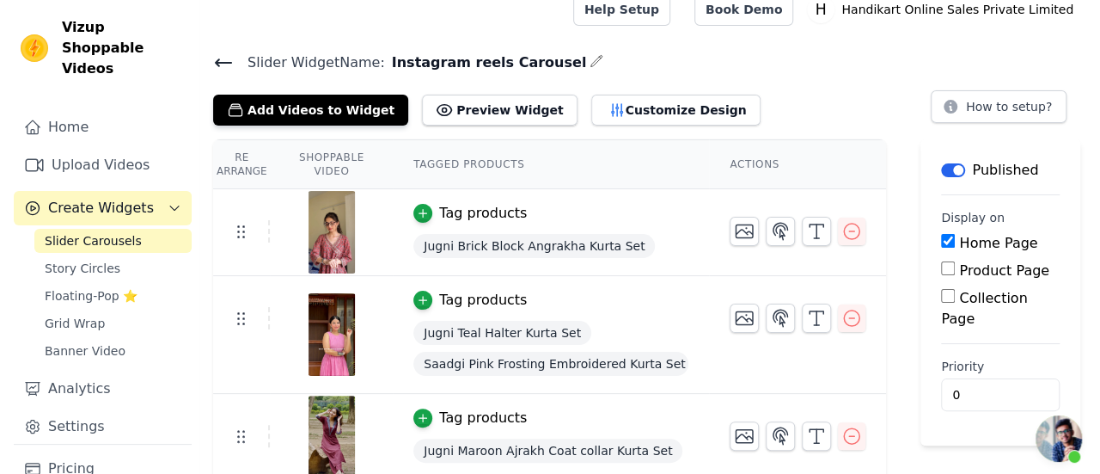
scroll to position [0, 0]
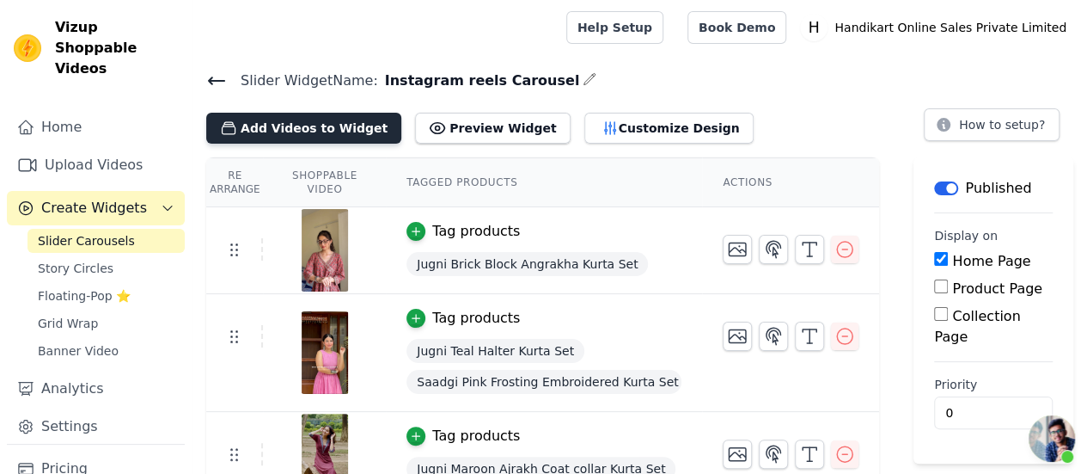
click at [297, 125] on button "Add Videos to Widget" at bounding box center [303, 128] width 195 height 31
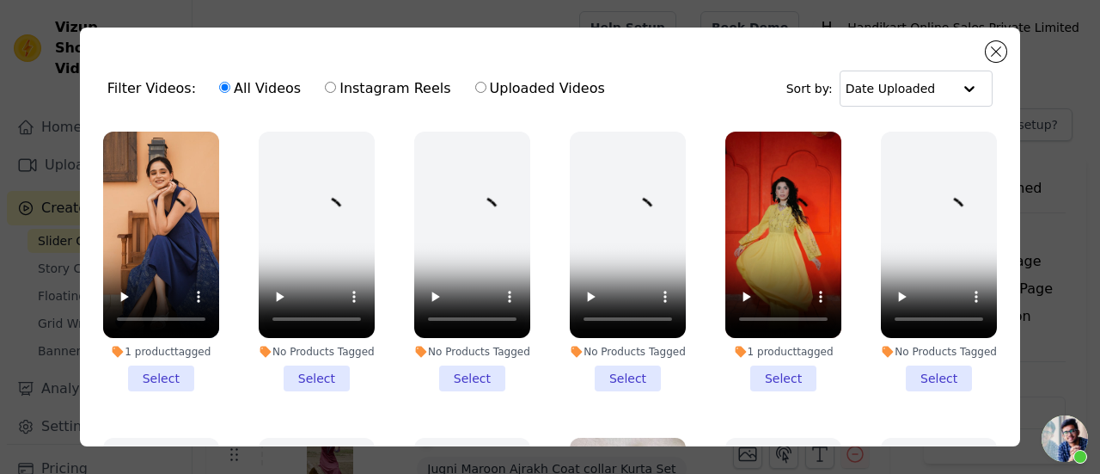
click at [751, 362] on li "1 product tagged Select" at bounding box center [783, 262] width 116 height 260
click at [0, 0] on input "1 product tagged Select" at bounding box center [0, 0] width 0 height 0
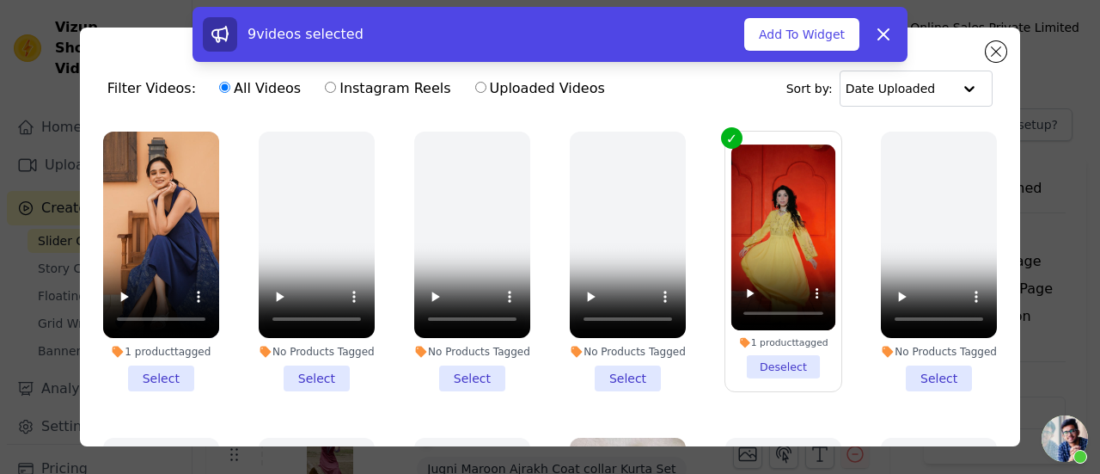
scroll to position [258, 0]
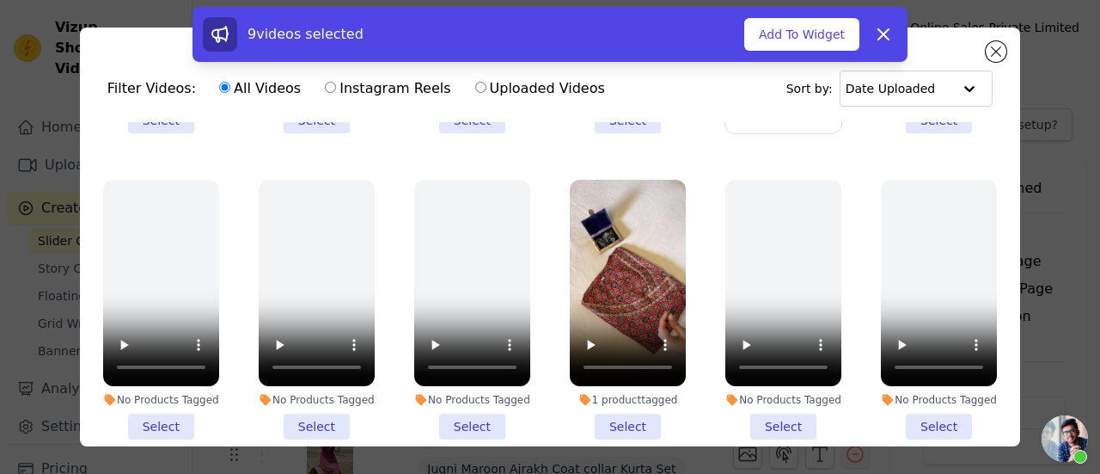
click at [626, 412] on li "1 product tagged Select" at bounding box center [628, 310] width 116 height 260
click at [0, 0] on input "1 product tagged Select" at bounding box center [0, 0] width 0 height 0
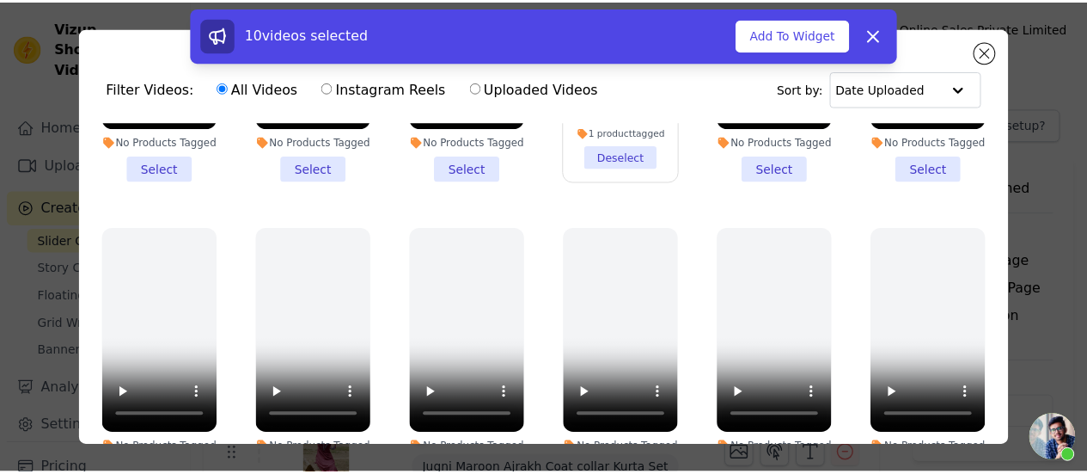
scroll to position [602, 0]
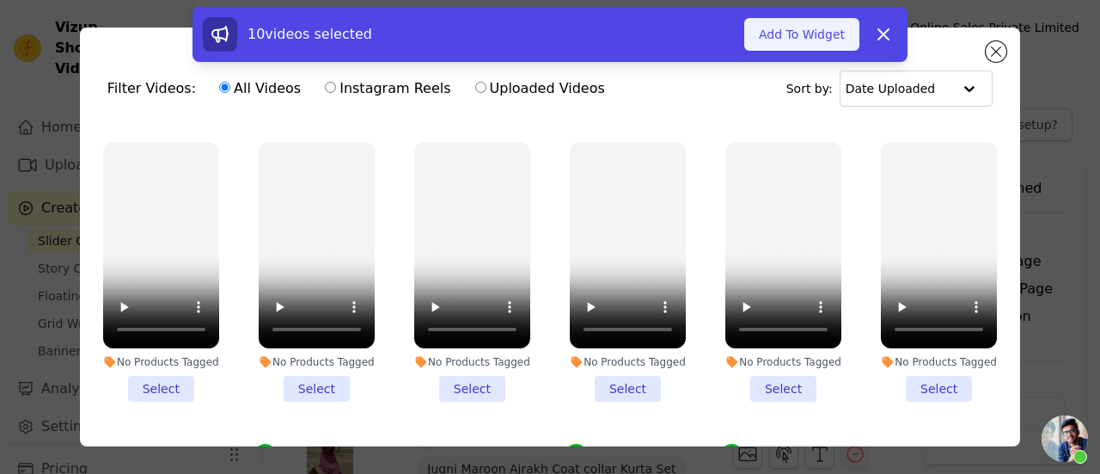
click at [811, 31] on button "Add To Widget" at bounding box center [801, 34] width 115 height 33
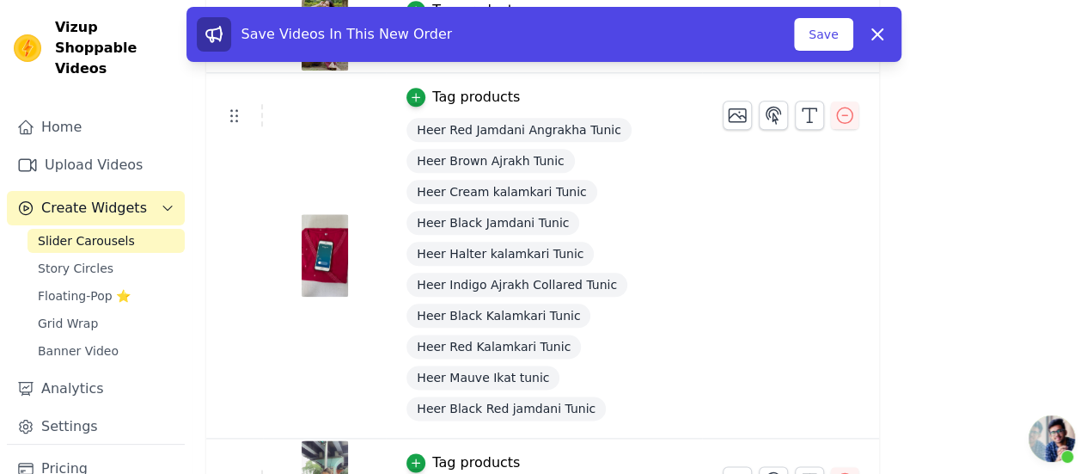
scroll to position [937, 0]
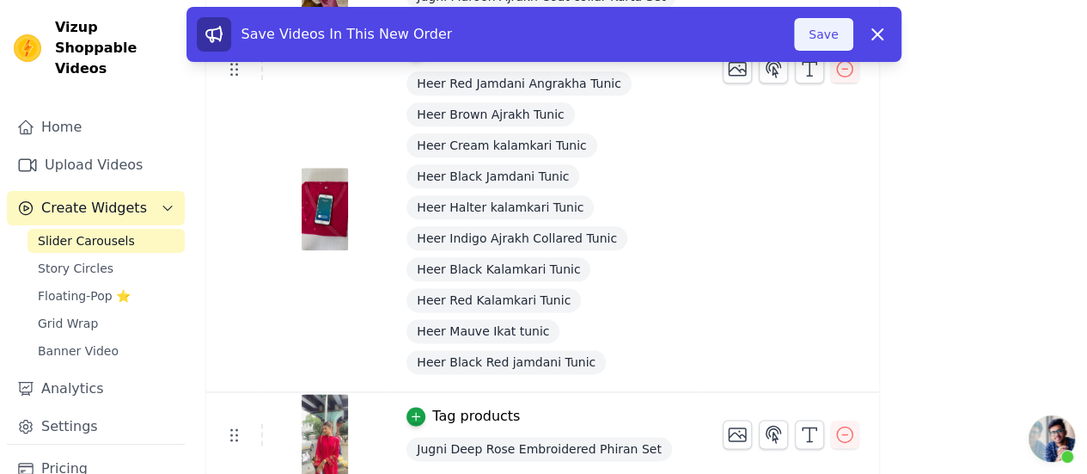
click at [845, 42] on button "Save" at bounding box center [823, 34] width 58 height 33
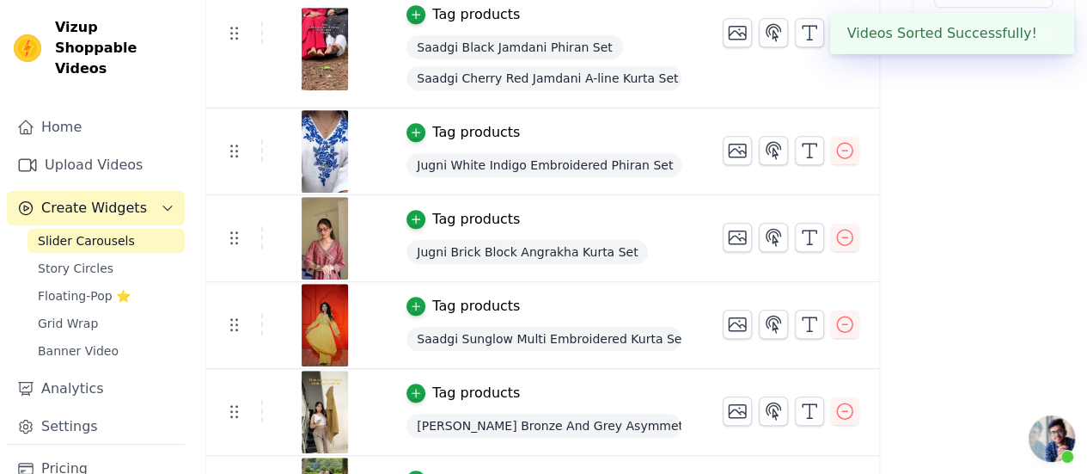
scroll to position [315, 0]
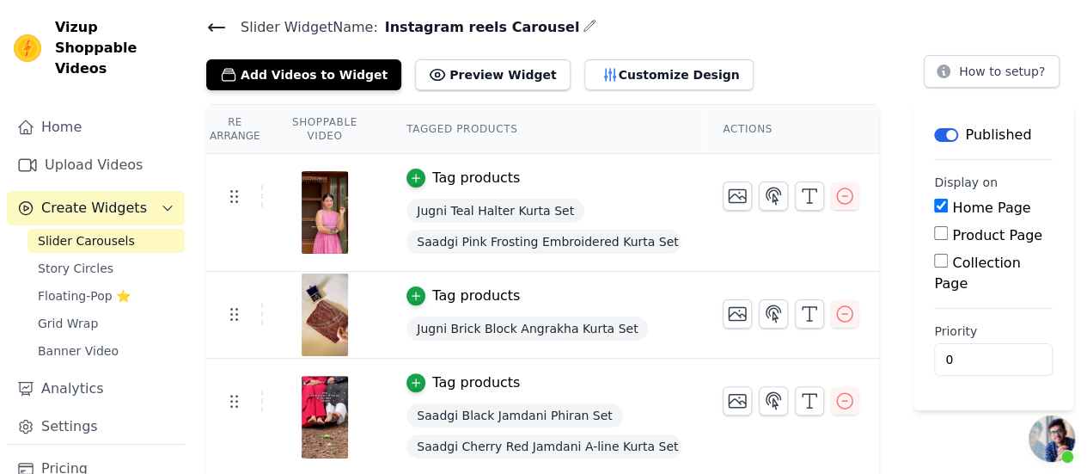
scroll to position [896, 0]
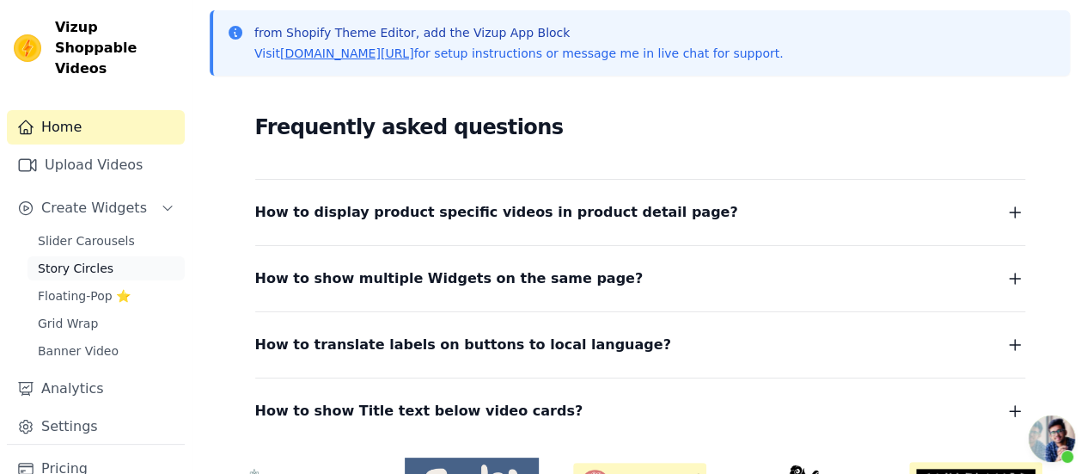
scroll to position [258, 0]
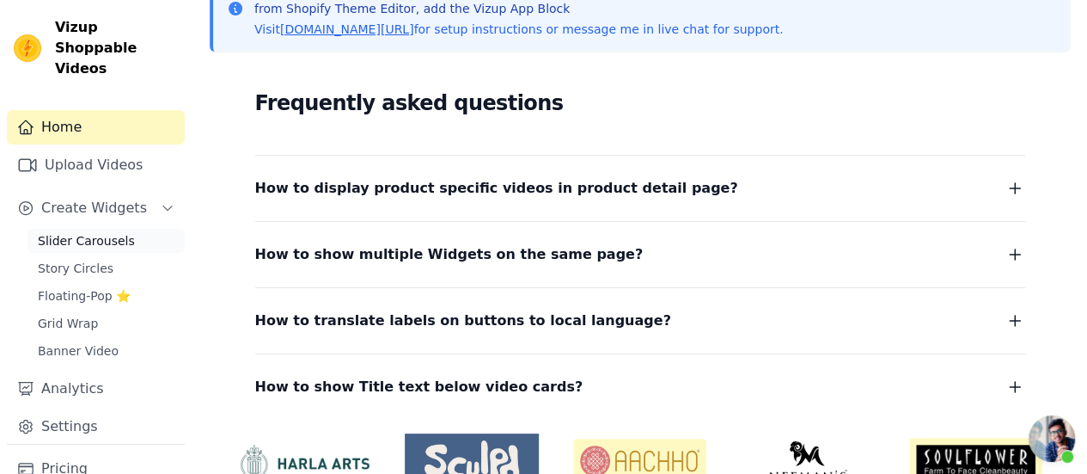
click at [67, 232] on span "Slider Carousels" at bounding box center [86, 240] width 97 height 17
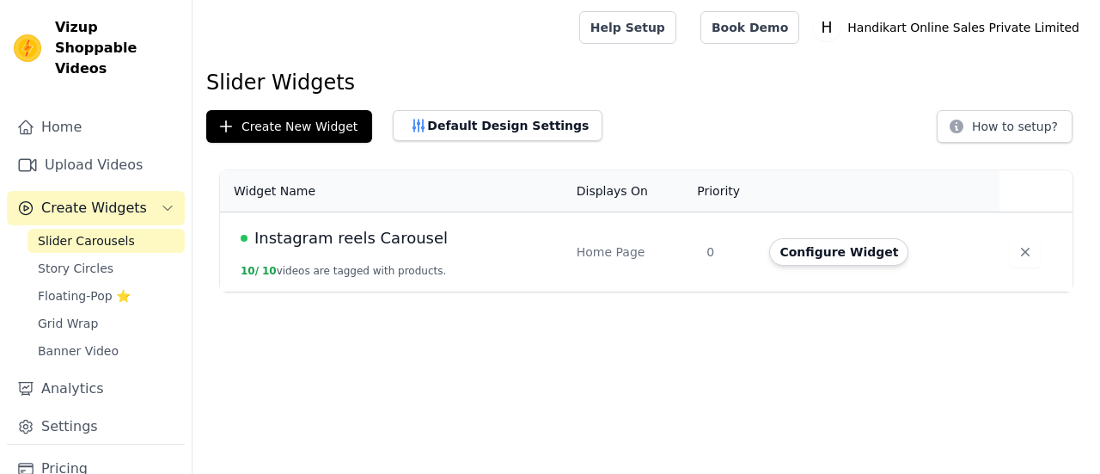
click at [309, 247] on span "Instagram reels Carousel" at bounding box center [350, 238] width 193 height 24
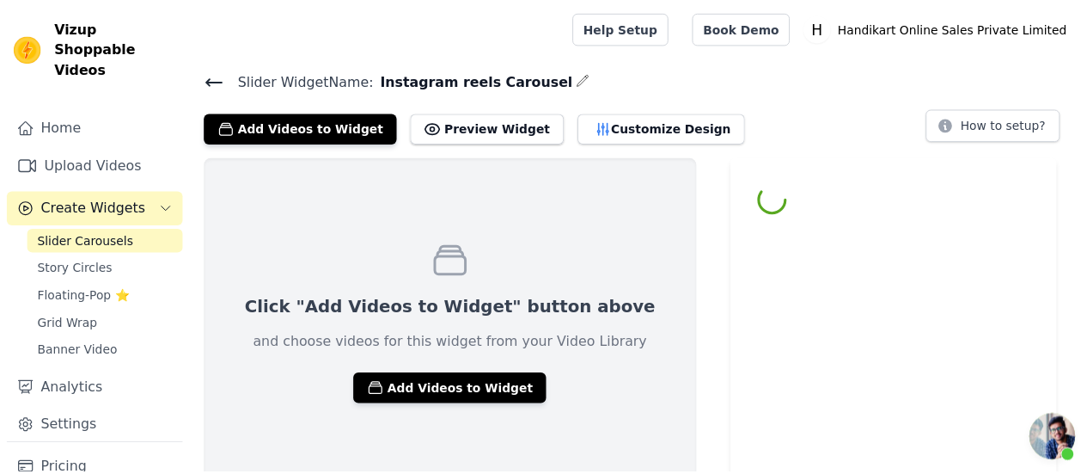
scroll to position [896, 0]
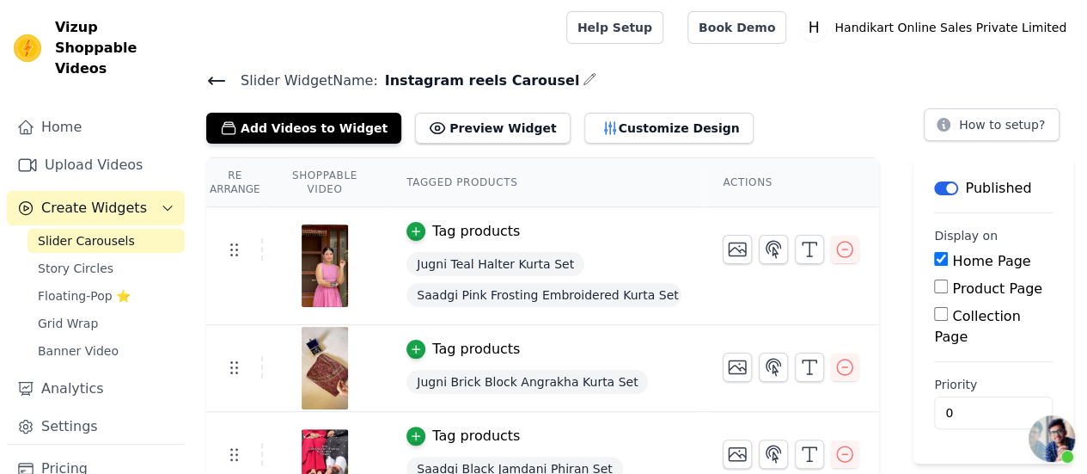
click at [83, 232] on span "Slider Carousels" at bounding box center [86, 240] width 97 height 17
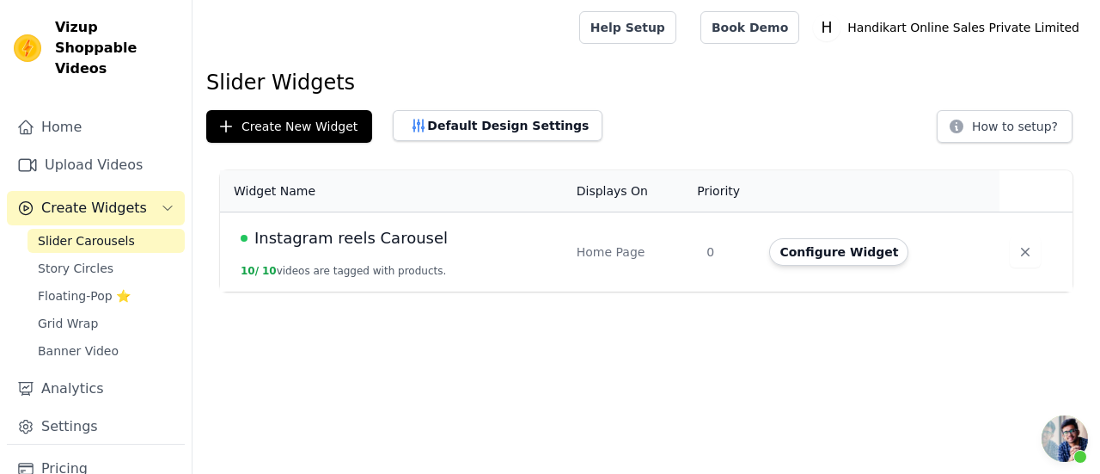
click at [320, 264] on button "10 / 10 videos are tagged with products." at bounding box center [343, 271] width 205 height 14
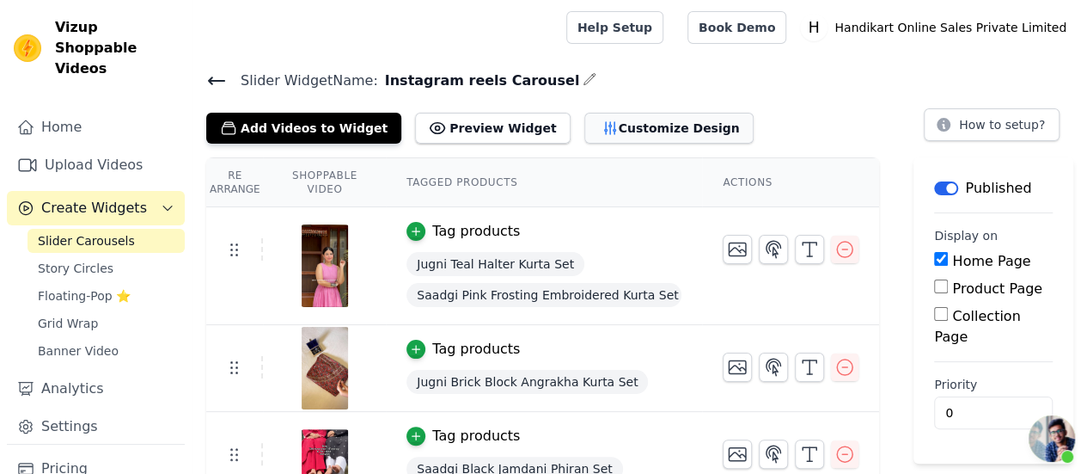
click at [604, 131] on icon "button" at bounding box center [609, 128] width 11 height 12
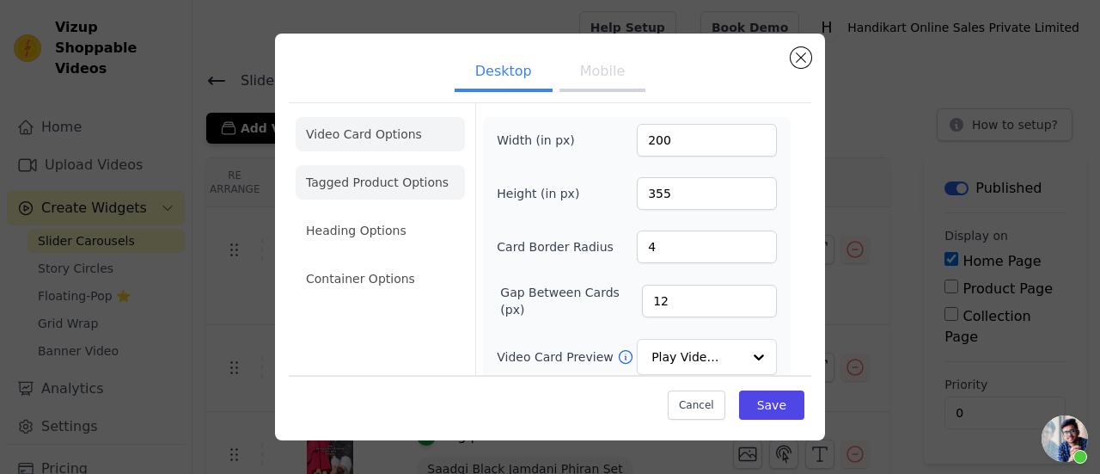
click at [407, 261] on li "Tagged Product Options" at bounding box center [380, 278] width 169 height 34
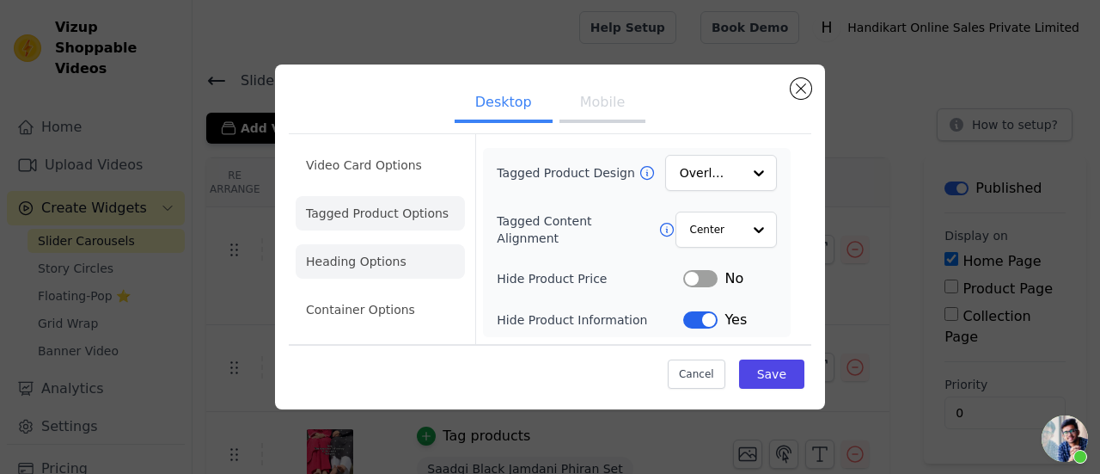
click at [401, 264] on li "Heading Options" at bounding box center [380, 261] width 169 height 34
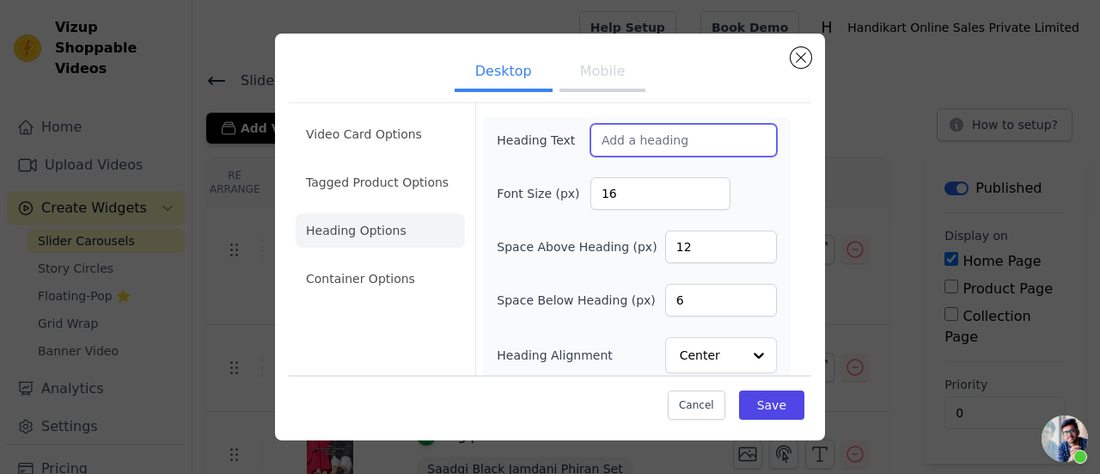
click at [681, 147] on input "Heading Text" at bounding box center [684, 140] width 187 height 33
paste input "Watch and Buy"
type input "Watch and Buy"
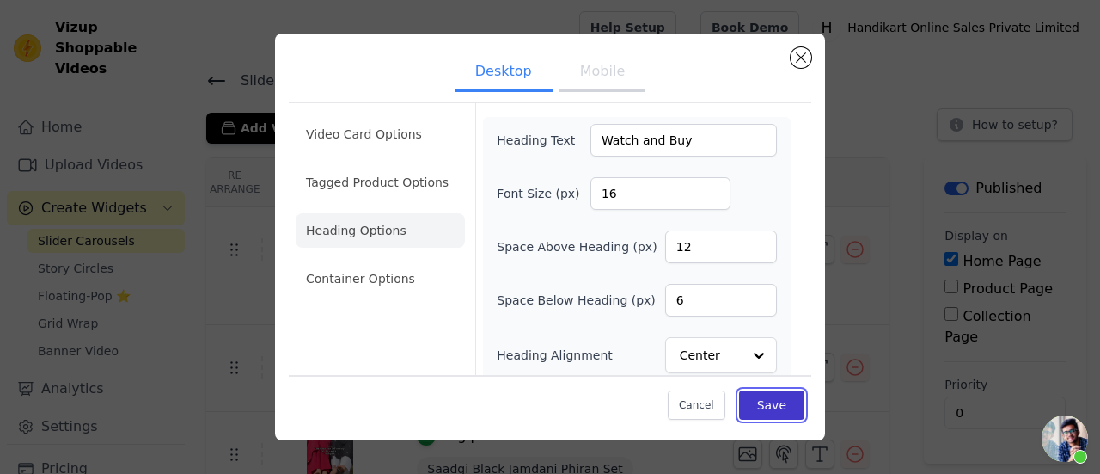
click at [753, 400] on button "Save" at bounding box center [771, 404] width 65 height 29
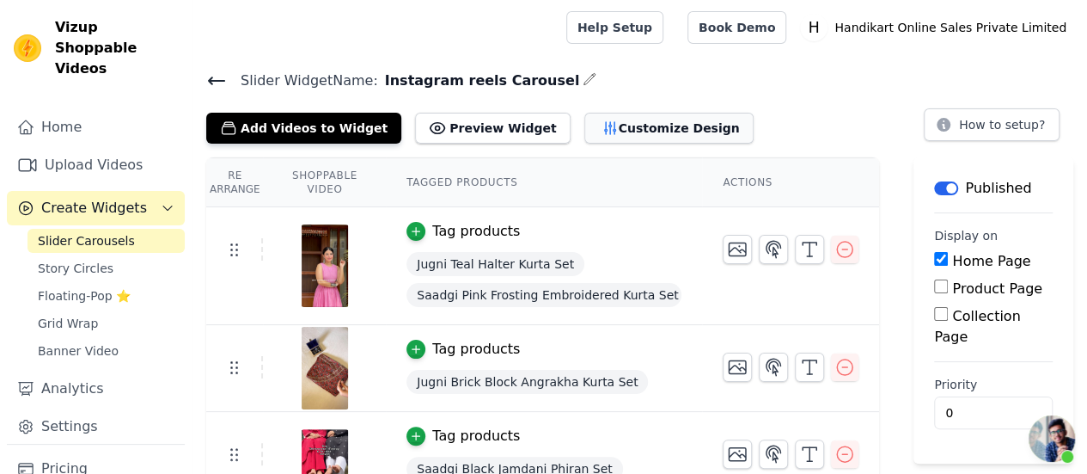
click at [584, 126] on button "Customize Design" at bounding box center [668, 128] width 169 height 31
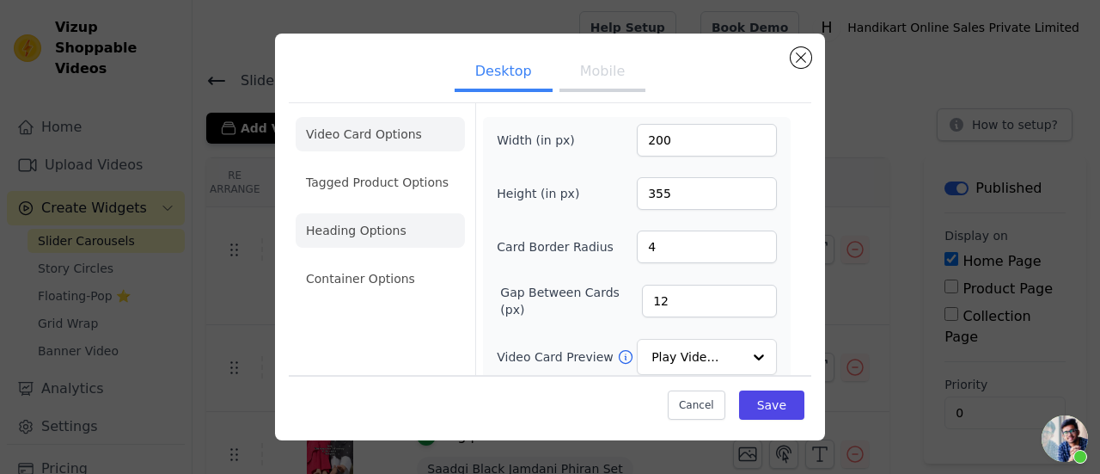
click at [387, 225] on li "Heading Options" at bounding box center [380, 230] width 169 height 34
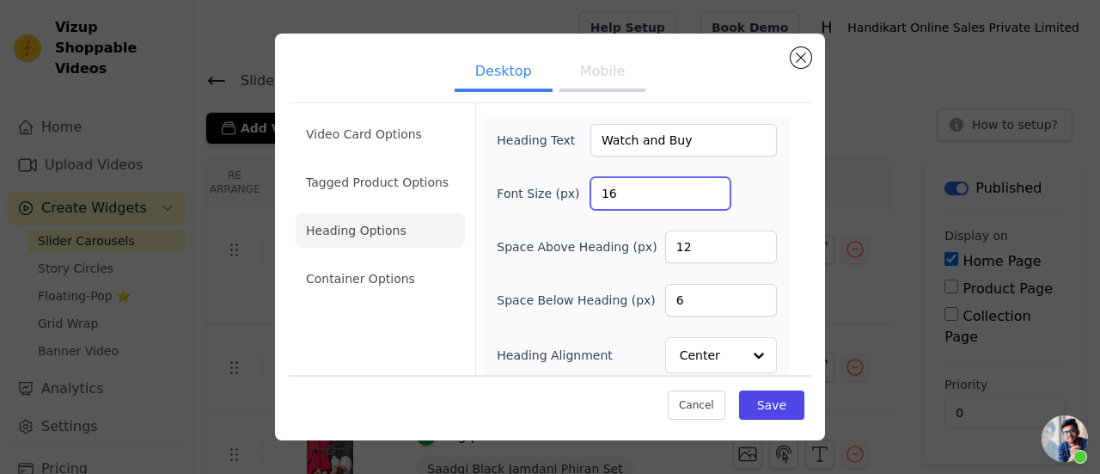
drag, startPoint x: 626, startPoint y: 198, endPoint x: 543, endPoint y: 192, distance: 82.7
click at [545, 193] on div "Font Size (px) 16" at bounding box center [637, 193] width 280 height 33
type input "20"
click at [731, 388] on div "Cancel Save" at bounding box center [550, 401] width 523 height 52
click at [774, 407] on button "Save" at bounding box center [771, 404] width 65 height 29
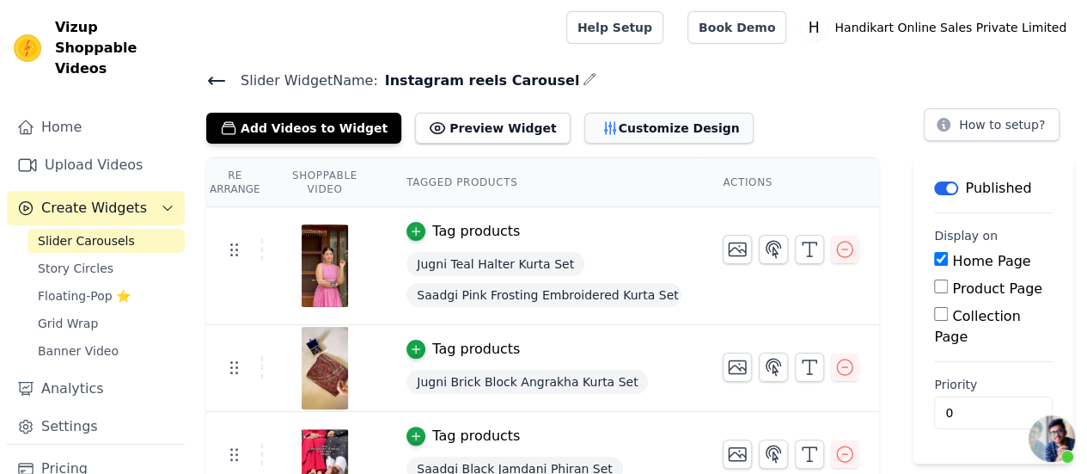
click at [596, 120] on button "Customize Design" at bounding box center [668, 128] width 169 height 31
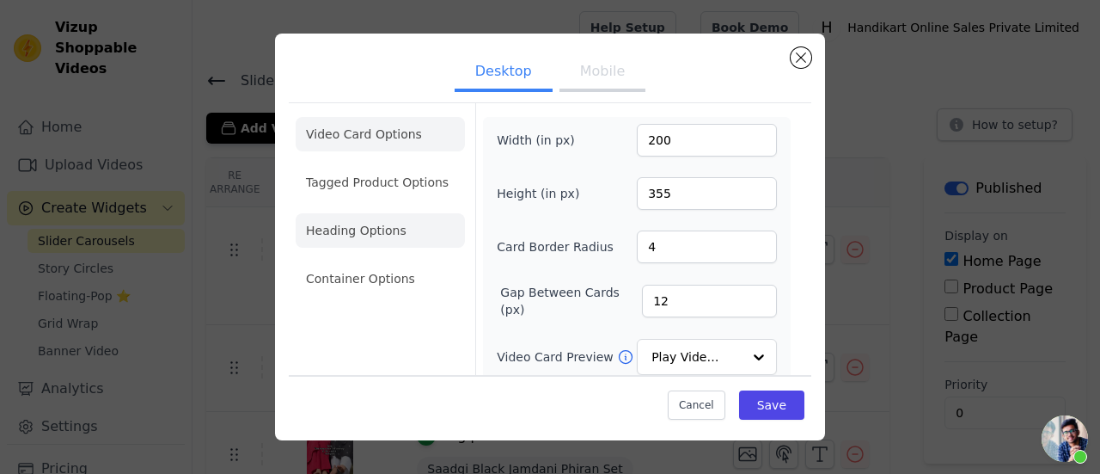
click at [410, 226] on li "Heading Options" at bounding box center [380, 230] width 169 height 34
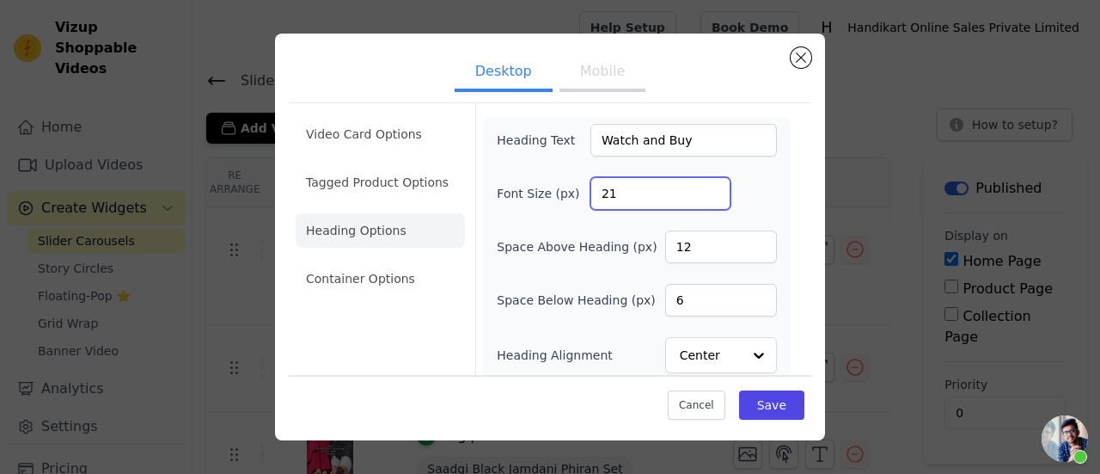
click at [699, 189] on input "21" at bounding box center [661, 193] width 140 height 33
click at [699, 189] on input "22" at bounding box center [661, 193] width 140 height 33
click at [699, 189] on input "98" at bounding box center [661, 193] width 140 height 33
click at [699, 189] on input "99" at bounding box center [661, 193] width 140 height 33
type input "100"
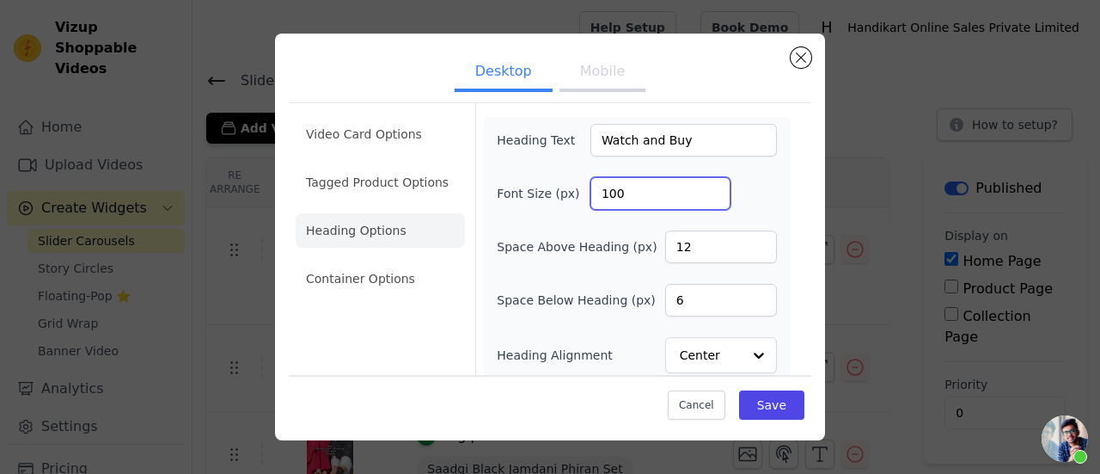
click at [699, 189] on input "100" at bounding box center [661, 193] width 140 height 33
click at [768, 412] on button "Save" at bounding box center [771, 404] width 65 height 29
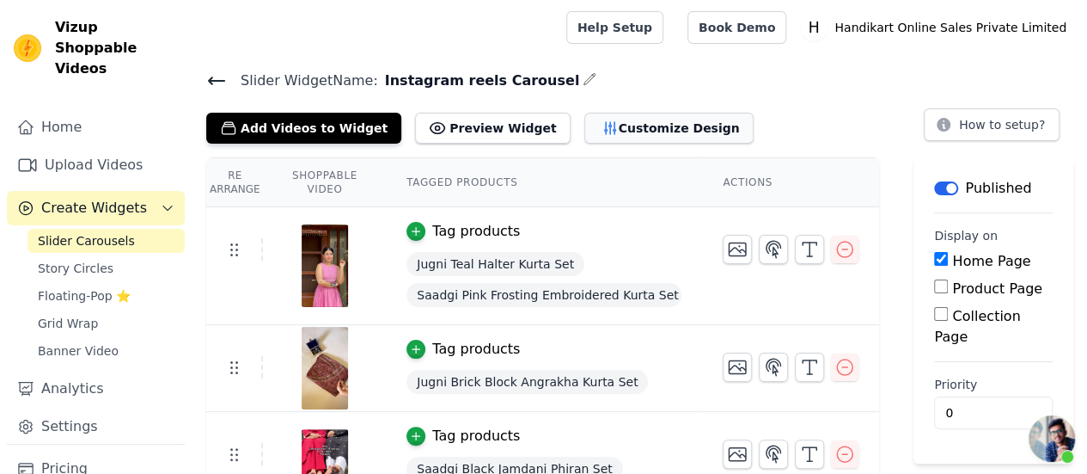
click at [621, 134] on button "Customize Design" at bounding box center [668, 128] width 169 height 31
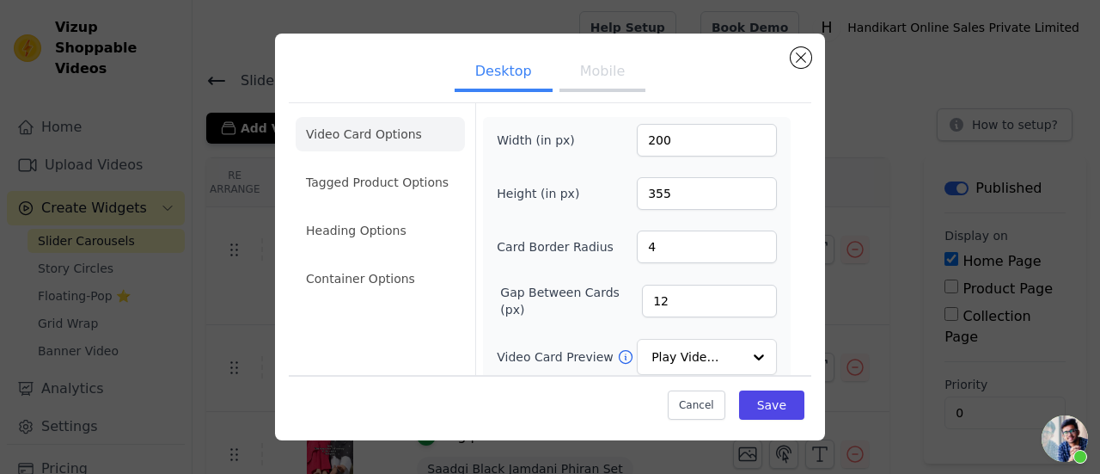
click at [389, 229] on li "Heading Options" at bounding box center [380, 230] width 169 height 34
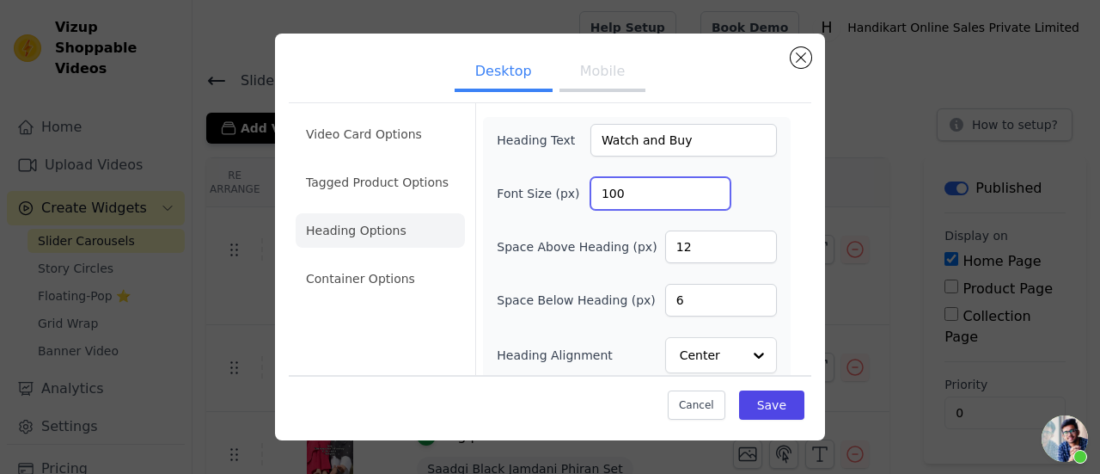
drag, startPoint x: 629, startPoint y: 197, endPoint x: 571, endPoint y: 197, distance: 58.4
click at [571, 197] on div "Font Size (px) 100" at bounding box center [637, 193] width 280 height 33
type input "80"
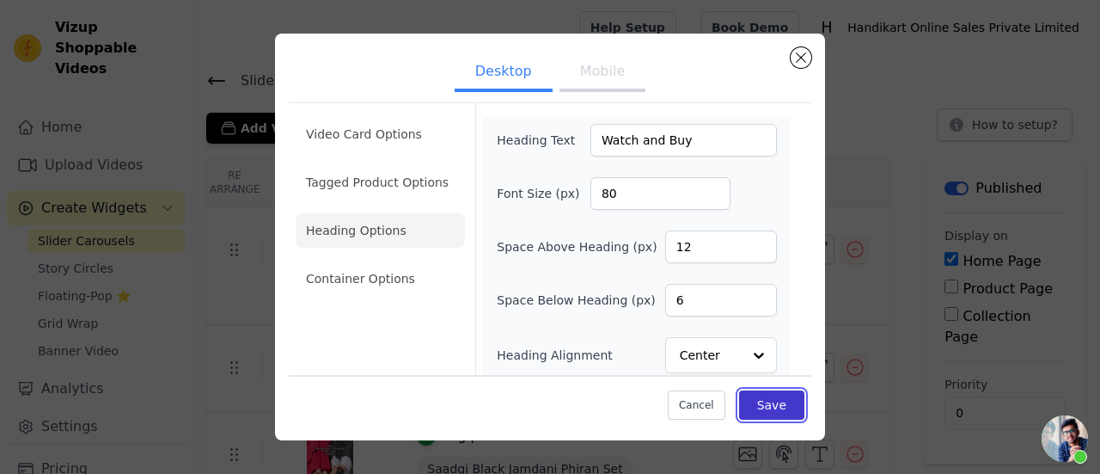
click at [759, 396] on button "Save" at bounding box center [771, 404] width 65 height 29
